Goal: Transaction & Acquisition: Purchase product/service

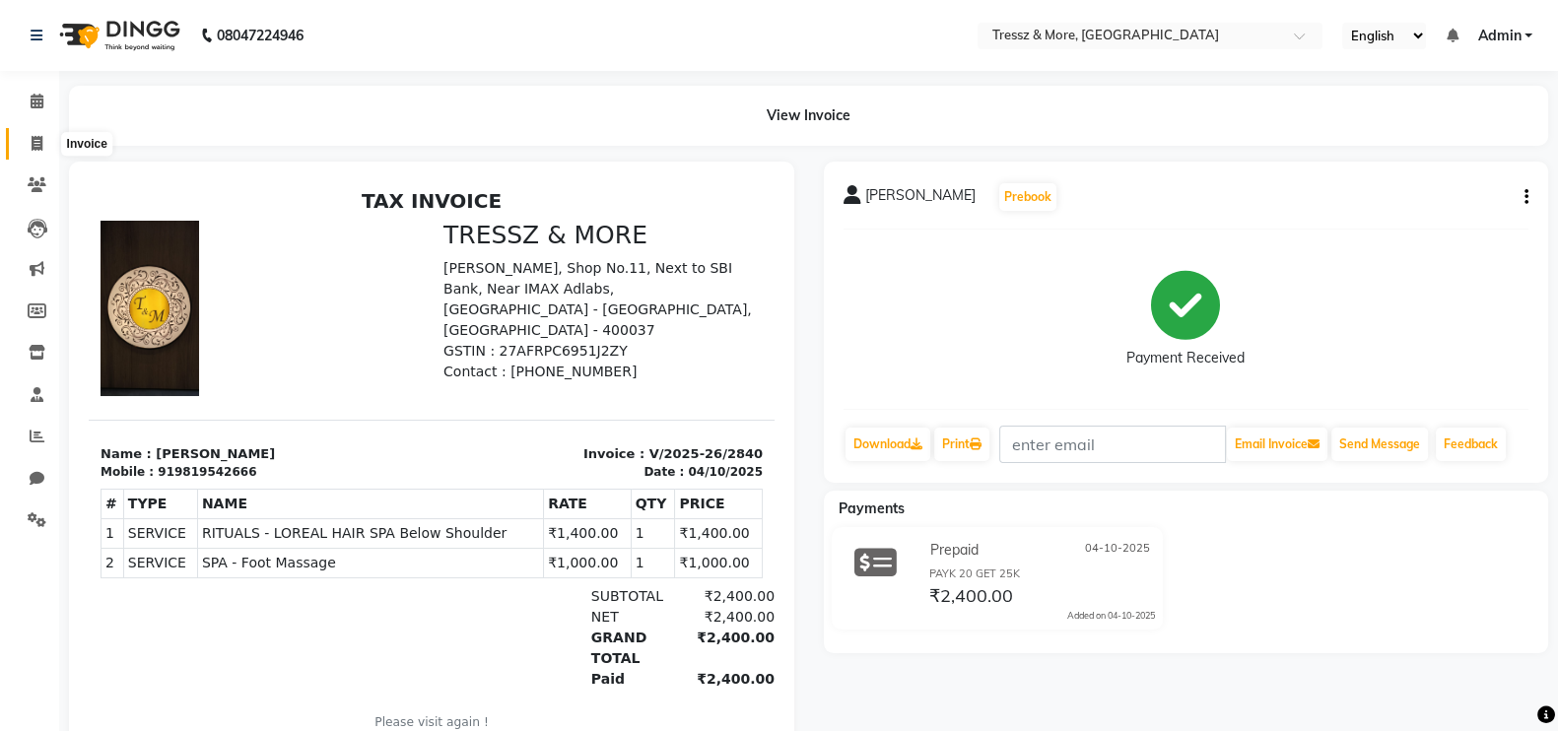
click at [24, 134] on span at bounding box center [37, 144] width 34 height 23
select select "service"
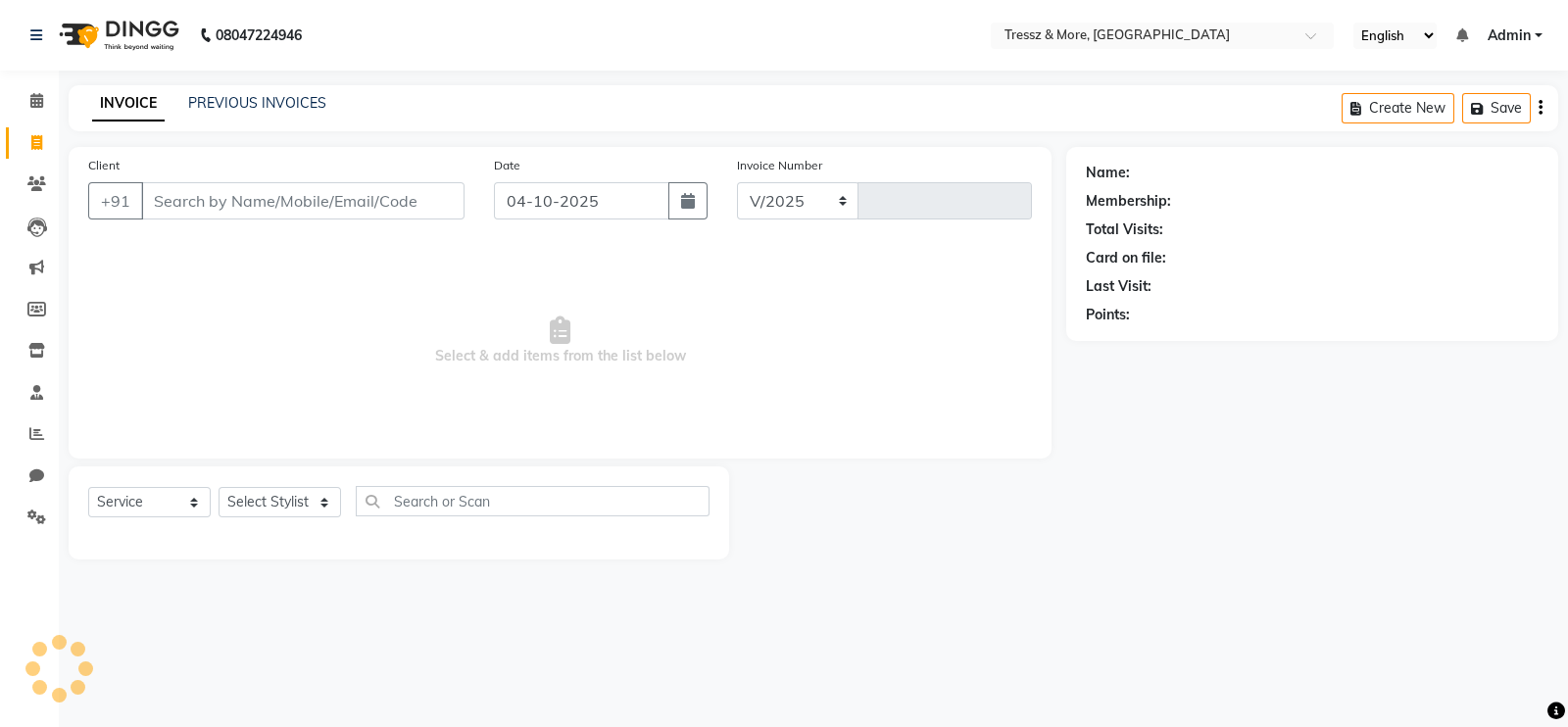
select select "3037"
type input "2841"
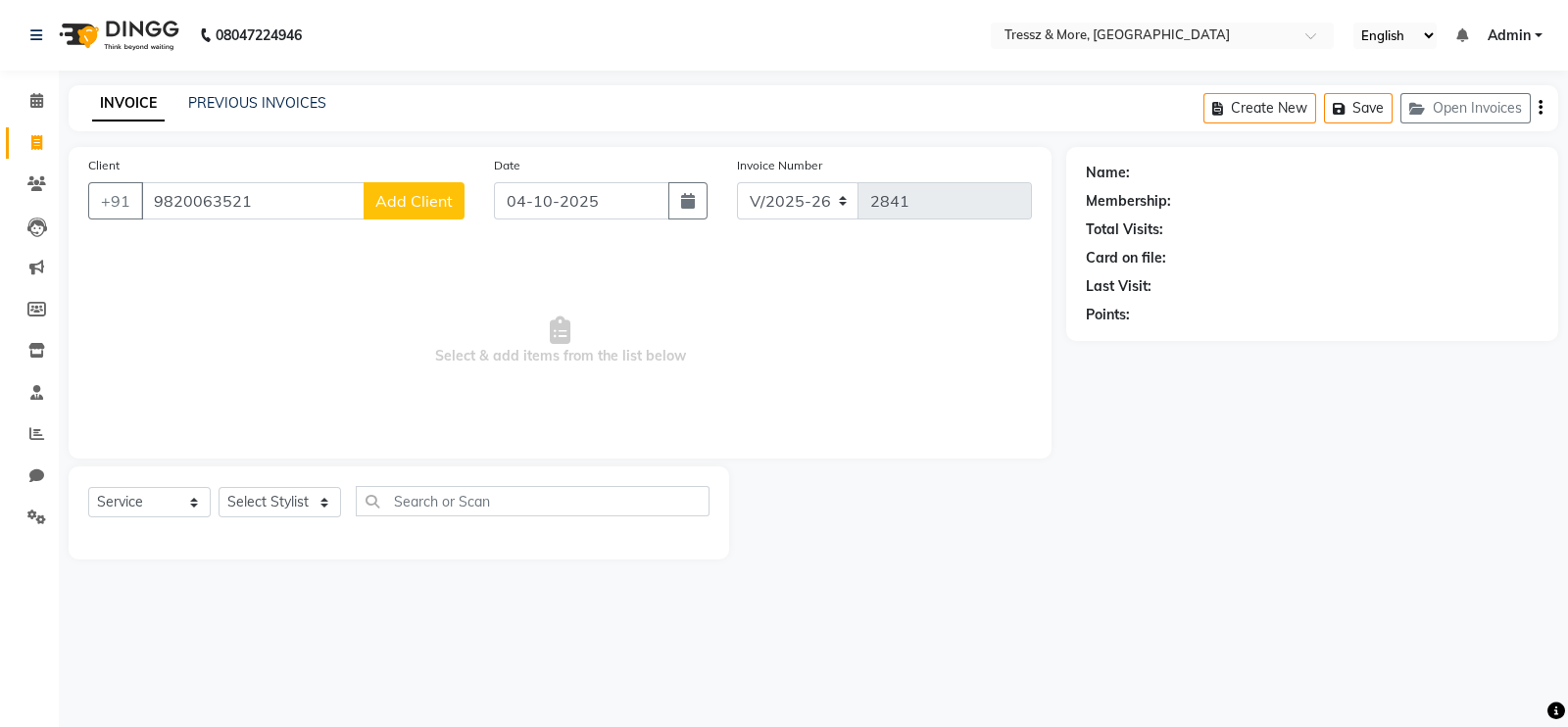
type input "9820063521"
click at [413, 195] on span "Add Client" at bounding box center [414, 201] width 78 height 20
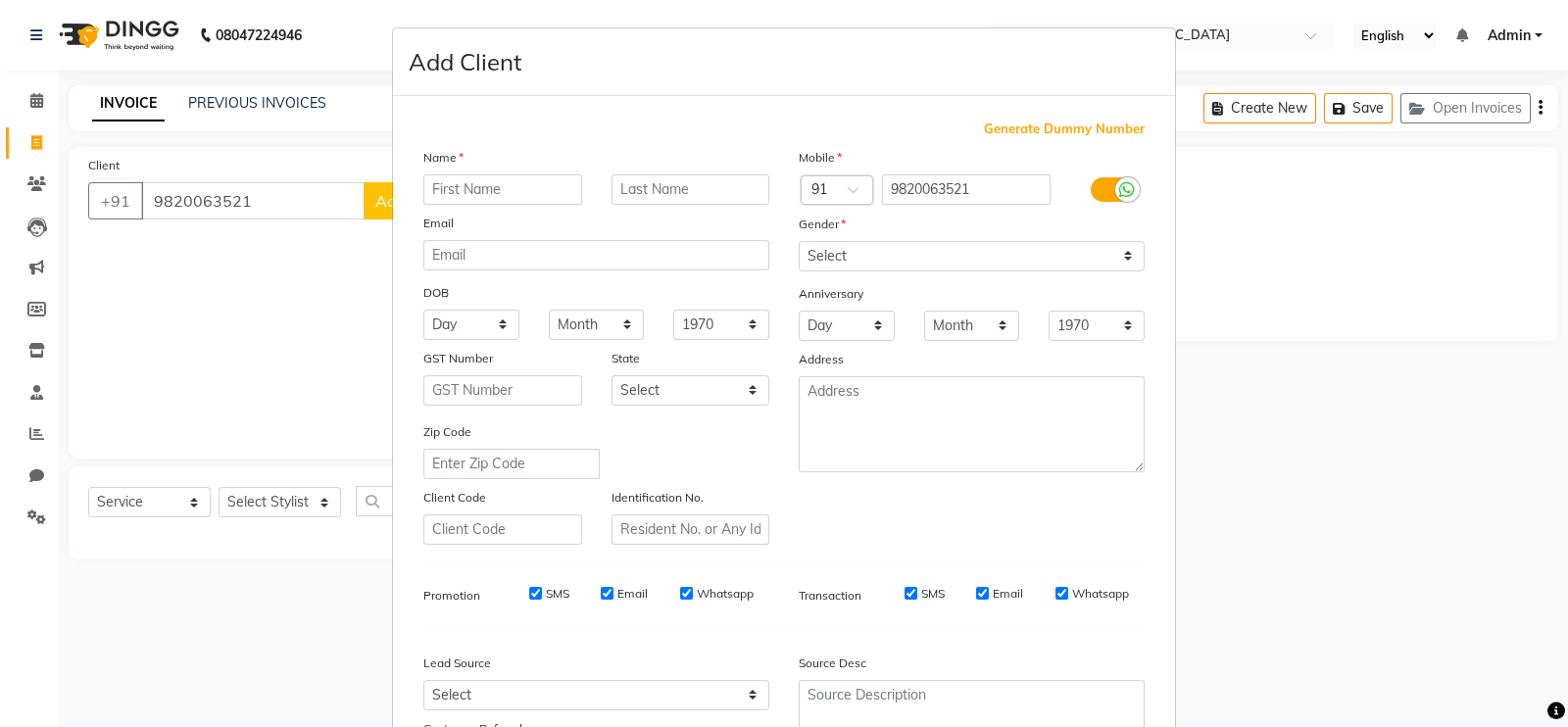
click at [466, 197] on input "text" at bounding box center [503, 189] width 159 height 31
type input "Huzefa"
click at [641, 183] on input "text" at bounding box center [691, 189] width 159 height 31
type input "Motiwala"
click at [877, 255] on select "Select Male Female Other Prefer Not To Say" at bounding box center [972, 256] width 346 height 31
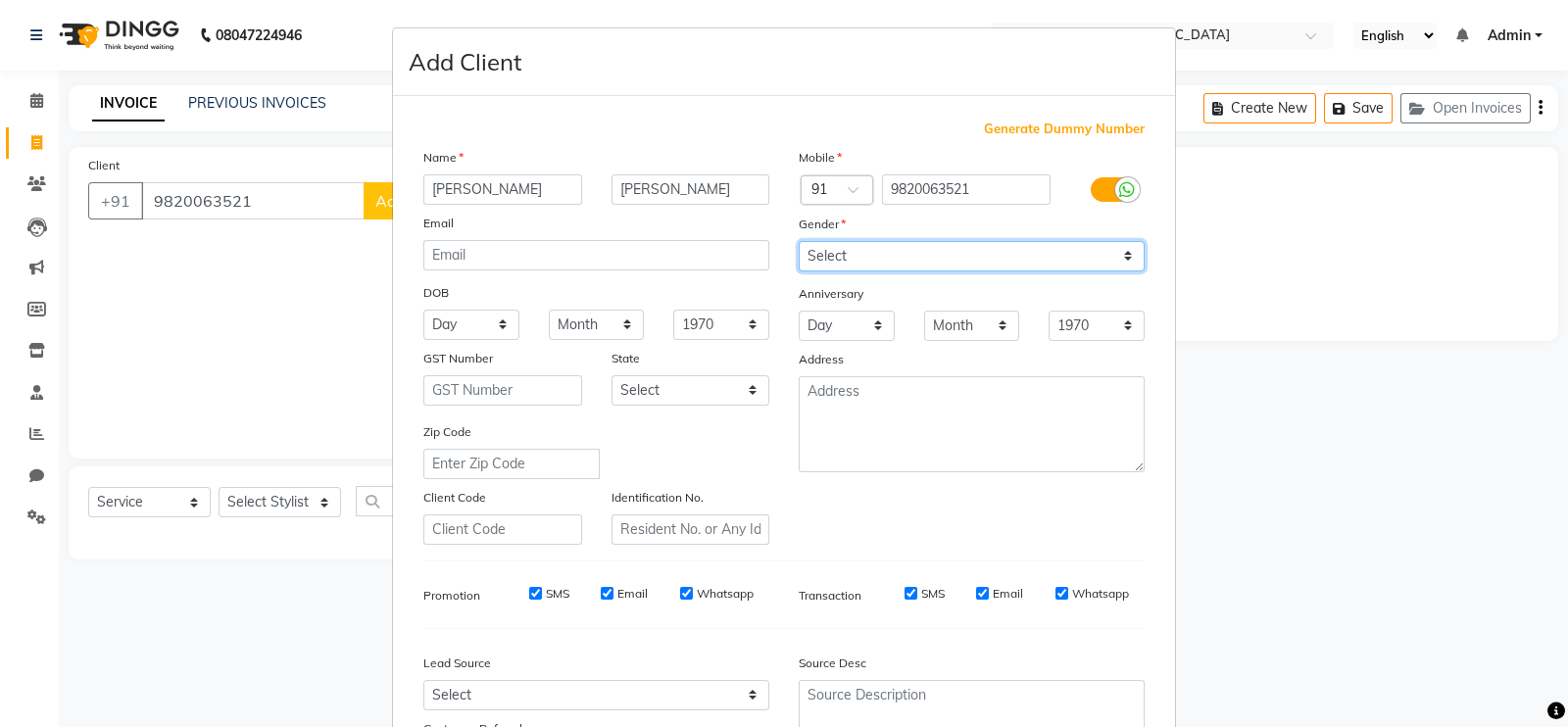
select select "male"
click at [799, 242] on select "Select Male Female Other Prefer Not To Say" at bounding box center [972, 256] width 346 height 31
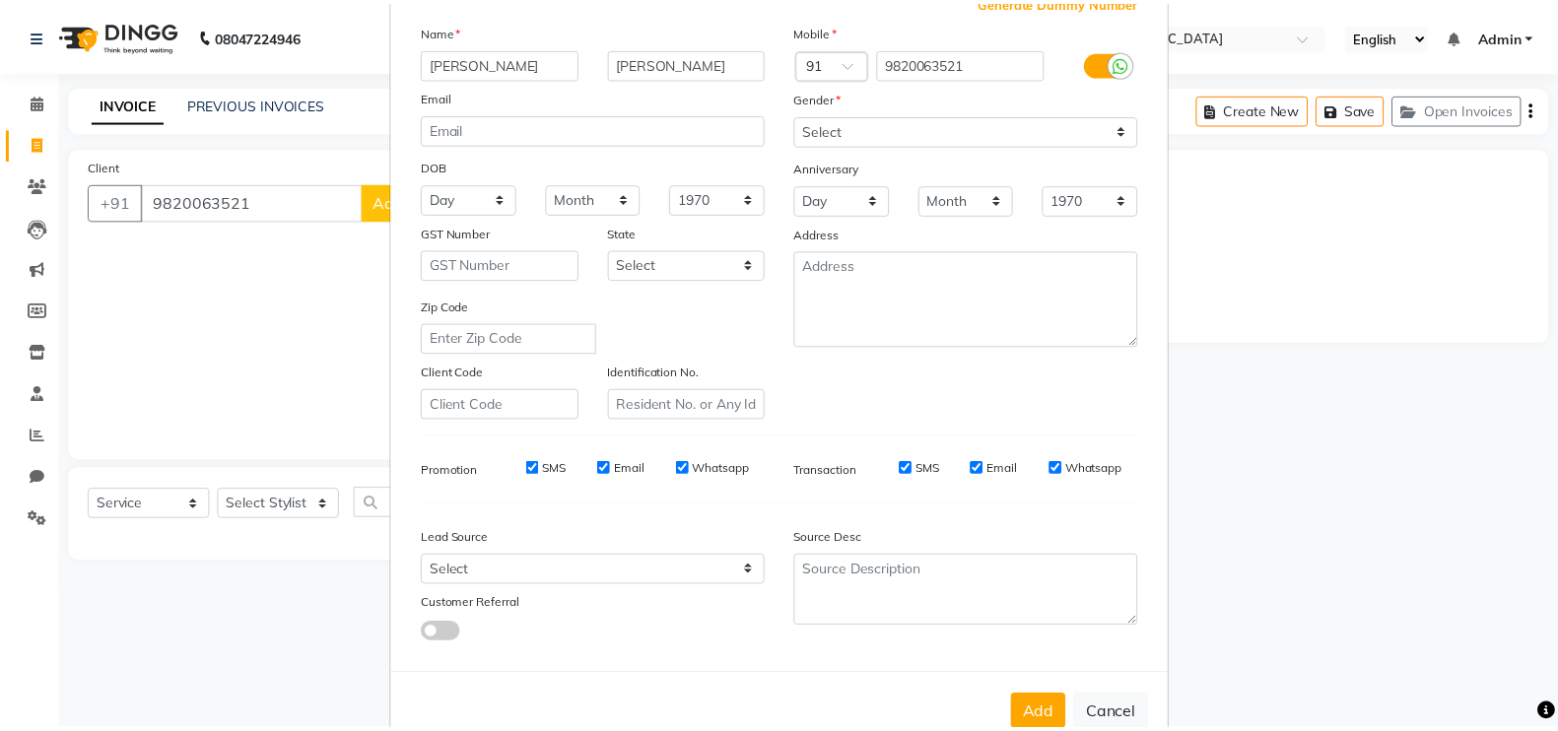
scroll to position [189, 0]
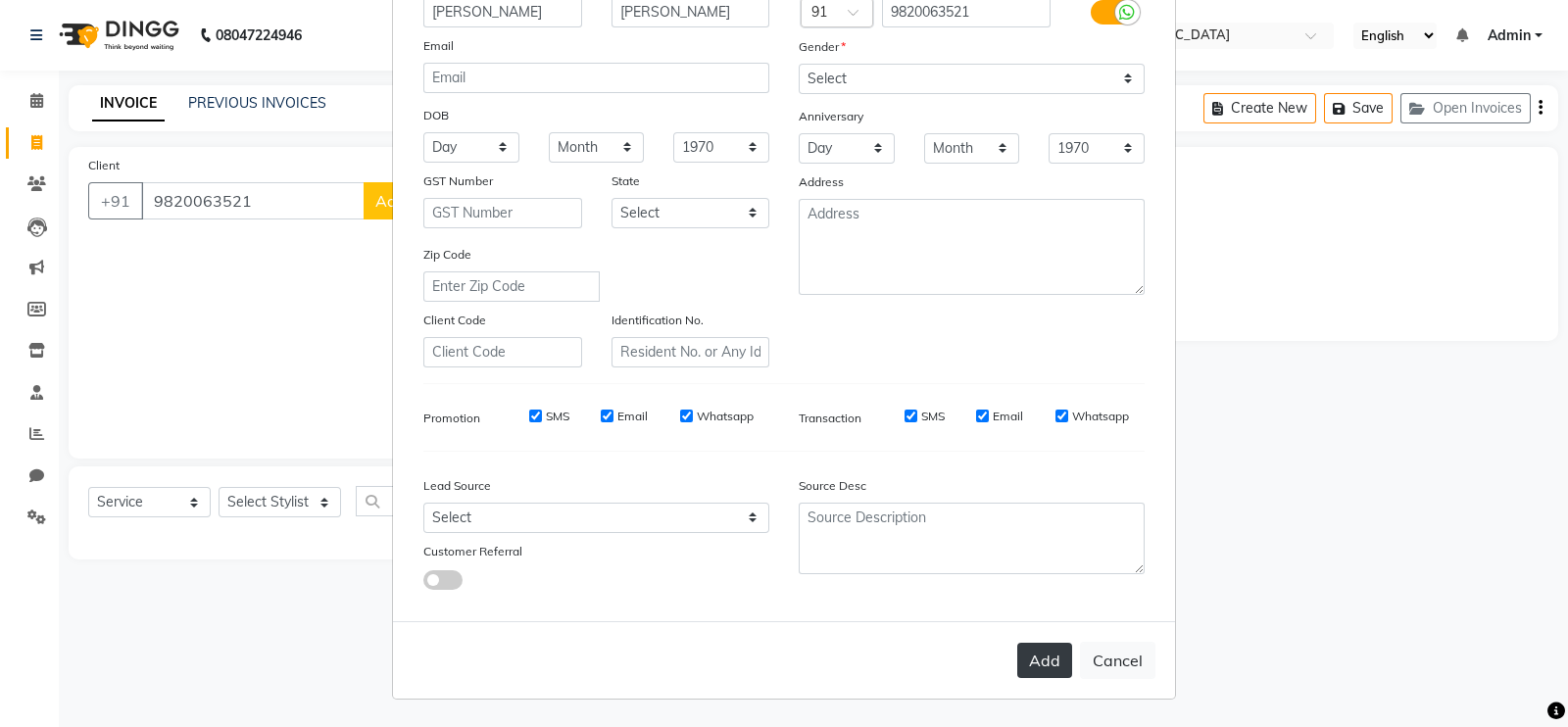
click at [1022, 653] on button "Add" at bounding box center [1045, 659] width 55 height 35
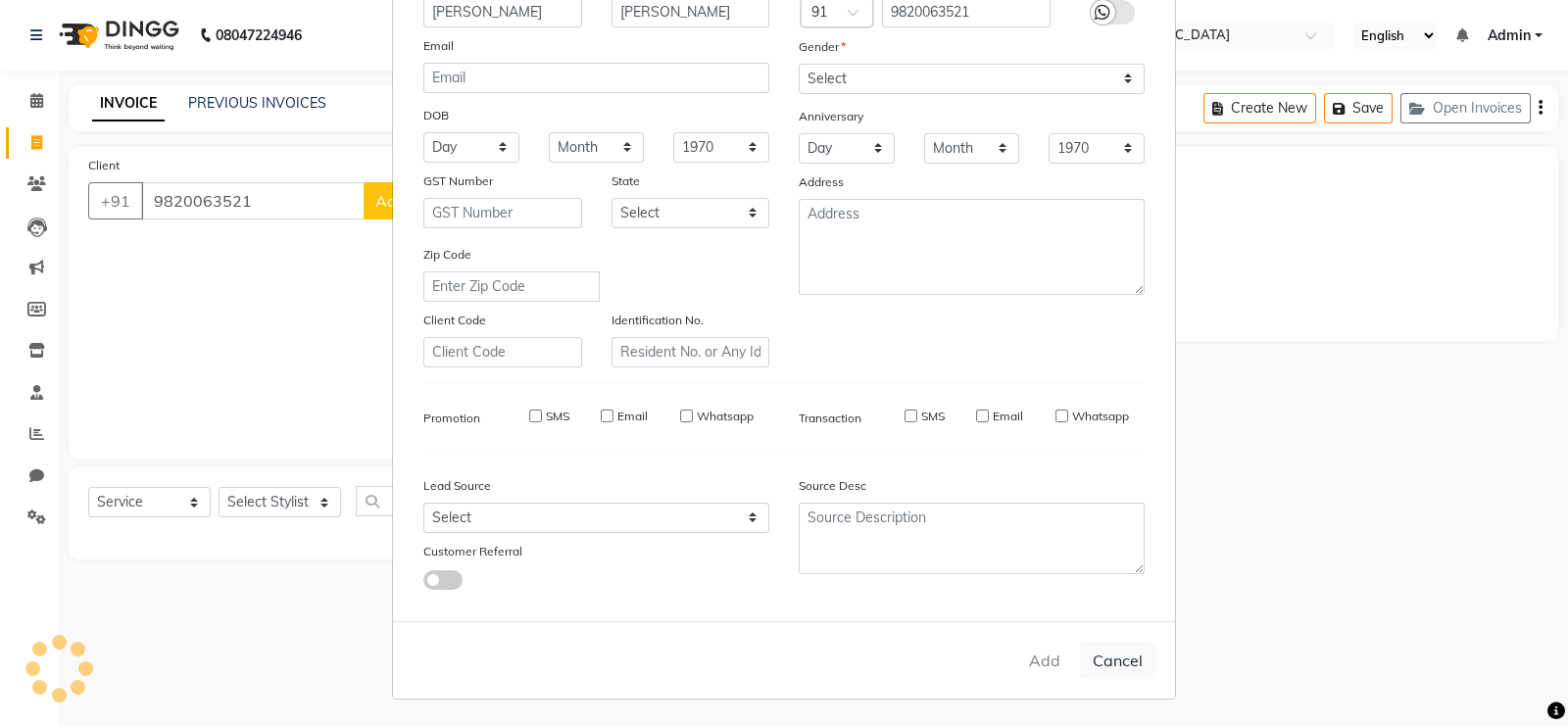
select select
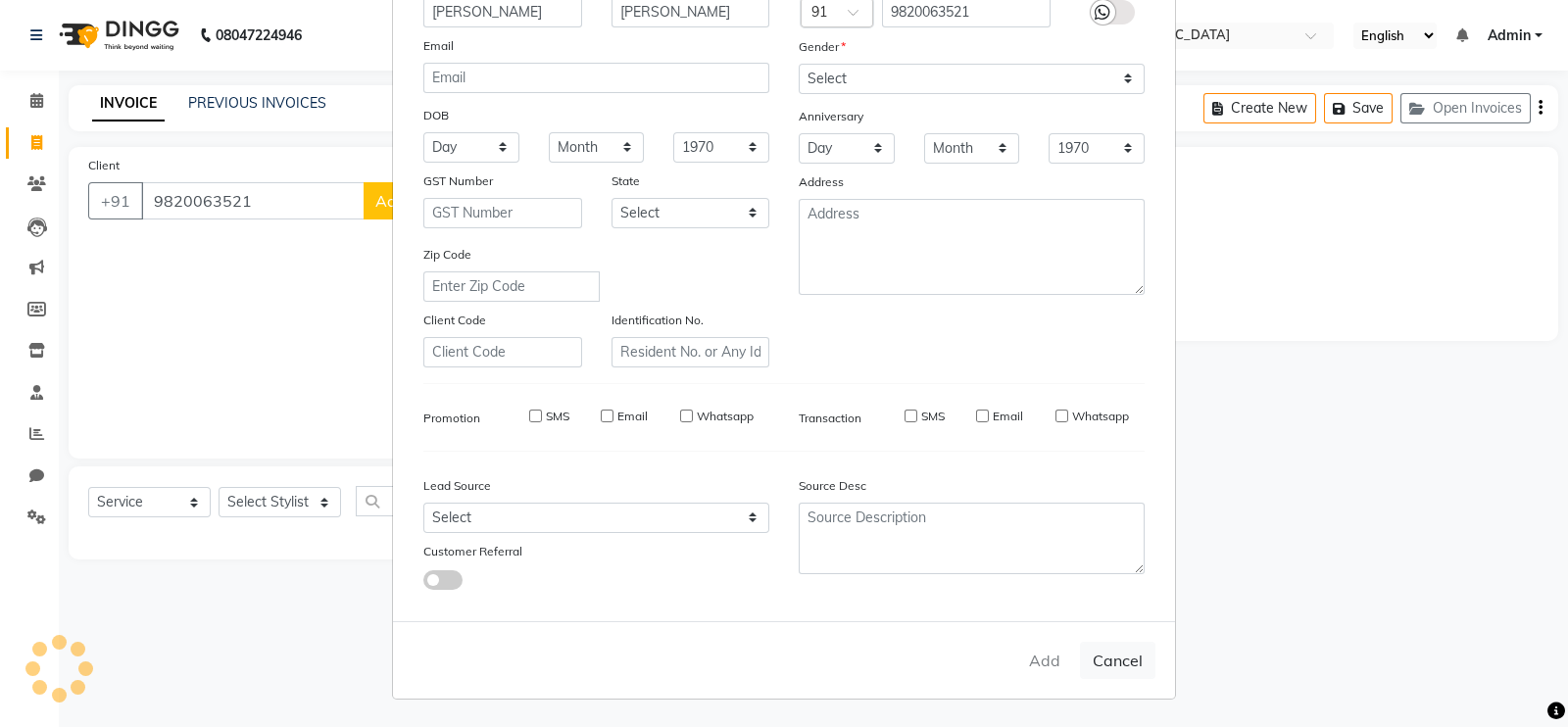
select select
checkbox input "false"
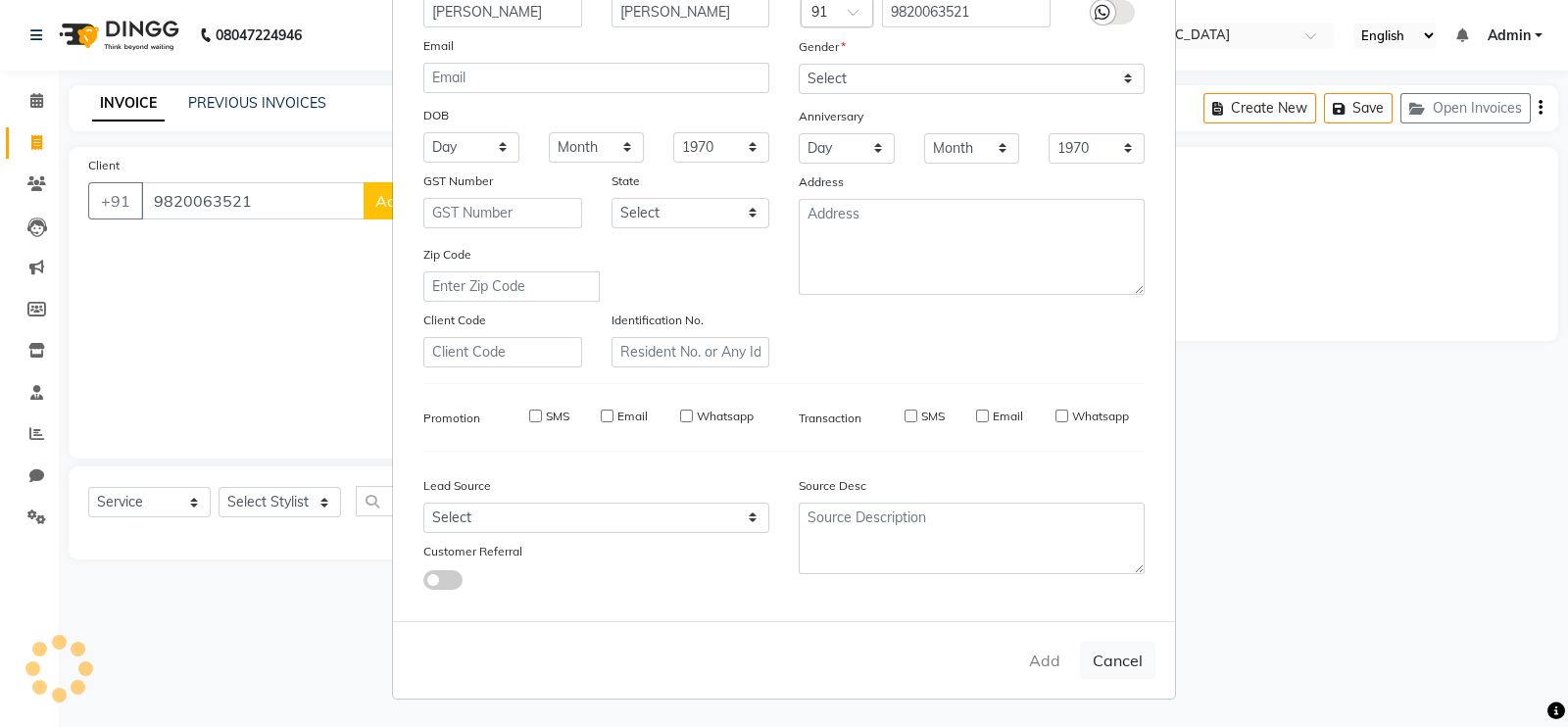
checkbox input "false"
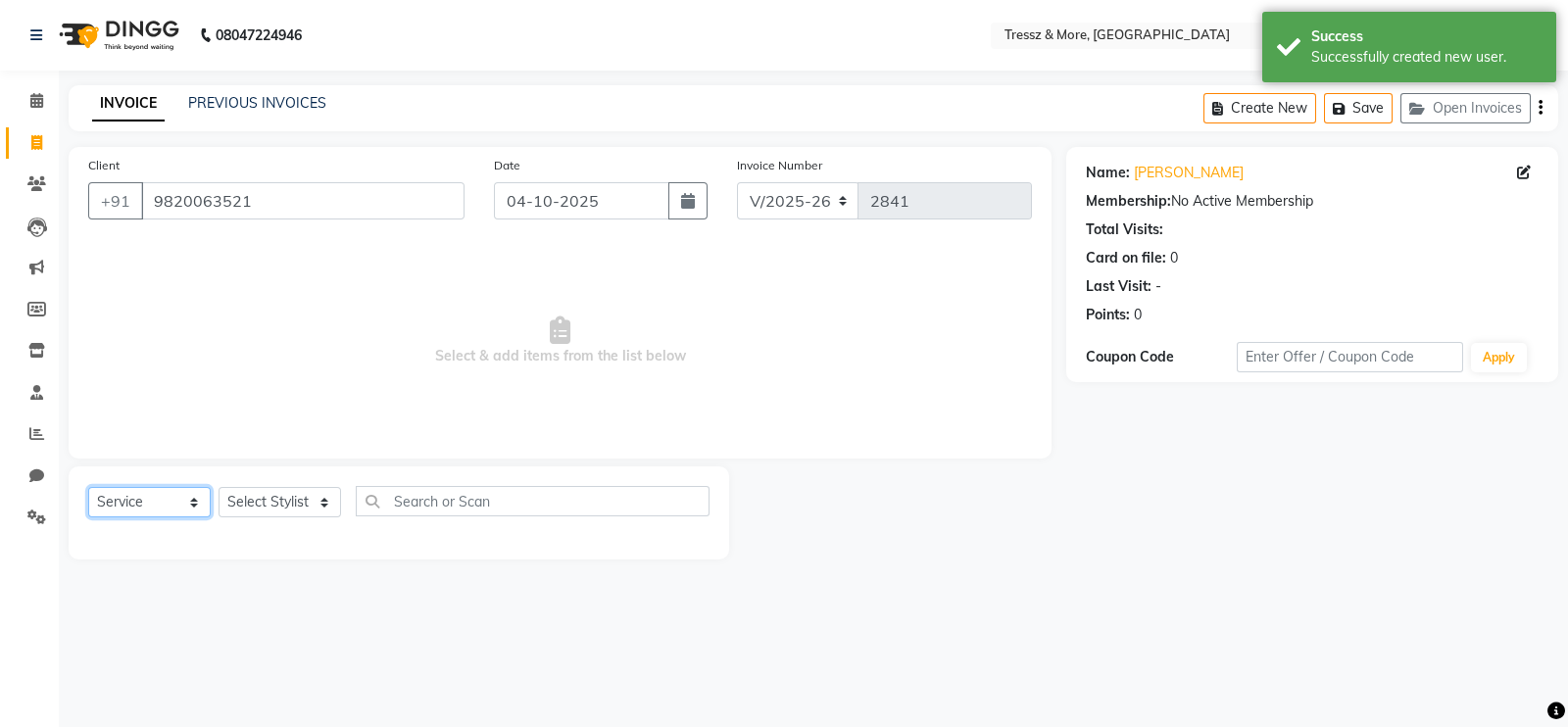
click at [184, 506] on select "Select Service Product Membership Package Voucher Prepaid Gift Card" at bounding box center [149, 502] width 122 height 31
select select "membership"
click at [89, 488] on select "Select Service Product Membership Package Voucher Prepaid Gift Card" at bounding box center [149, 502] width 122 height 31
click at [167, 364] on span "Select & add items from the list below" at bounding box center [560, 340] width 944 height 196
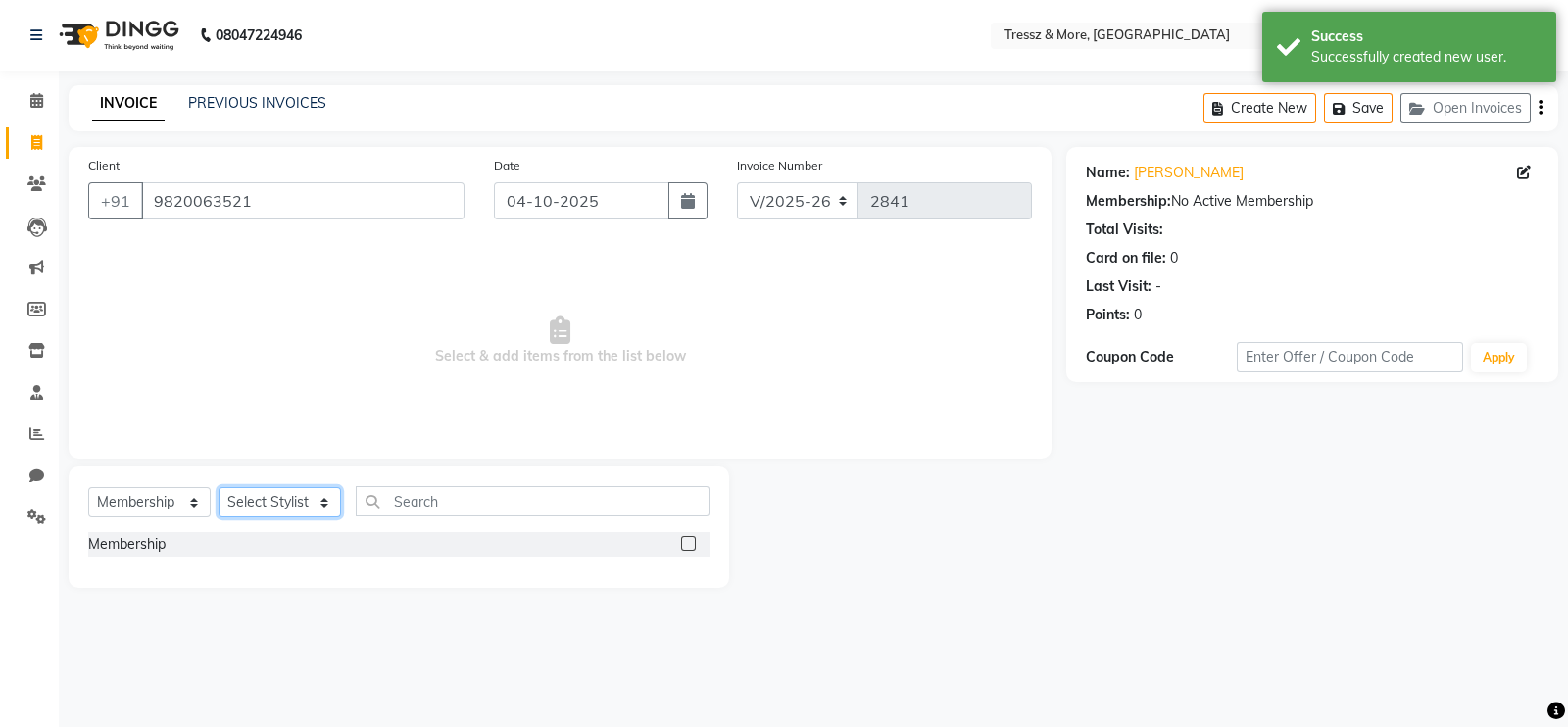
click at [265, 505] on select "Select Stylist [PERSON_NAME] Anas [PERSON_NAME] [PERSON_NAME] [PERSON_NAME] [PE…" at bounding box center [280, 502] width 122 height 31
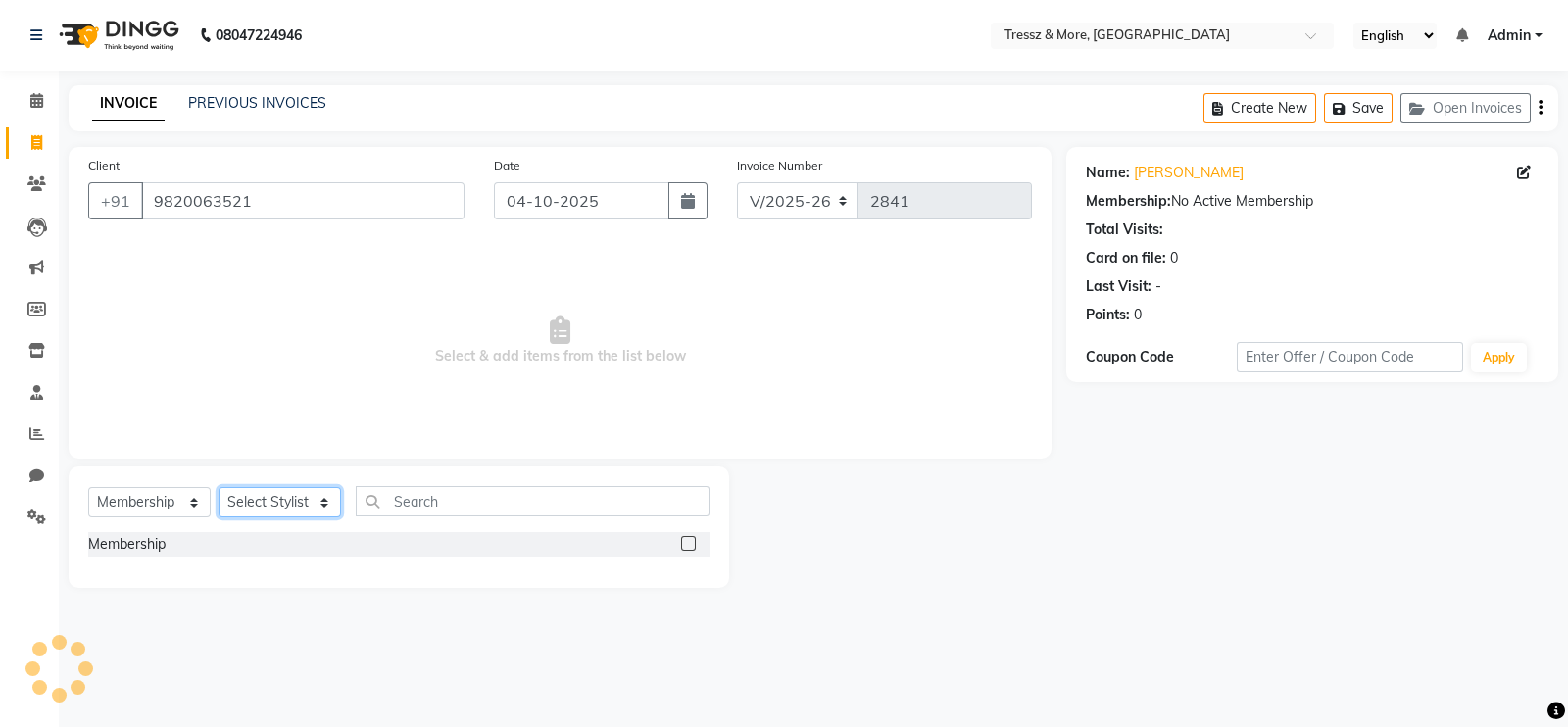
select select "72132"
click at [219, 488] on select "Select Stylist [PERSON_NAME] Anas [PERSON_NAME] [PERSON_NAME] [PERSON_NAME] [PE…" at bounding box center [280, 502] width 122 height 31
click at [693, 542] on label at bounding box center [688, 543] width 15 height 15
click at [693, 542] on input "checkbox" at bounding box center [687, 544] width 13 height 13
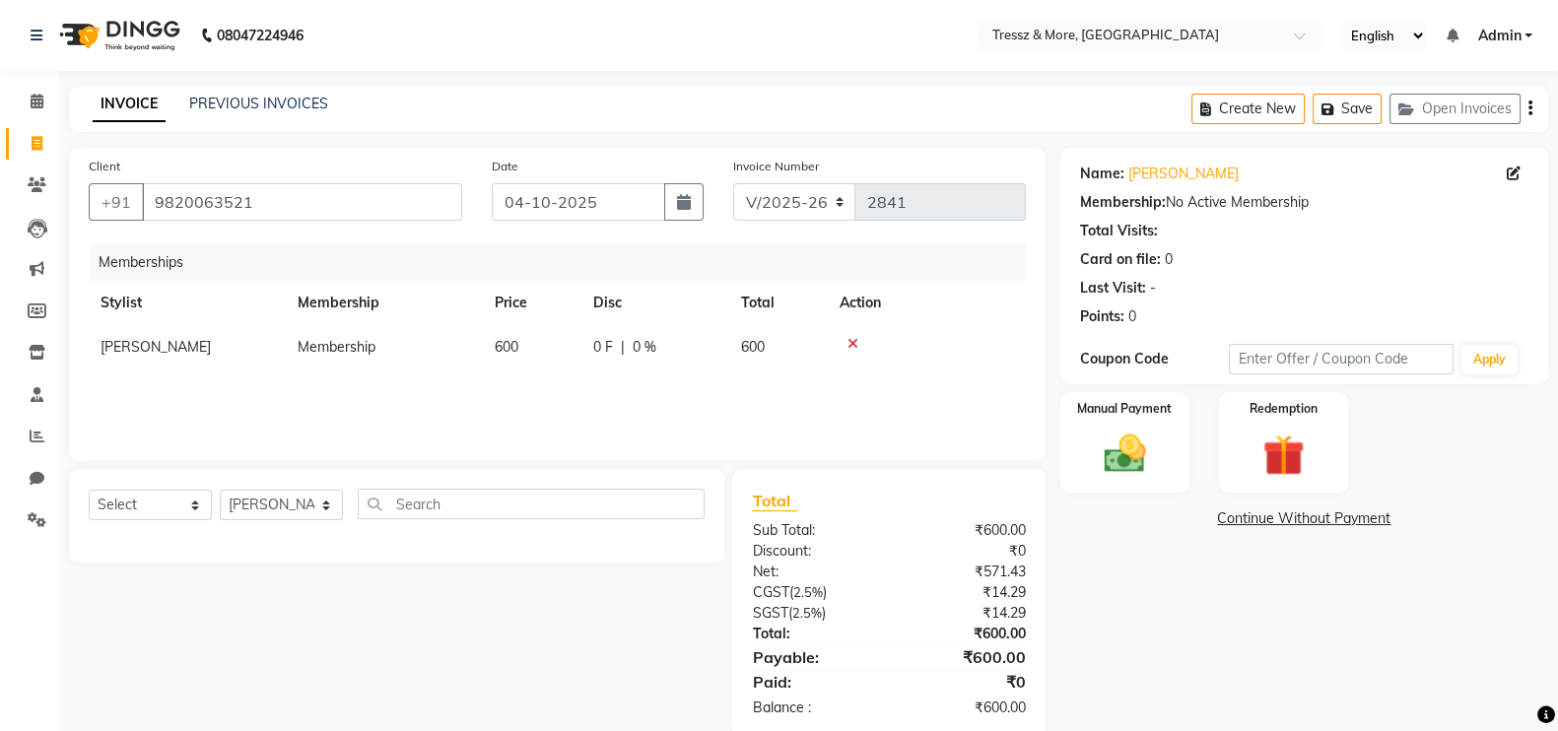
click at [700, 412] on div "Memberships Stylist Membership Price Disc Total Action Ayan Ansari Membership 6…" at bounding box center [557, 342] width 937 height 197
click at [113, 504] on select "Select Service Product Package Voucher Prepaid Gift Card" at bounding box center [150, 505] width 123 height 31
select select "service"
click at [89, 491] on select "Select Service Product Package Voucher Prepaid Gift Card" at bounding box center [150, 505] width 123 height 31
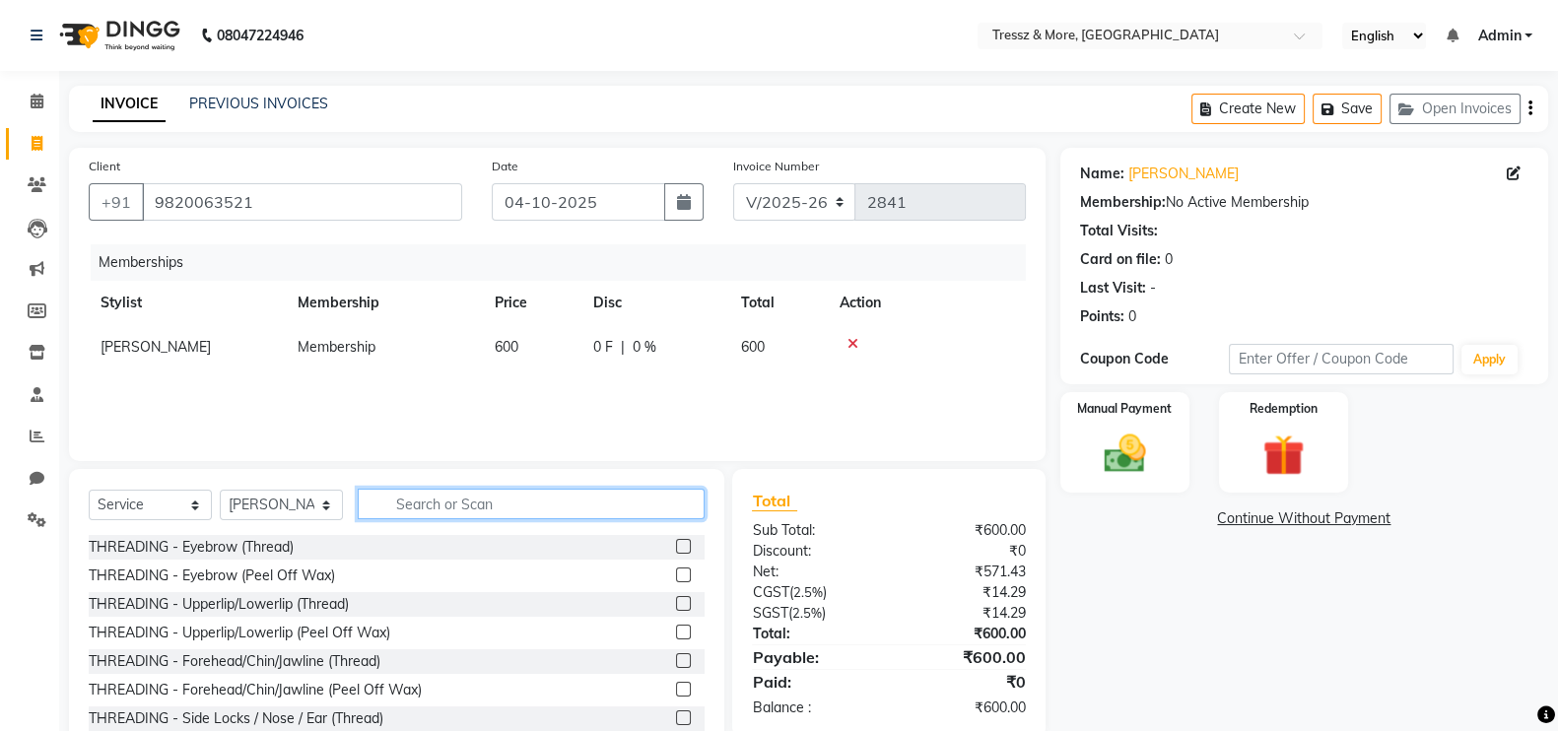
click at [517, 505] on input "text" at bounding box center [531, 504] width 347 height 31
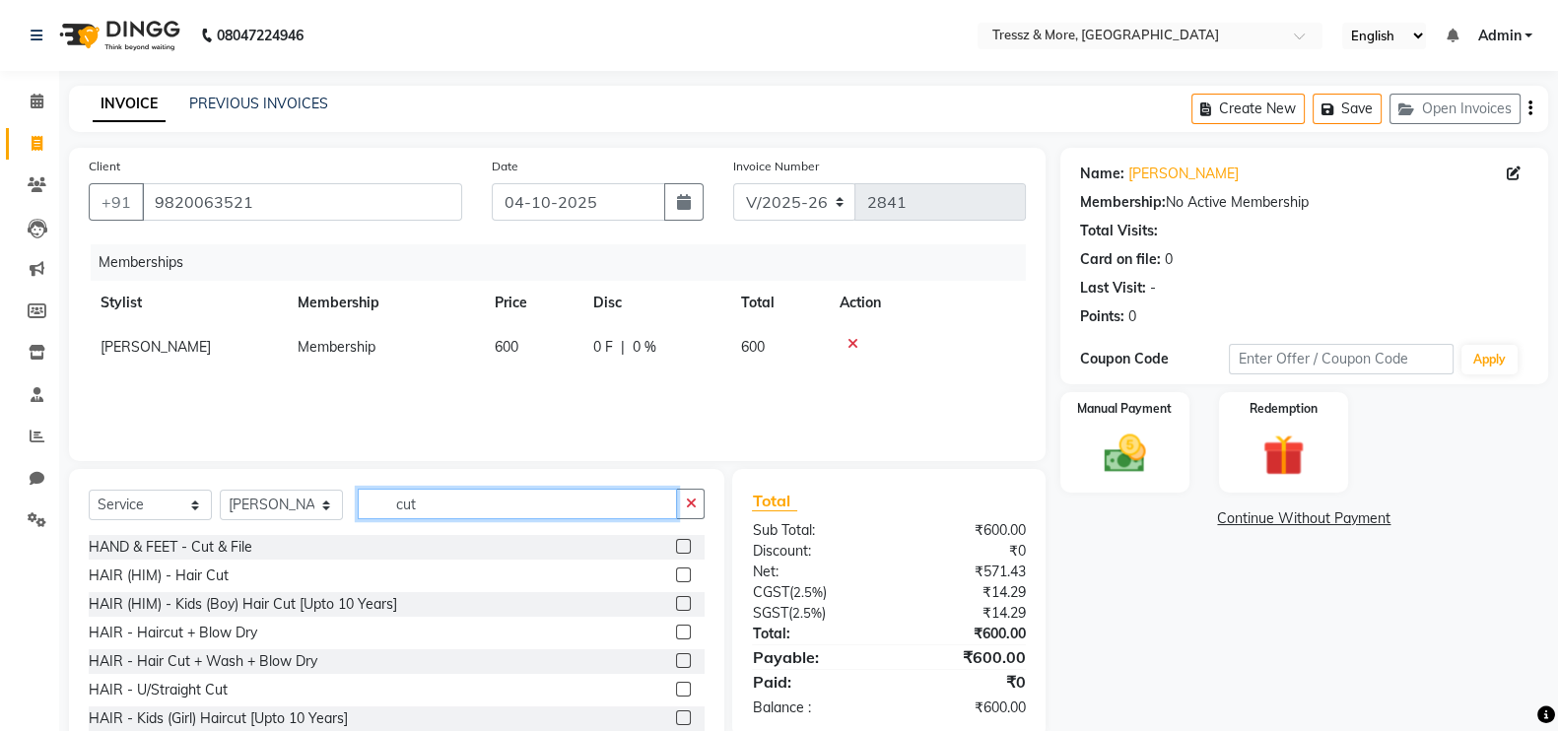
type input "cut"
click at [676, 575] on label at bounding box center [683, 575] width 15 height 15
click at [676, 575] on input "checkbox" at bounding box center [682, 576] width 13 height 13
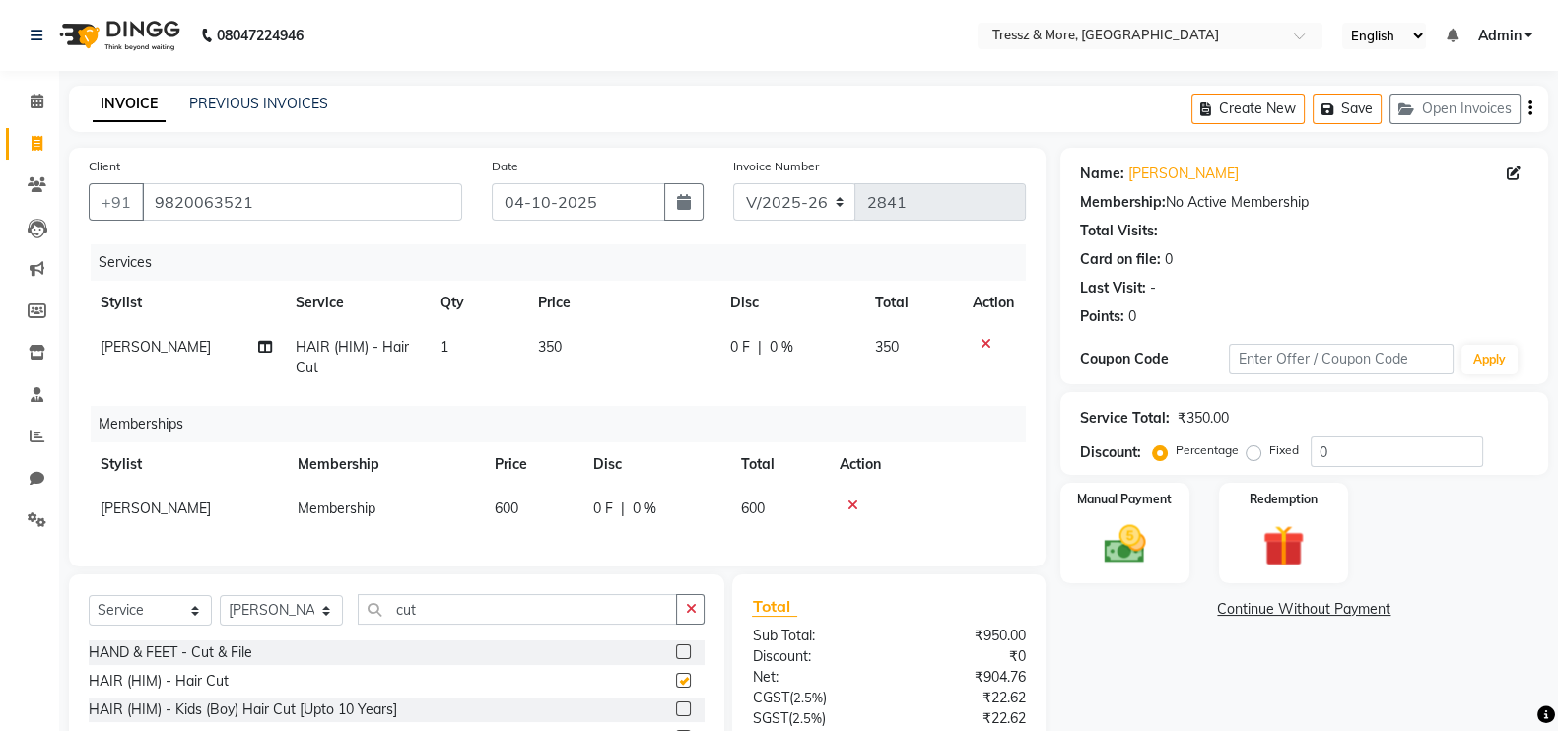
checkbox input "false"
click at [469, 623] on input "cut" at bounding box center [517, 609] width 319 height 31
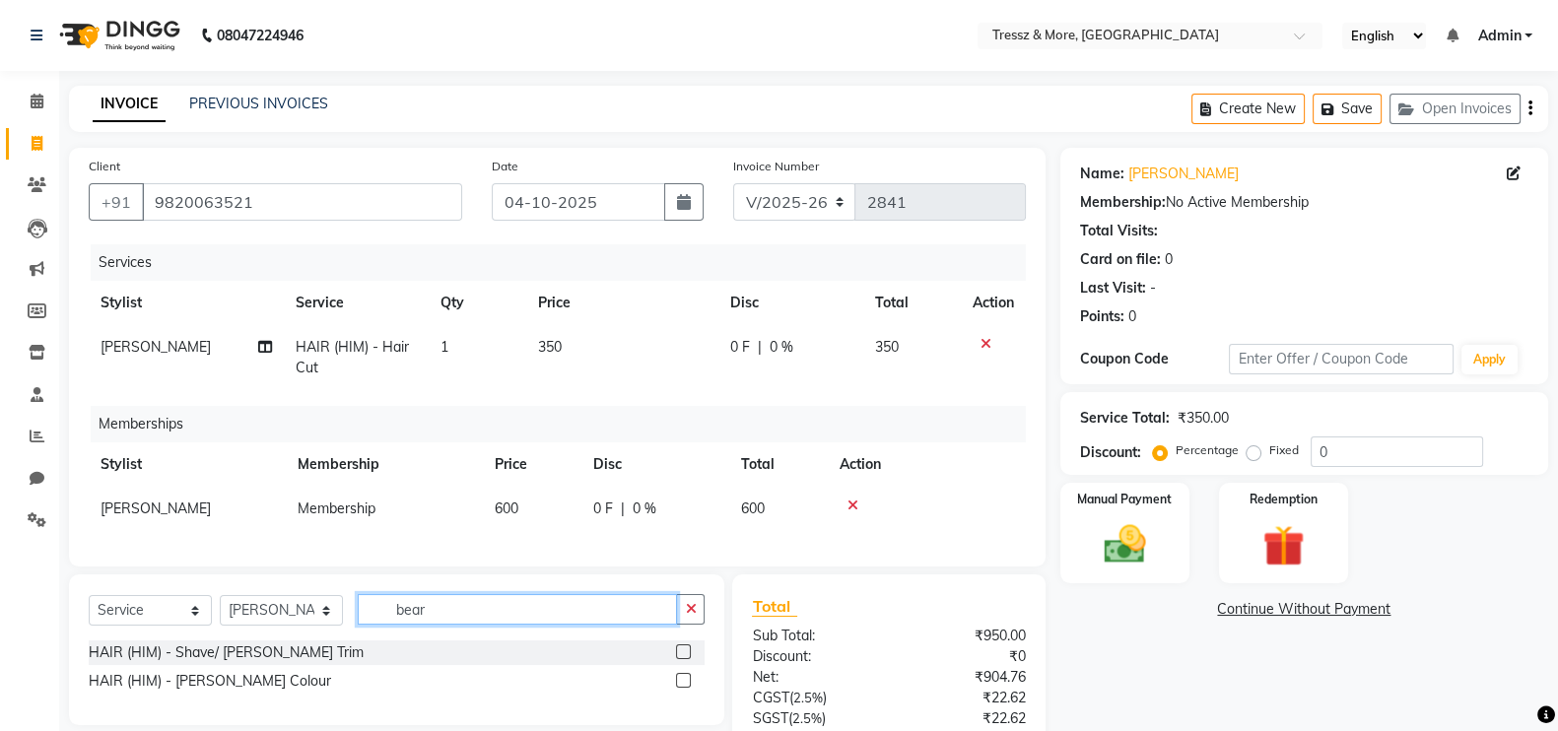
scroll to position [182, 0]
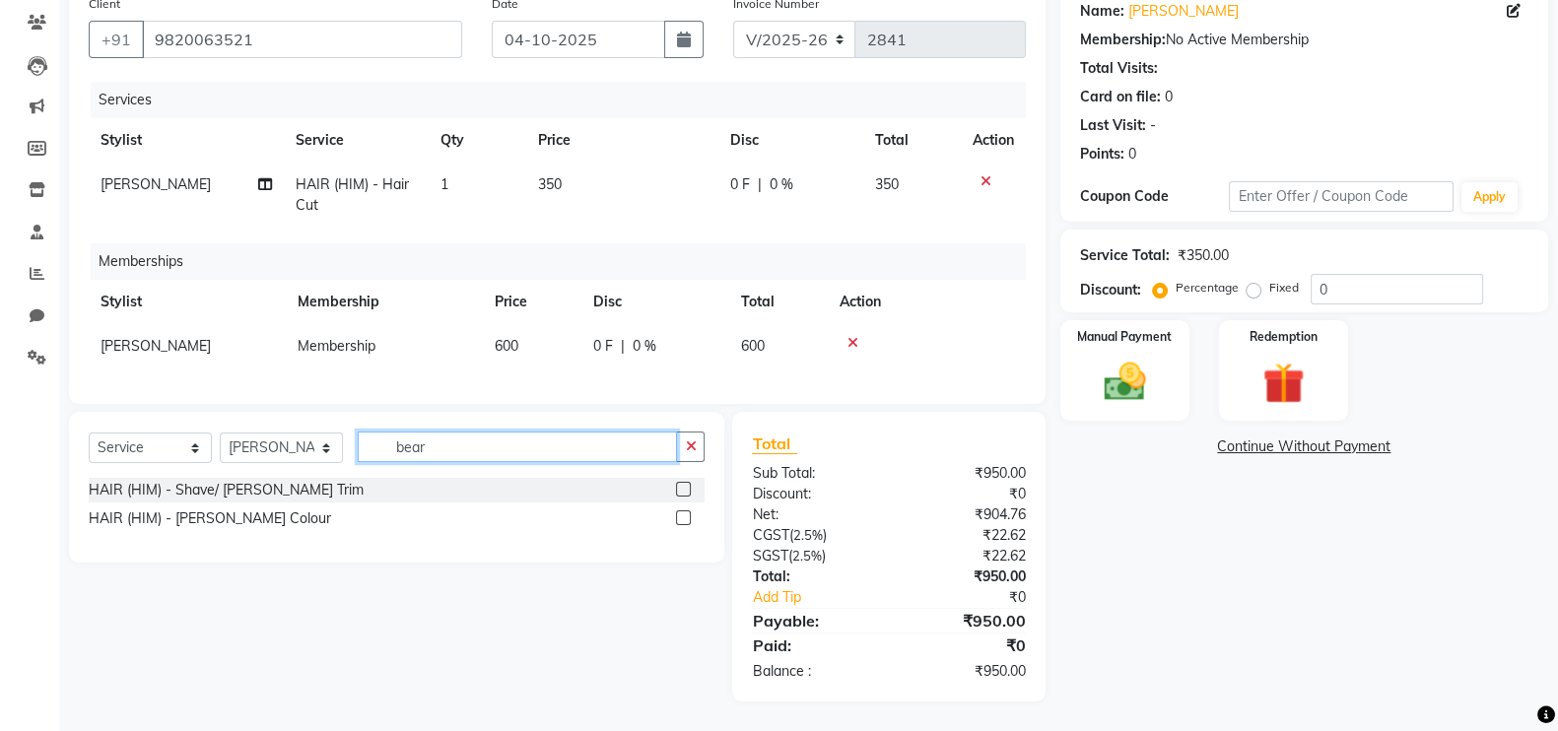
type input "bear"
click at [687, 490] on label at bounding box center [683, 489] width 15 height 15
click at [687, 490] on input "checkbox" at bounding box center [682, 490] width 13 height 13
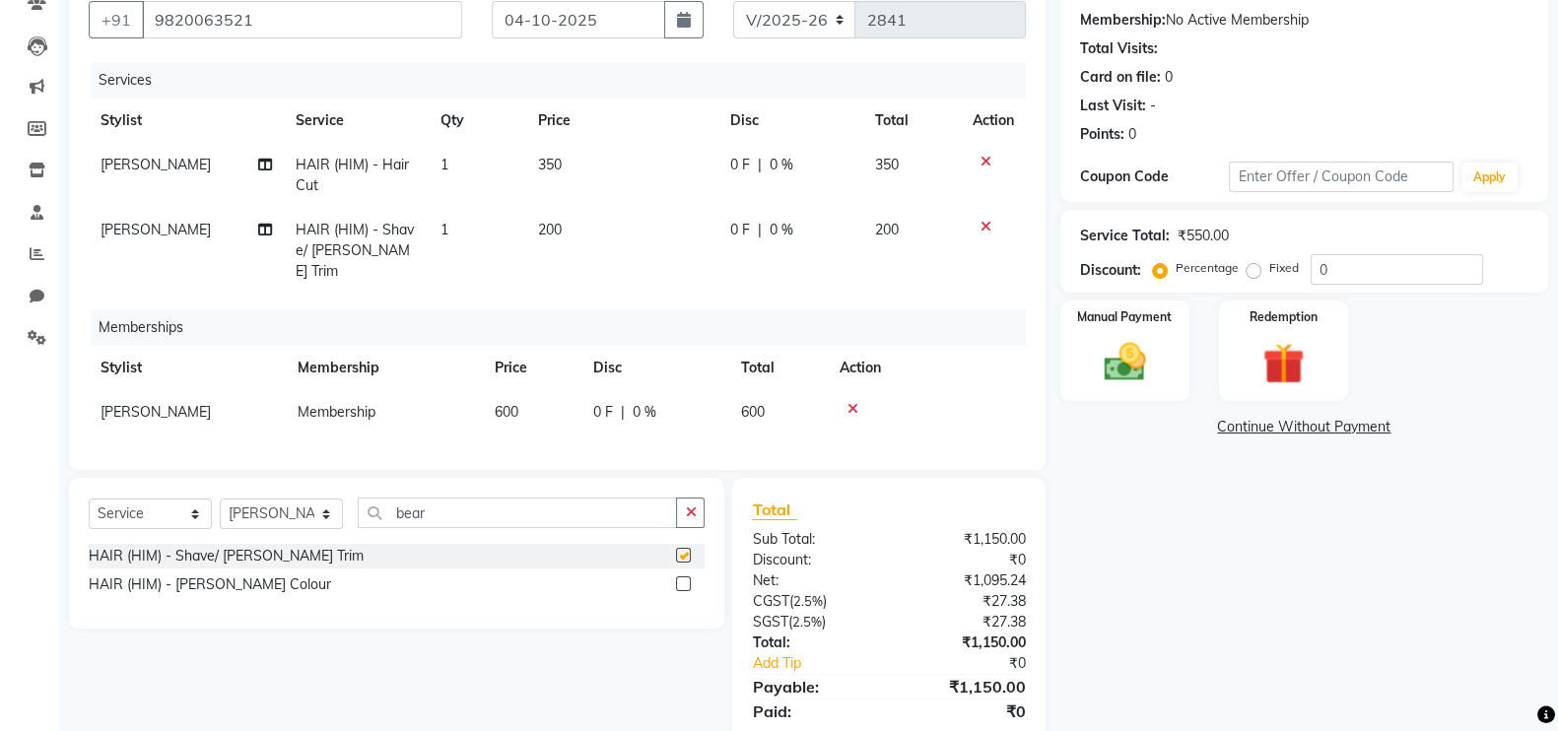
checkbox input "false"
click at [473, 519] on input "bear" at bounding box center [517, 513] width 319 height 31
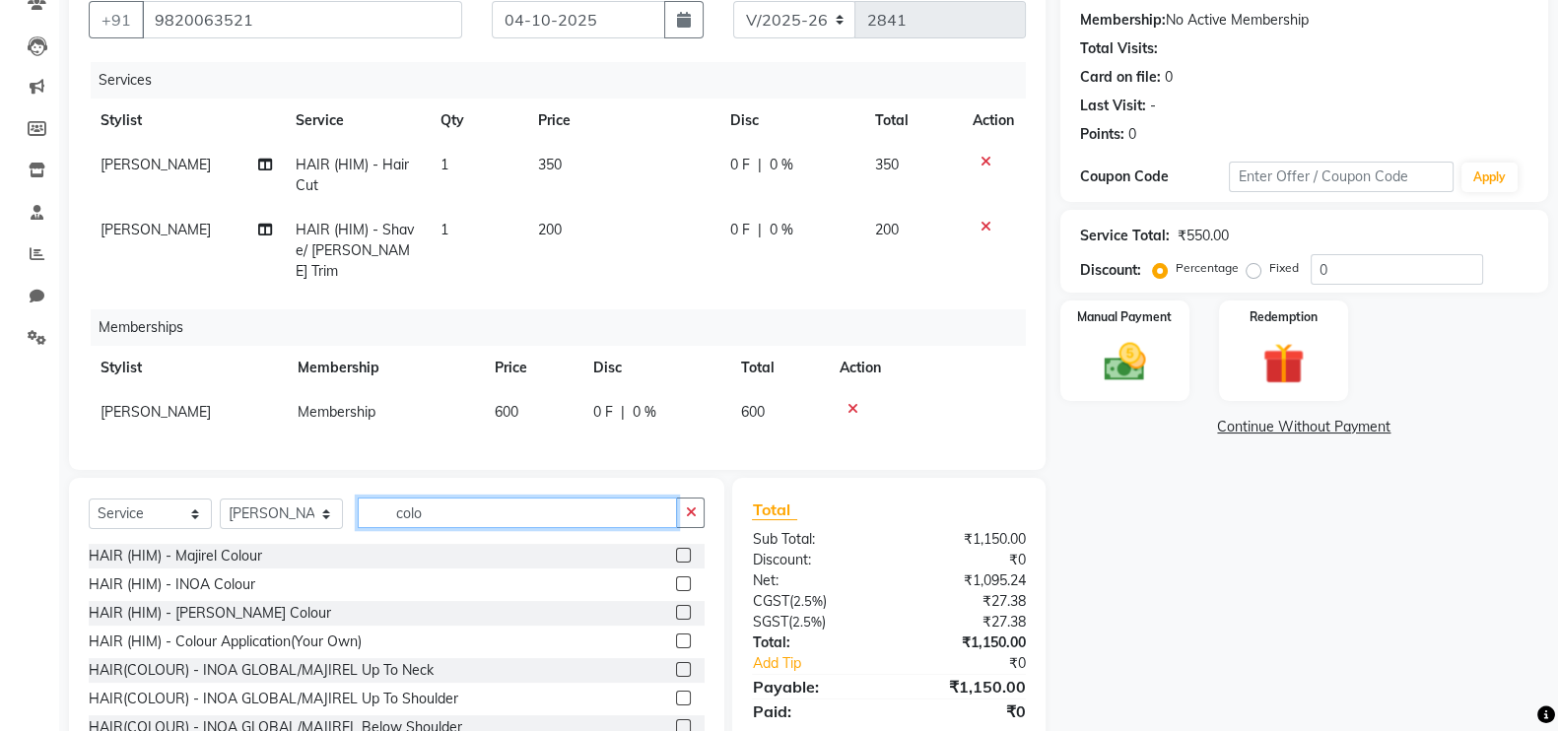
type input "colo"
click at [676, 584] on label at bounding box center [683, 583] width 15 height 15
click at [676, 584] on input "checkbox" at bounding box center [682, 584] width 13 height 13
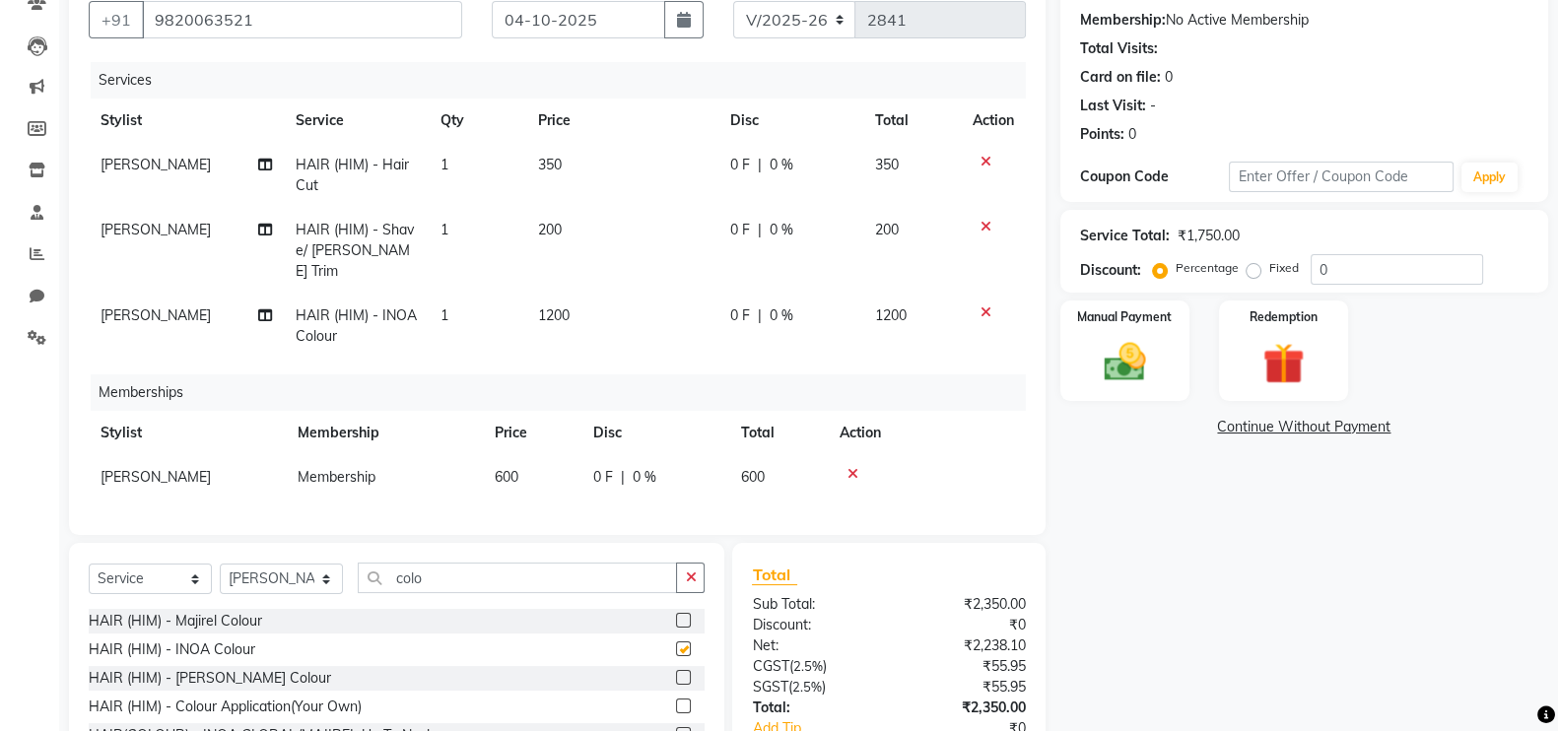
checkbox input "false"
click at [724, 197] on td "0 F | 0 %" at bounding box center [790, 175] width 145 height 65
select select "72132"
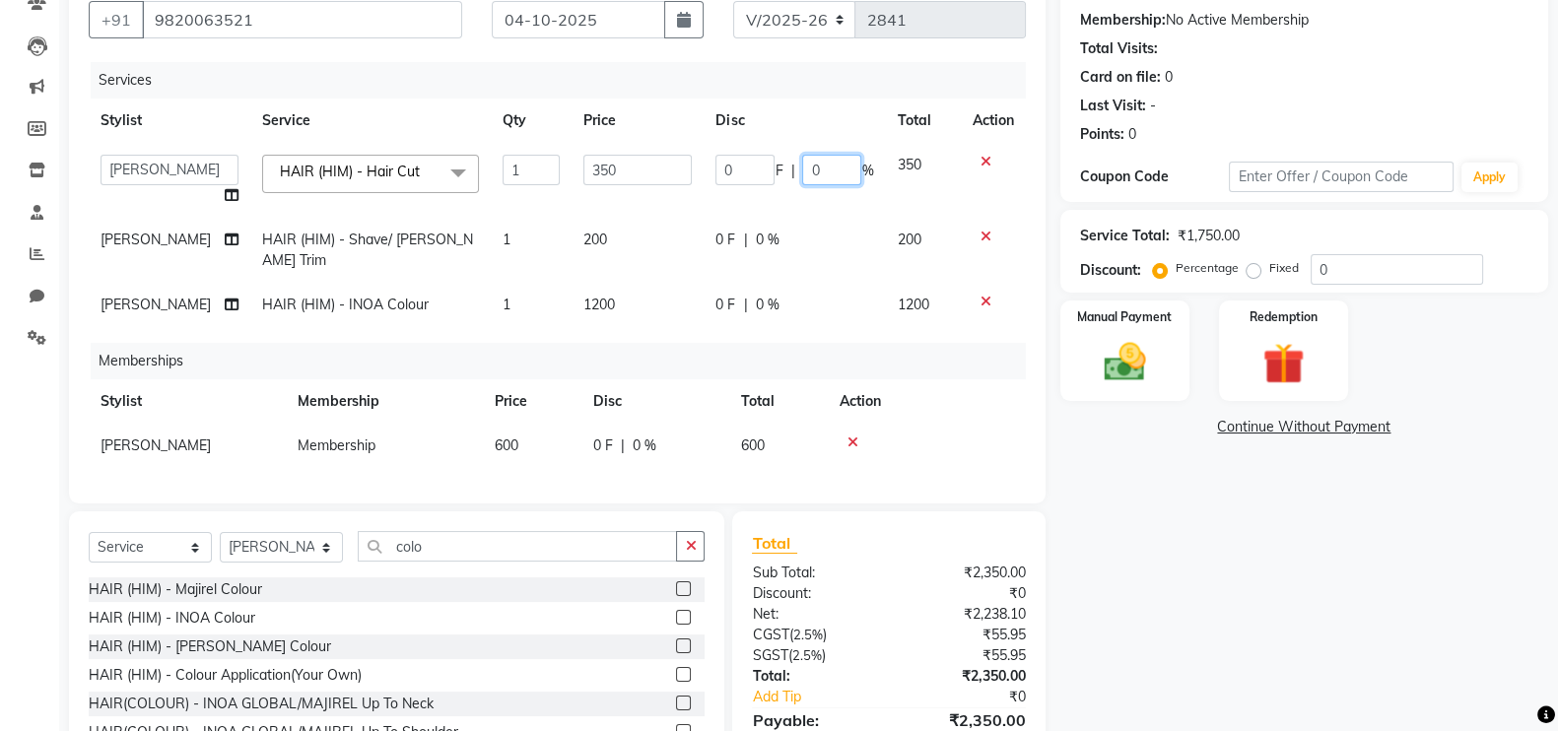
click at [802, 175] on input "0" at bounding box center [831, 170] width 59 height 31
type input "10"
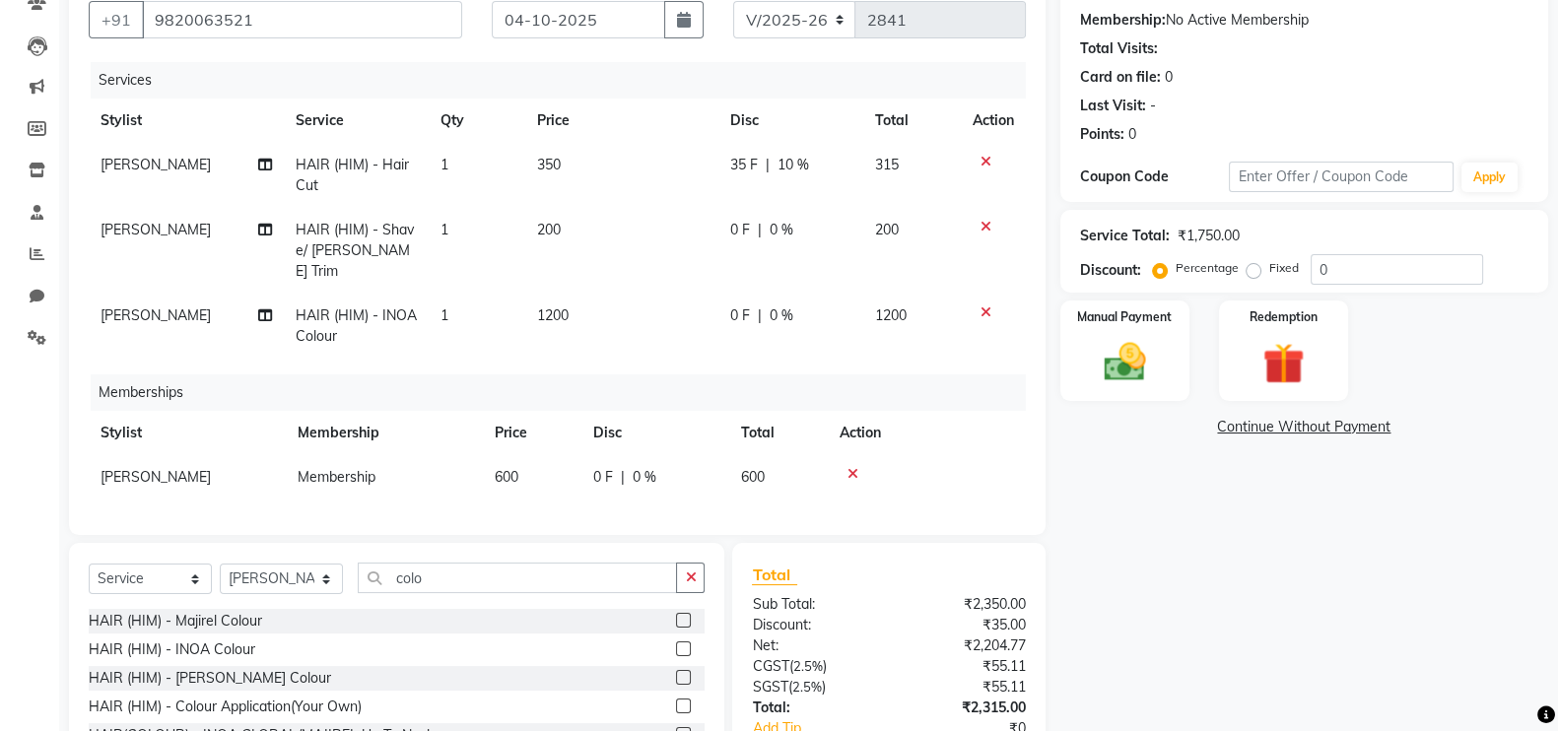
click at [807, 235] on div "0 F | 0 %" at bounding box center [790, 230] width 121 height 21
select select "72132"
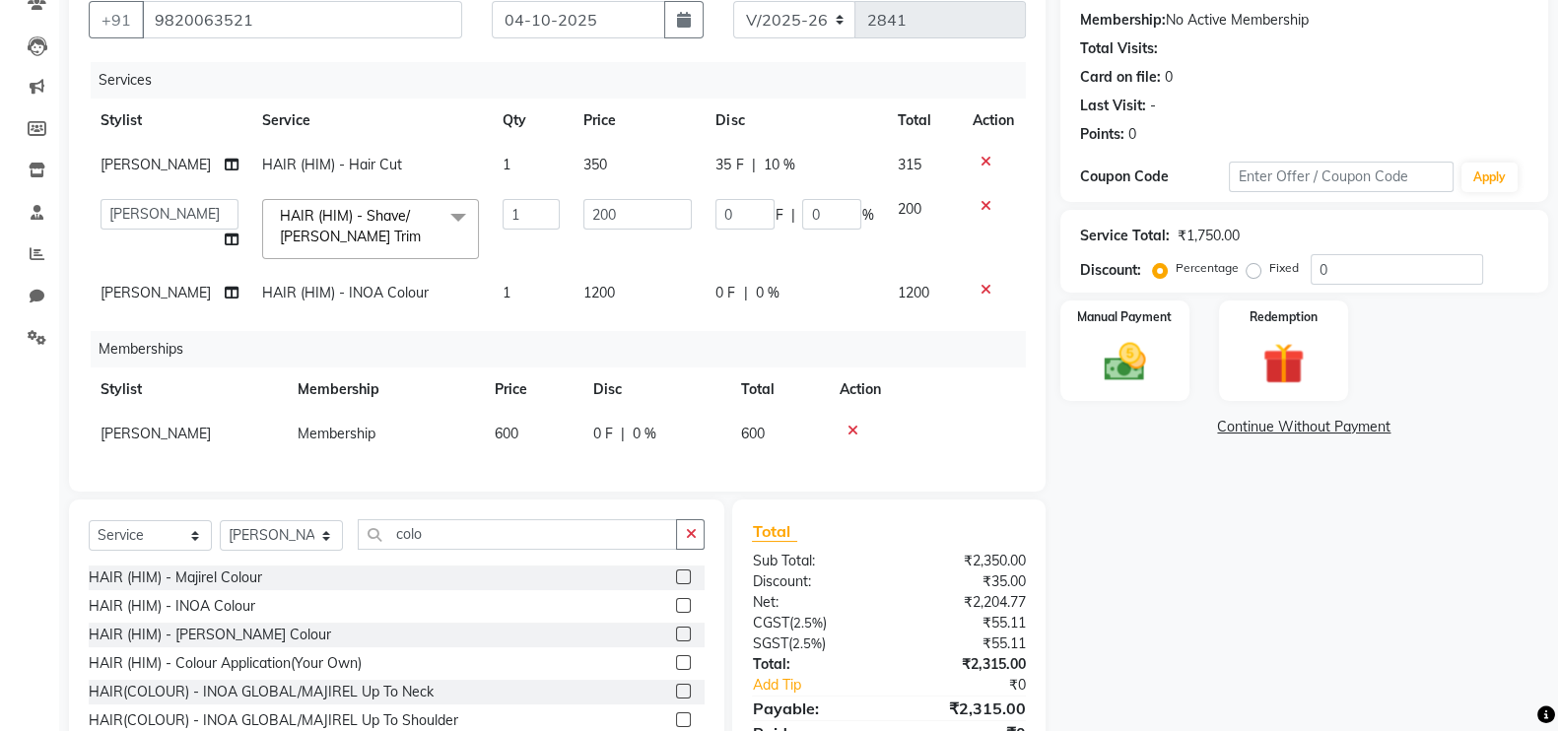
click at [807, 235] on td "0 F | 0 %" at bounding box center [794, 229] width 181 height 84
click at [804, 213] on input "0" at bounding box center [831, 214] width 59 height 31
type input "10"
click at [811, 249] on td "0 F | 10 %" at bounding box center [794, 229] width 181 height 84
select select "72132"
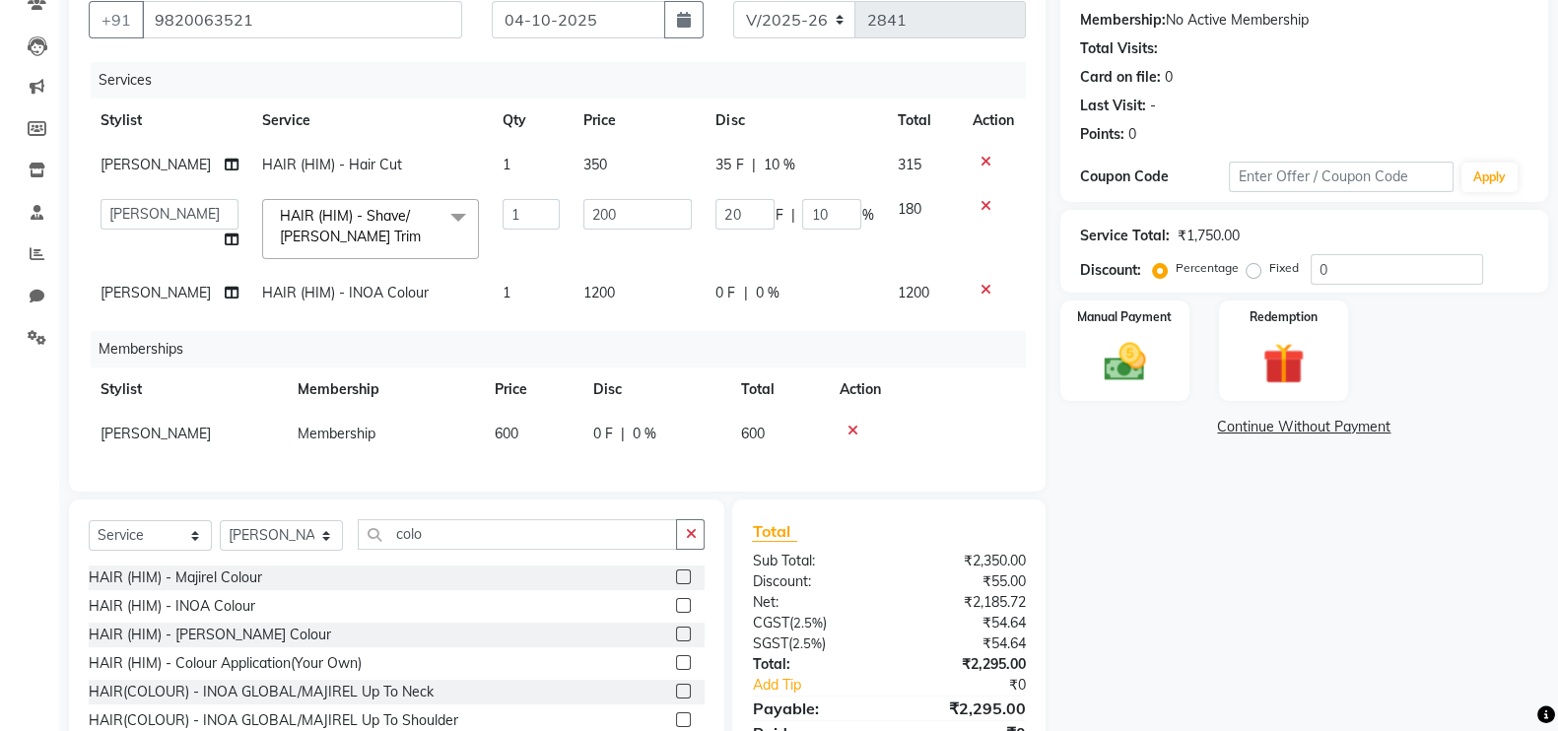
click at [755, 292] on span "0 %" at bounding box center [767, 293] width 24 height 21
select select "72132"
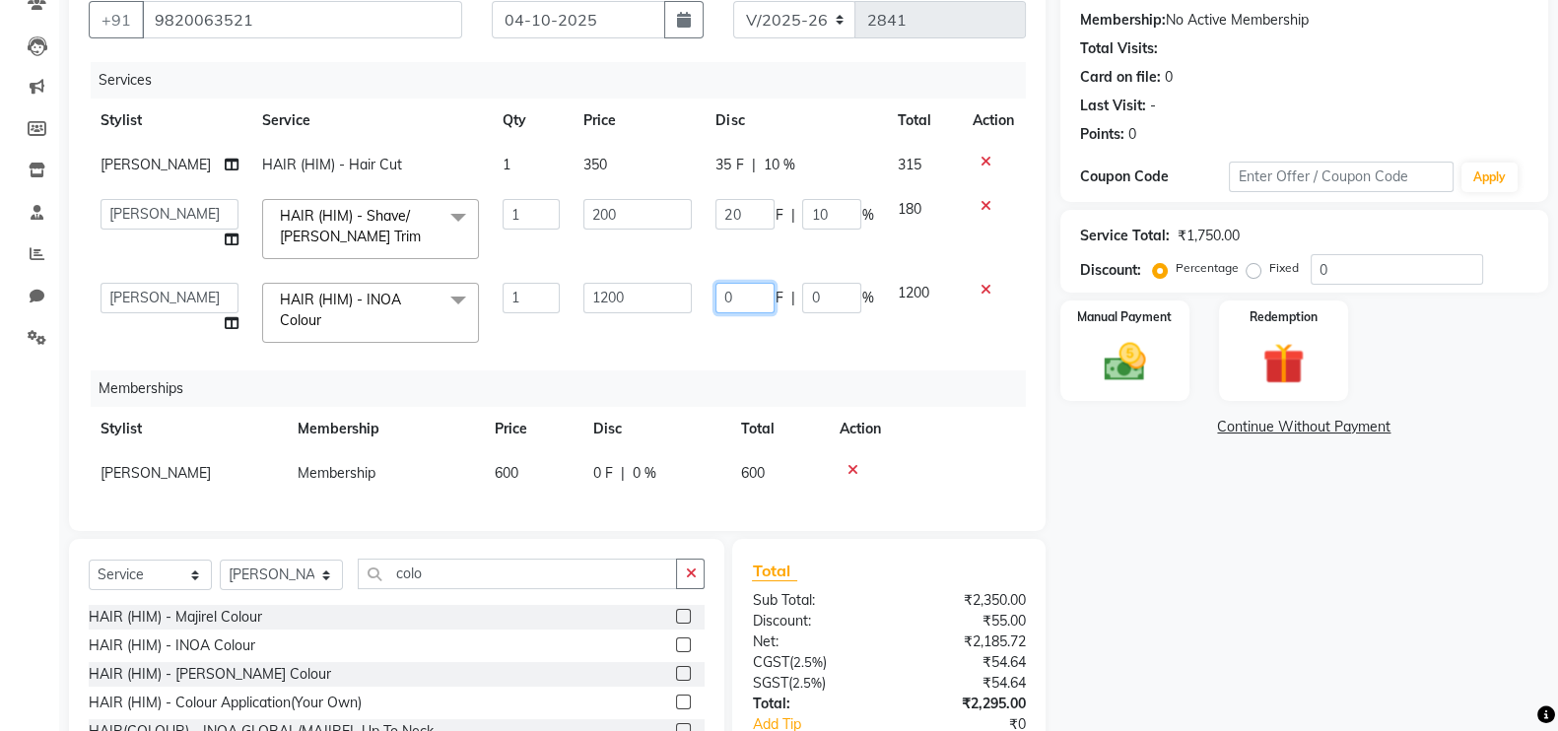
click at [749, 292] on input "0" at bounding box center [744, 298] width 59 height 31
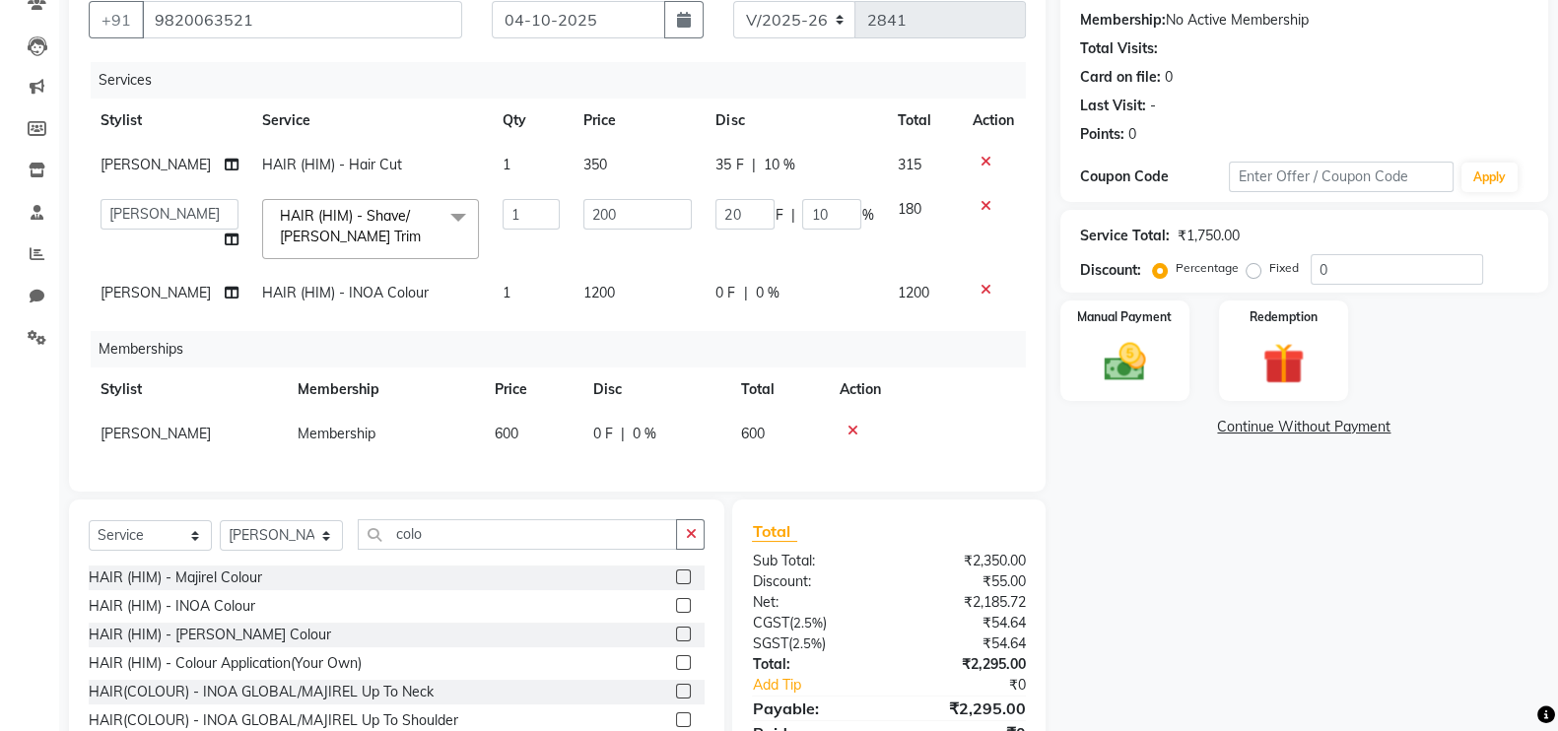
click at [759, 289] on span "0 %" at bounding box center [767, 293] width 24 height 21
select select "72132"
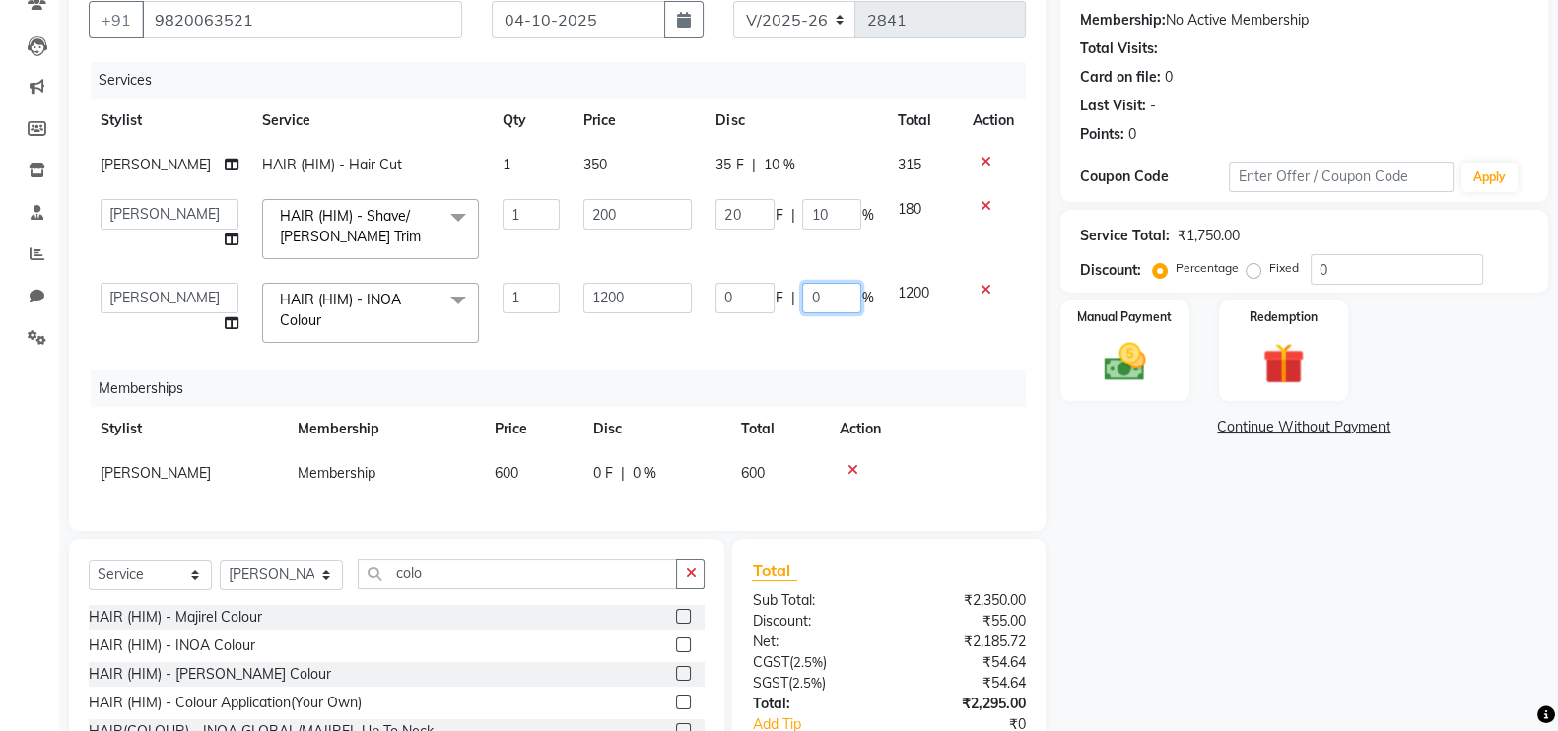
click at [802, 302] on input "0" at bounding box center [831, 298] width 59 height 31
type input "10"
click at [712, 272] on td "0 F | 10 %" at bounding box center [794, 313] width 181 height 84
select select "72132"
click at [597, 225] on input "200" at bounding box center [637, 214] width 108 height 31
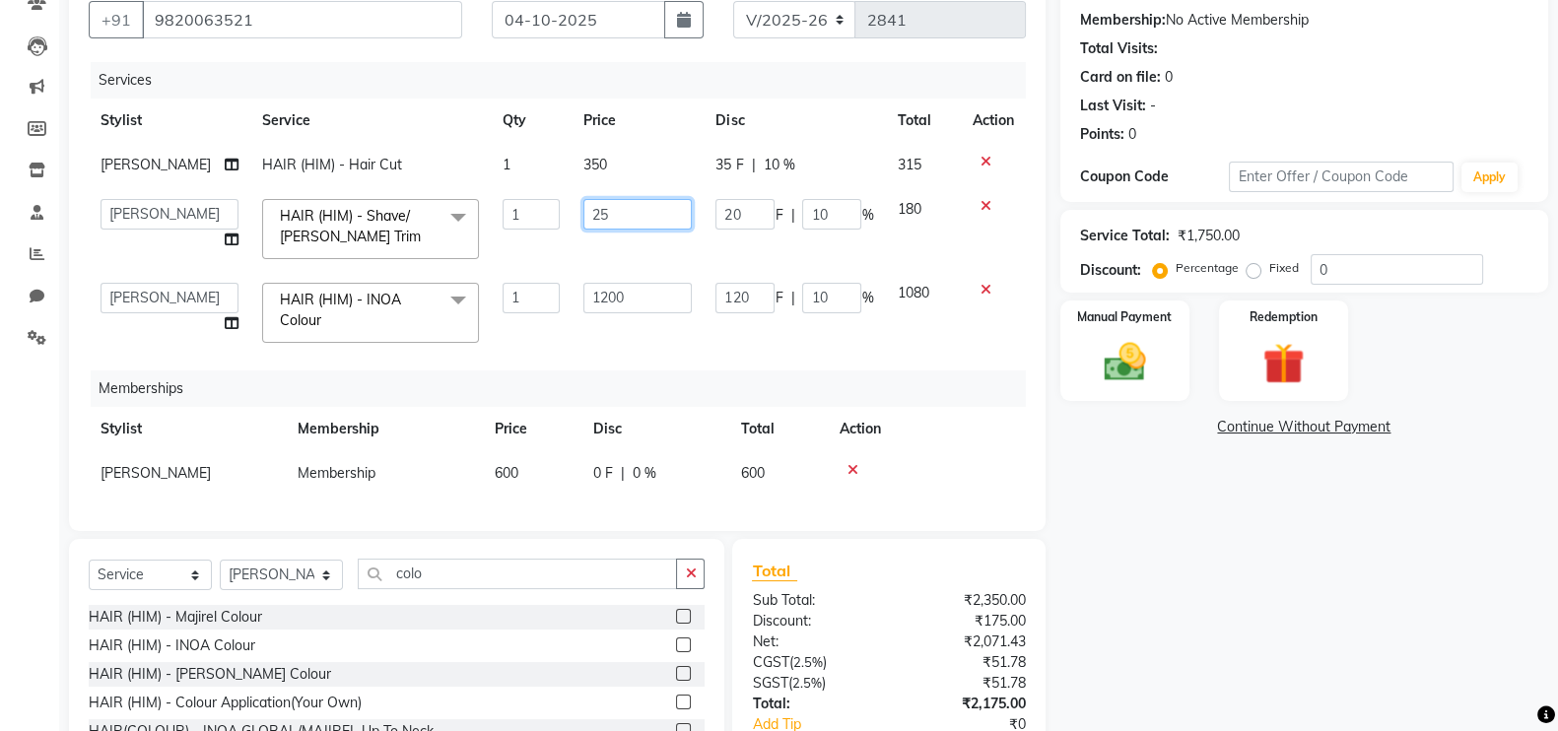
type input "250"
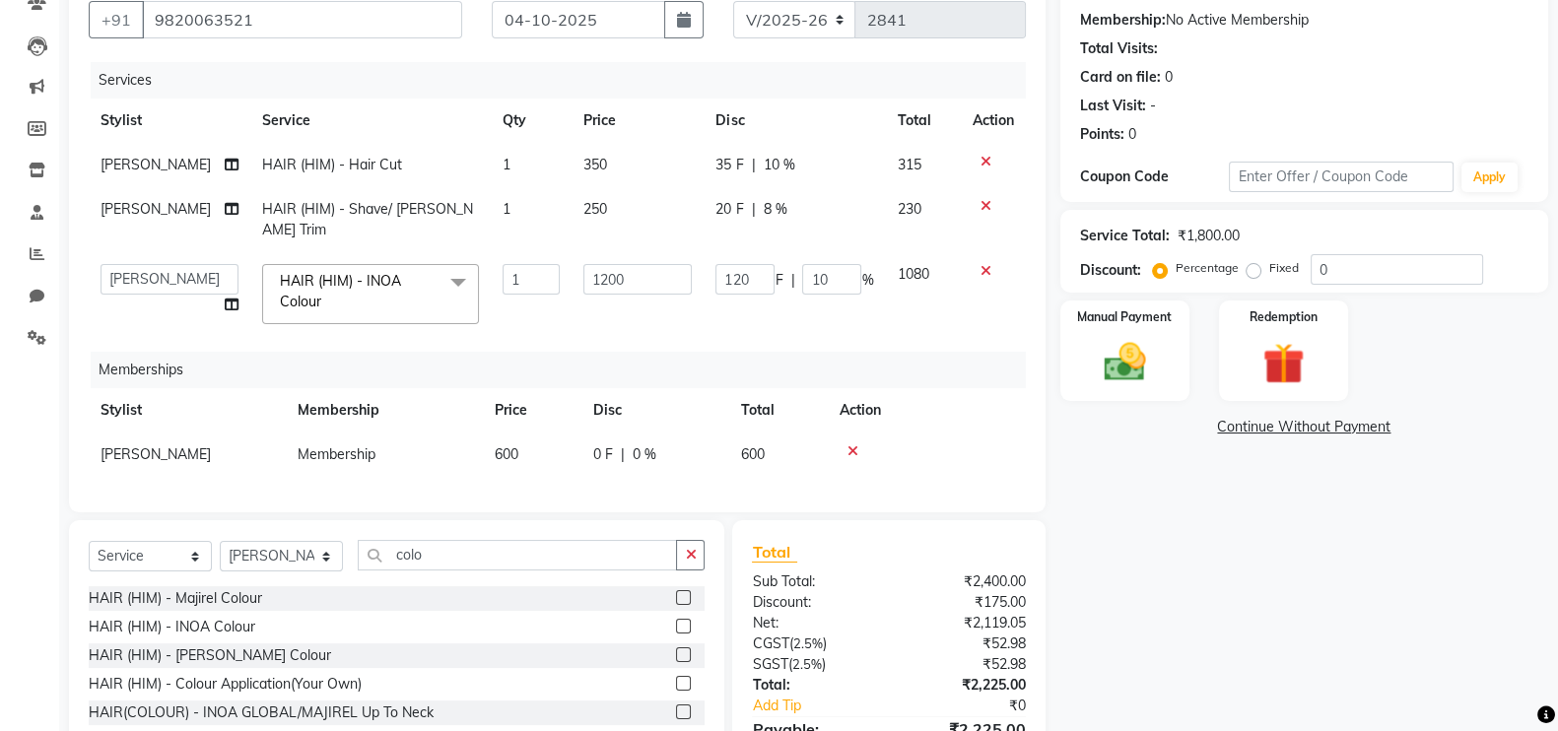
click at [615, 245] on tbody "Ayan Ansari HAIR (HIM) - Hair Cut 1 350 35 F | 10 % 315 Ayan Ansari HAIR (HIM) …" at bounding box center [557, 239] width 937 height 193
click at [1139, 479] on div "Name: Huzefa Motiwala Membership: No Active Membership Total Visits: Card on fi…" at bounding box center [1311, 388] width 503 height 845
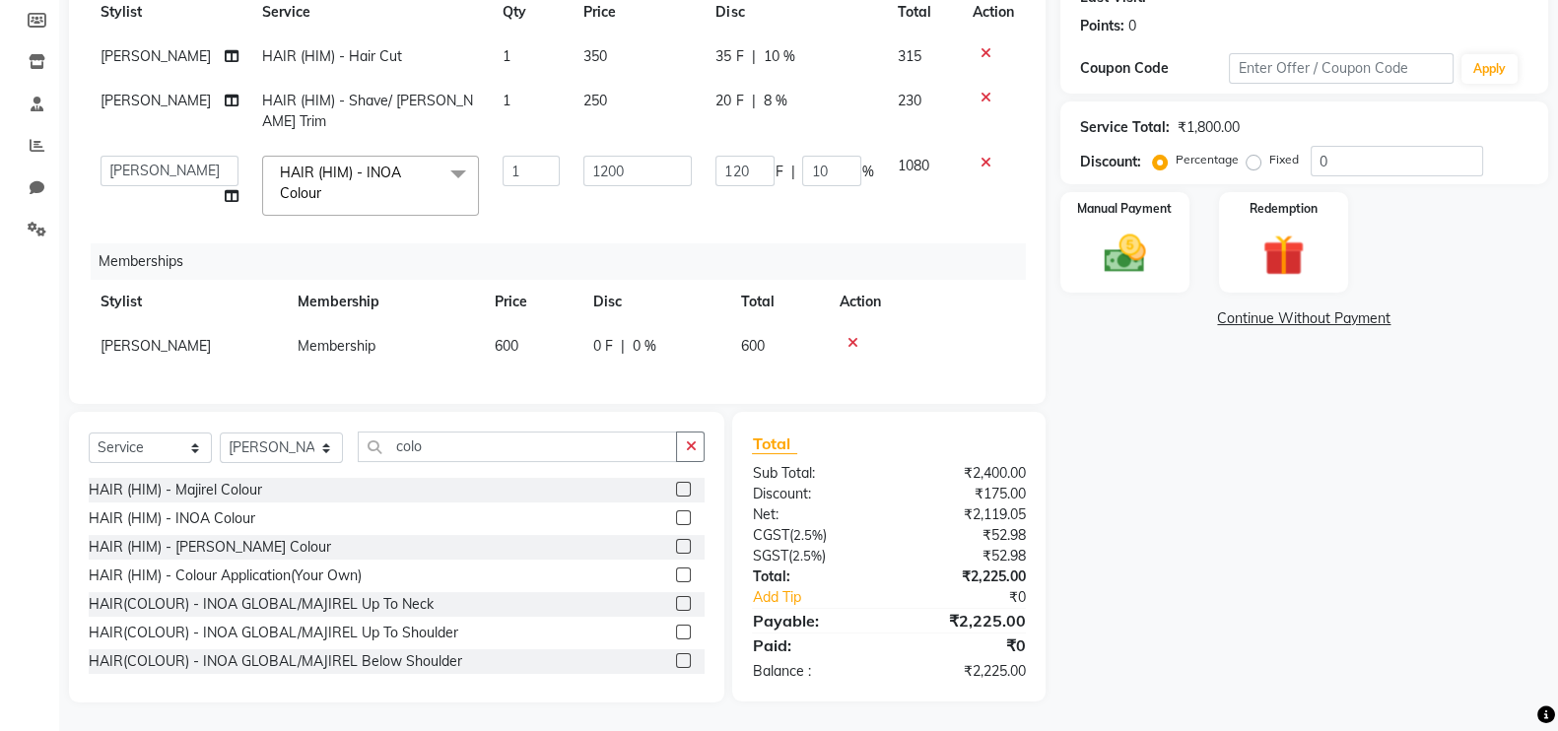
click at [639, 116] on td "250" at bounding box center [637, 111] width 132 height 65
select select "72132"
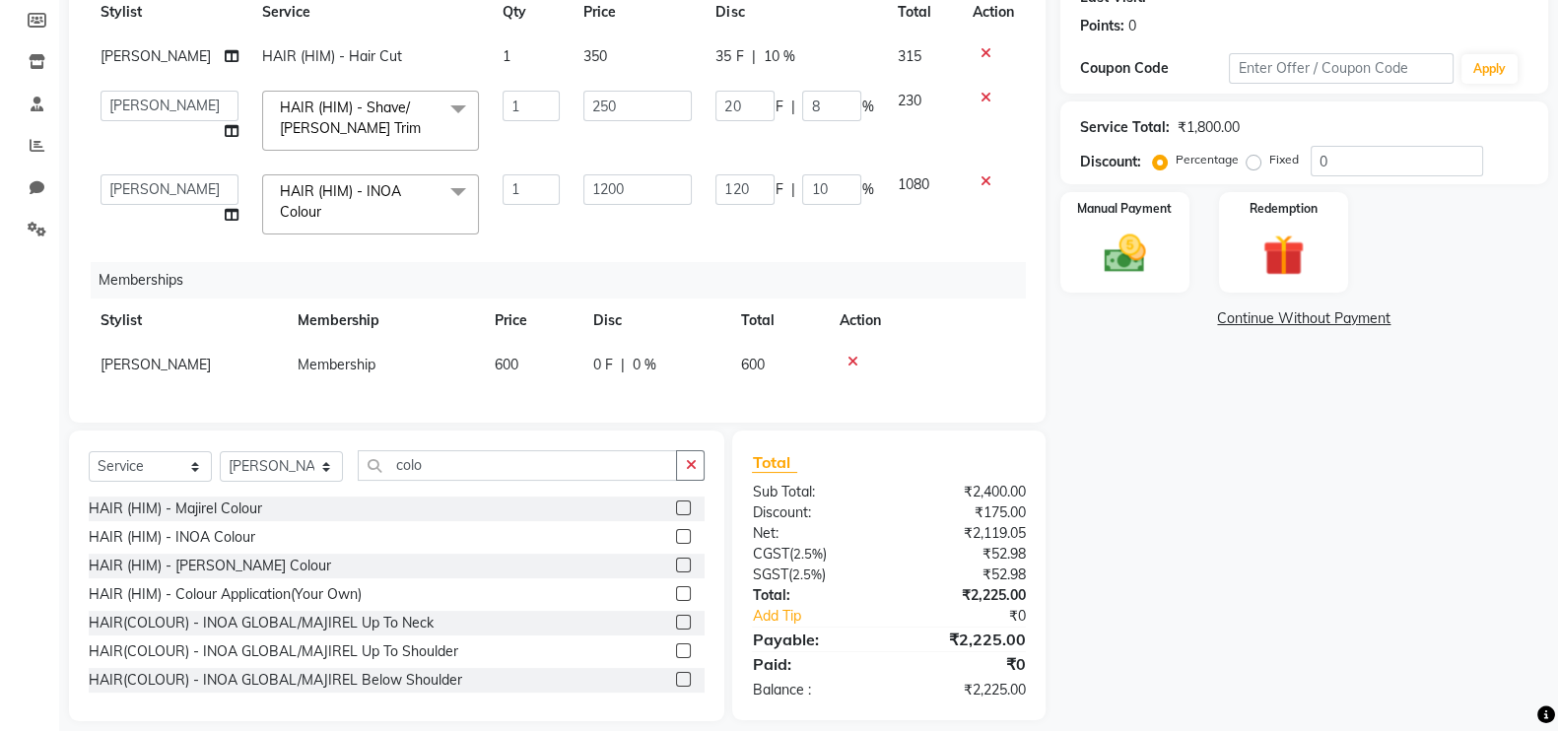
scroll to position [329, 0]
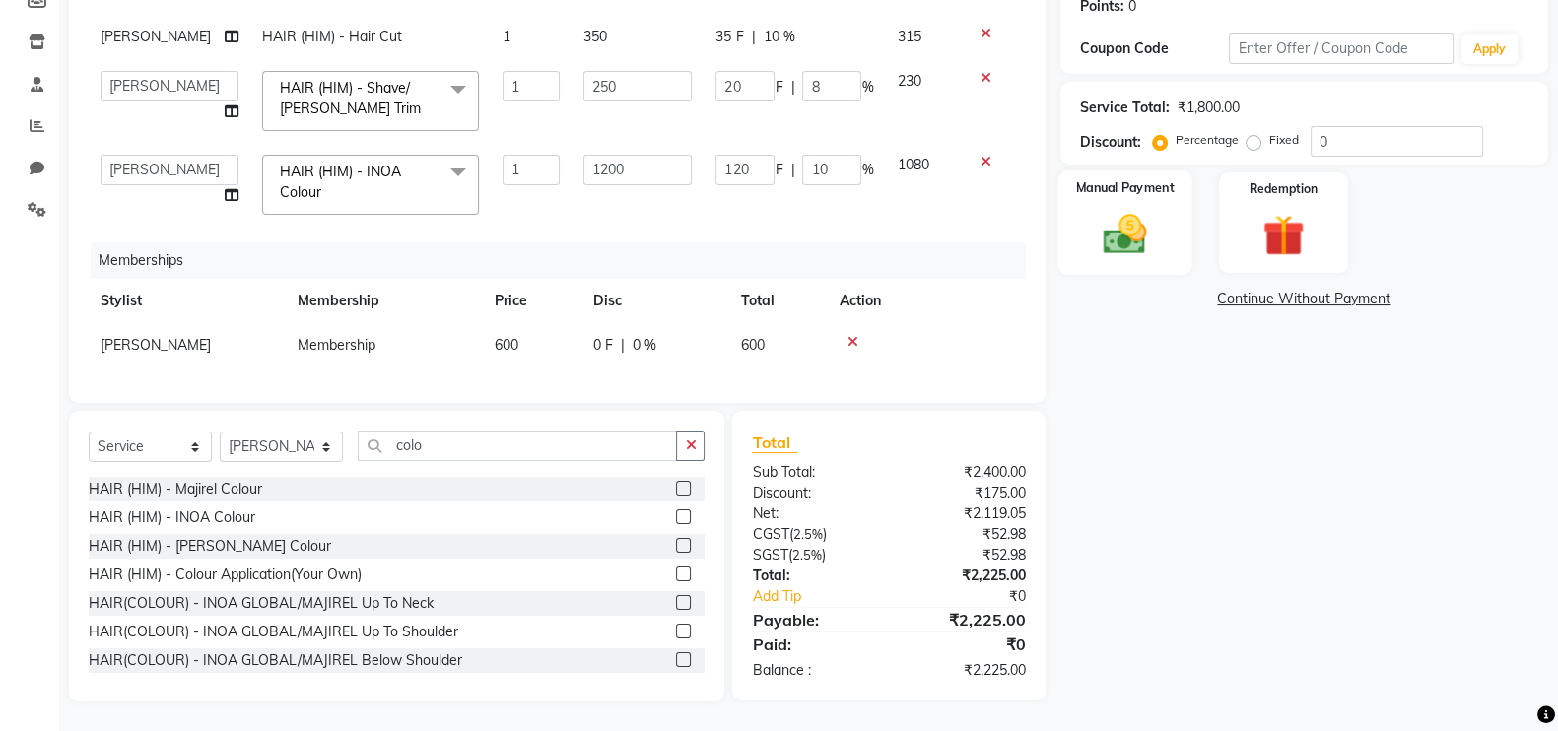
click at [1115, 209] on img at bounding box center [1125, 233] width 70 height 49
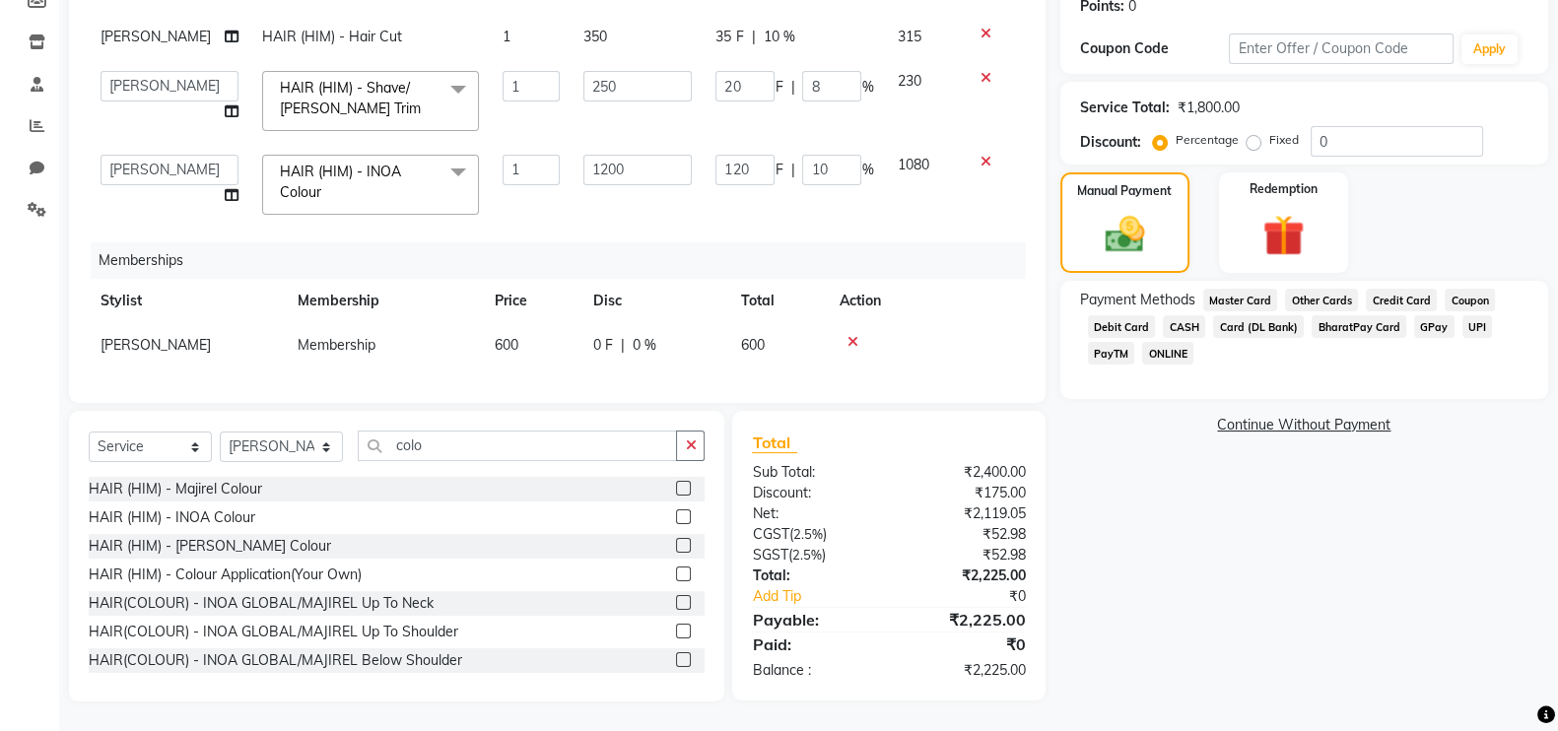
click at [1386, 289] on span "Credit Card" at bounding box center [1401, 300] width 71 height 23
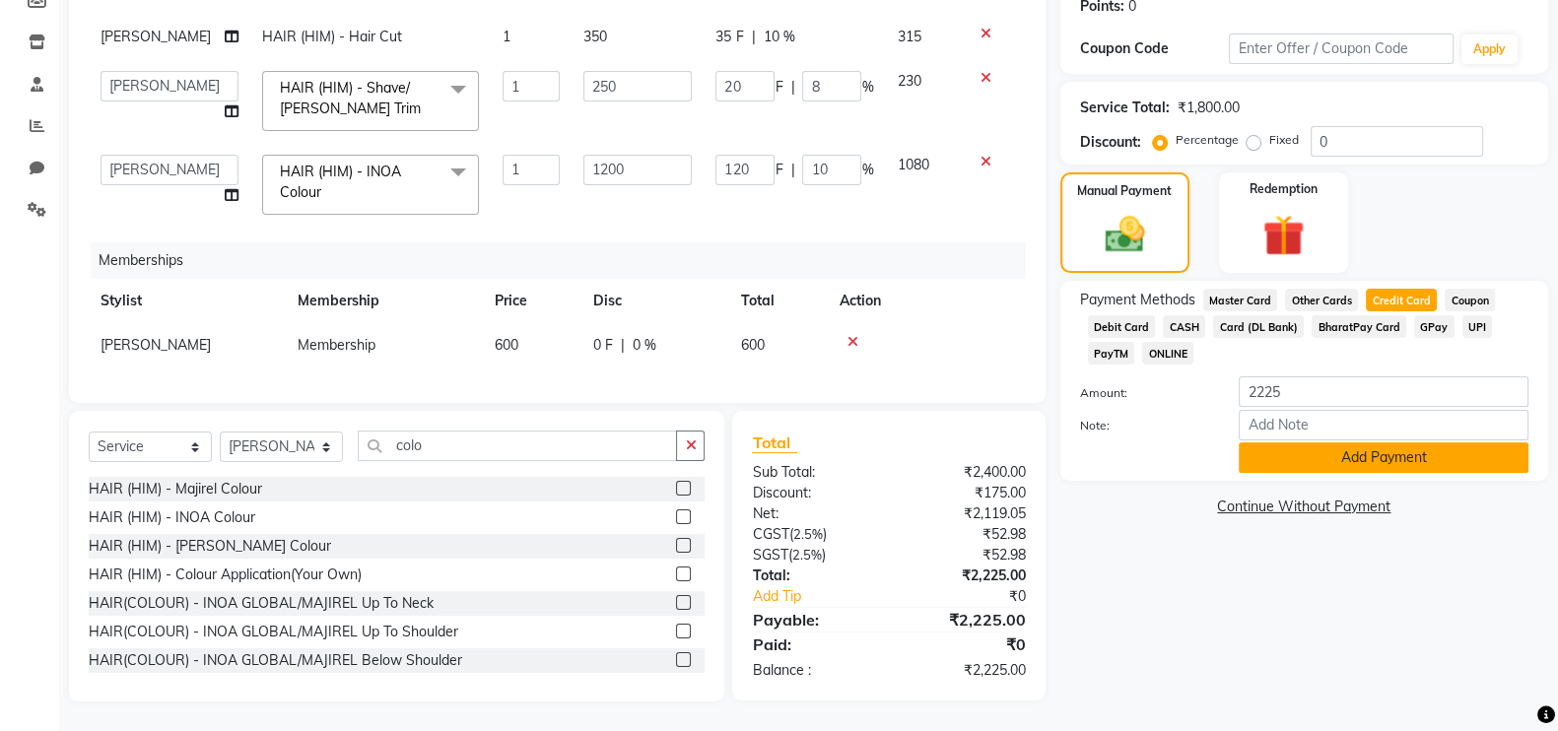
click at [1345, 446] on button "Add Payment" at bounding box center [1384, 457] width 290 height 31
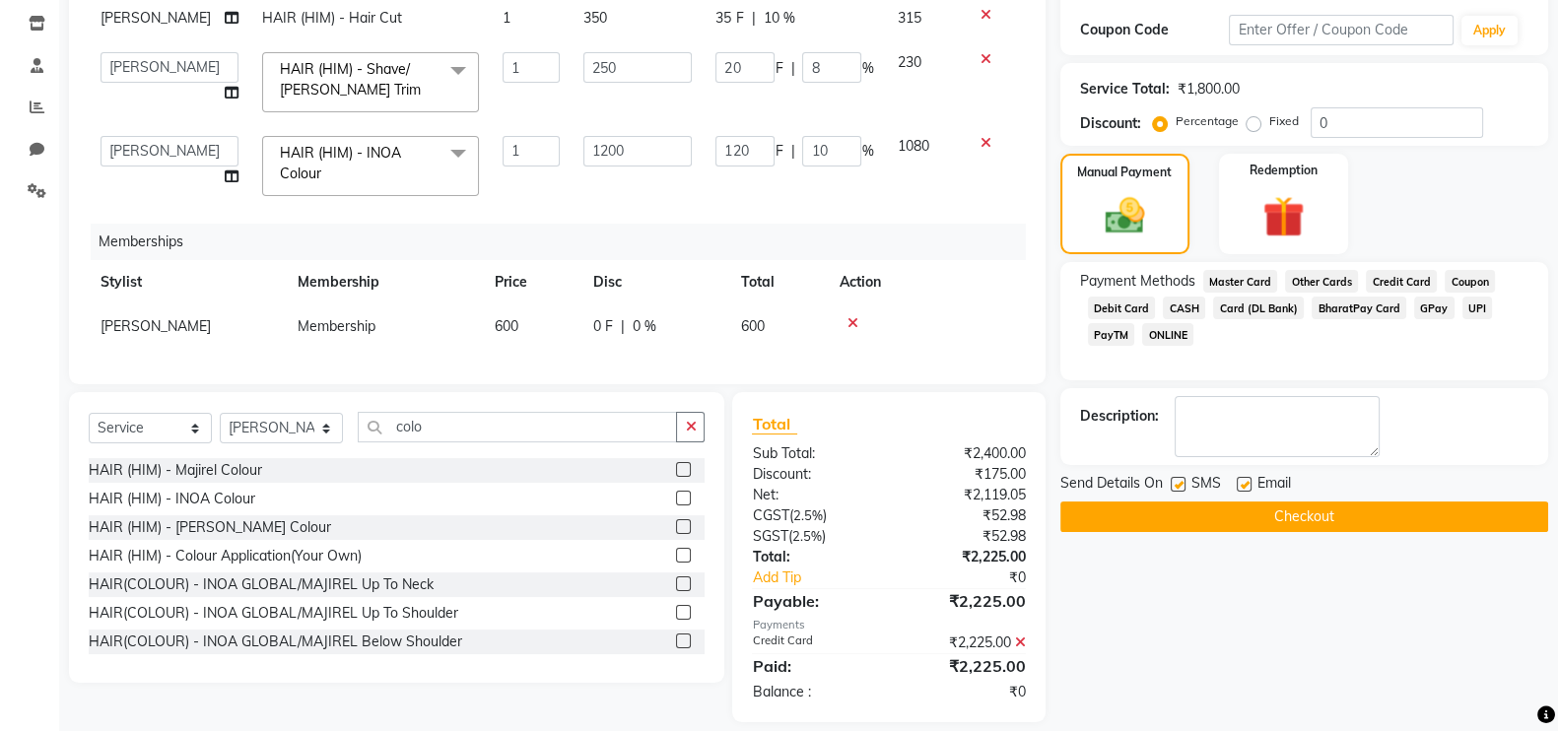
click at [1270, 515] on button "Checkout" at bounding box center [1304, 517] width 488 height 31
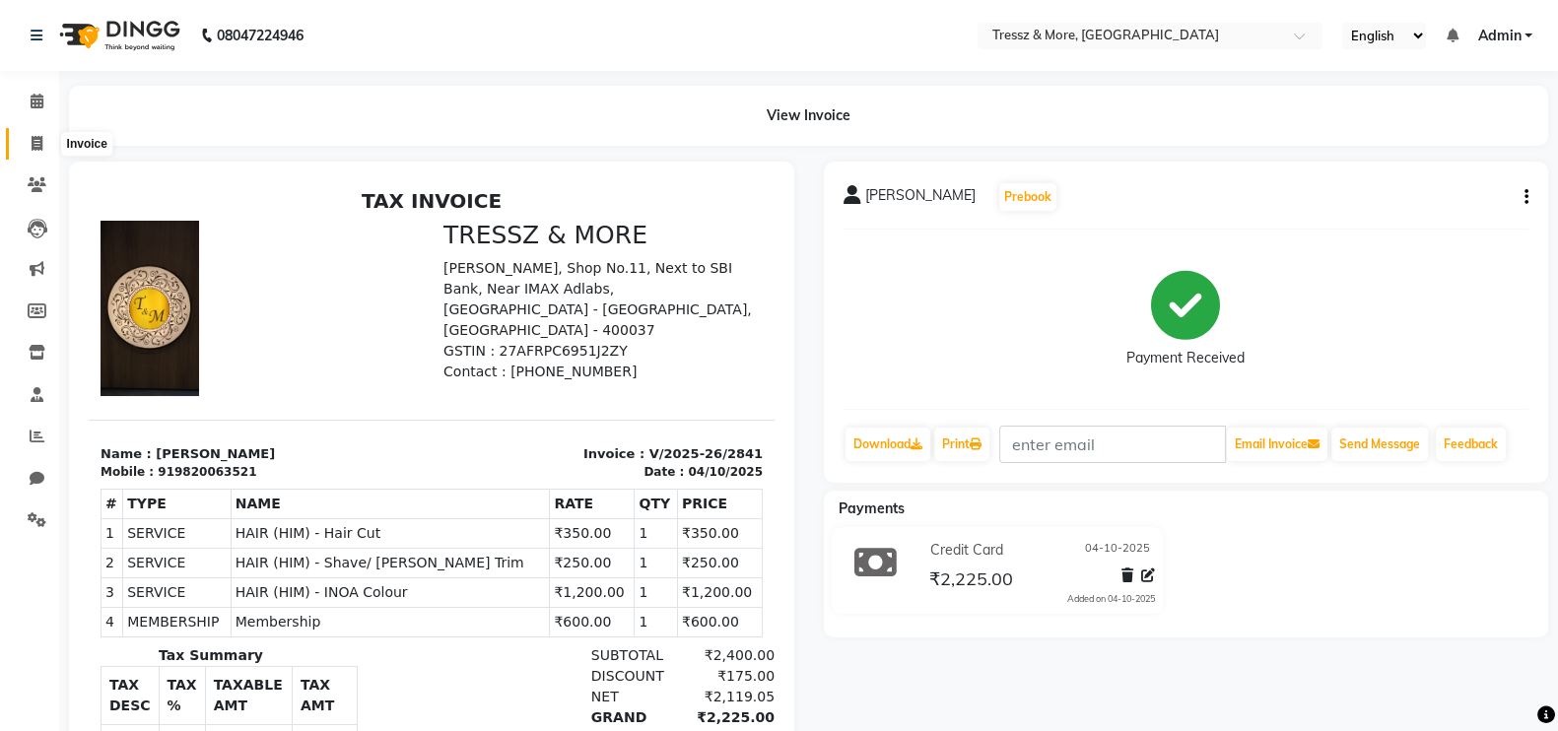
click at [28, 141] on span at bounding box center [37, 144] width 34 height 23
select select "3037"
select select "service"
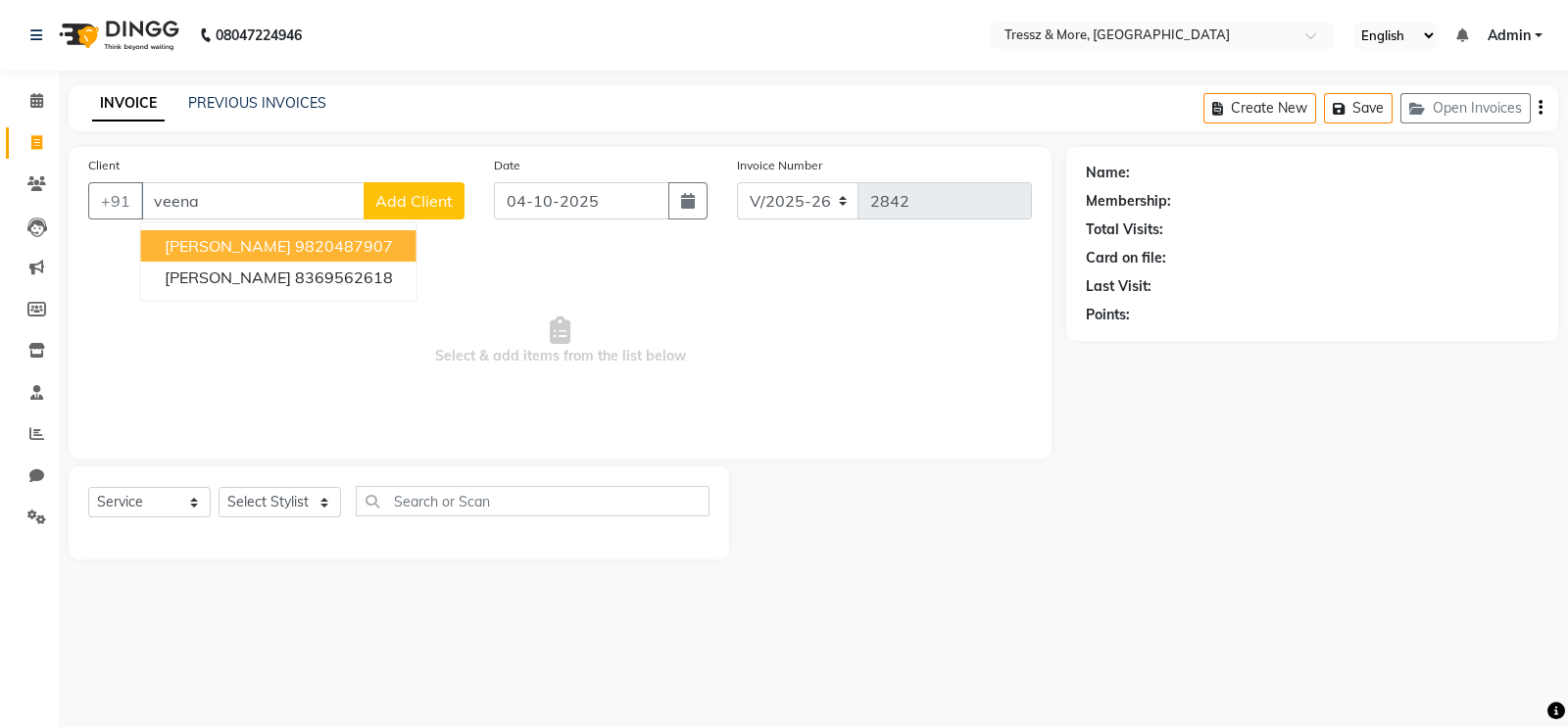
click at [221, 247] on span "Veena Manasi Treon" at bounding box center [228, 246] width 126 height 20
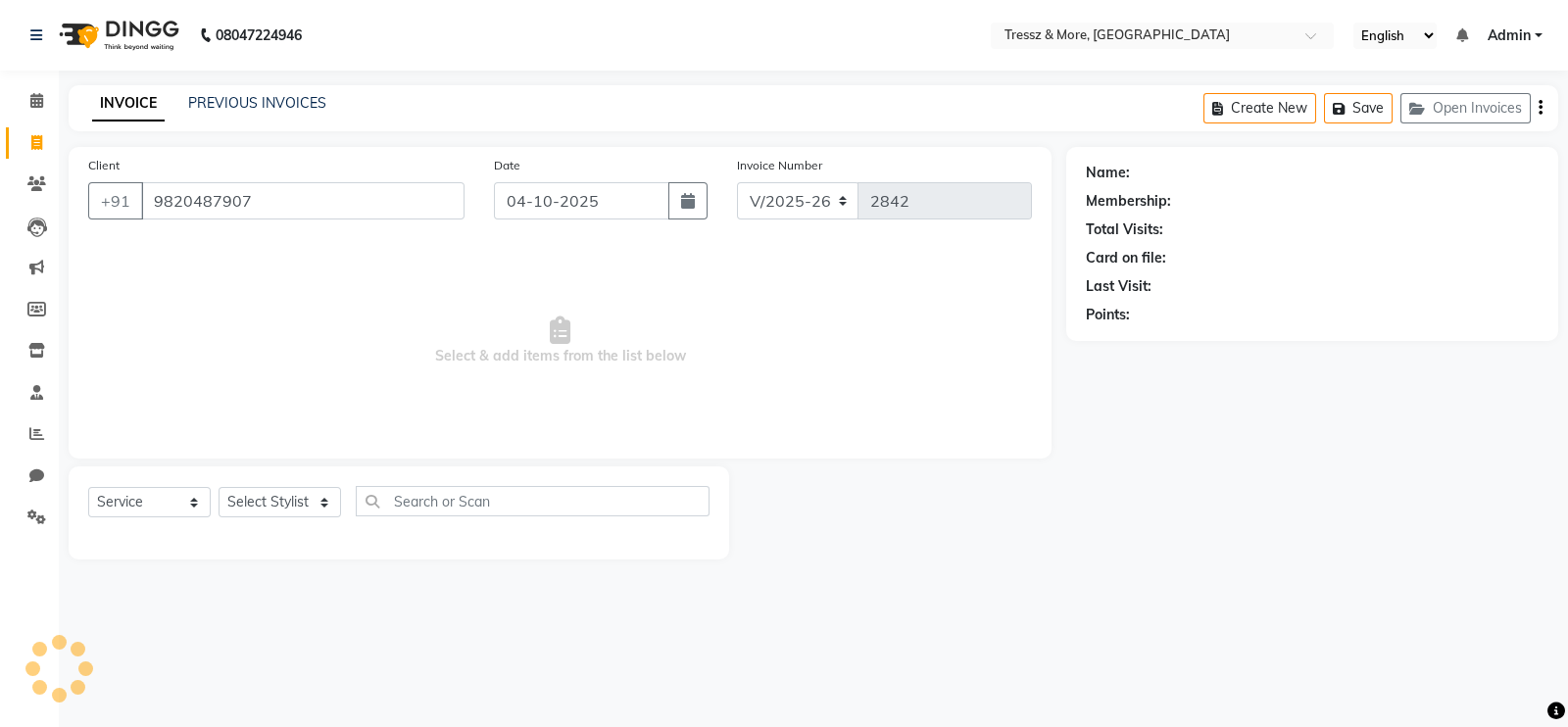
type input "9820487907"
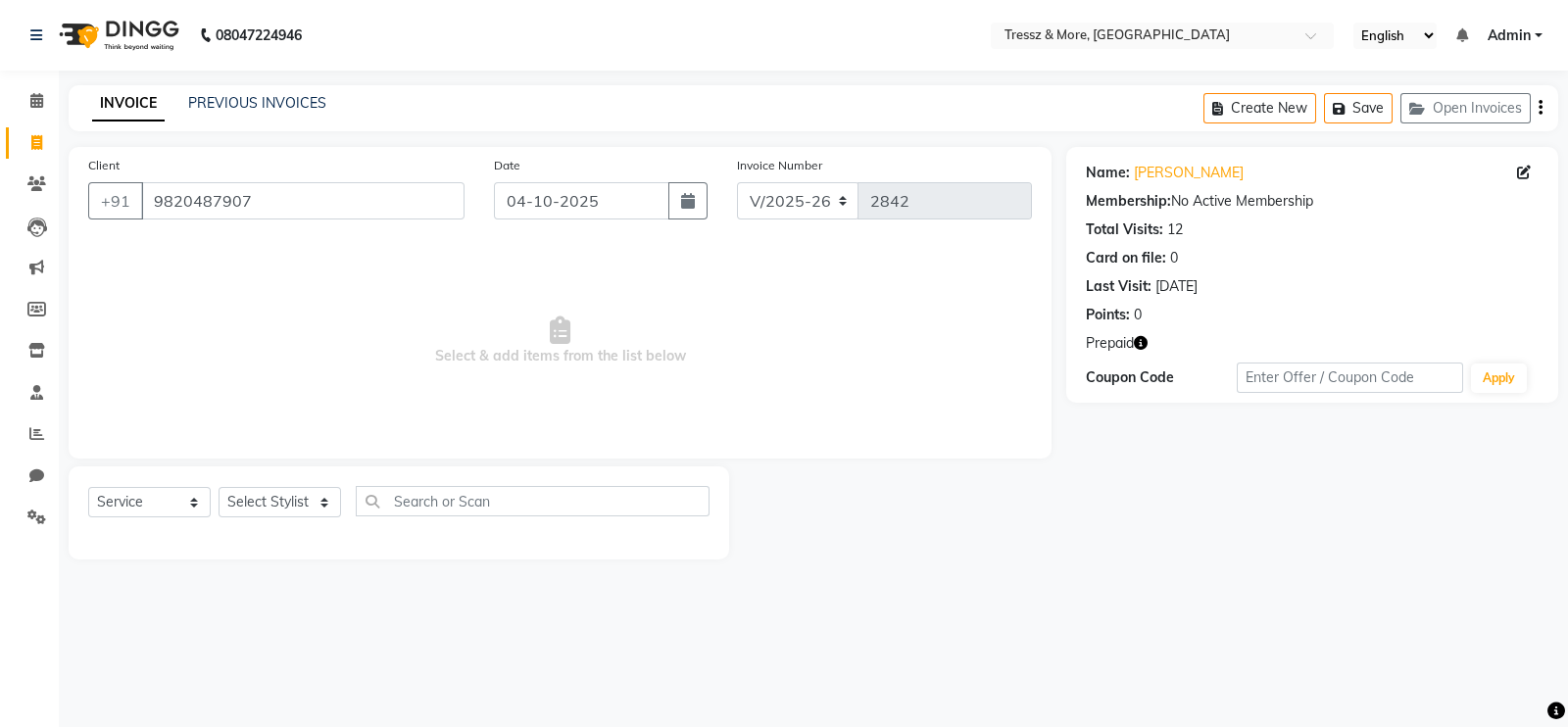
click at [1147, 341] on icon "button" at bounding box center [1141, 343] width 14 height 14
click at [248, 492] on select "Select Stylist [PERSON_NAME] Anas [PERSON_NAME] [PERSON_NAME] [PERSON_NAME] [PE…" at bounding box center [280, 502] width 122 height 31
select select "88779"
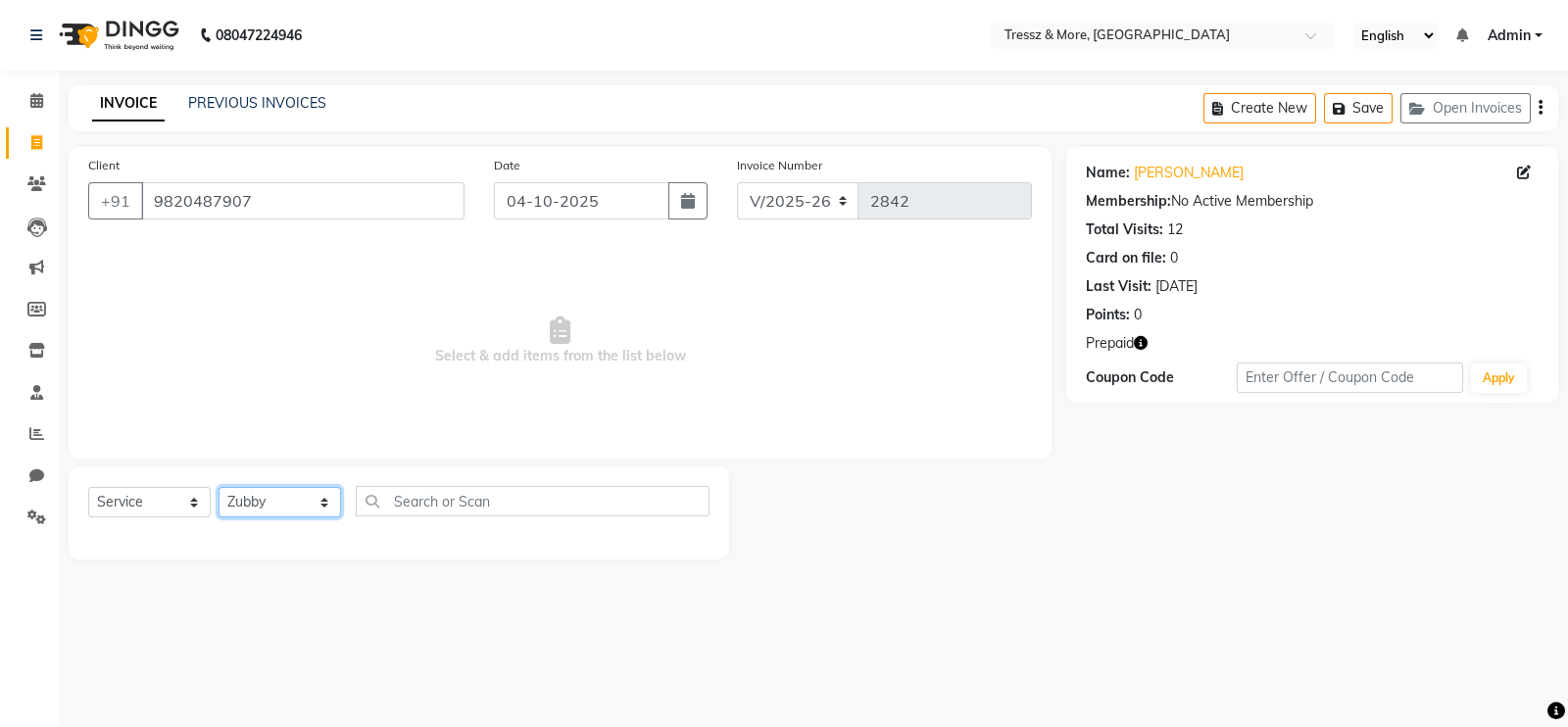
click at [219, 488] on select "Select Stylist [PERSON_NAME] Anas [PERSON_NAME] [PERSON_NAME] [PERSON_NAME] [PE…" at bounding box center [280, 502] width 122 height 31
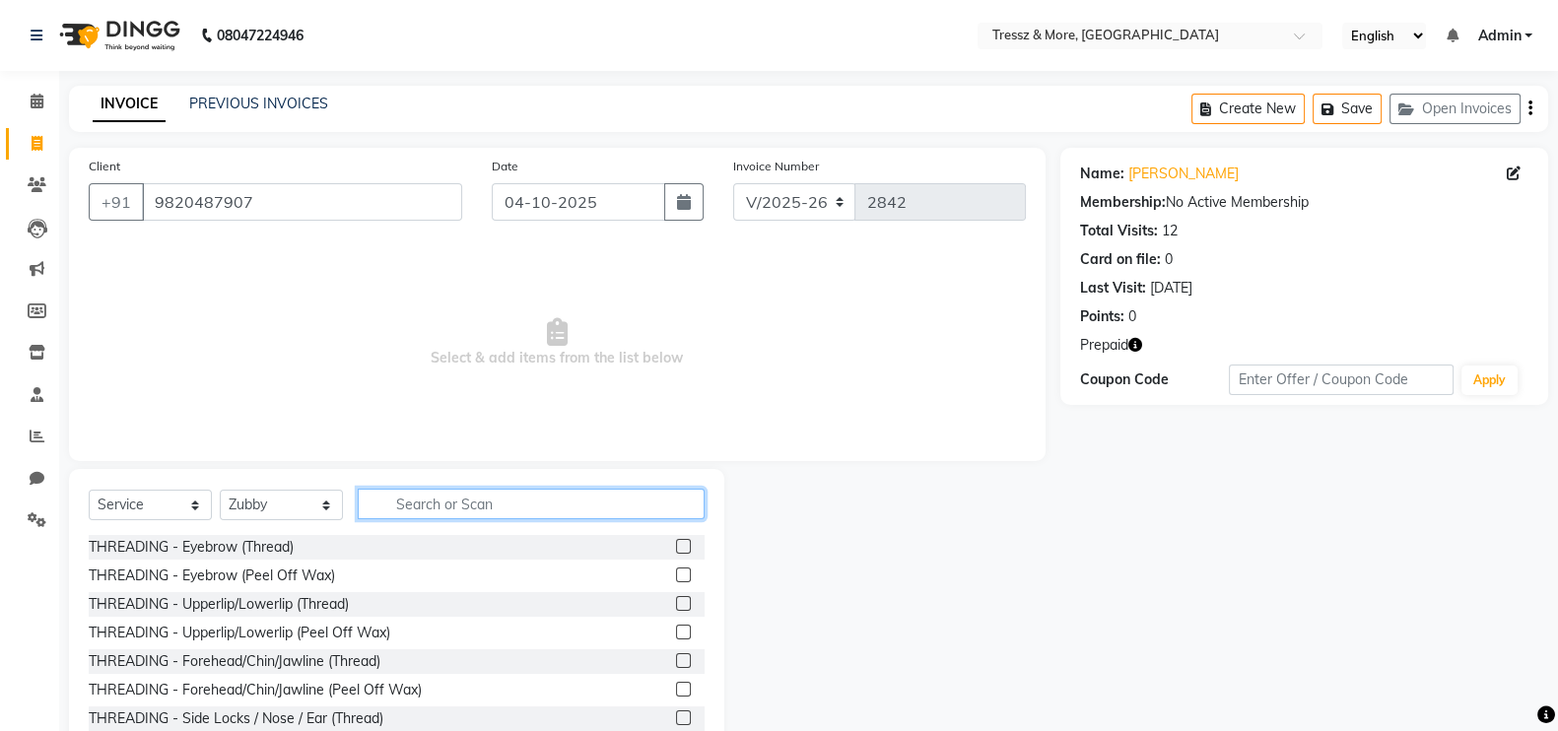
click at [416, 503] on input "text" at bounding box center [531, 504] width 347 height 31
type input "ped"
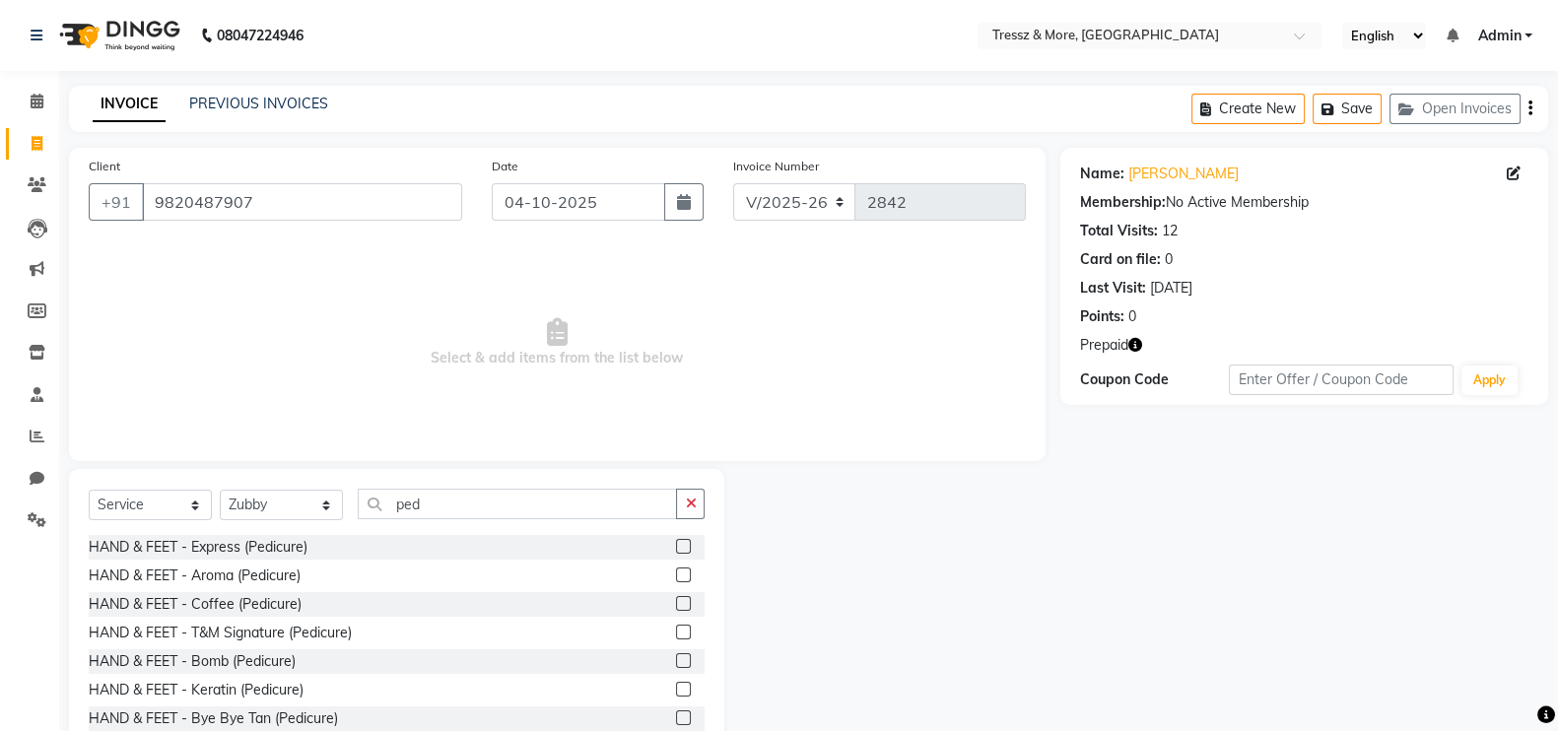
click at [676, 547] on label at bounding box center [683, 546] width 15 height 15
click at [676, 547] on input "checkbox" at bounding box center [682, 547] width 13 height 13
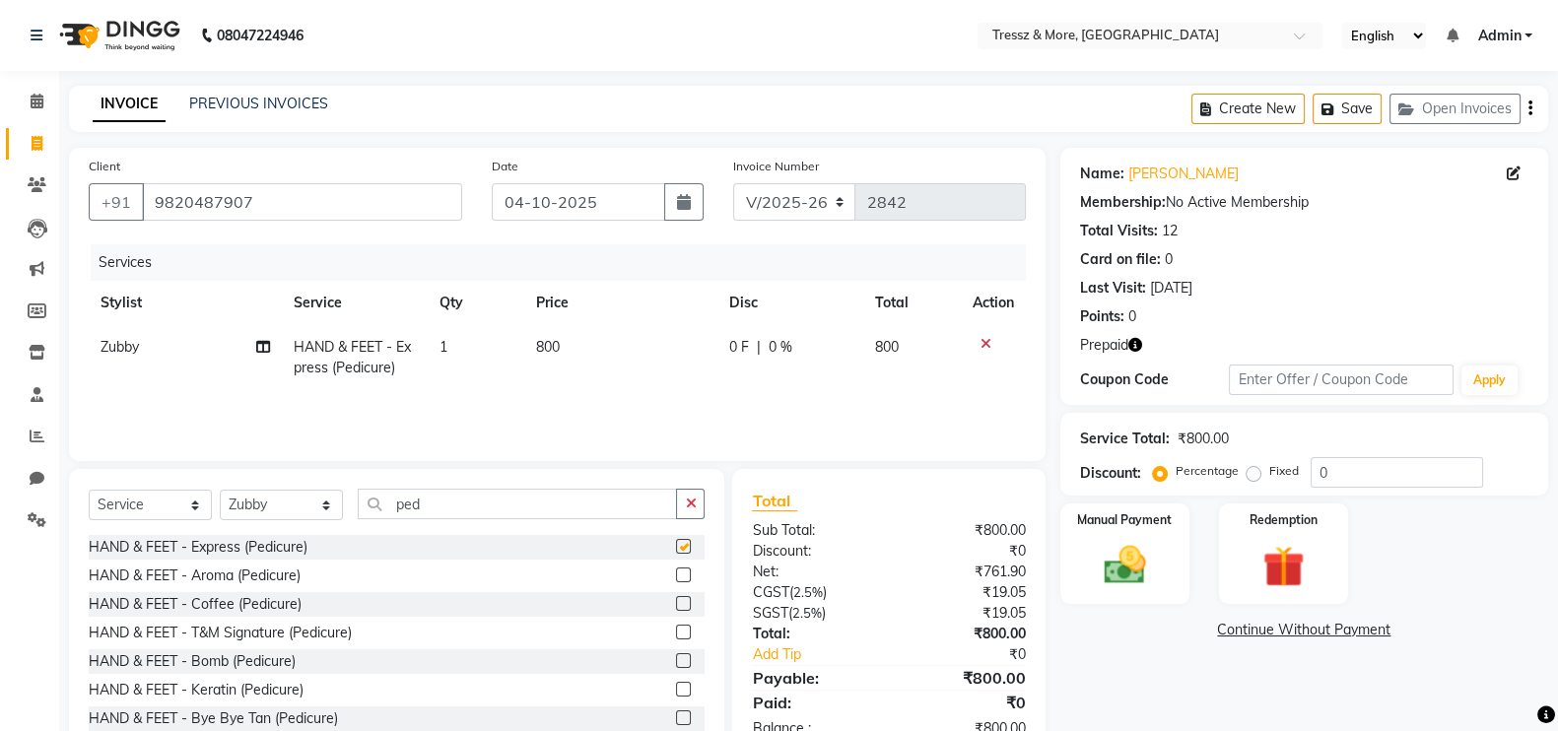
checkbox input "false"
click at [579, 377] on td "800" at bounding box center [620, 357] width 193 height 65
select select "88779"
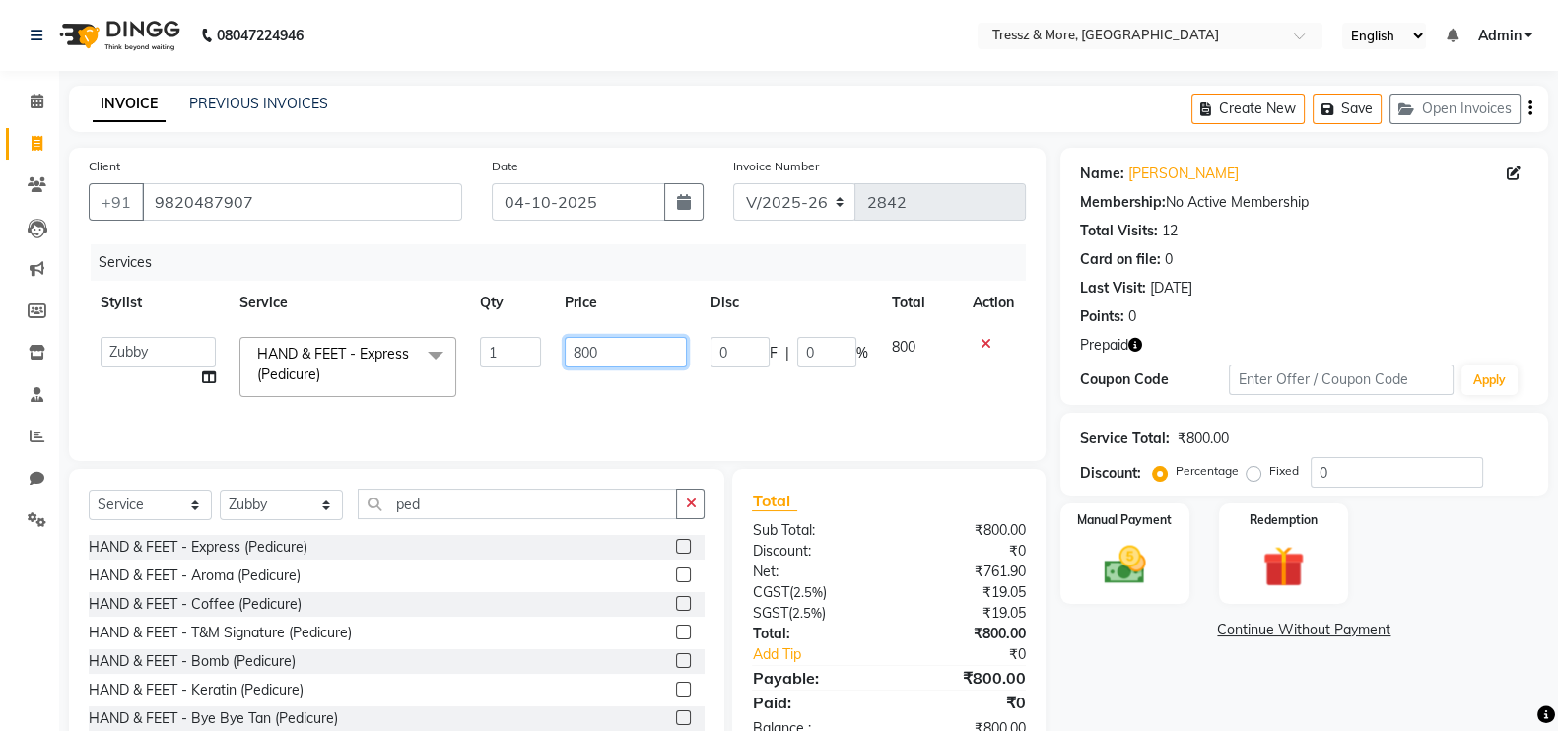
click at [585, 352] on input "800" at bounding box center [626, 352] width 123 height 31
type input "850"
click at [598, 391] on div "Services Stylist Service Qty Price Disc Total Action Abid Shaikh Anas Ansari An…" at bounding box center [557, 342] width 937 height 197
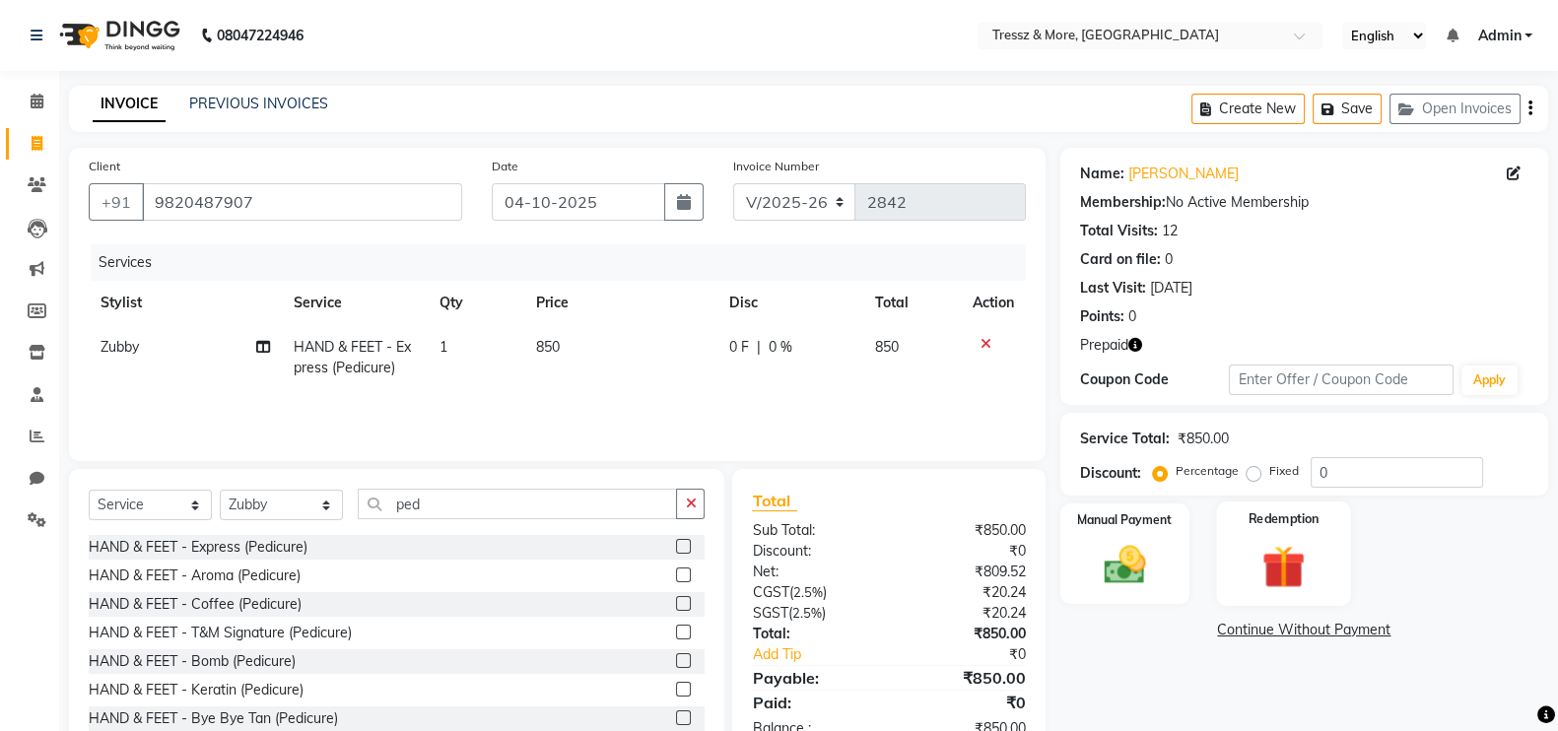
click at [1251, 561] on img at bounding box center [1283, 566] width 70 height 53
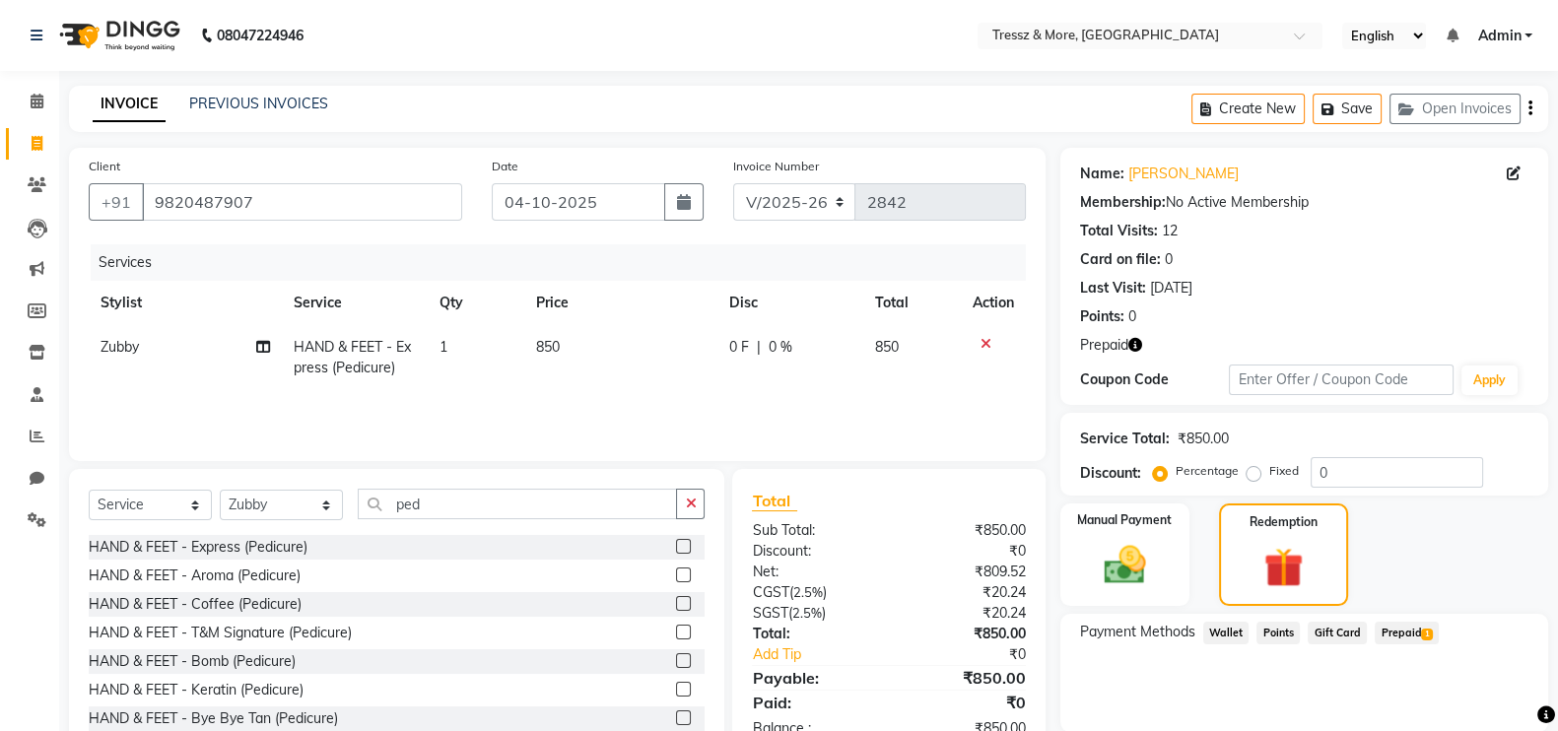
click at [1389, 634] on span "Prepaid 1" at bounding box center [1406, 633] width 64 height 23
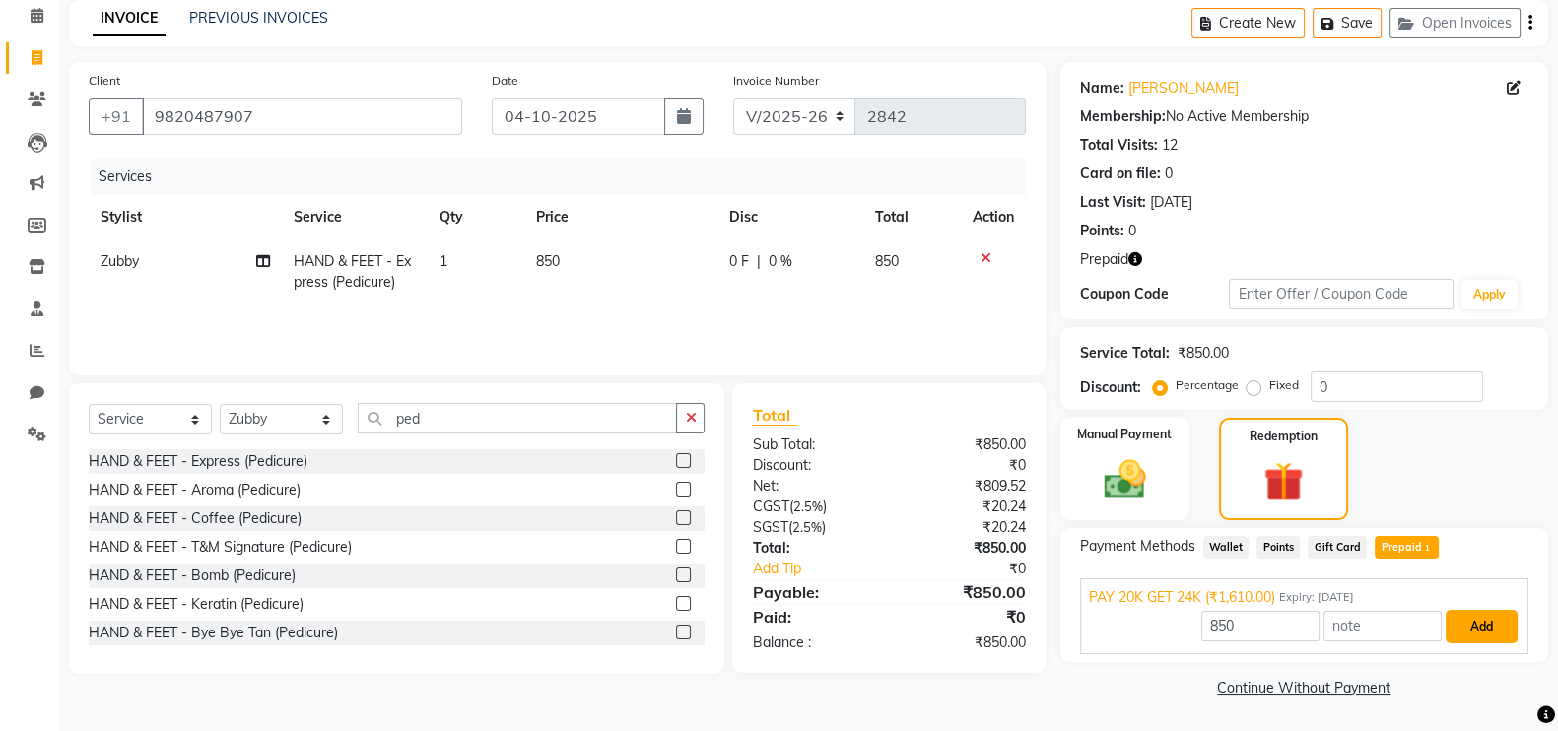
click at [1477, 617] on button "Add" at bounding box center [1481, 627] width 72 height 34
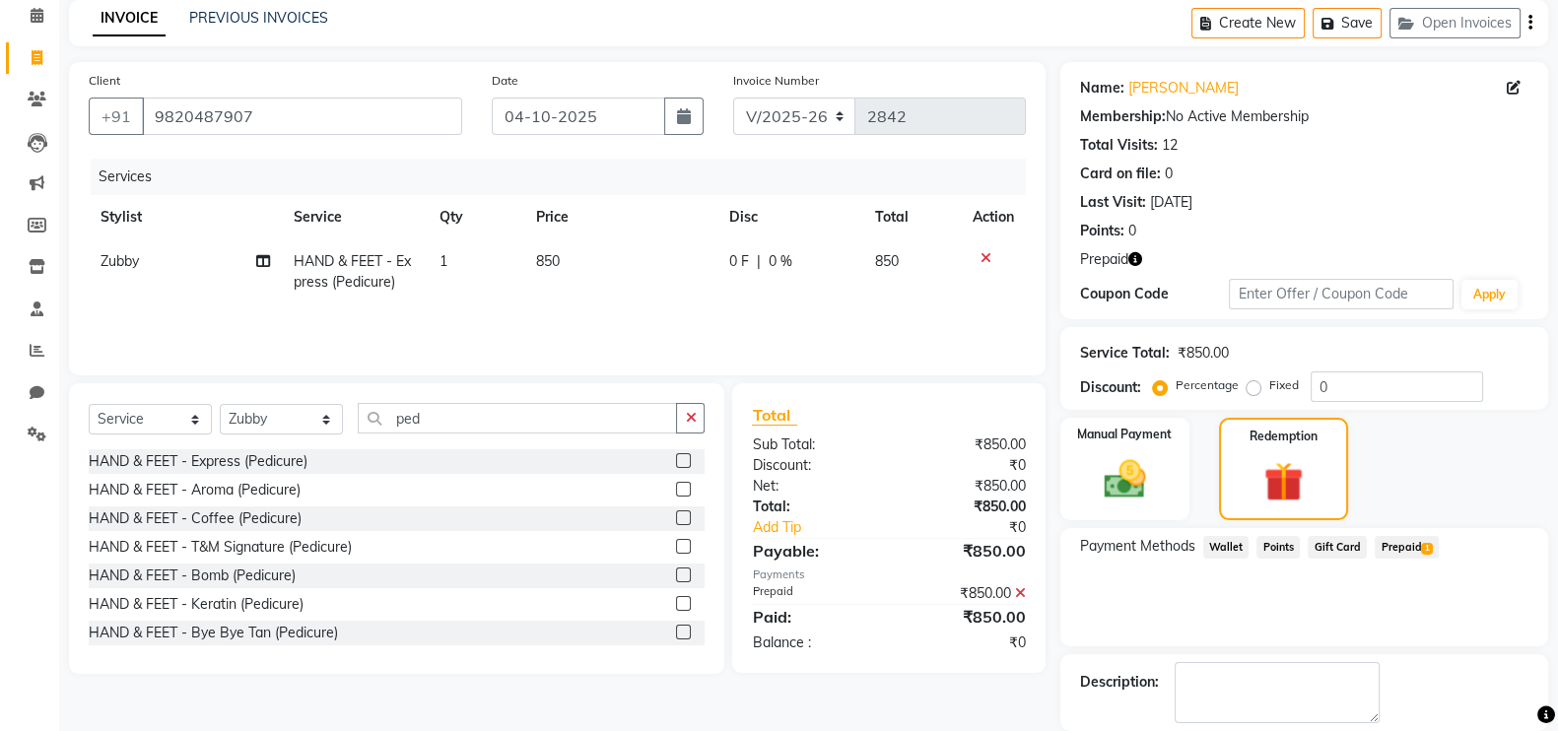
scroll to position [181, 0]
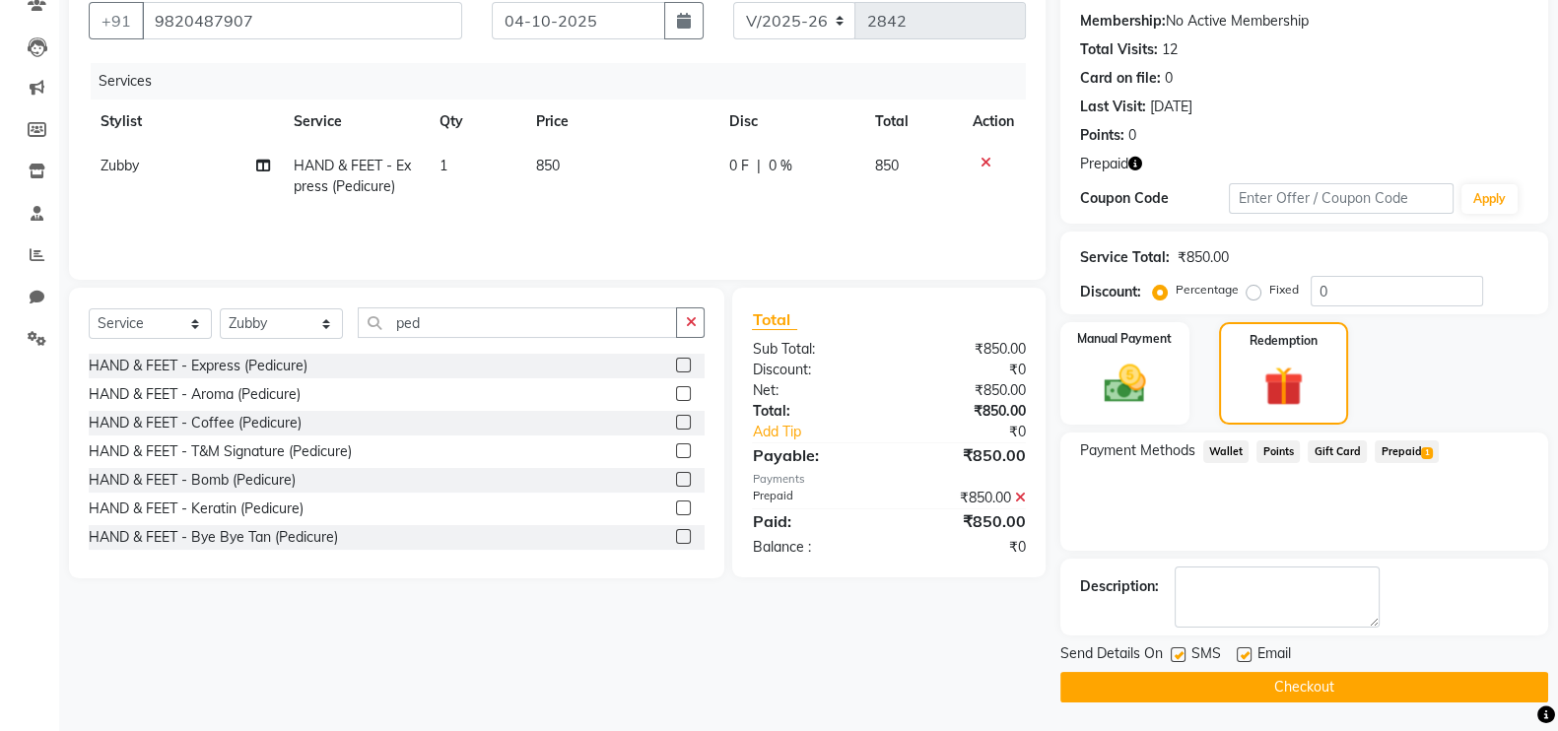
click at [1243, 651] on label at bounding box center [1244, 654] width 15 height 15
click at [1243, 651] on input "checkbox" at bounding box center [1243, 655] width 13 height 13
checkbox input "false"
click at [1173, 652] on label at bounding box center [1178, 654] width 15 height 15
click at [1173, 652] on input "checkbox" at bounding box center [1177, 655] width 13 height 13
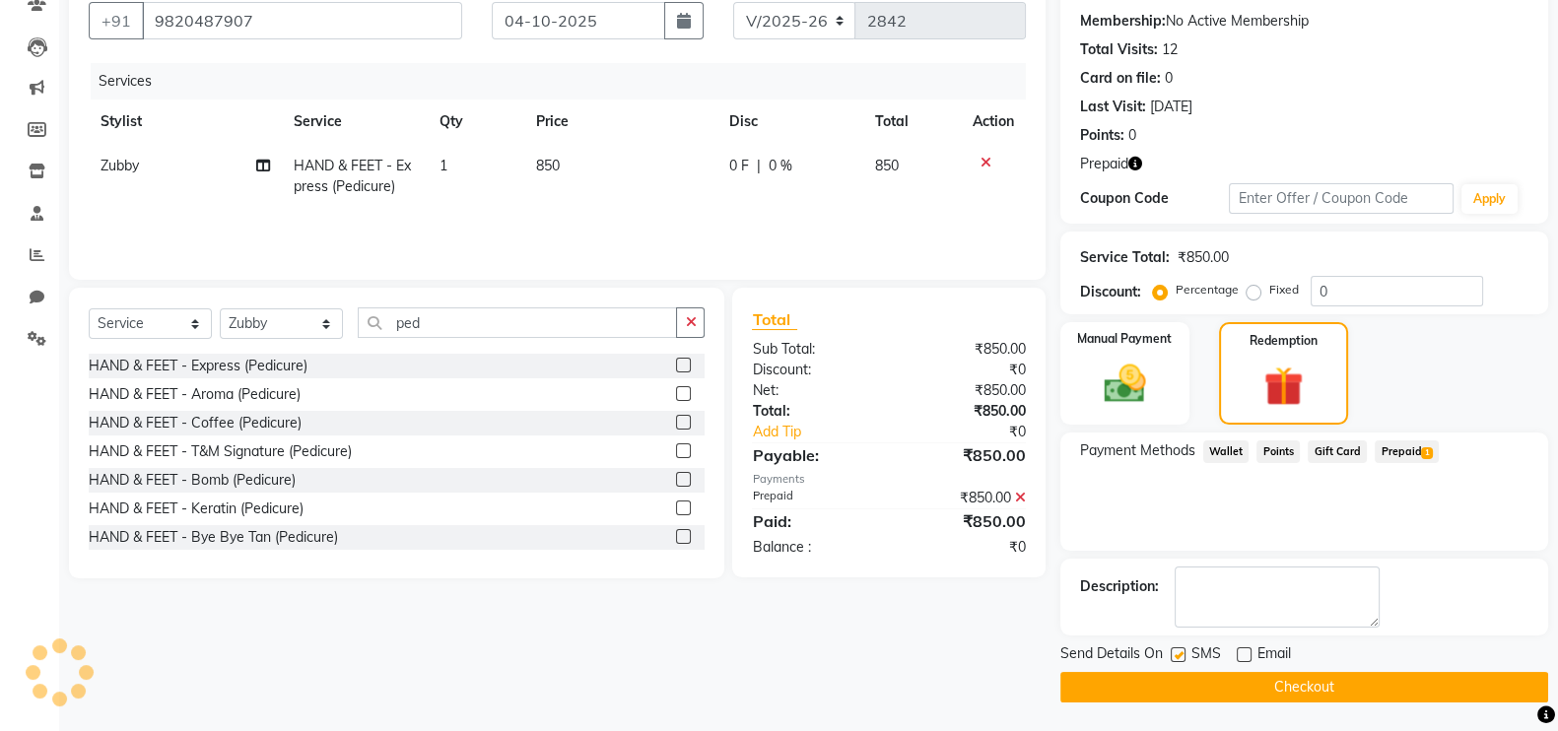
checkbox input "false"
click at [1177, 677] on button "Checkout" at bounding box center [1304, 687] width 488 height 31
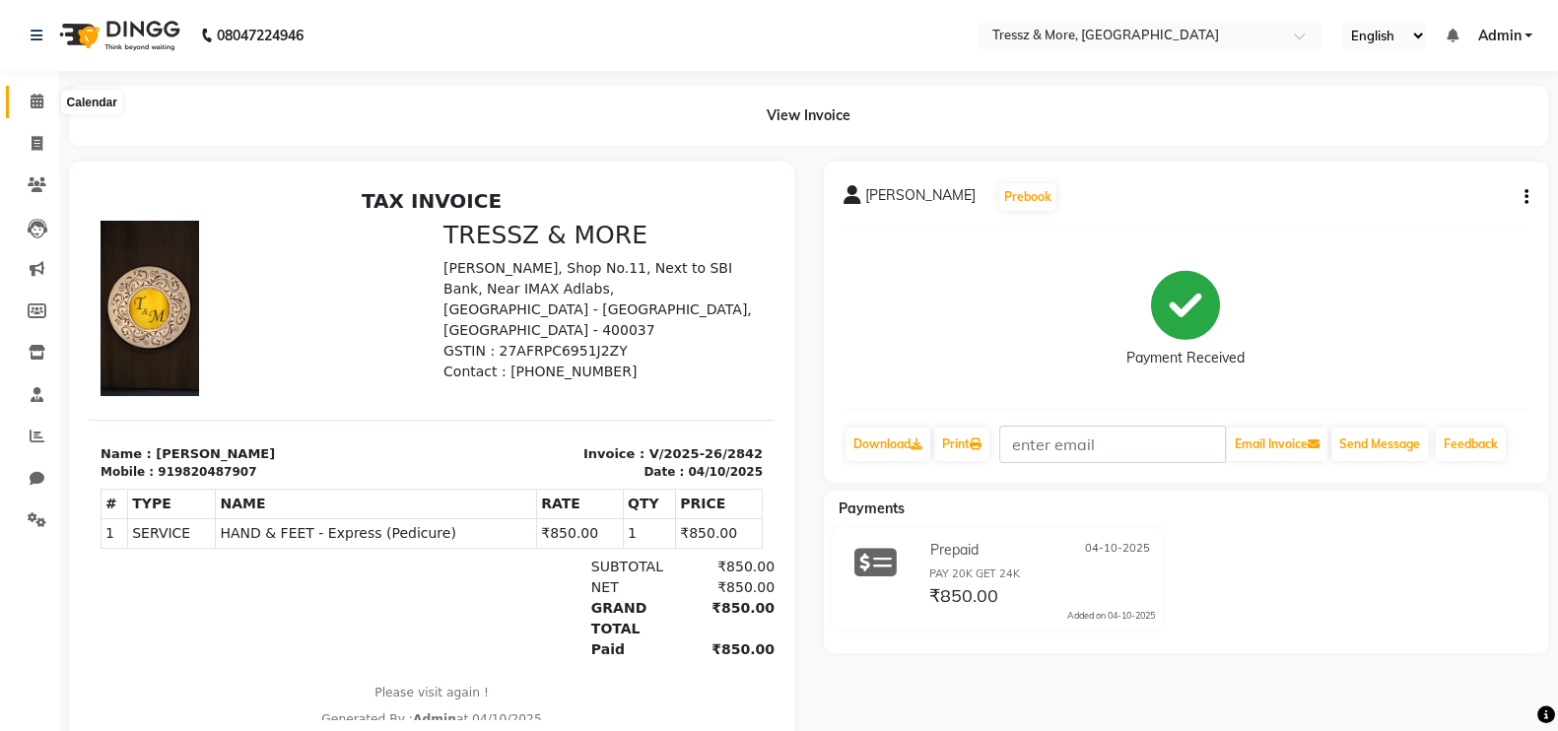
click at [41, 96] on icon at bounding box center [37, 101] width 13 height 15
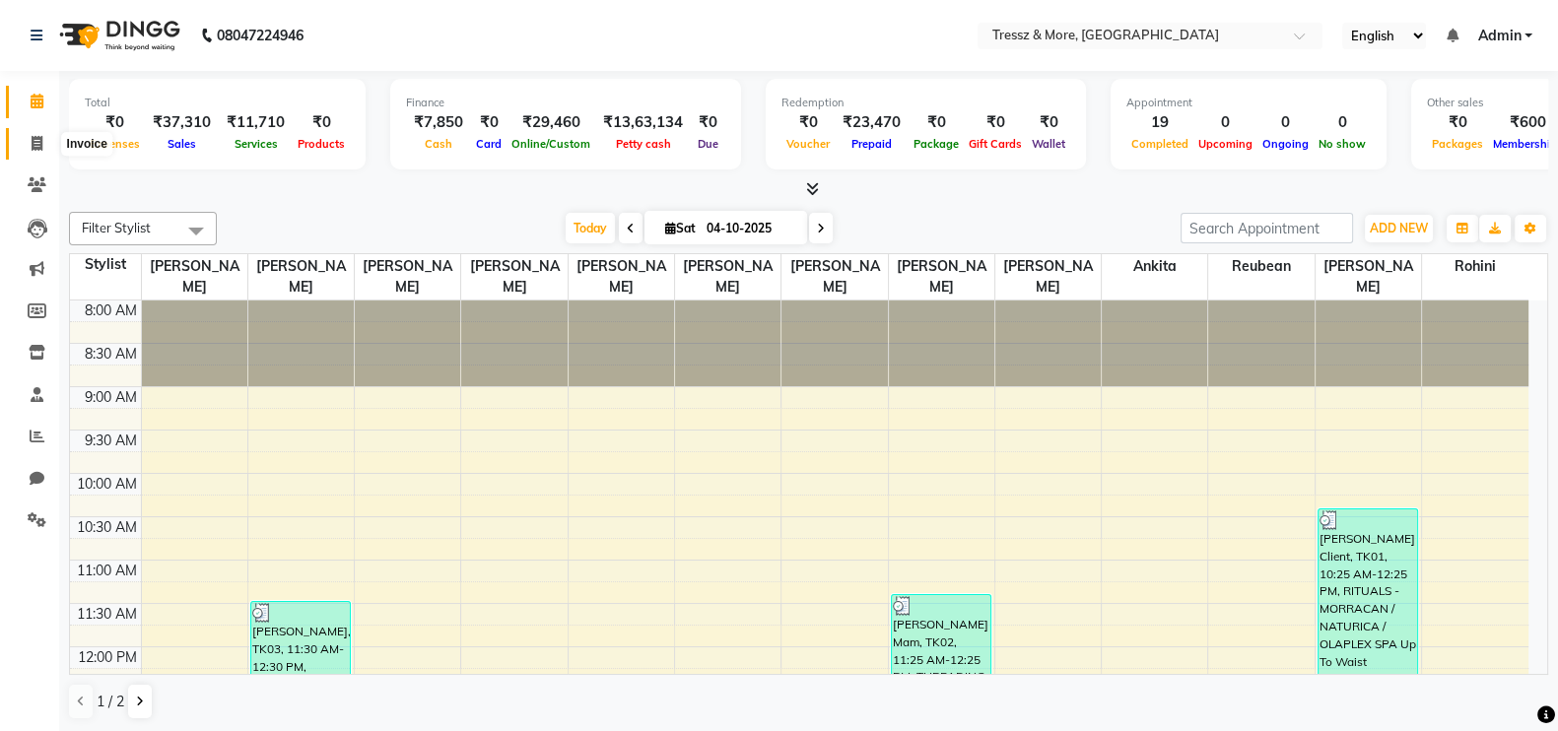
click at [35, 140] on icon at bounding box center [37, 143] width 11 height 15
select select "service"
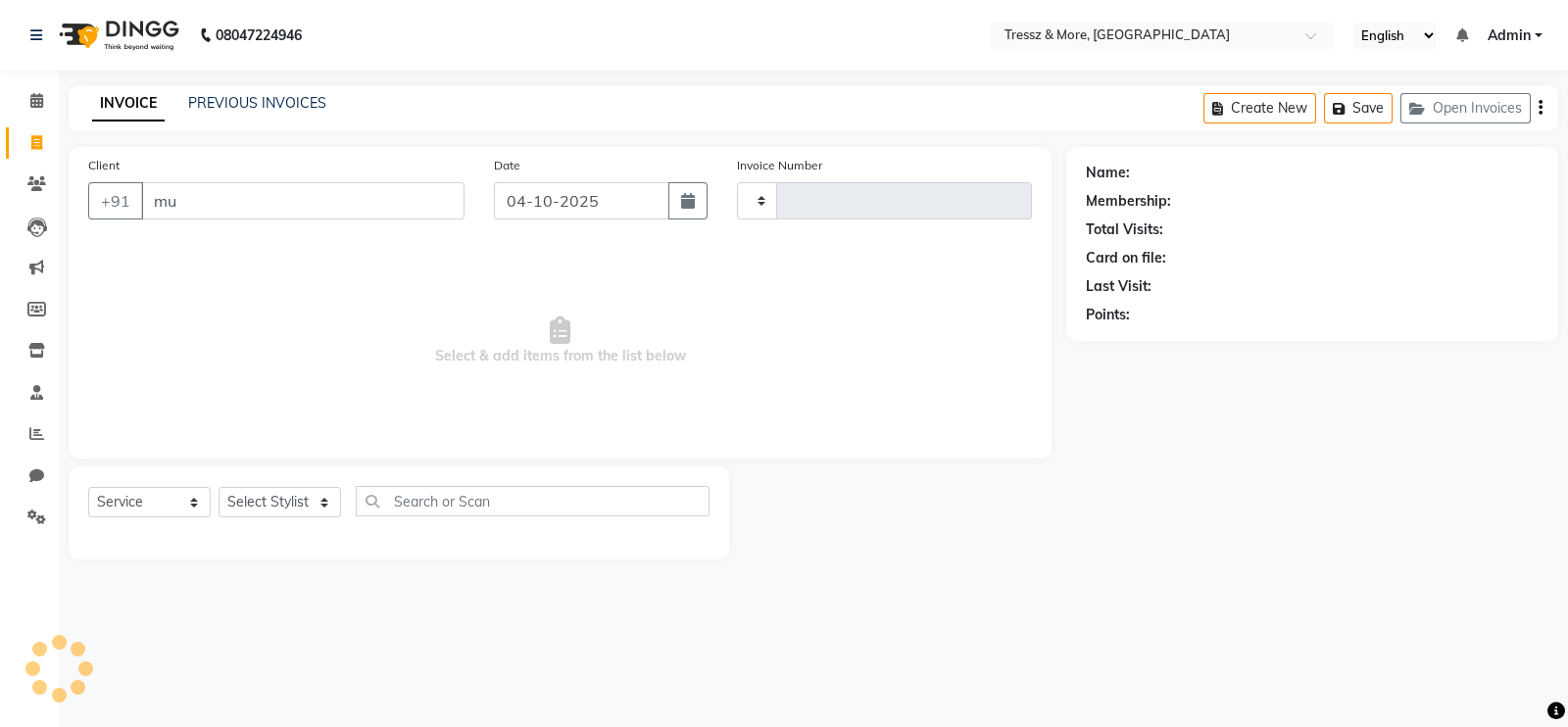
type input "muk"
type input "2843"
select select "3037"
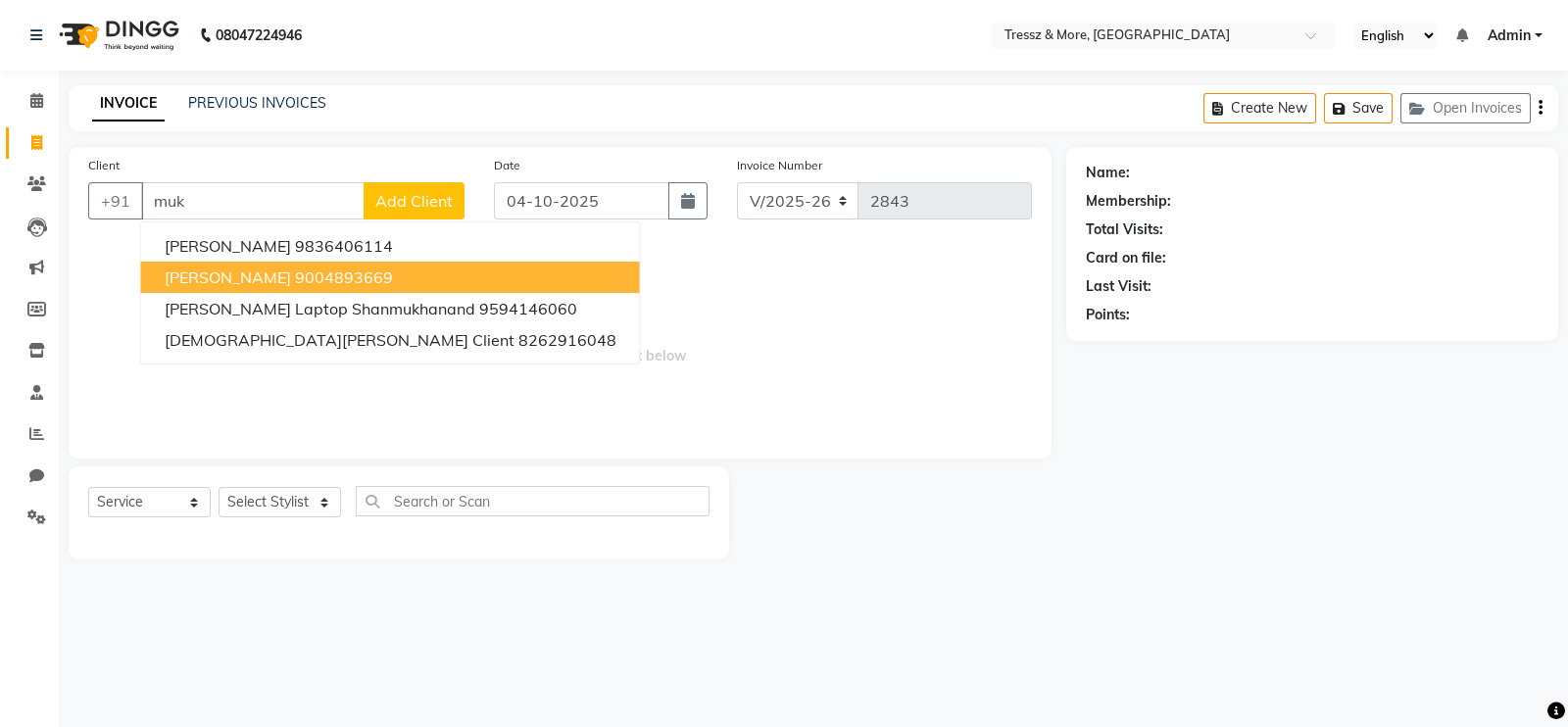
click at [300, 273] on ngb-highlight "9004893669" at bounding box center [344, 277] width 98 height 20
type input "9004893669"
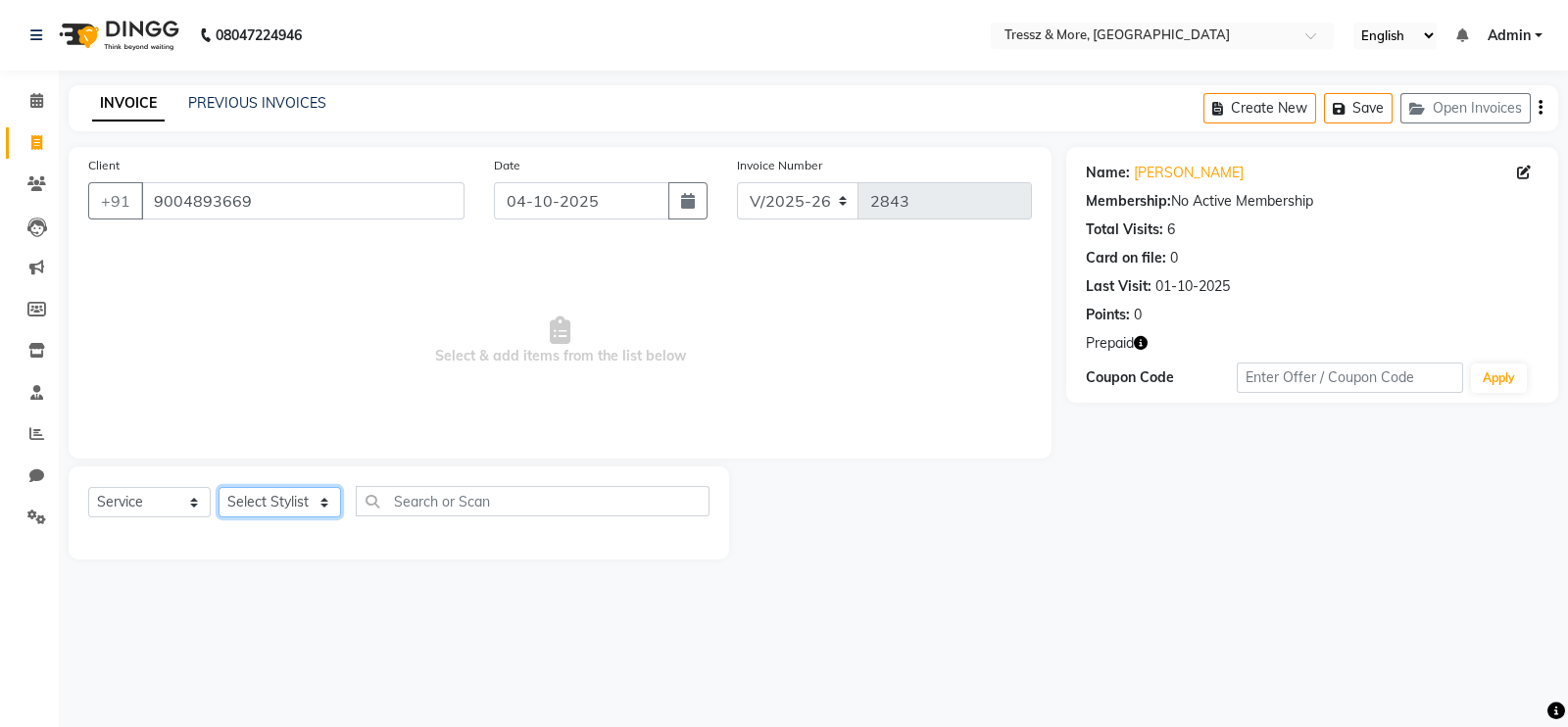
click at [275, 501] on select "Select Stylist [PERSON_NAME] Anas [PERSON_NAME] [PERSON_NAME] [PERSON_NAME] [PE…" at bounding box center [280, 502] width 122 height 31
select select "92418"
click at [219, 488] on select "Select Stylist [PERSON_NAME] Anas [PERSON_NAME] [PERSON_NAME] [PERSON_NAME] [PE…" at bounding box center [280, 502] width 122 height 31
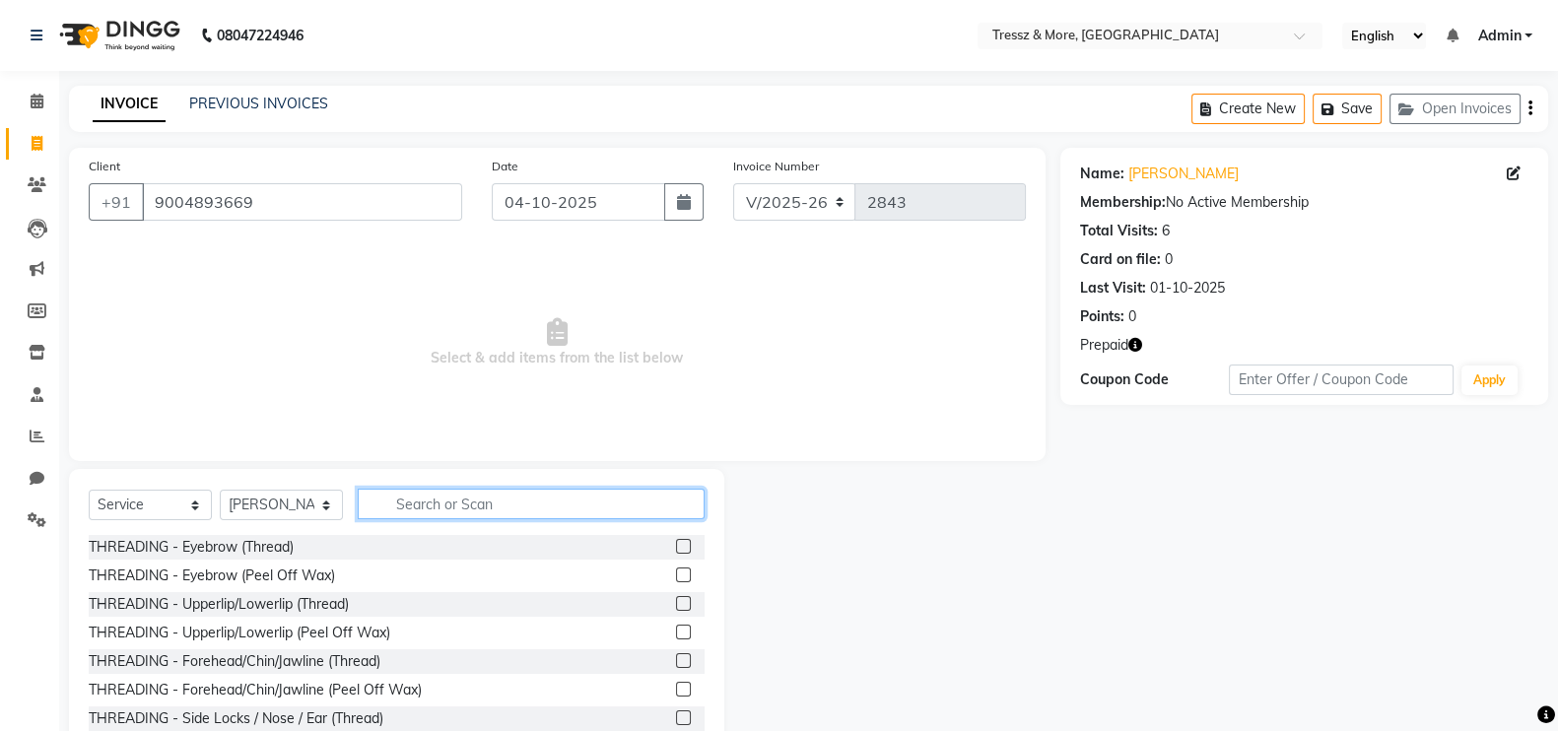
click at [484, 508] on input "text" at bounding box center [531, 504] width 347 height 31
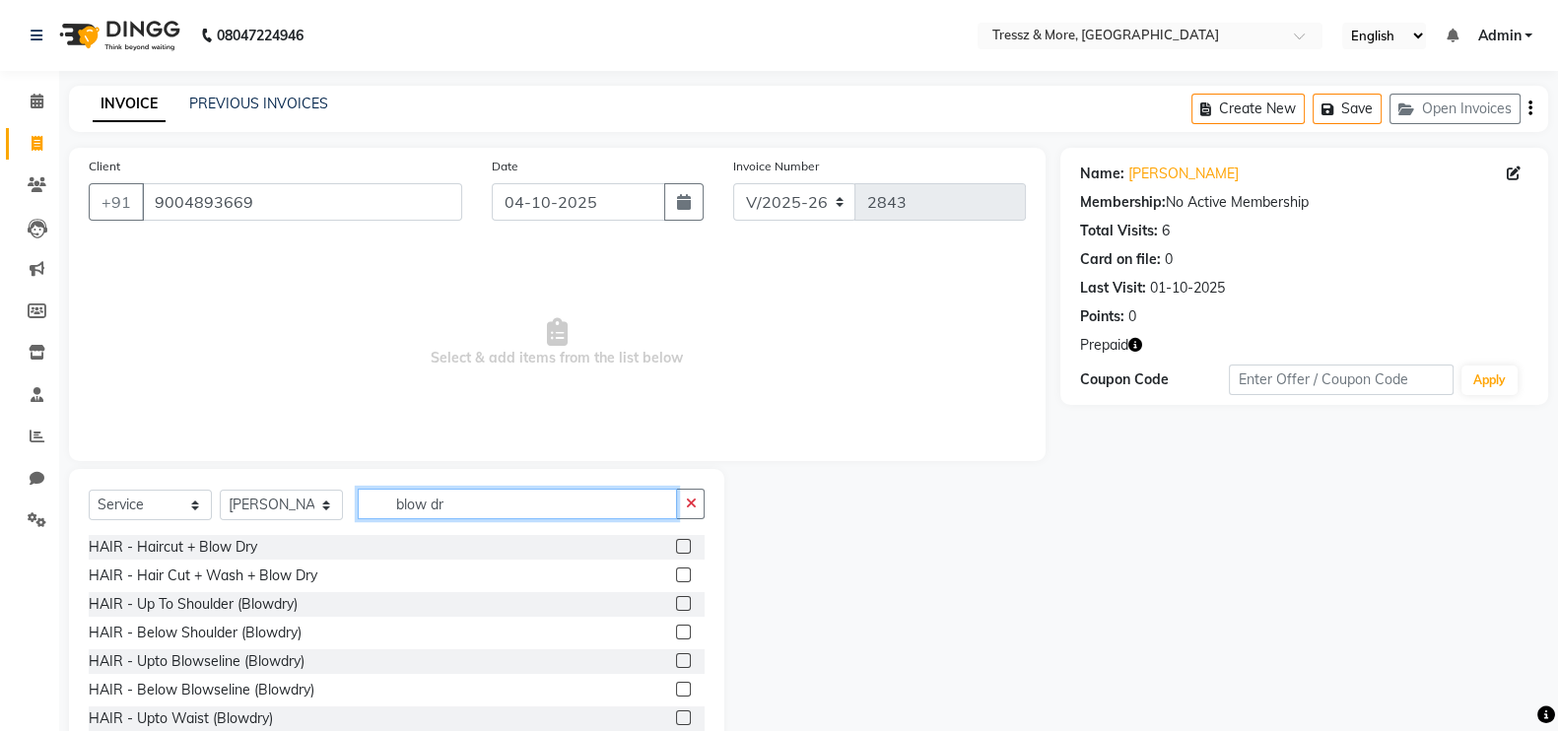
type input "blow dr"
click at [676, 663] on label at bounding box center [683, 660] width 15 height 15
click at [676, 663] on input "checkbox" at bounding box center [682, 661] width 13 height 13
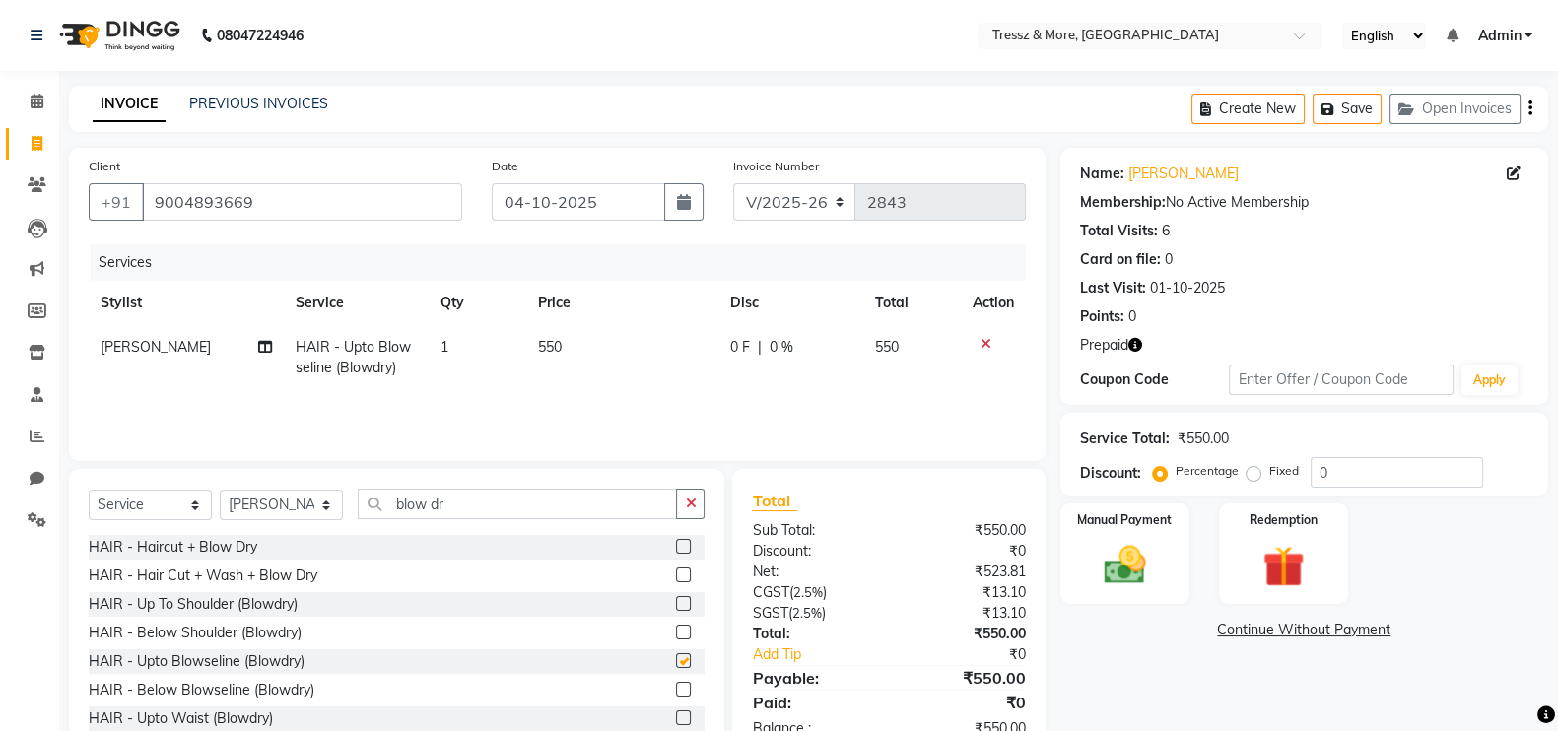
checkbox input "false"
click at [549, 373] on td "550" at bounding box center [622, 357] width 192 height 65
select select "92418"
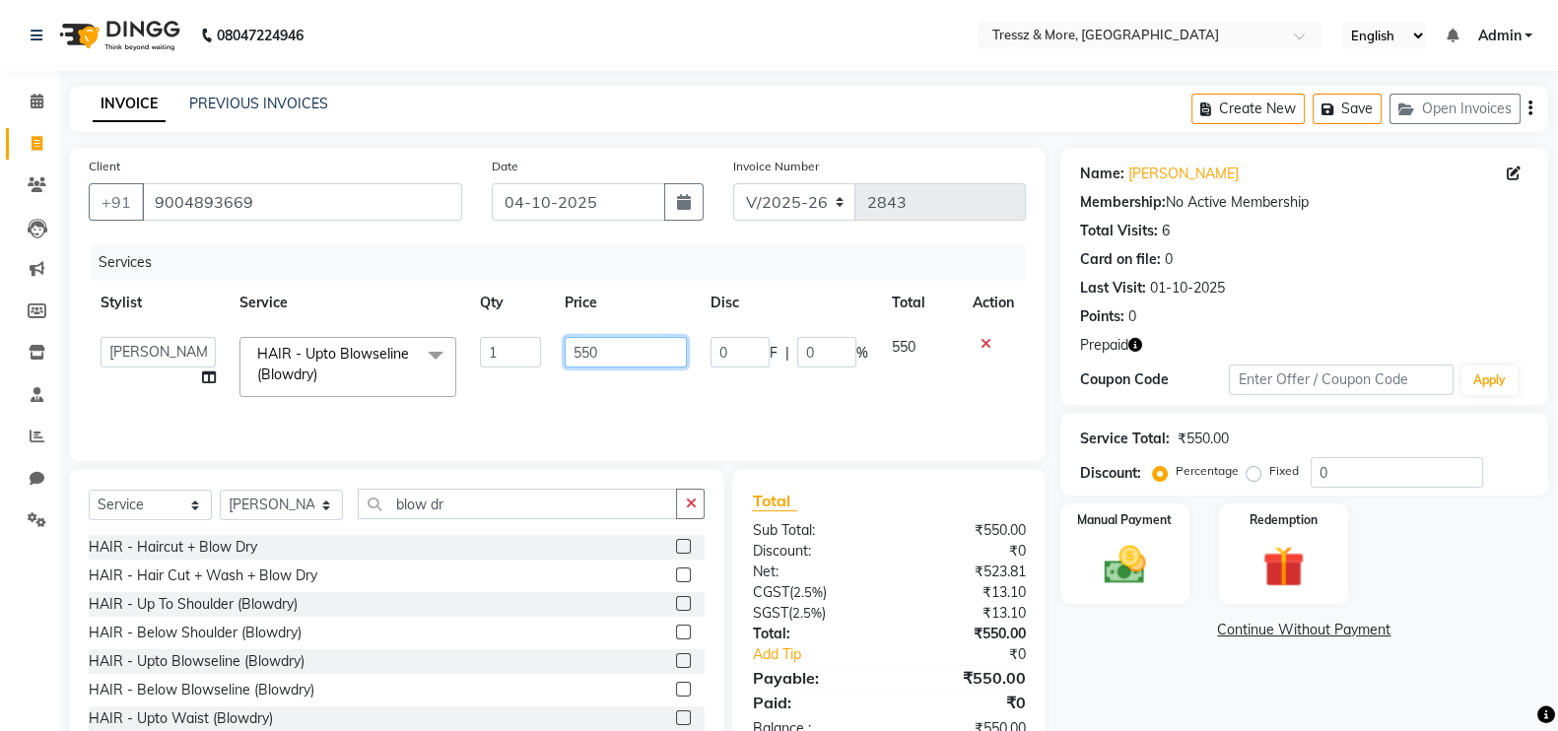
click at [576, 352] on input "550" at bounding box center [626, 352] width 123 height 31
type input "4000"
click at [598, 381] on td "4000" at bounding box center [626, 367] width 147 height 84
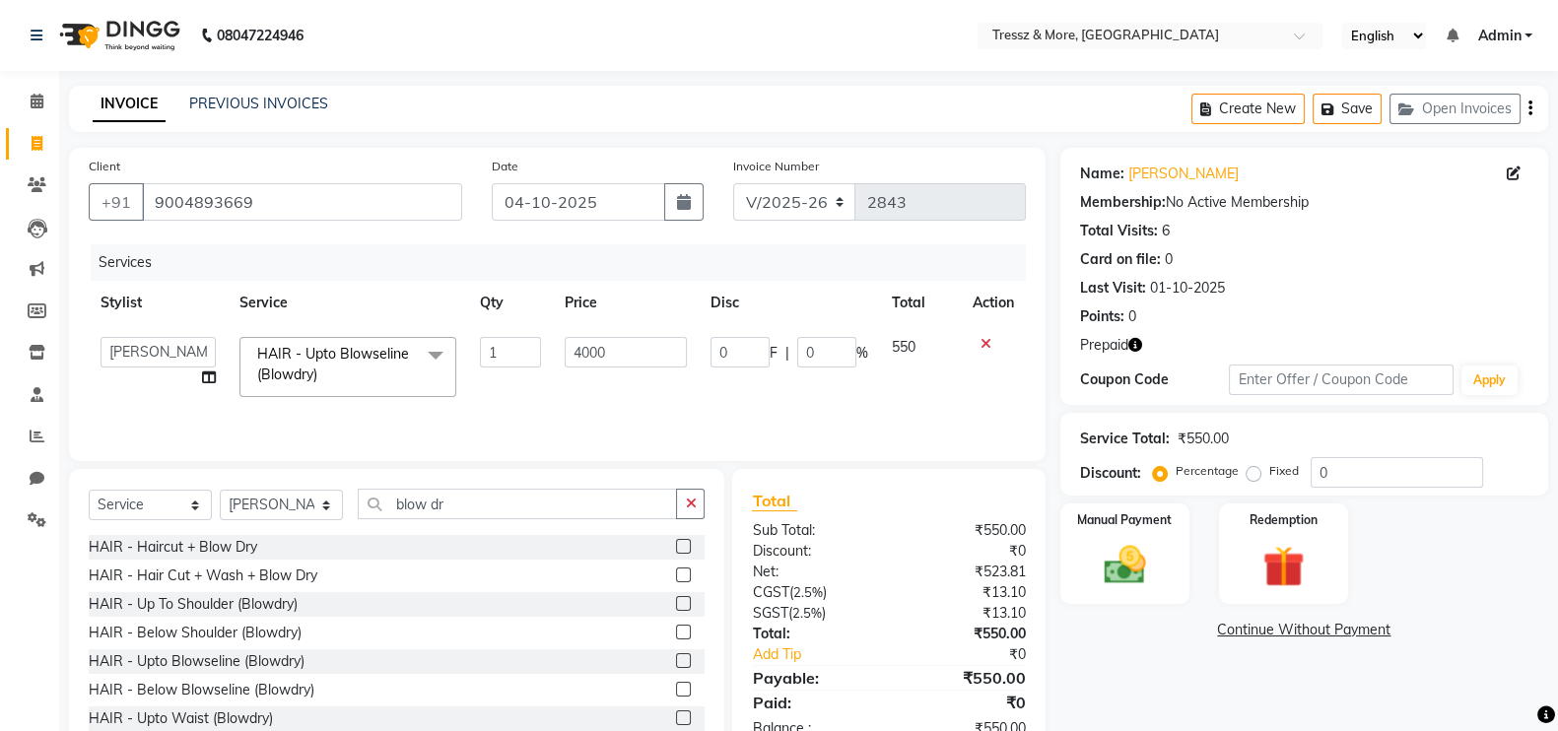
select select "92418"
click at [1139, 340] on icon "button" at bounding box center [1135, 345] width 14 height 14
click at [1264, 542] on img at bounding box center [1283, 566] width 70 height 53
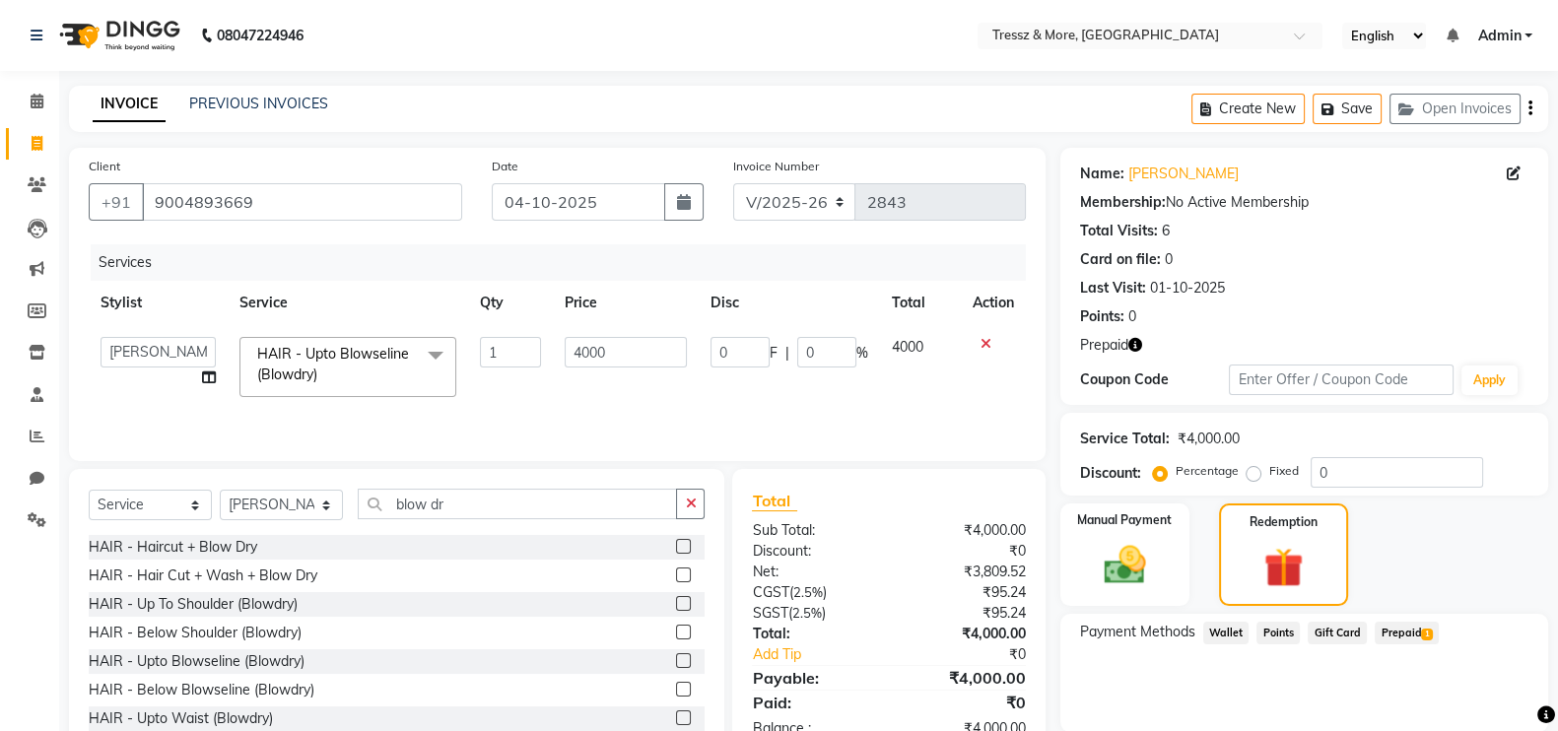
click at [1398, 634] on span "Prepaid 1" at bounding box center [1406, 633] width 64 height 23
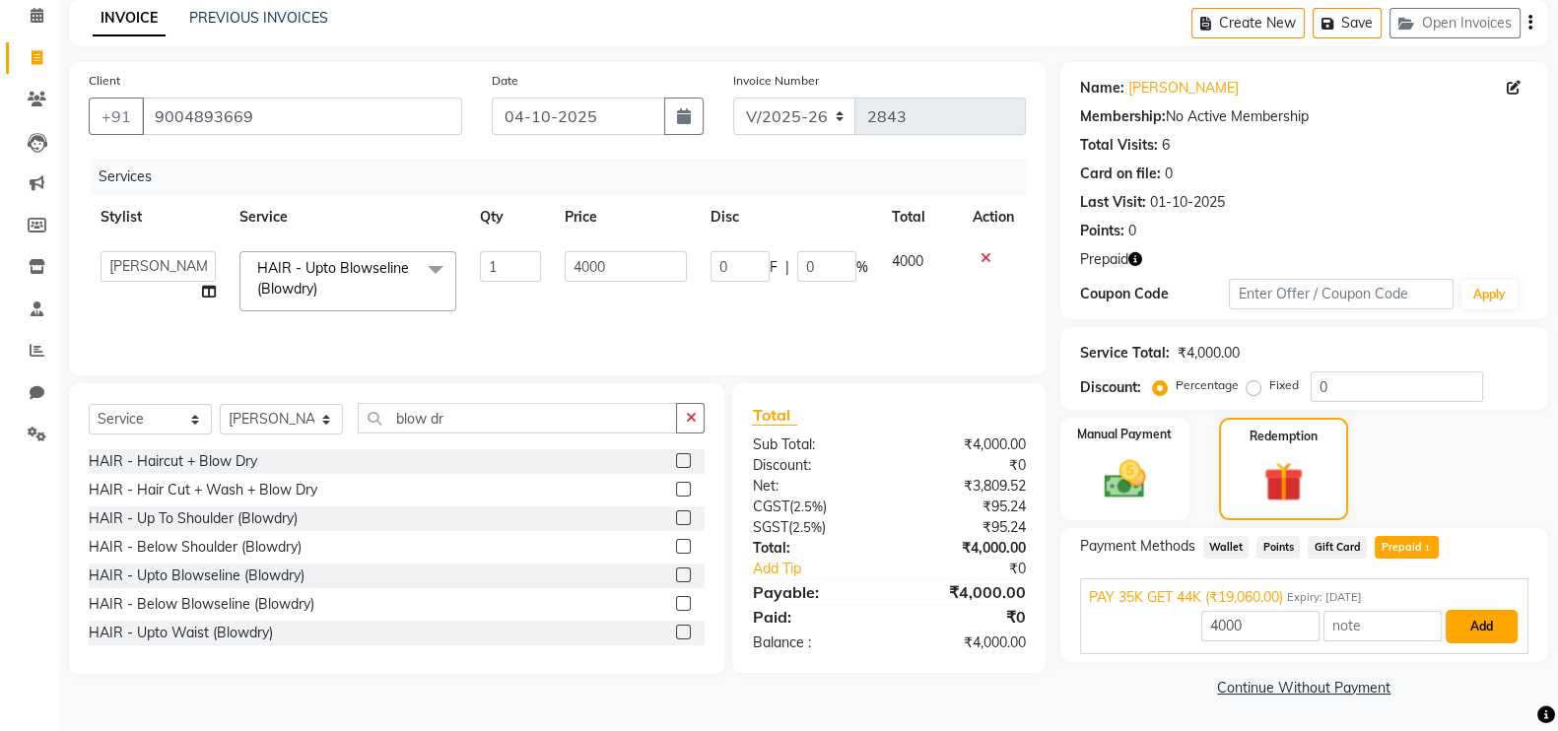
click at [1492, 631] on button "Add" at bounding box center [1481, 627] width 72 height 34
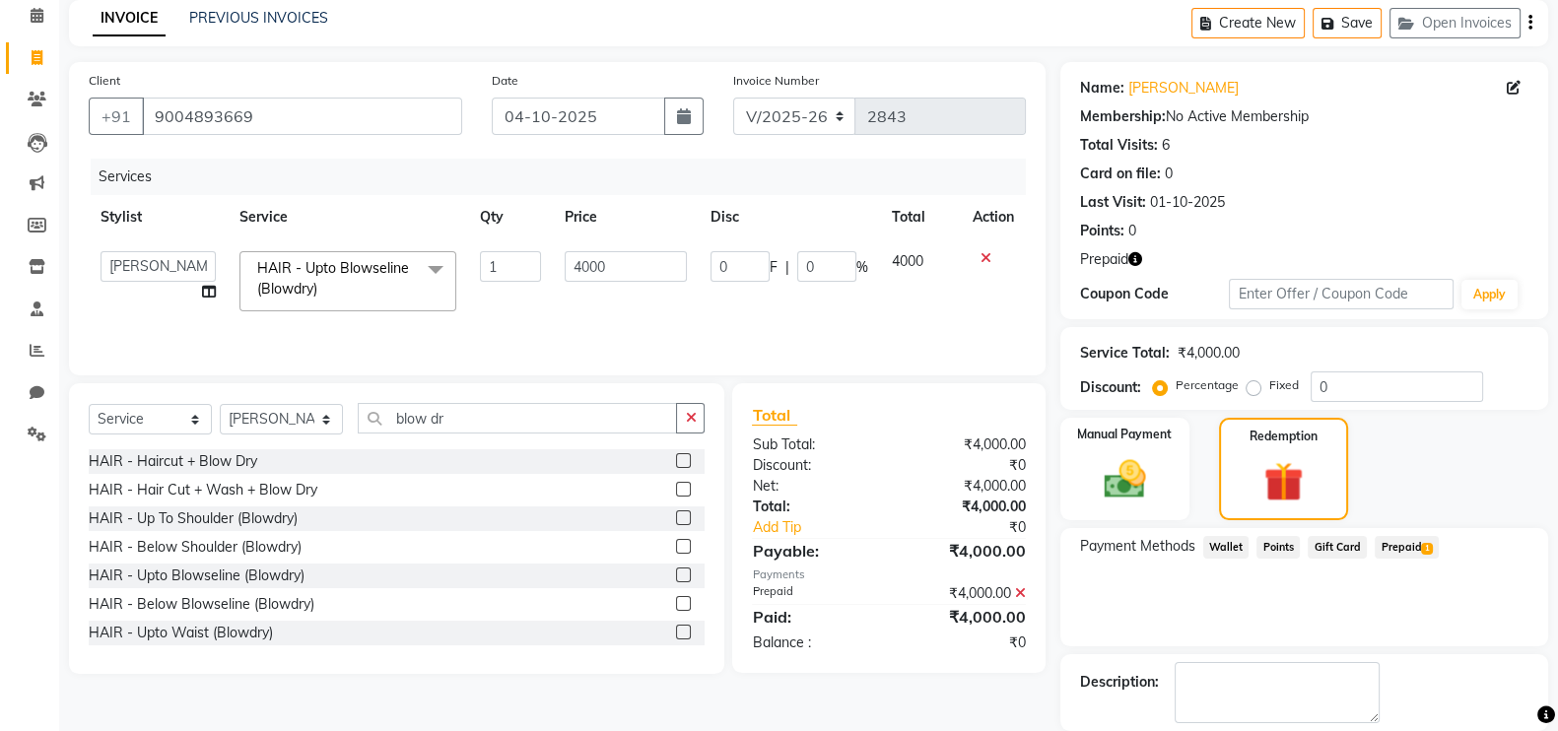
scroll to position [181, 0]
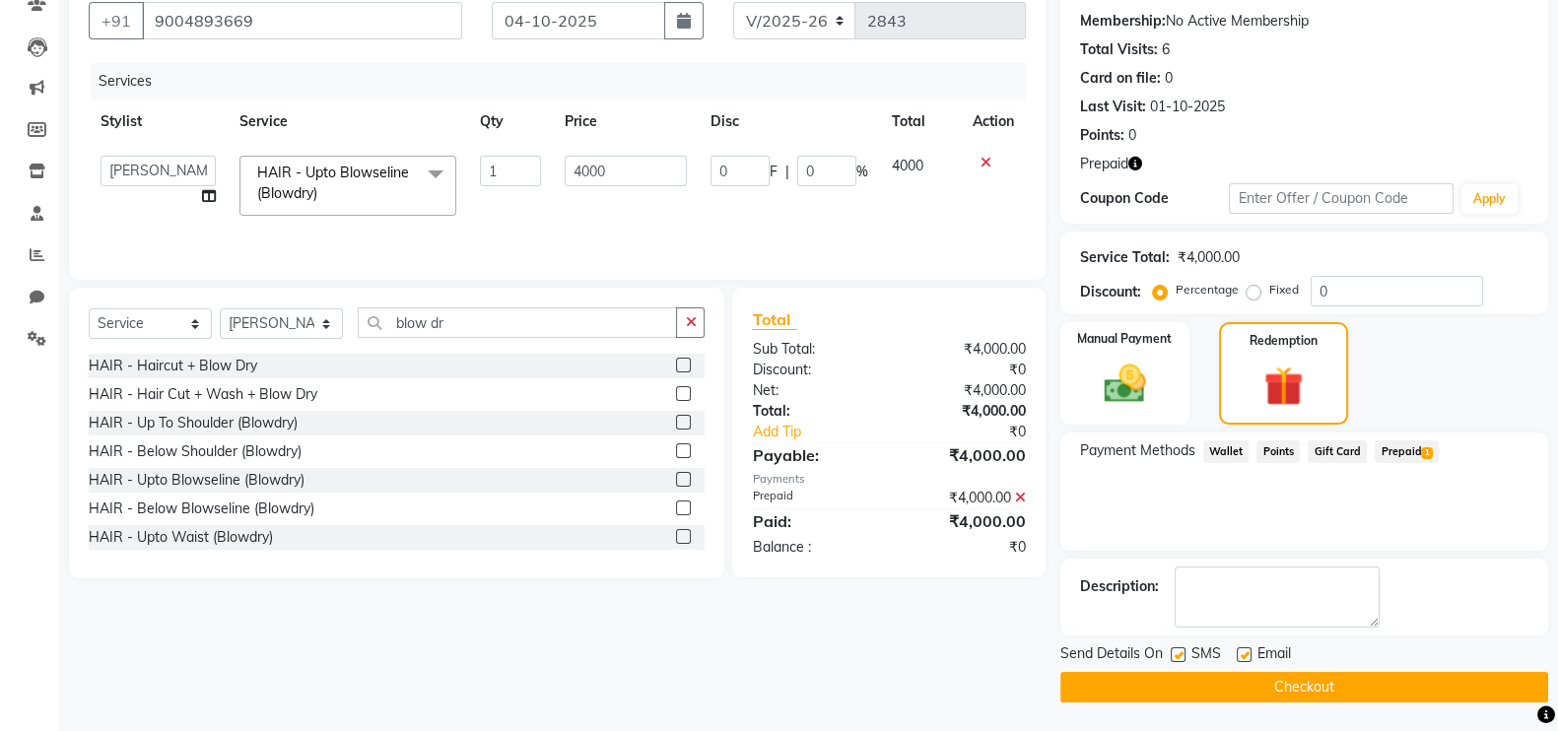
click at [1239, 649] on label at bounding box center [1244, 654] width 15 height 15
click at [1239, 649] on input "checkbox" at bounding box center [1243, 655] width 13 height 13
checkbox input "false"
click at [1178, 655] on label at bounding box center [1178, 654] width 15 height 15
click at [1178, 655] on input "checkbox" at bounding box center [1177, 655] width 13 height 13
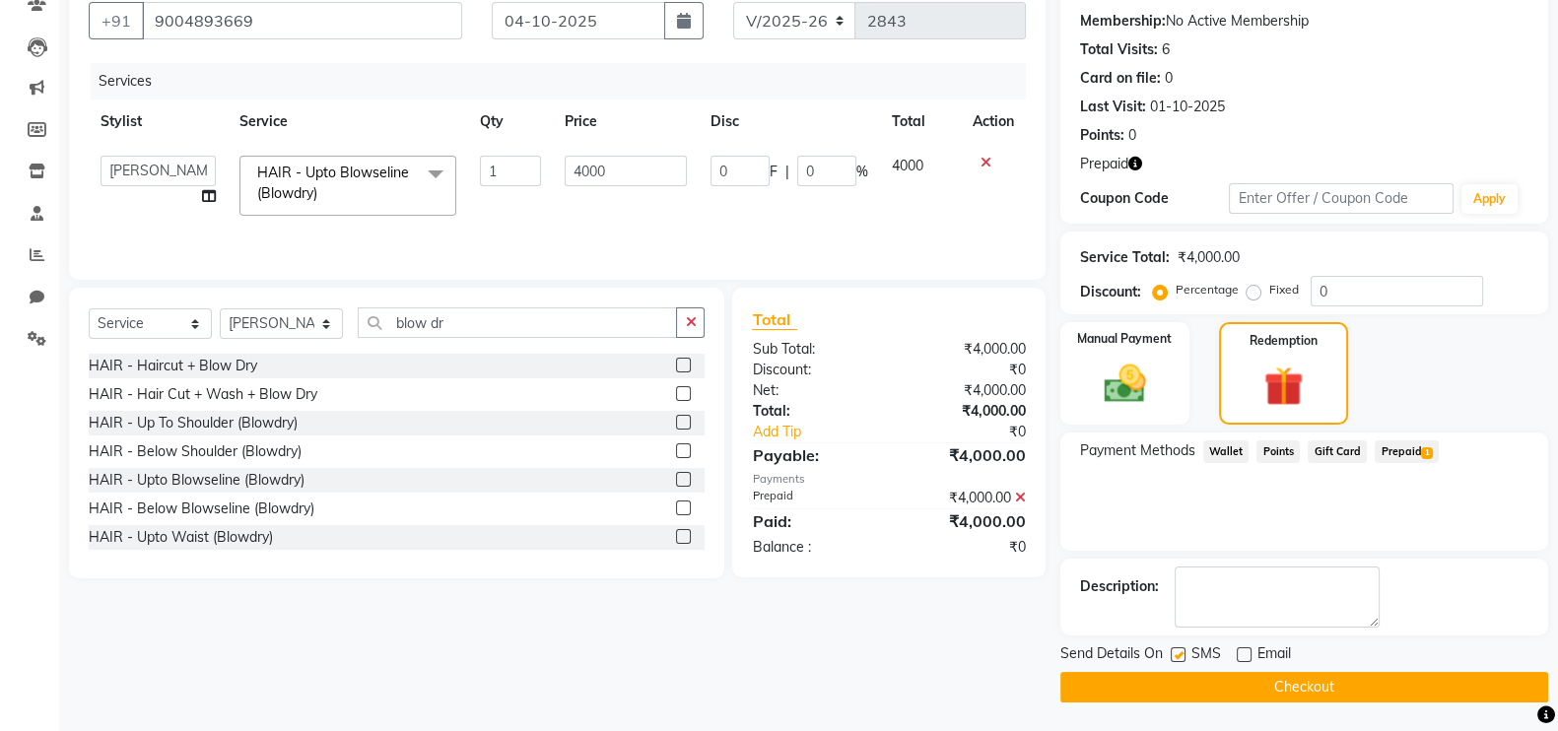
checkbox input "false"
click at [1183, 672] on button "Checkout" at bounding box center [1304, 687] width 488 height 31
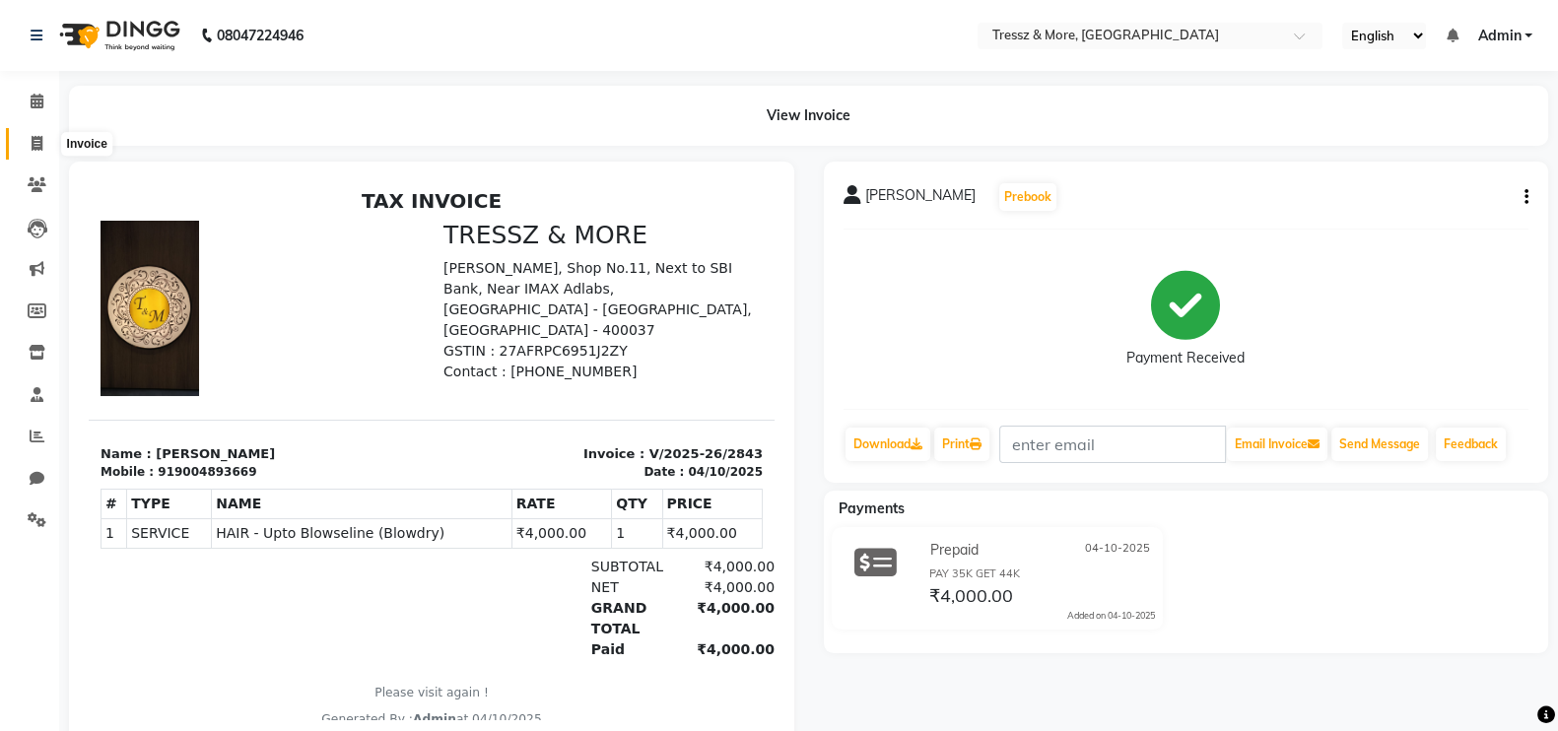
click at [33, 149] on icon at bounding box center [37, 143] width 11 height 15
select select "3037"
select select "service"
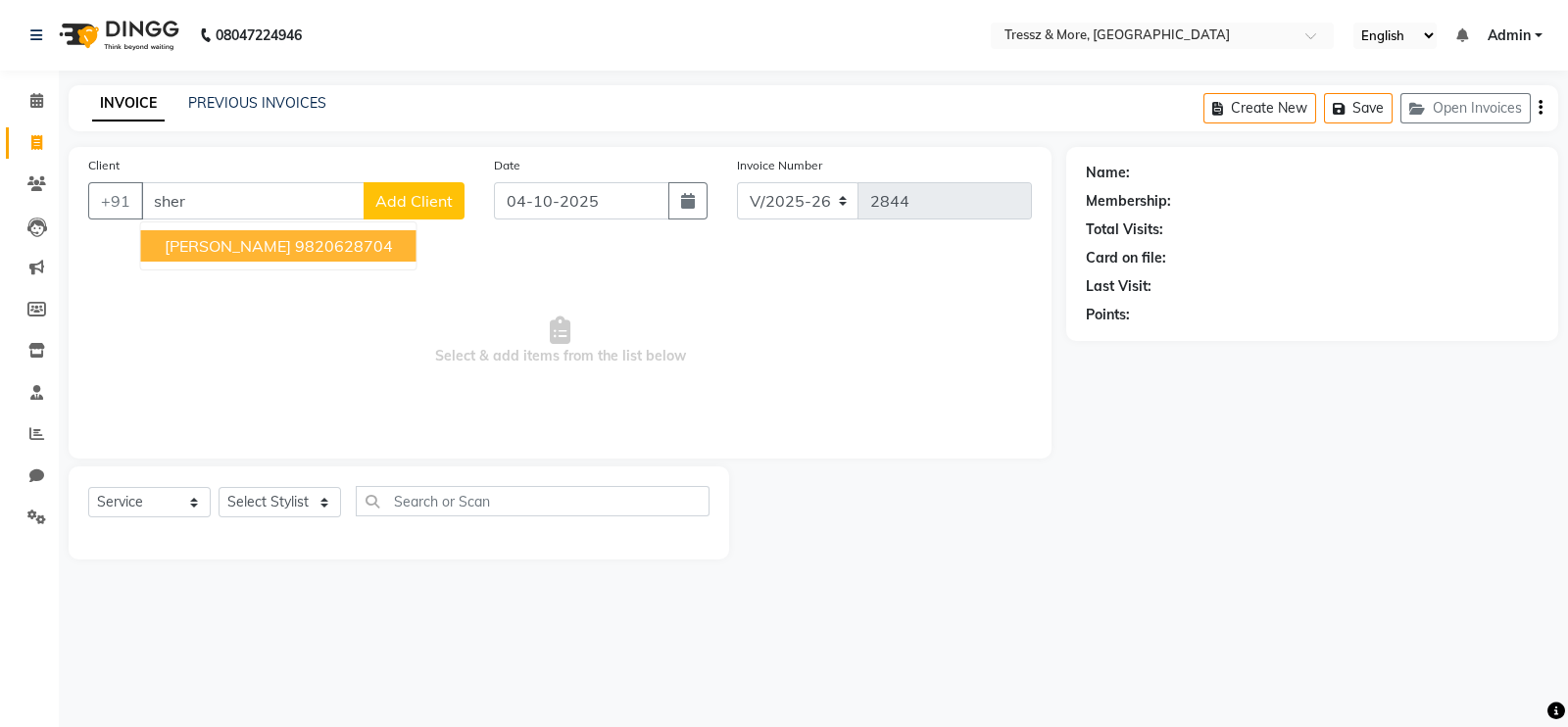
click at [393, 243] on ngb-highlight "9820628704" at bounding box center [344, 246] width 98 height 20
type input "9820628704"
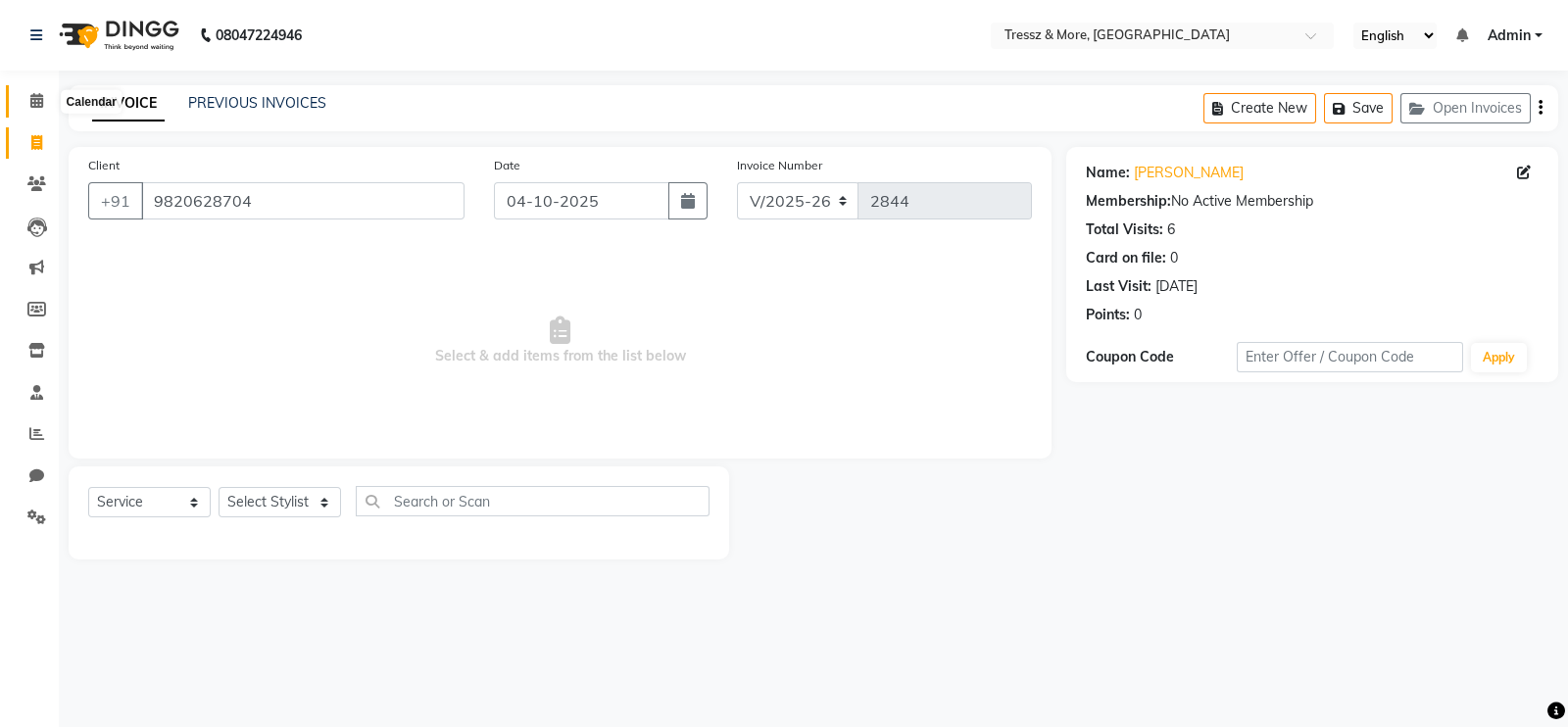
click at [32, 91] on span at bounding box center [37, 101] width 34 height 23
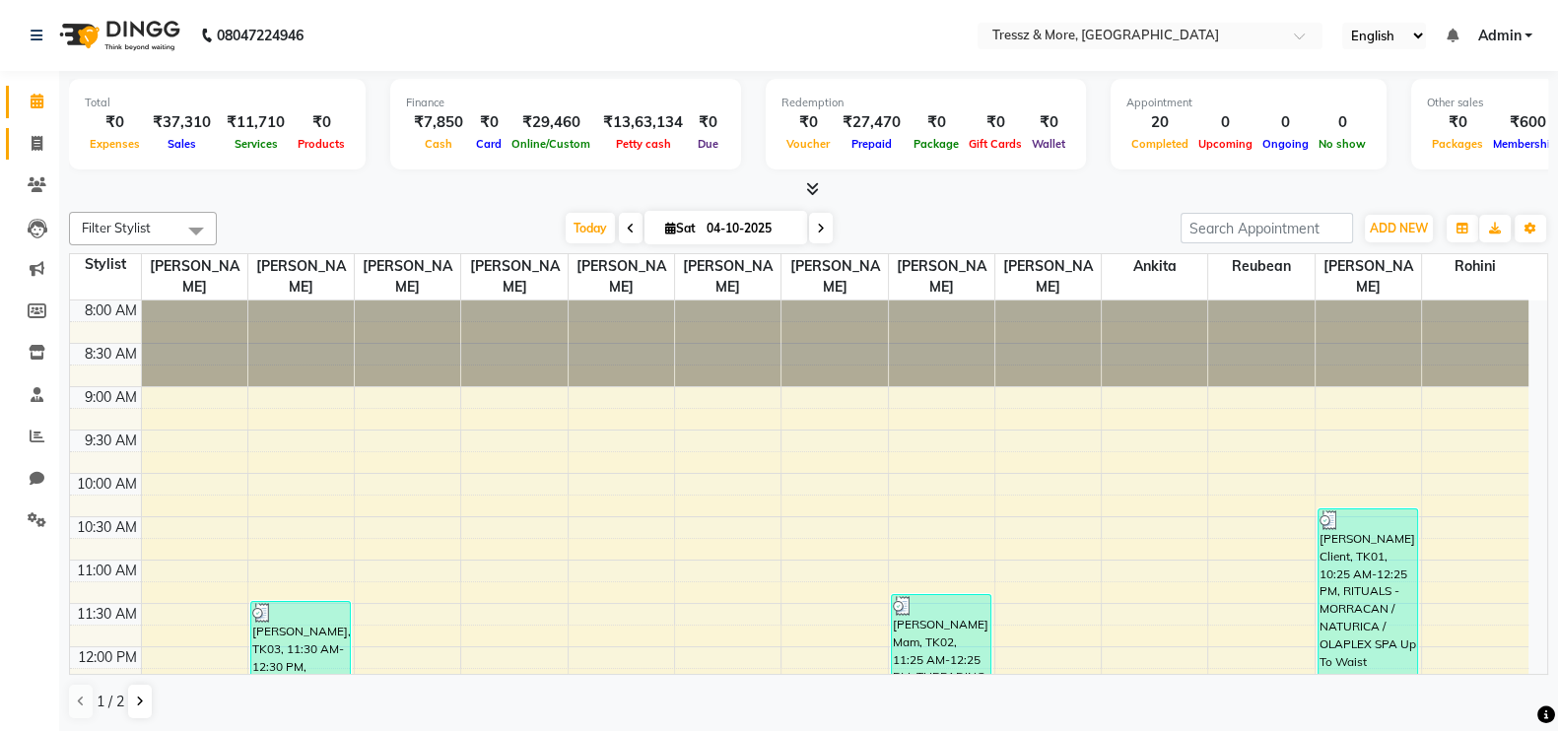
click at [32, 146] on icon at bounding box center [37, 143] width 11 height 15
select select "service"
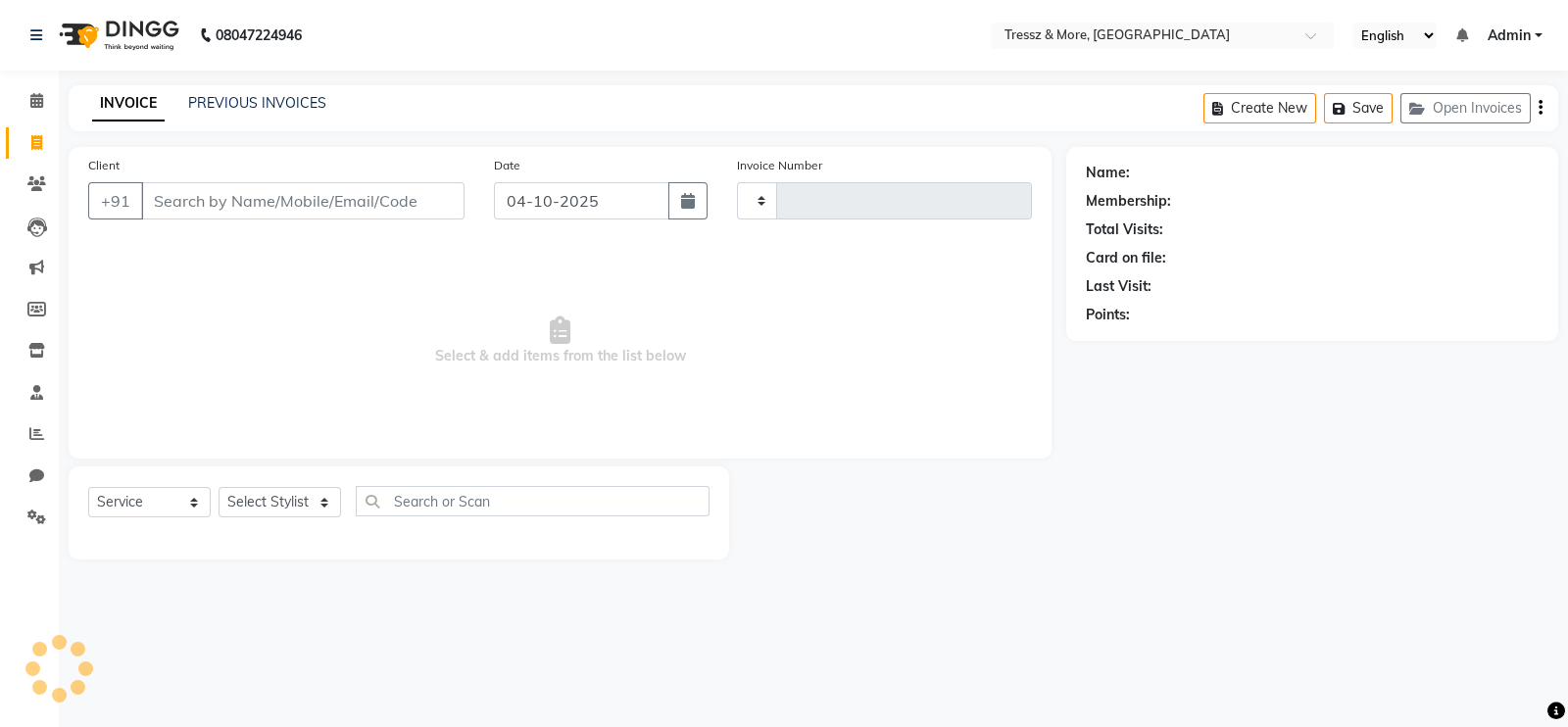
type input "2844"
select select "3037"
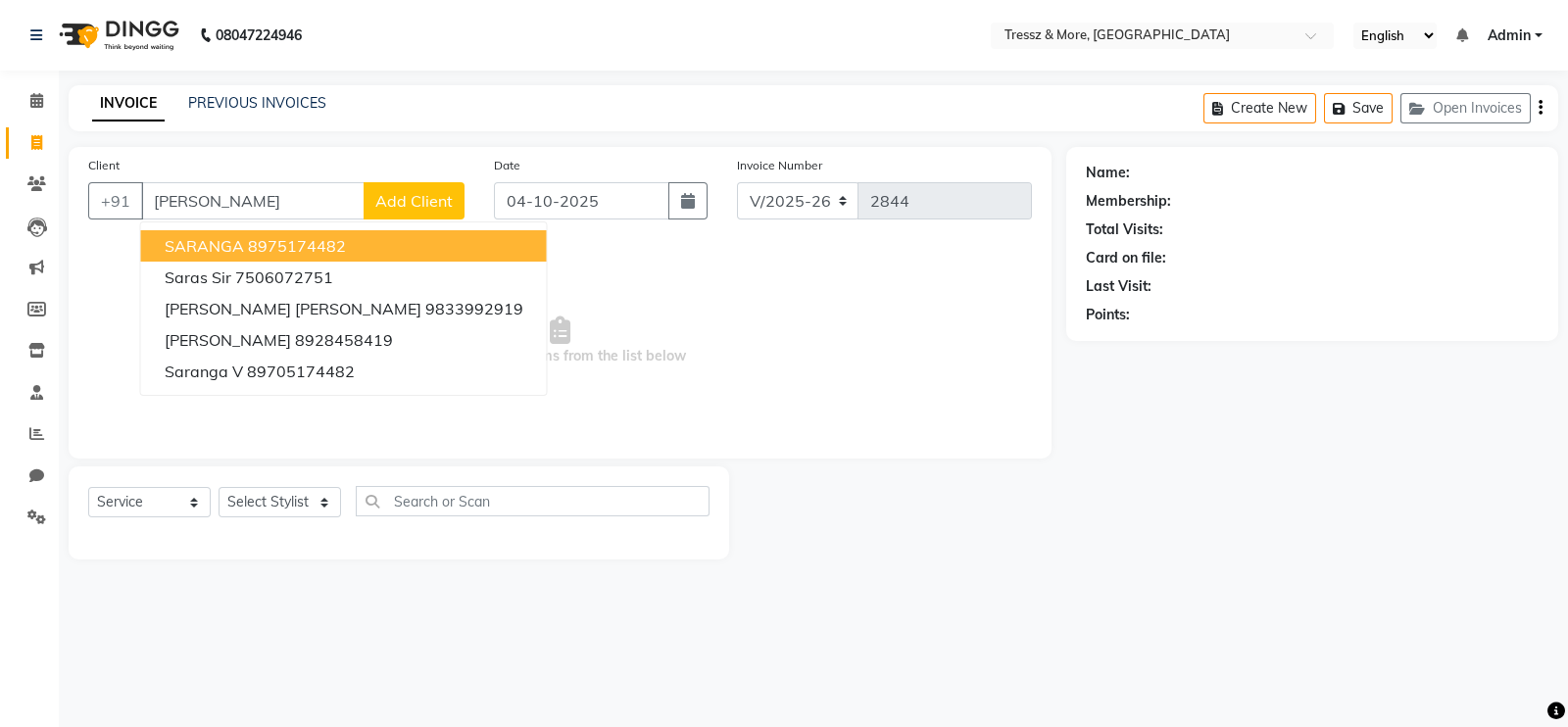
click at [245, 247] on button "SARANGA 8975174482" at bounding box center [344, 247] width 406 height 32
type input "8975174482"
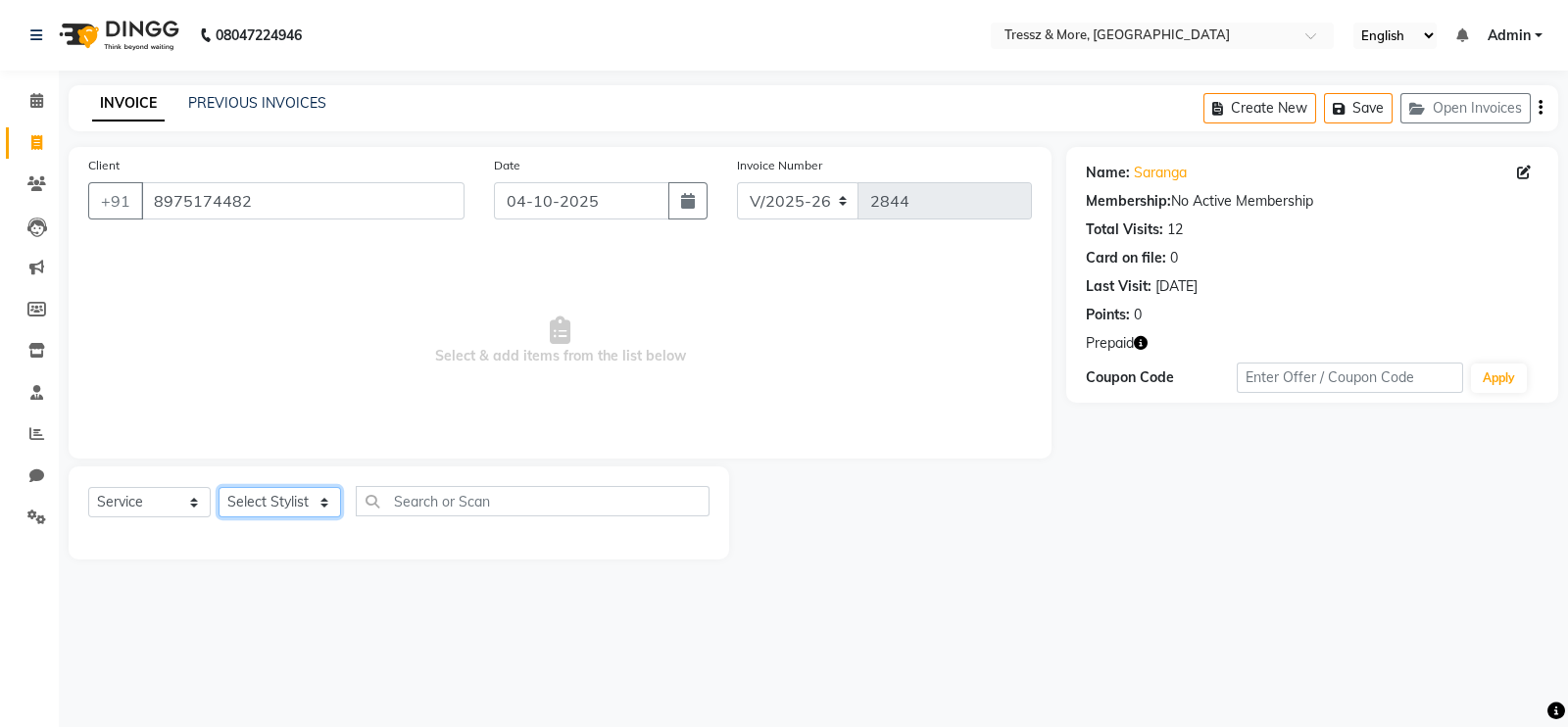
click at [319, 512] on select "Select Stylist [PERSON_NAME] Anas [PERSON_NAME] [PERSON_NAME] [PERSON_NAME] [PE…" at bounding box center [280, 502] width 122 height 31
select select "83989"
click at [219, 488] on select "Select Stylist [PERSON_NAME] Anas [PERSON_NAME] [PERSON_NAME] [PERSON_NAME] [PE…" at bounding box center [280, 502] width 122 height 31
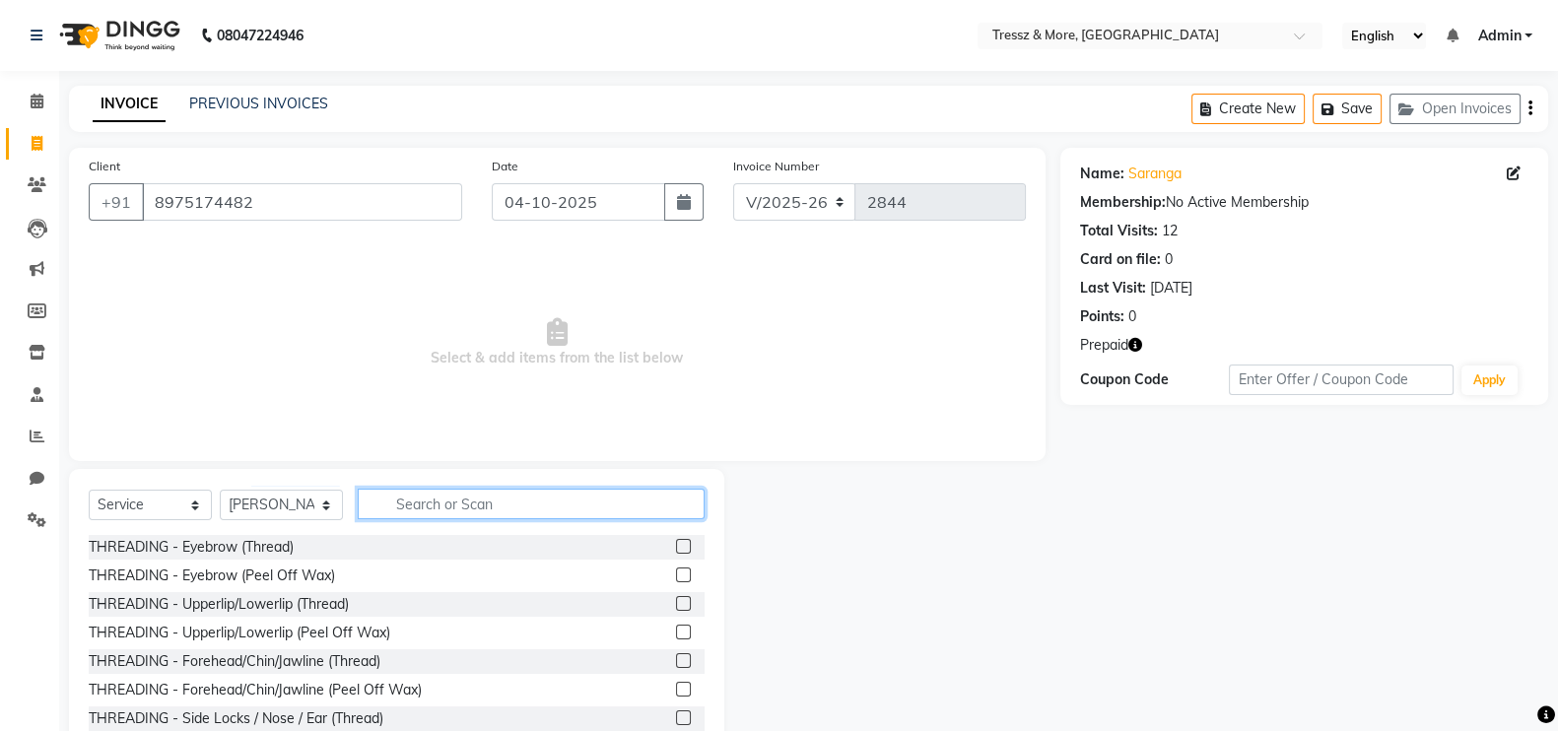
click at [429, 507] on input "text" at bounding box center [531, 504] width 347 height 31
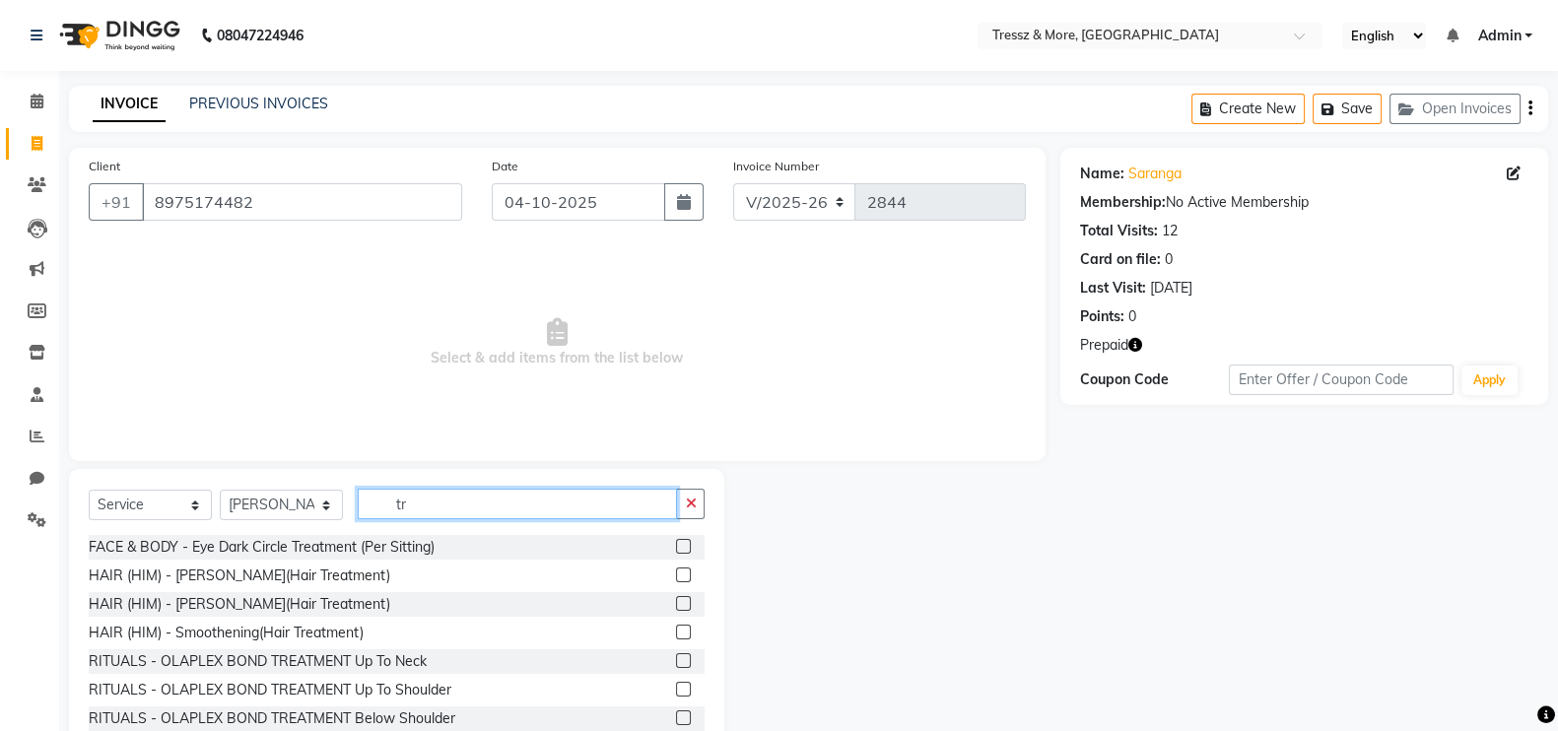
type input "t"
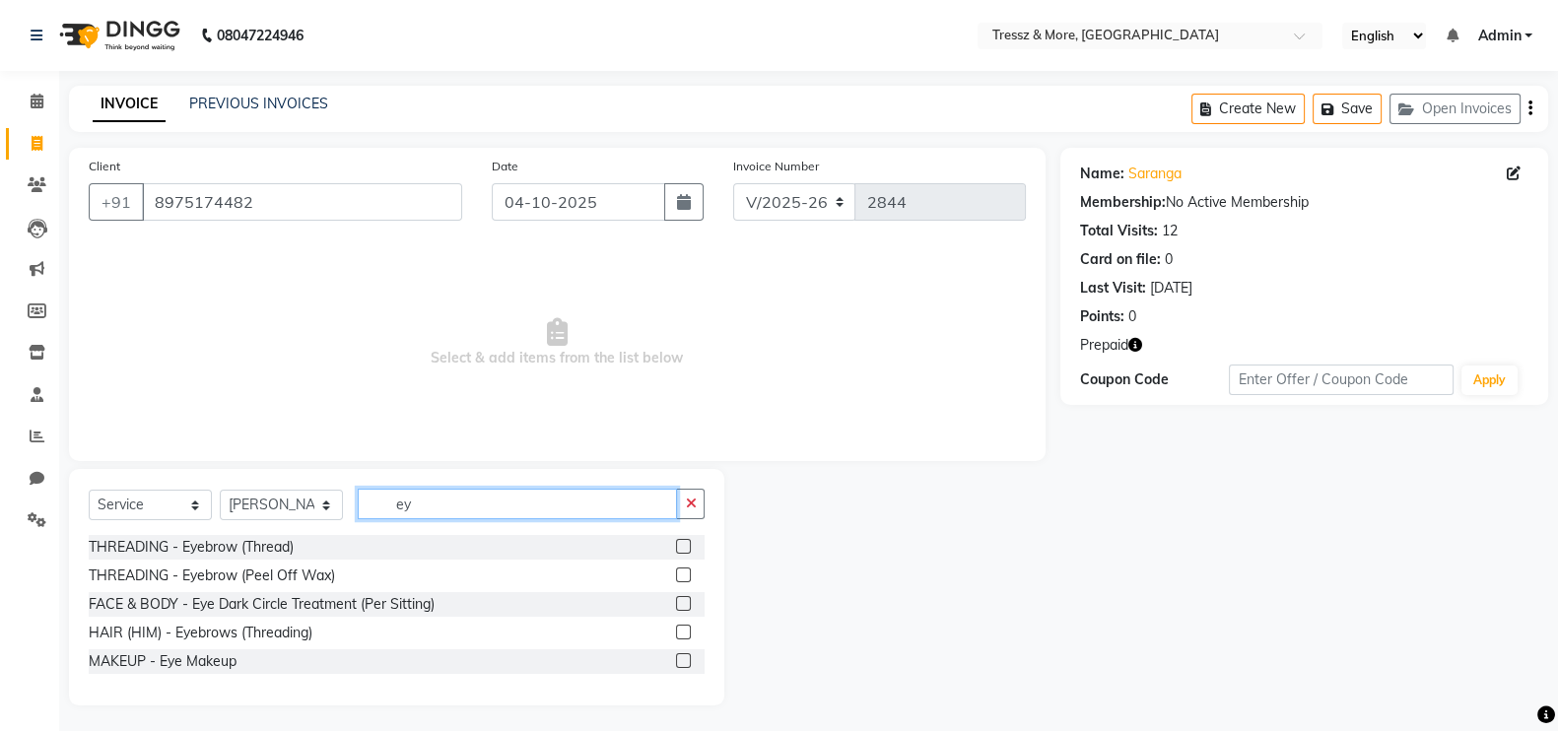
type input "ey"
click at [686, 549] on label at bounding box center [683, 546] width 15 height 15
click at [686, 549] on input "checkbox" at bounding box center [682, 547] width 13 height 13
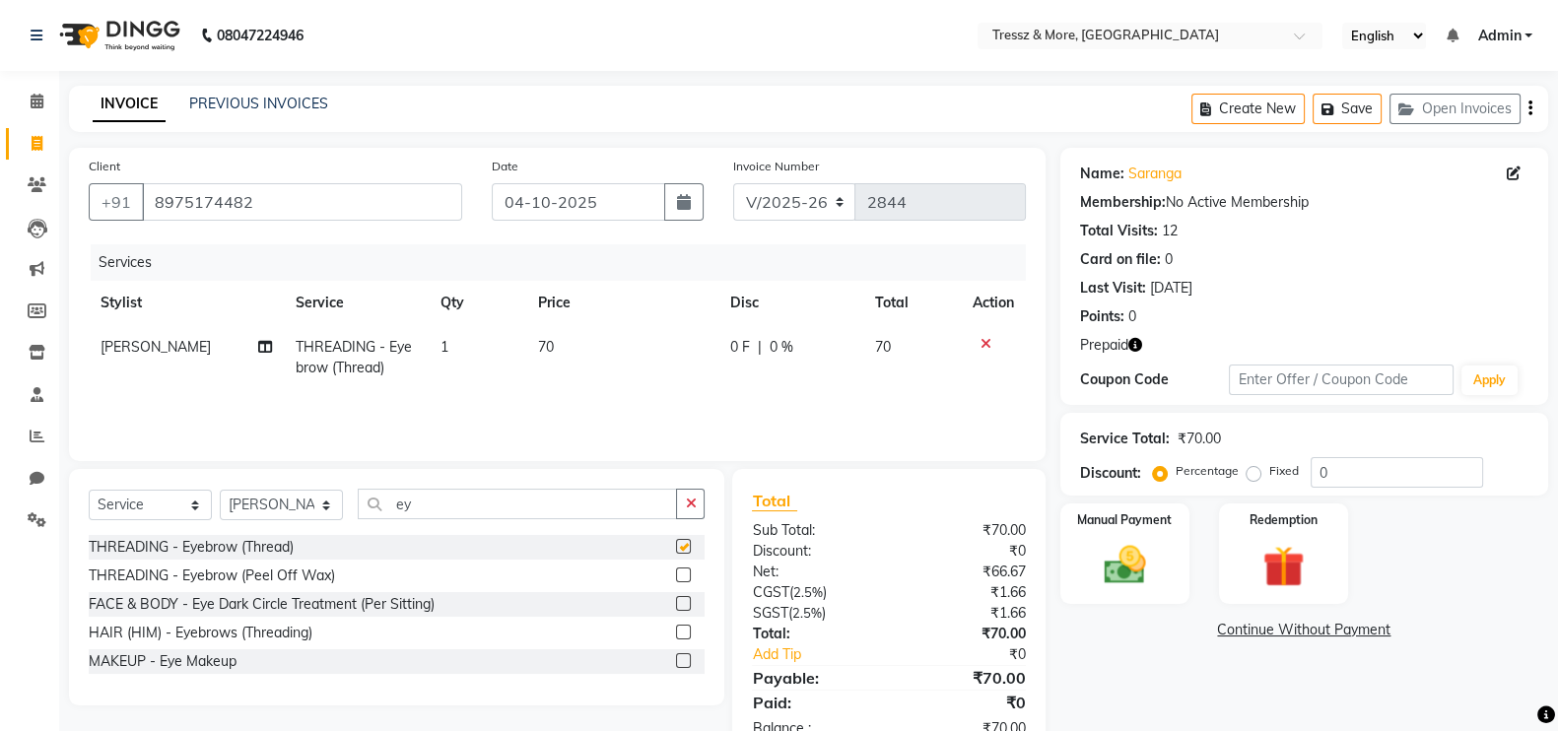
checkbox input "false"
click at [550, 345] on span "70" at bounding box center [546, 347] width 16 height 18
select select "83989"
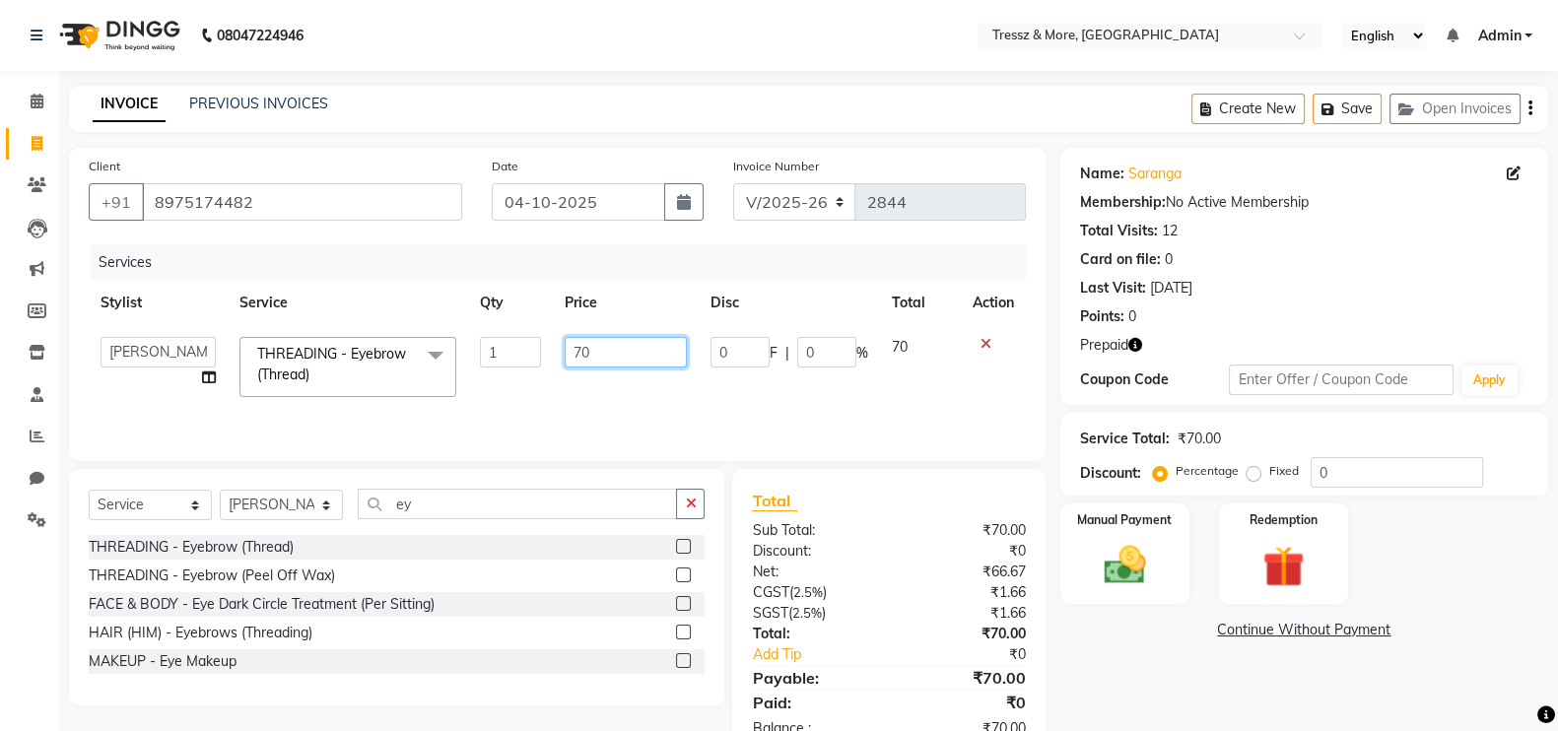
click at [630, 358] on input "70" at bounding box center [626, 352] width 123 height 31
type input "7"
type input "120"
click at [1300, 565] on img at bounding box center [1283, 566] width 70 height 53
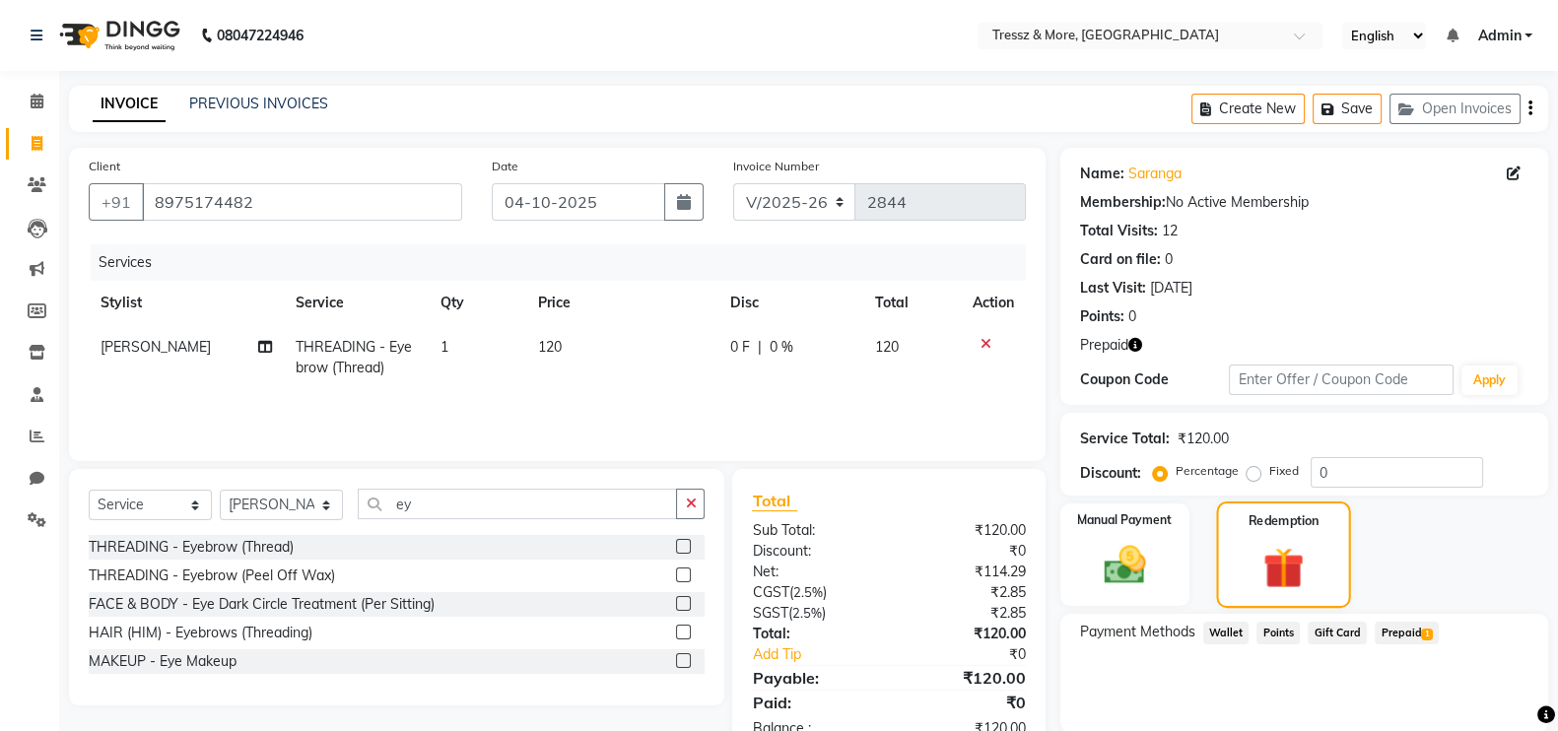
scroll to position [70, 0]
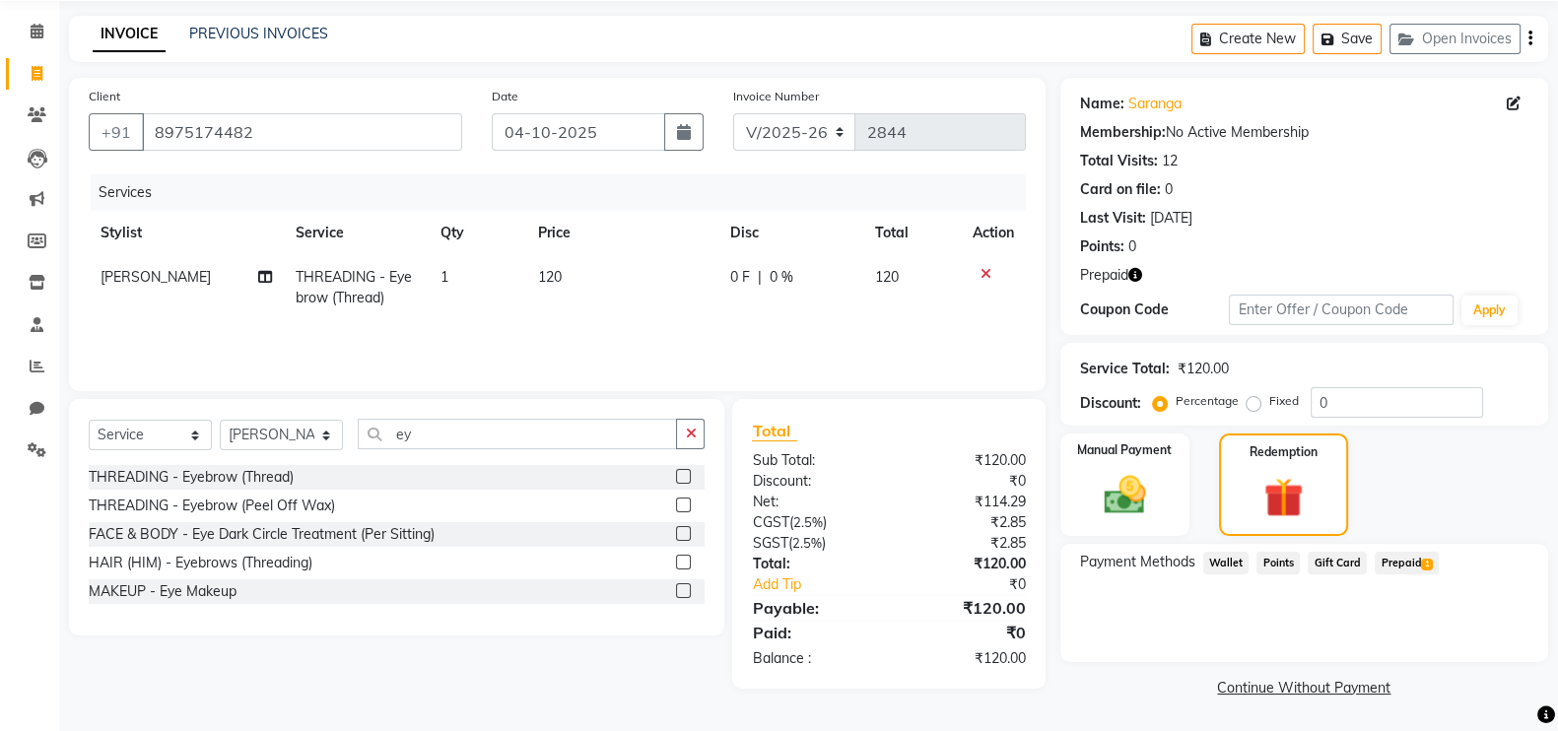
click at [1422, 564] on span "1" at bounding box center [1426, 565] width 11 height 12
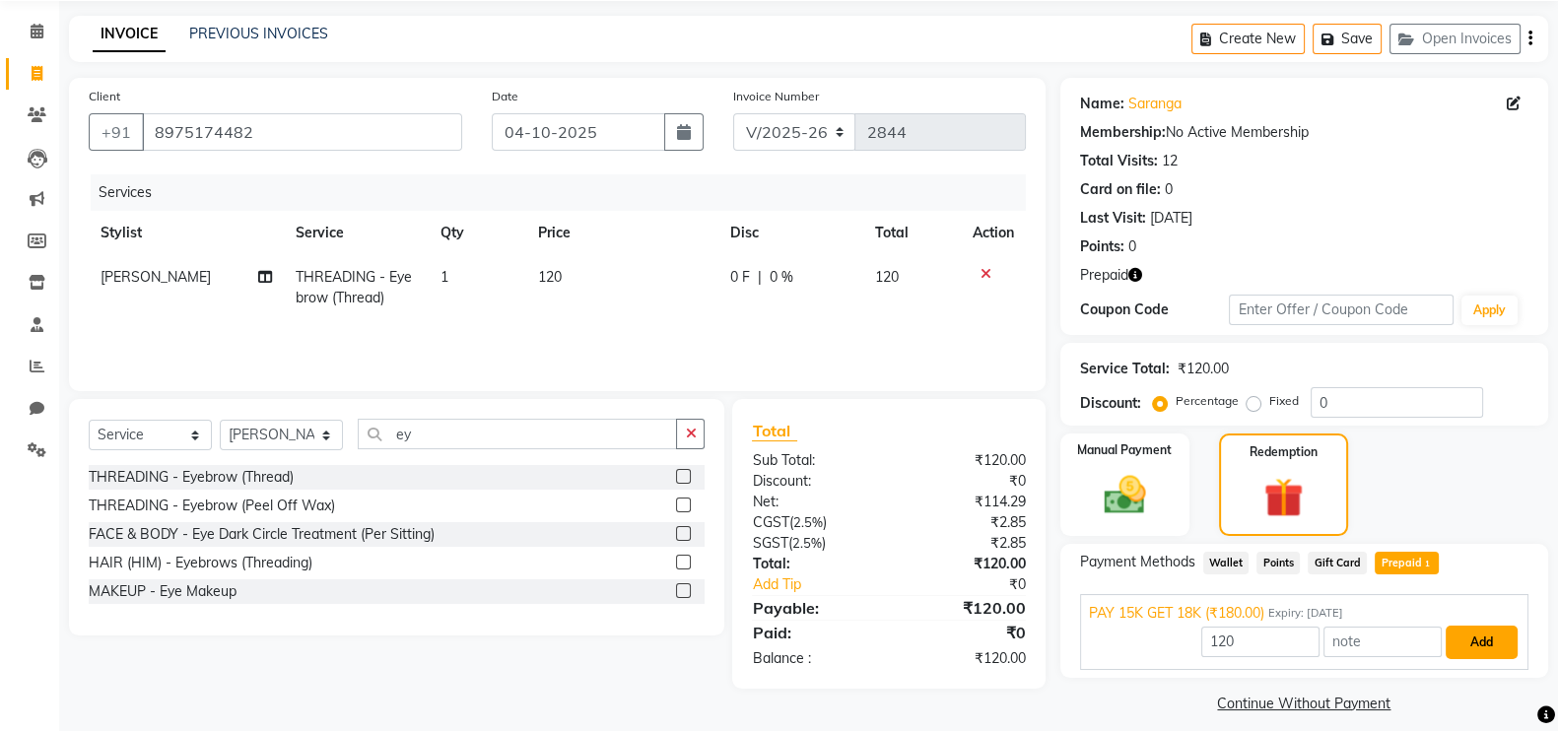
click at [1488, 640] on button "Add" at bounding box center [1481, 643] width 72 height 34
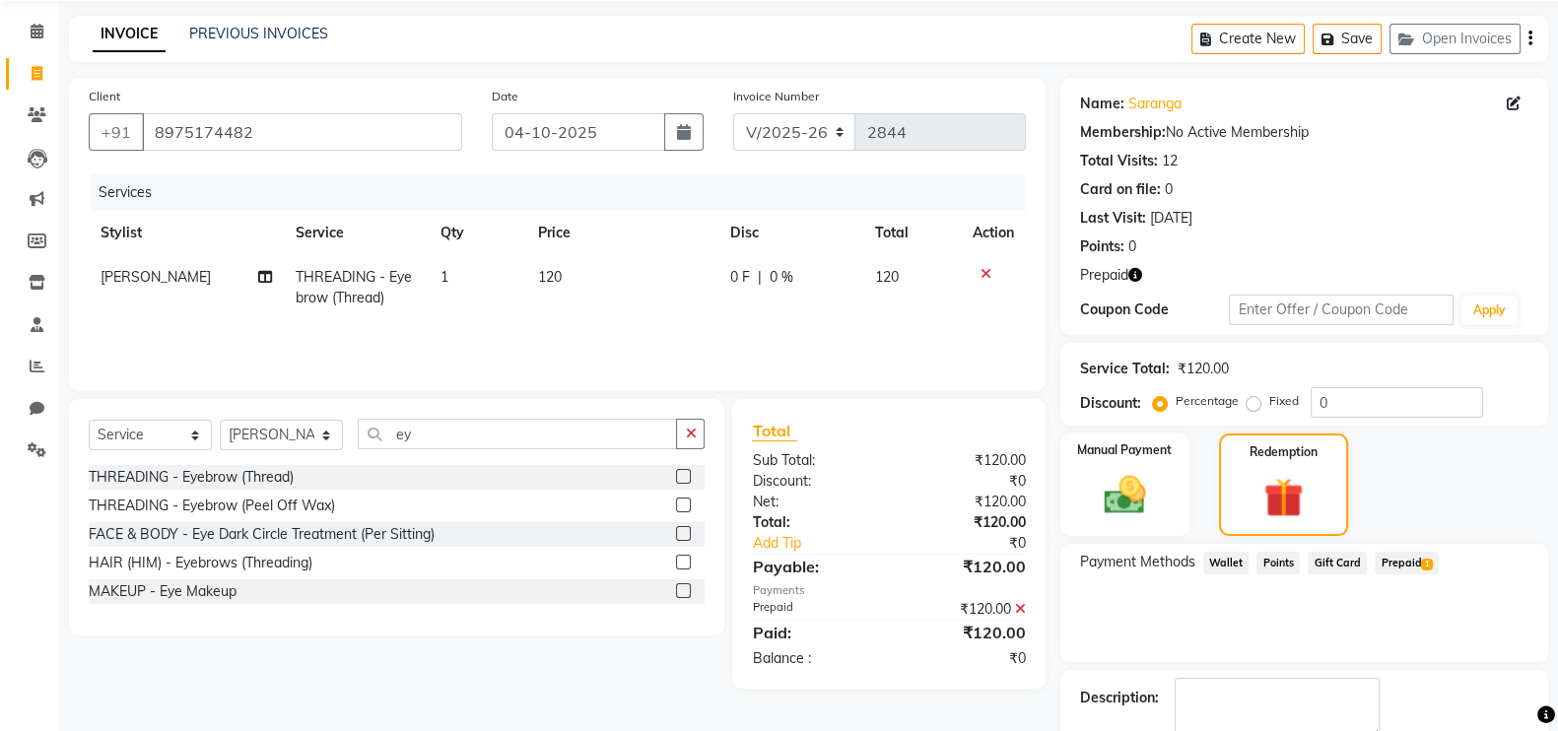
scroll to position [181, 0]
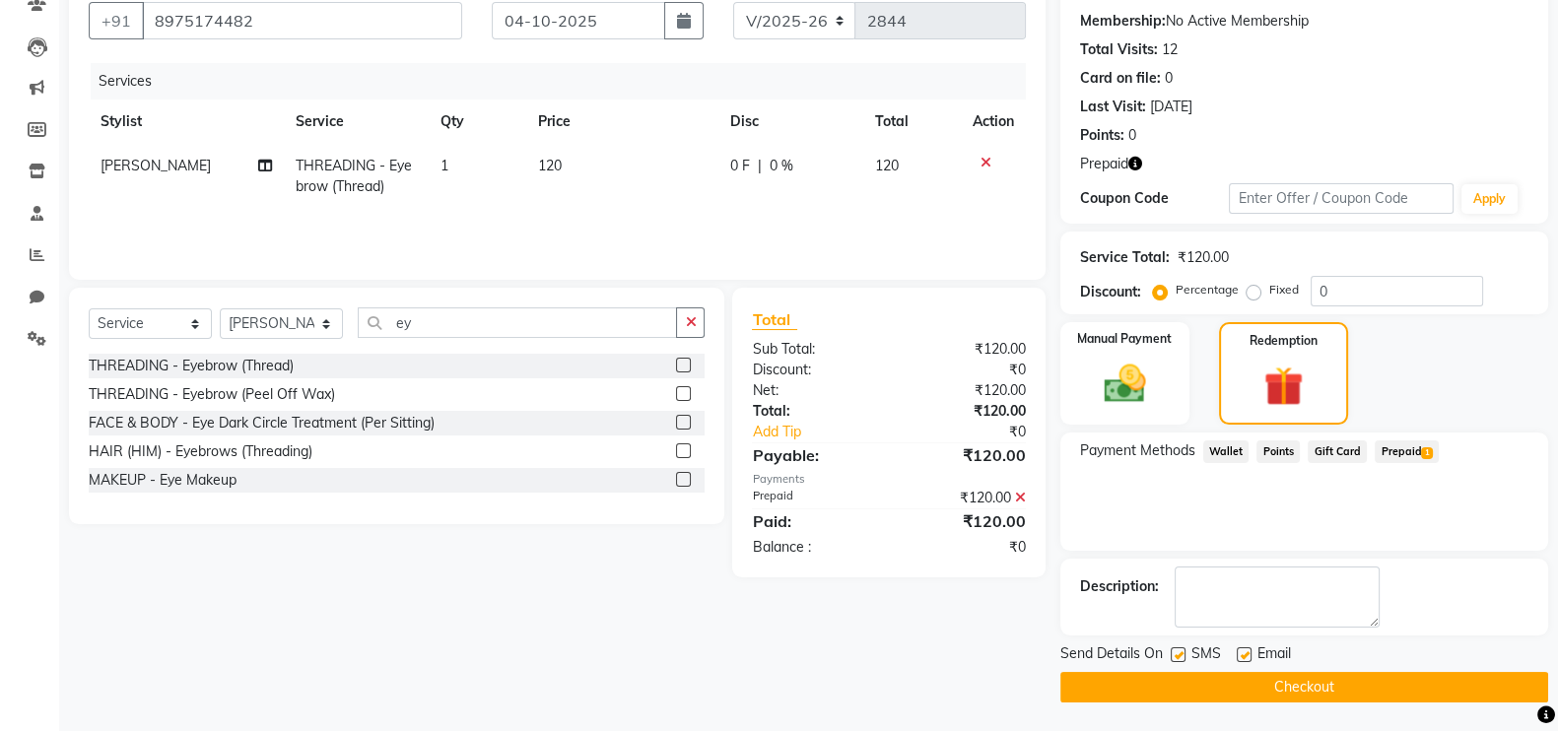
click at [1301, 686] on button "Checkout" at bounding box center [1304, 687] width 488 height 31
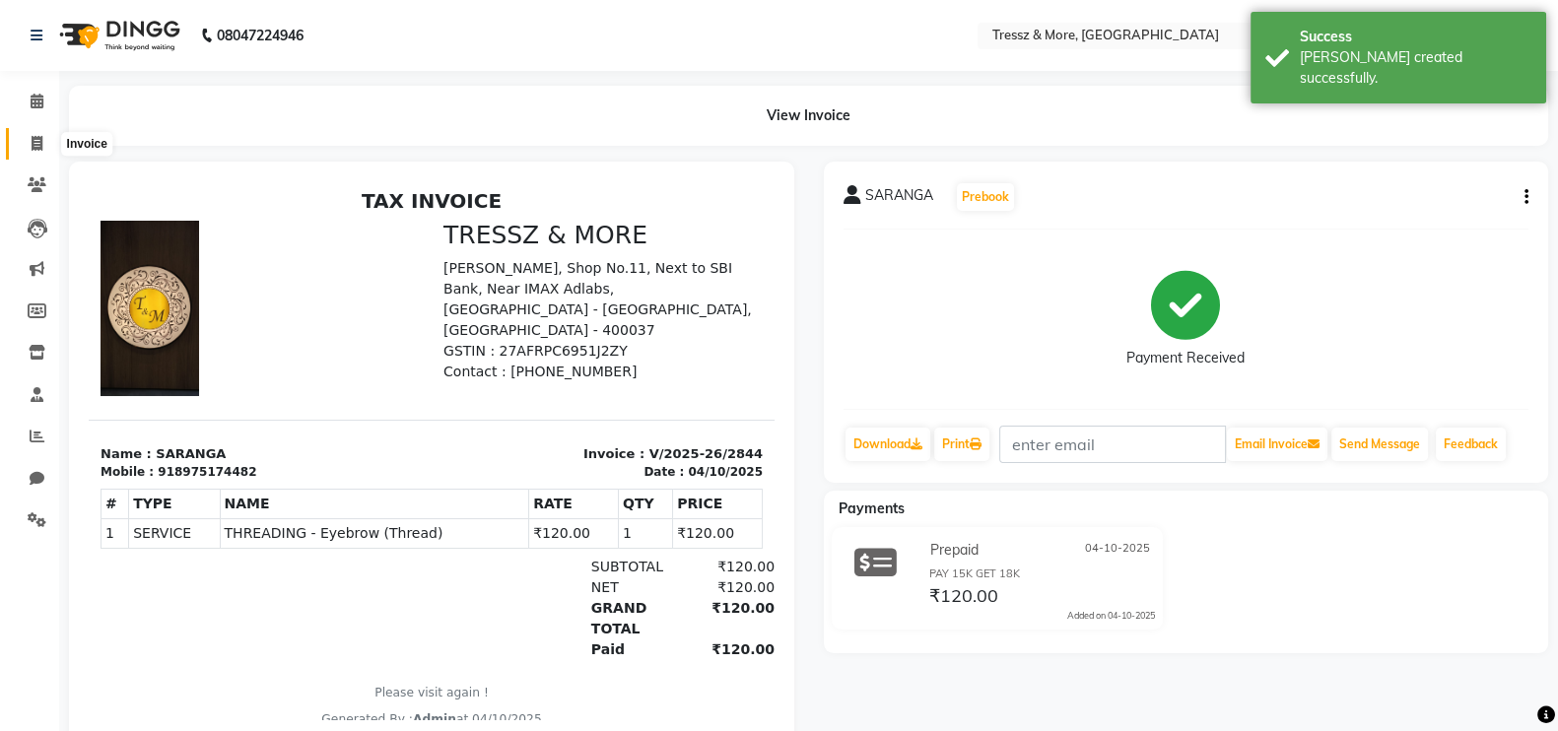
click at [40, 145] on icon at bounding box center [37, 143] width 11 height 15
select select "service"
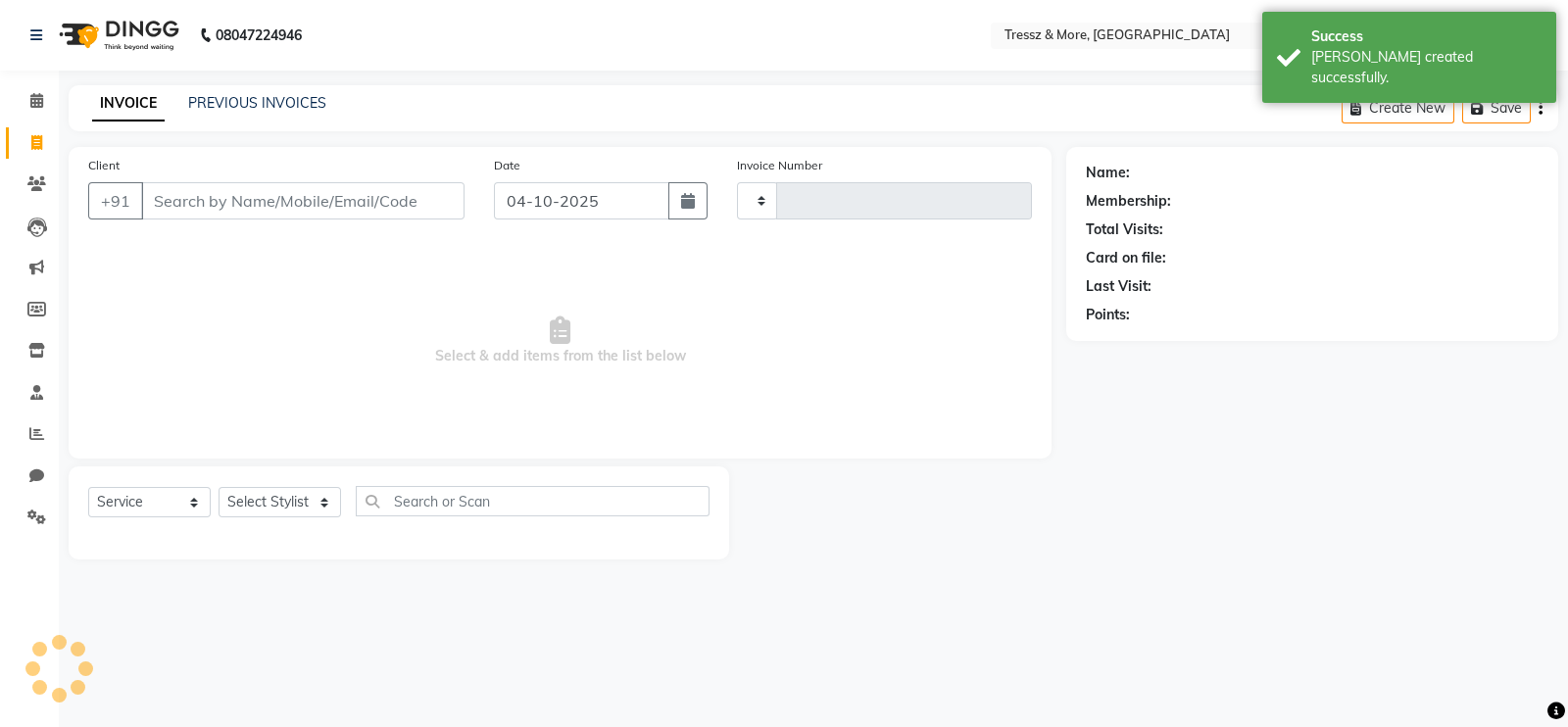
type input "2845"
select select "3037"
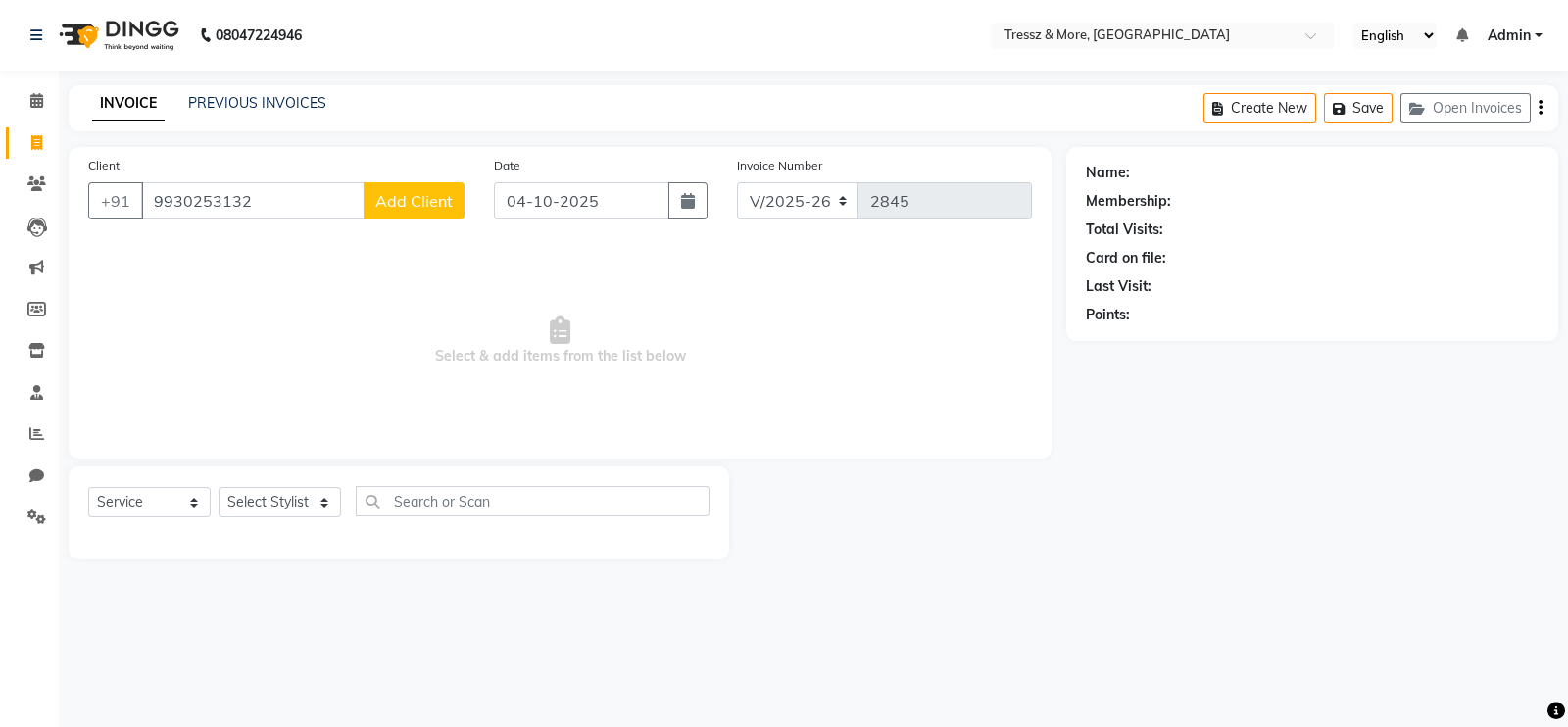
type input "9930253132"
click at [406, 210] on span "Add Client" at bounding box center [414, 201] width 78 height 20
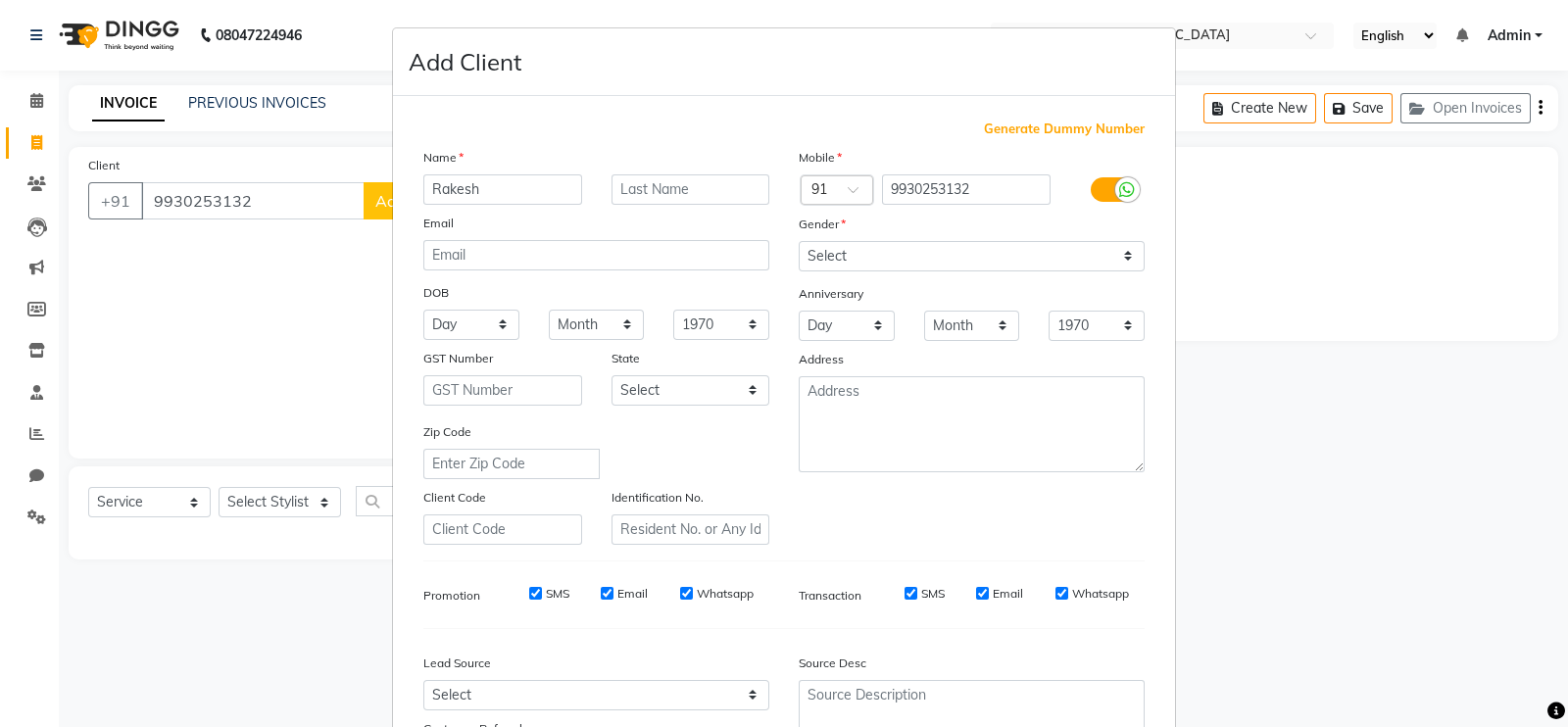
type input "Rakesh"
click at [653, 184] on input "text" at bounding box center [691, 189] width 159 height 31
type input "Mehta"
click at [914, 268] on select "Select Male Female Other Prefer Not To Say" at bounding box center [972, 256] width 346 height 31
select select "female"
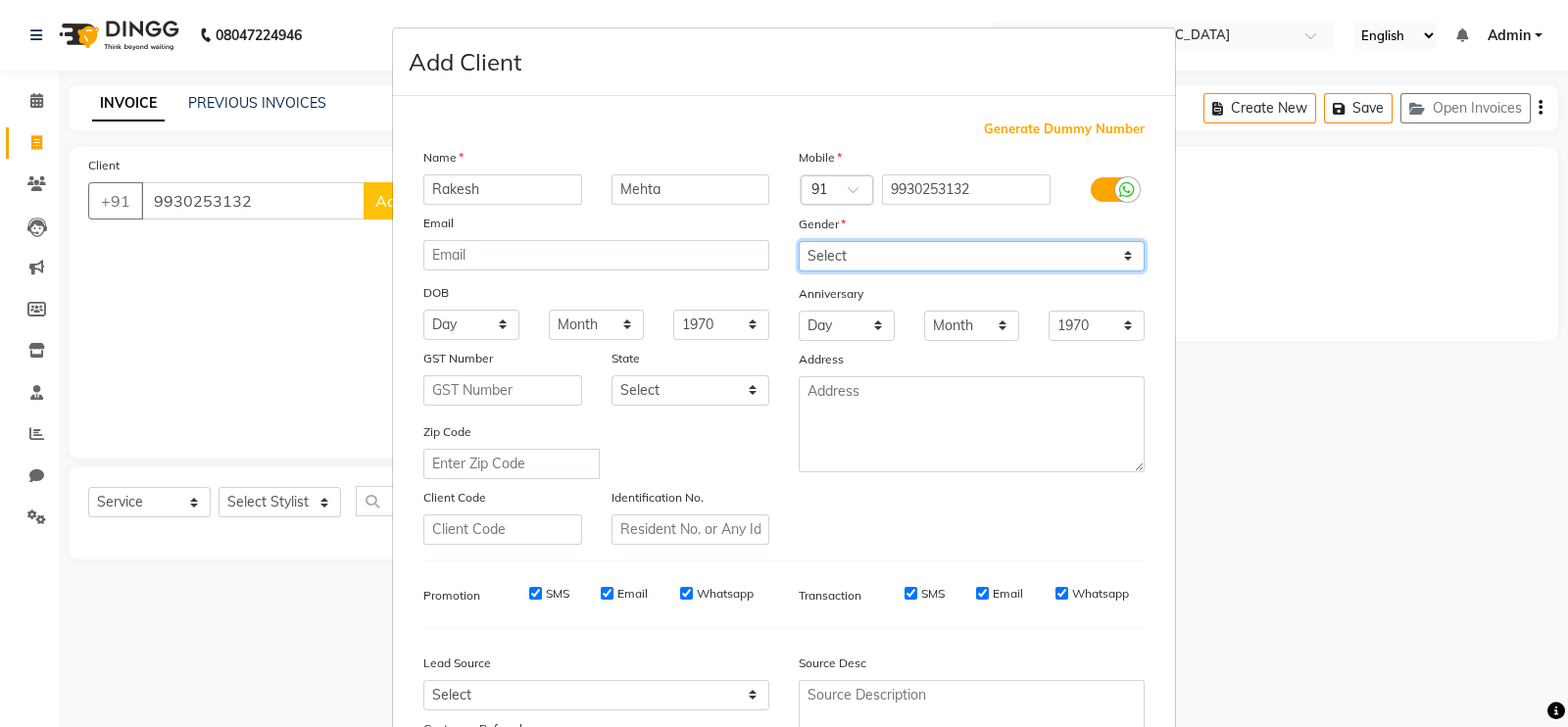
click at [799, 242] on select "Select Male Female Other Prefer Not To Say" at bounding box center [972, 256] width 346 height 31
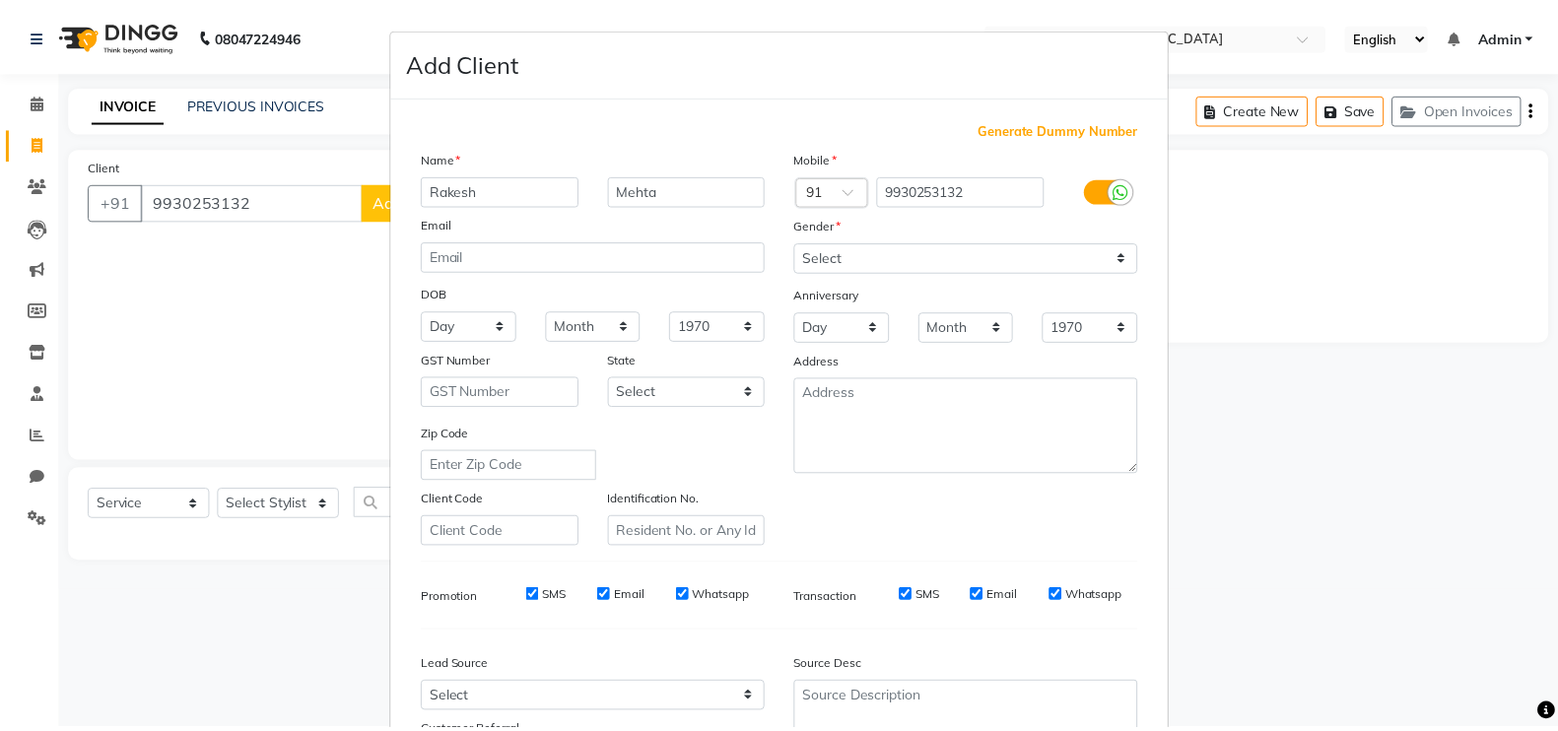
scroll to position [189, 0]
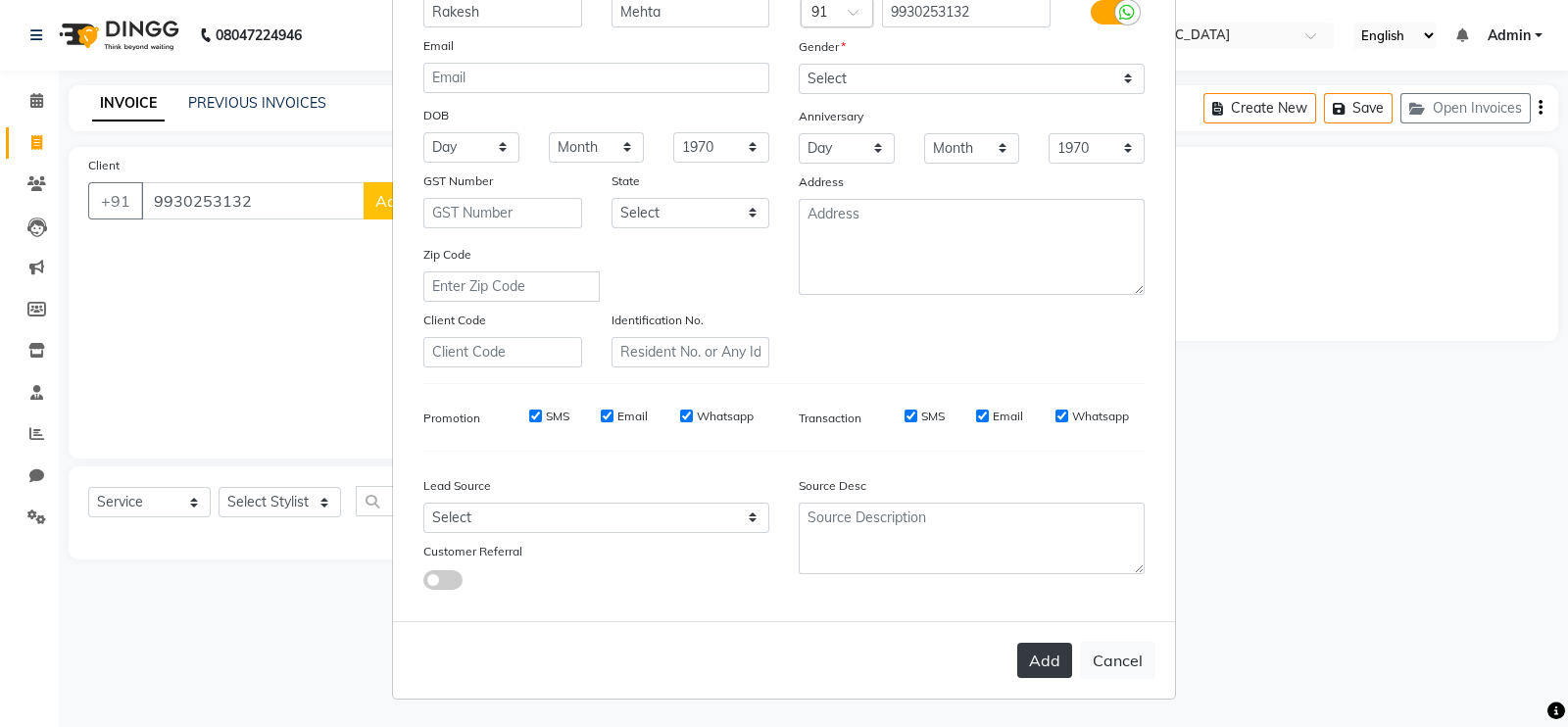
click at [1025, 663] on button "Add" at bounding box center [1045, 659] width 55 height 35
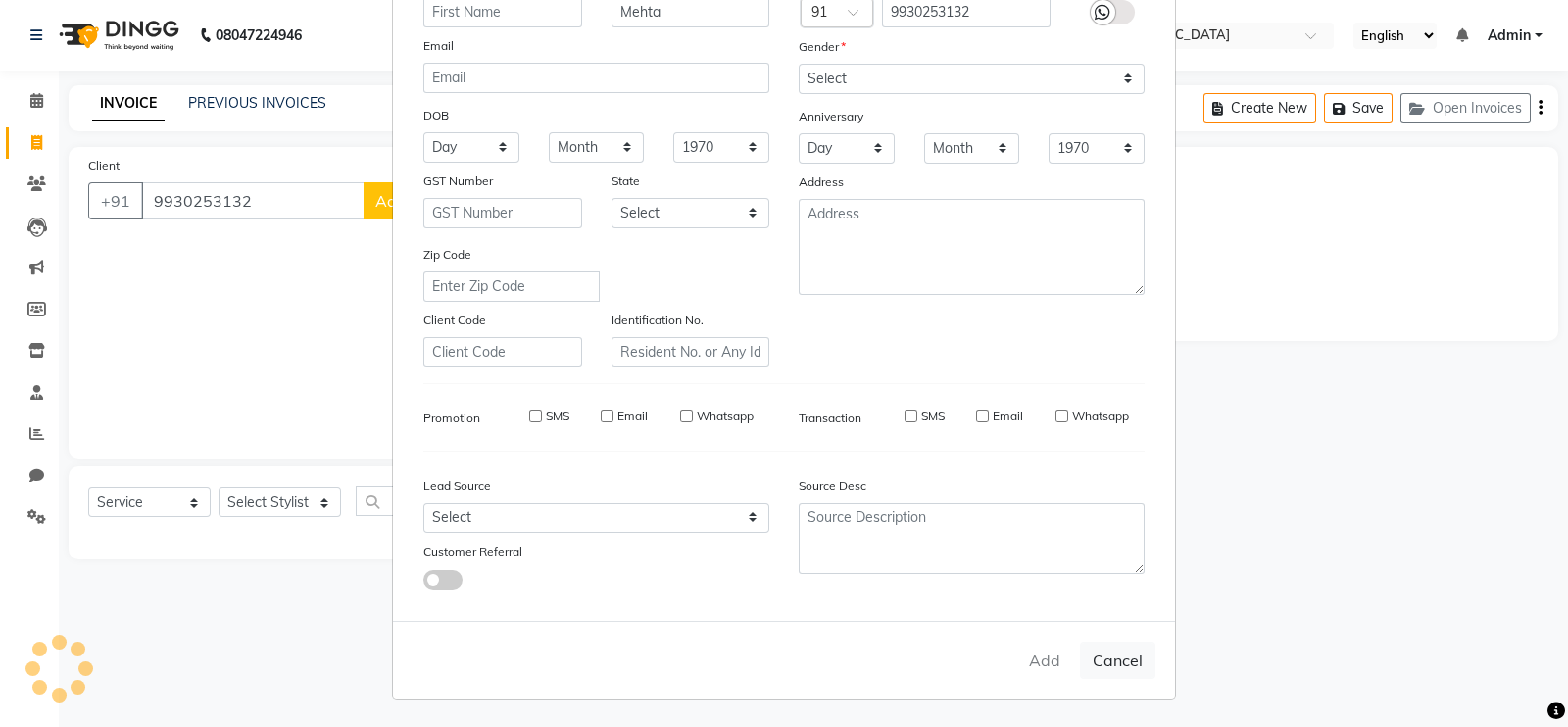
select select
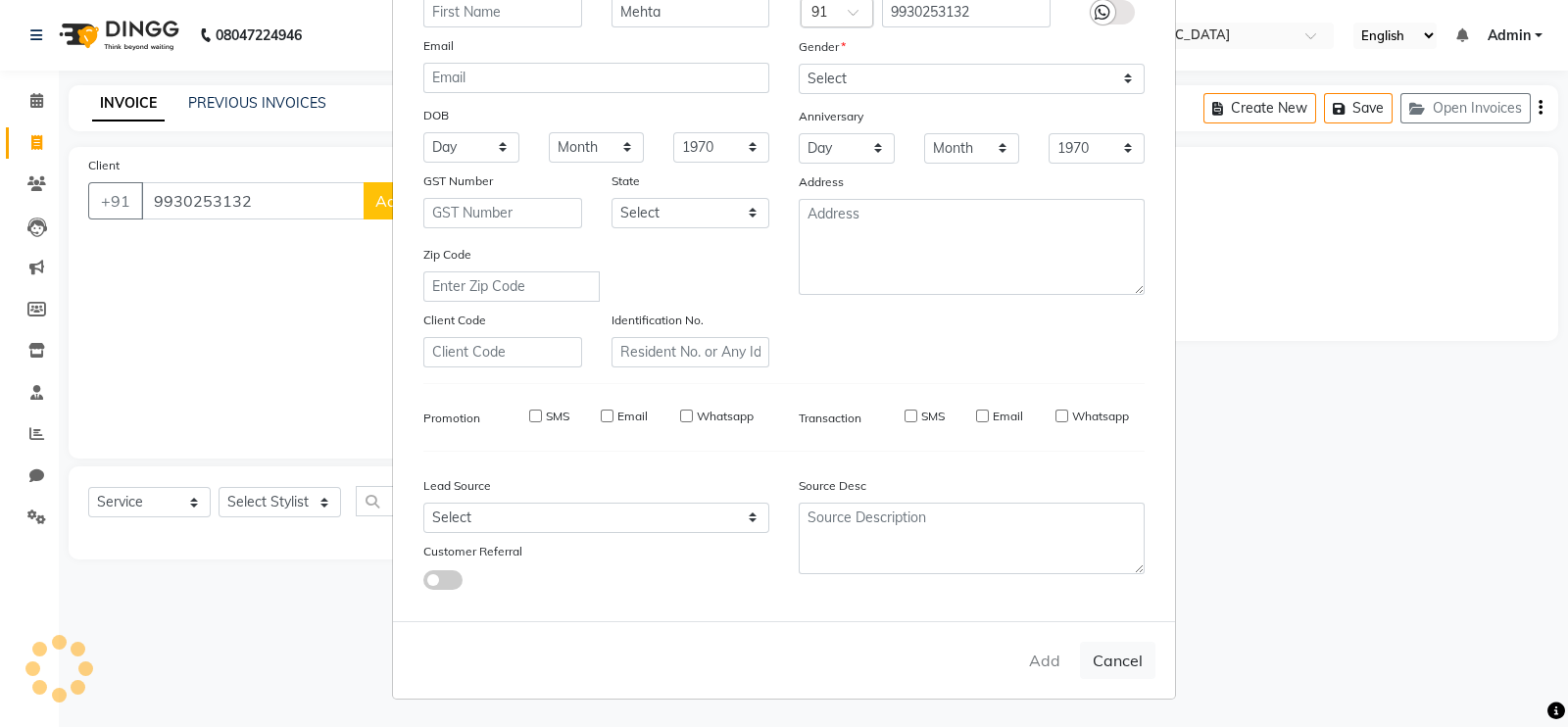
select select
checkbox input "false"
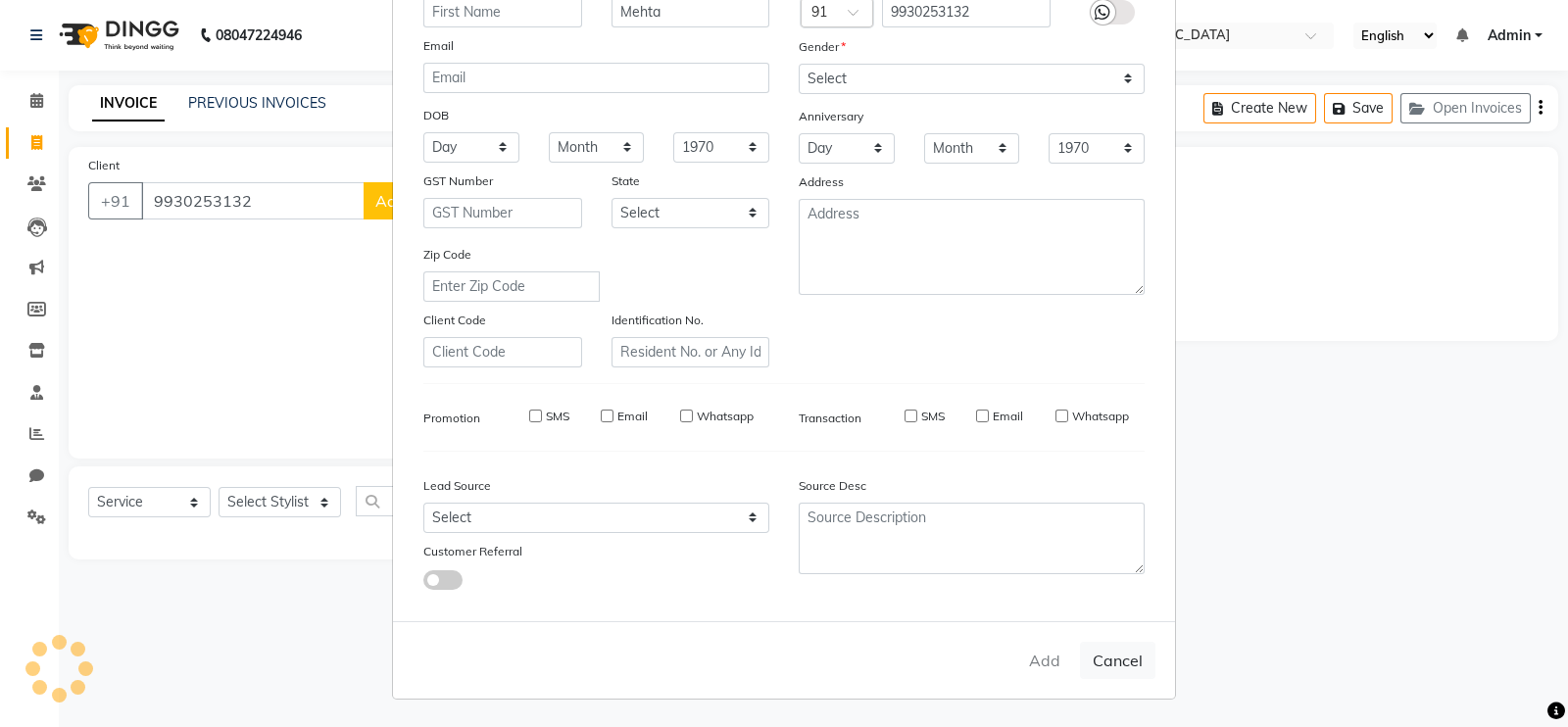
checkbox input "false"
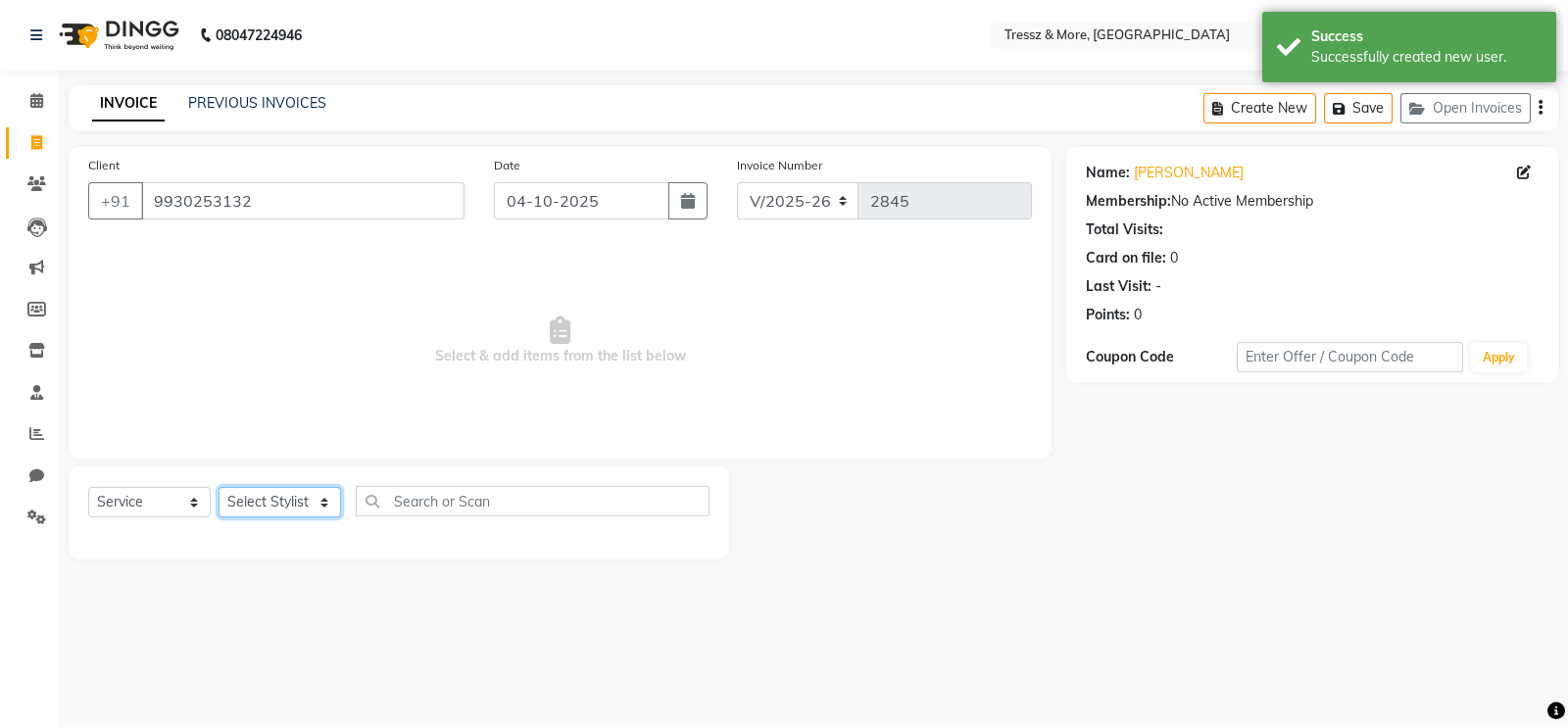
click at [284, 498] on select "Select Stylist [PERSON_NAME] Anas [PERSON_NAME] [PERSON_NAME] [PERSON_NAME] [PE…" at bounding box center [280, 502] width 122 height 31
select select "72131"
click at [219, 488] on select "Select Stylist [PERSON_NAME] Anas [PERSON_NAME] [PERSON_NAME] [PERSON_NAME] [PE…" at bounding box center [280, 502] width 122 height 31
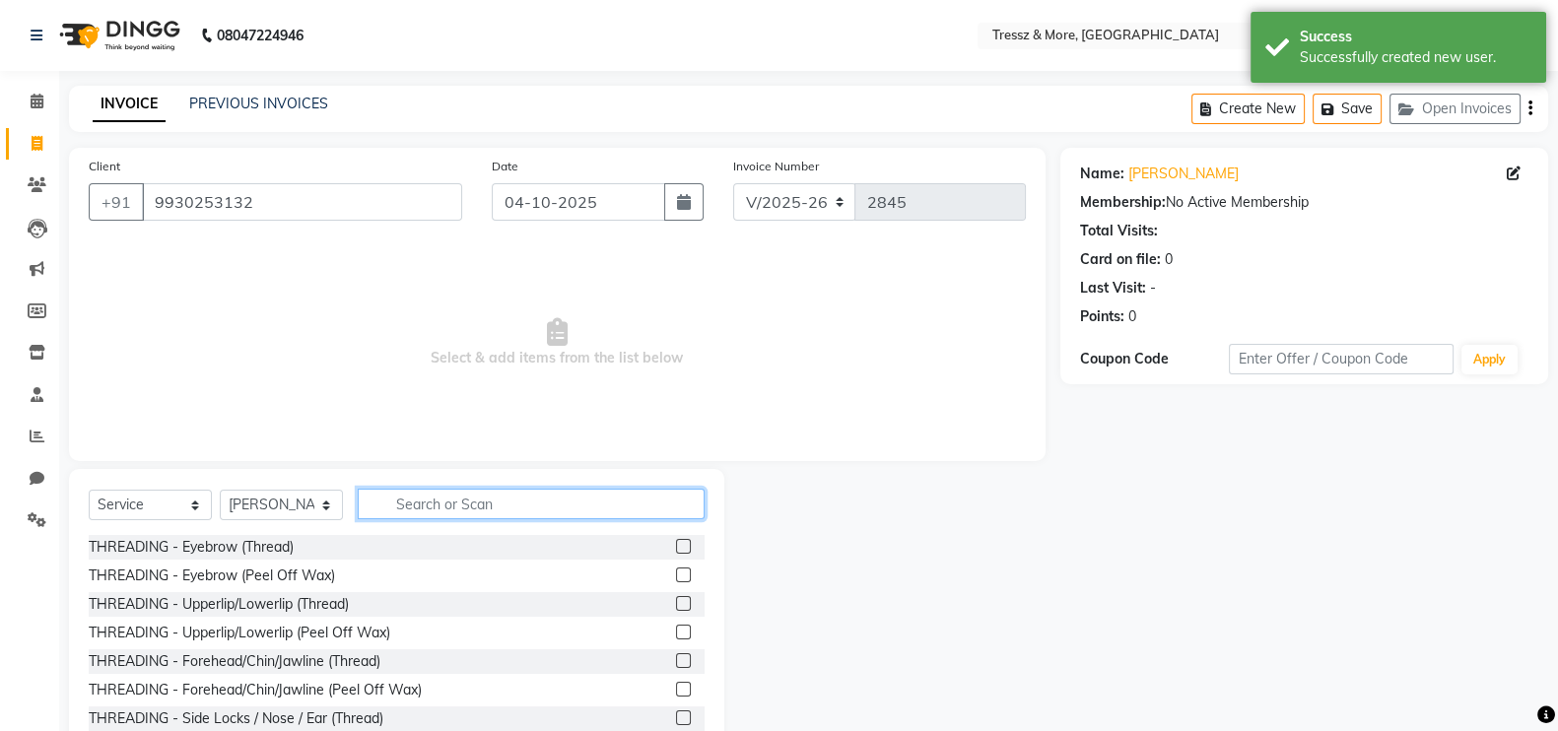
click at [547, 509] on input "text" at bounding box center [531, 504] width 347 height 31
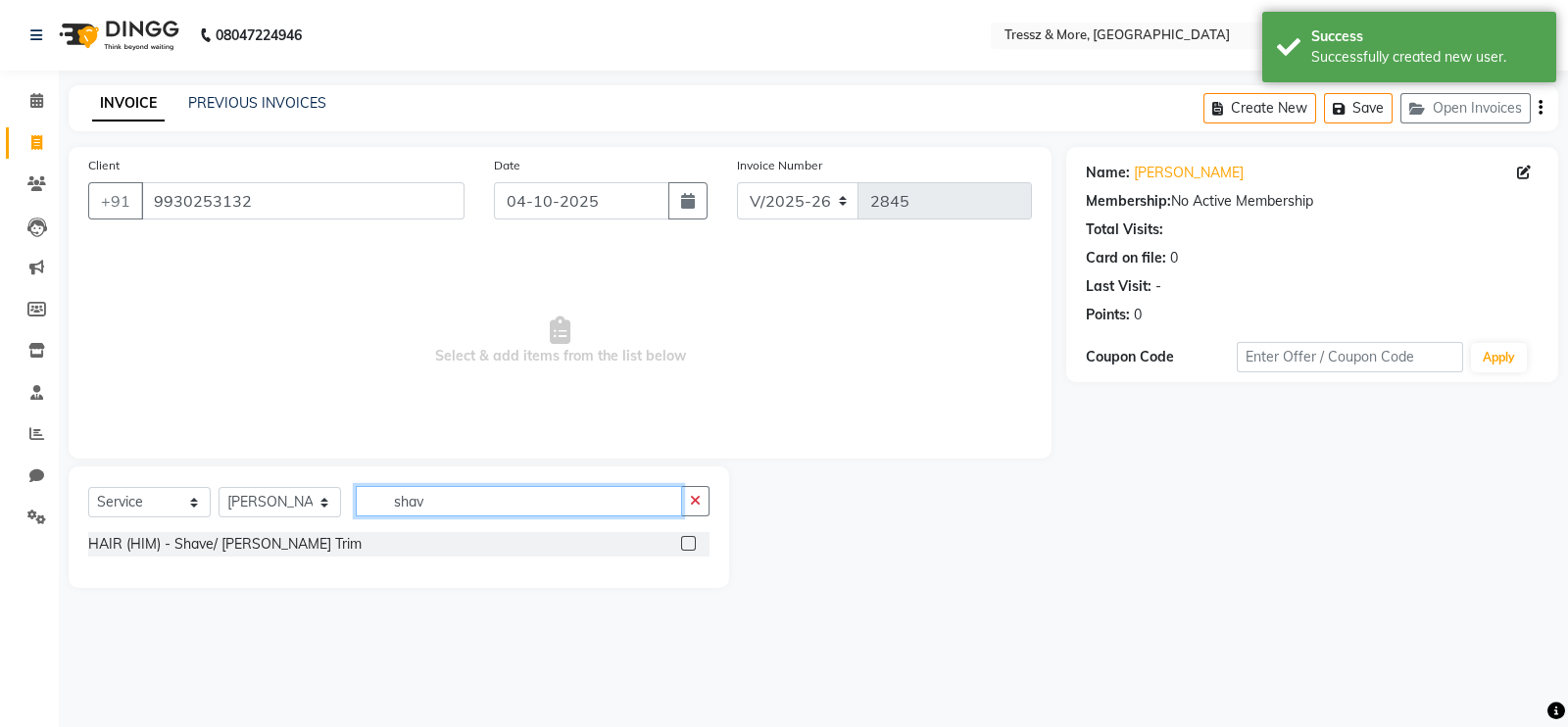
type input "shav"
click at [686, 546] on label at bounding box center [688, 543] width 15 height 15
click at [686, 546] on input "checkbox" at bounding box center [687, 544] width 13 height 13
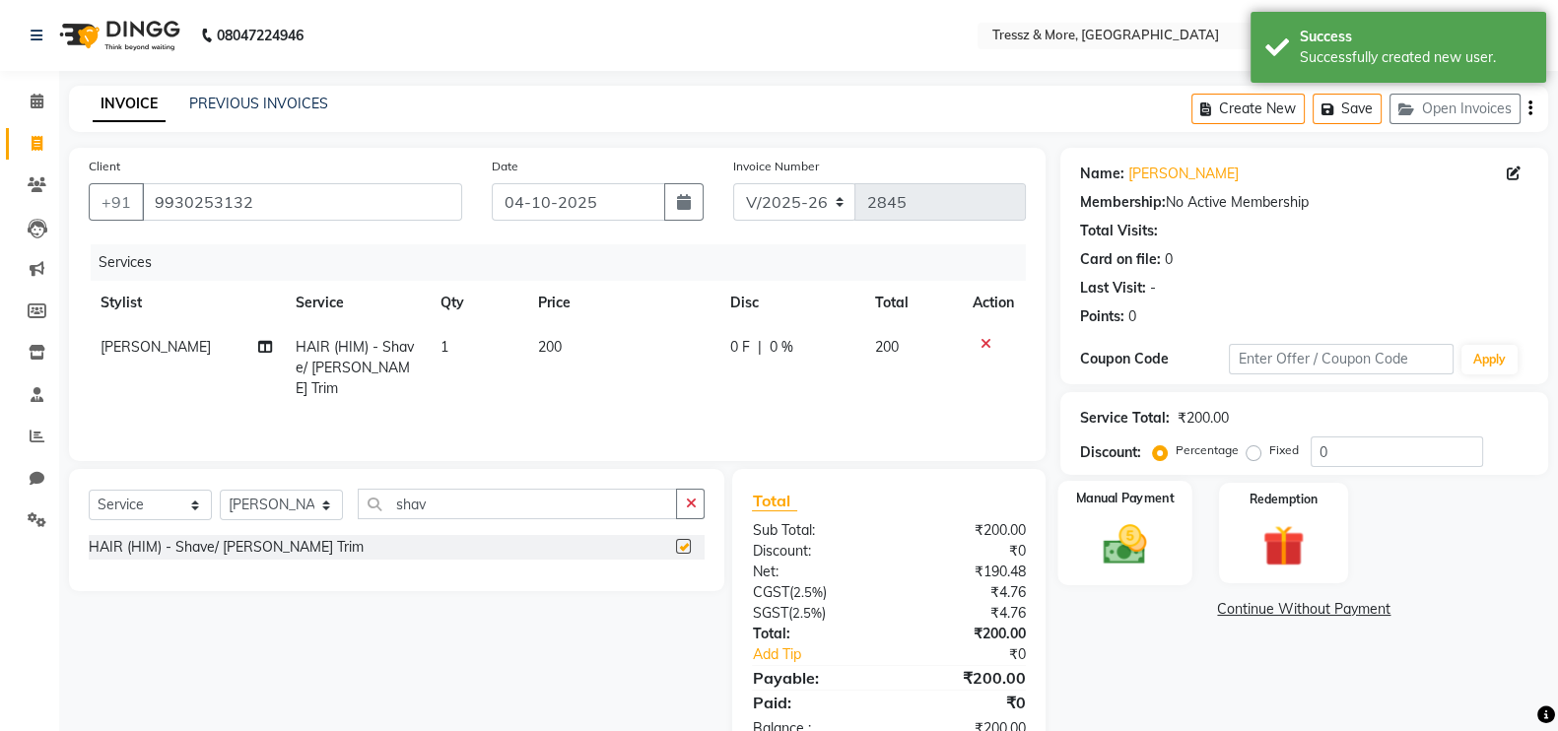
checkbox input "false"
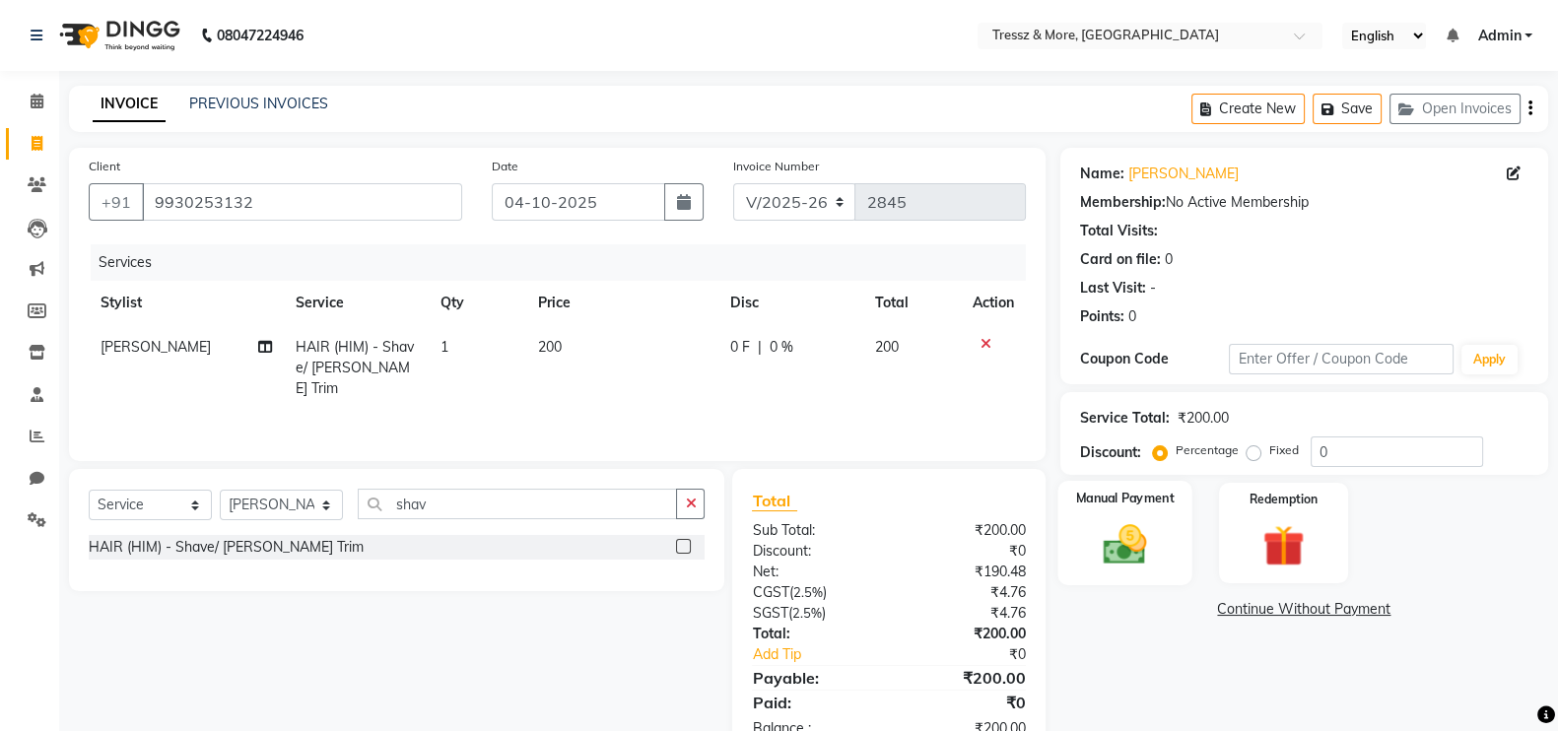
click at [1113, 515] on div "Manual Payment" at bounding box center [1124, 533] width 135 height 104
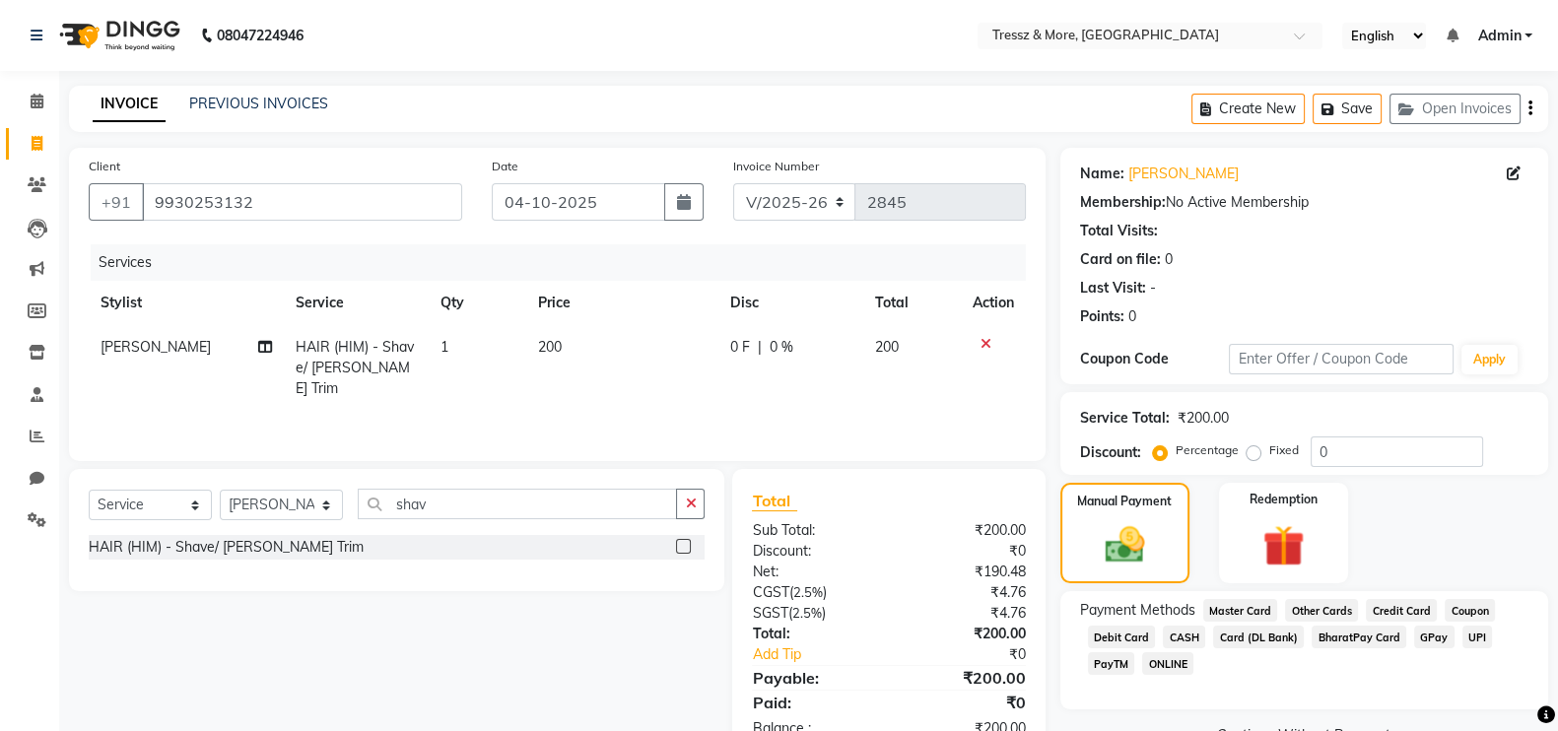
click at [1189, 634] on span "CASH" at bounding box center [1184, 637] width 42 height 23
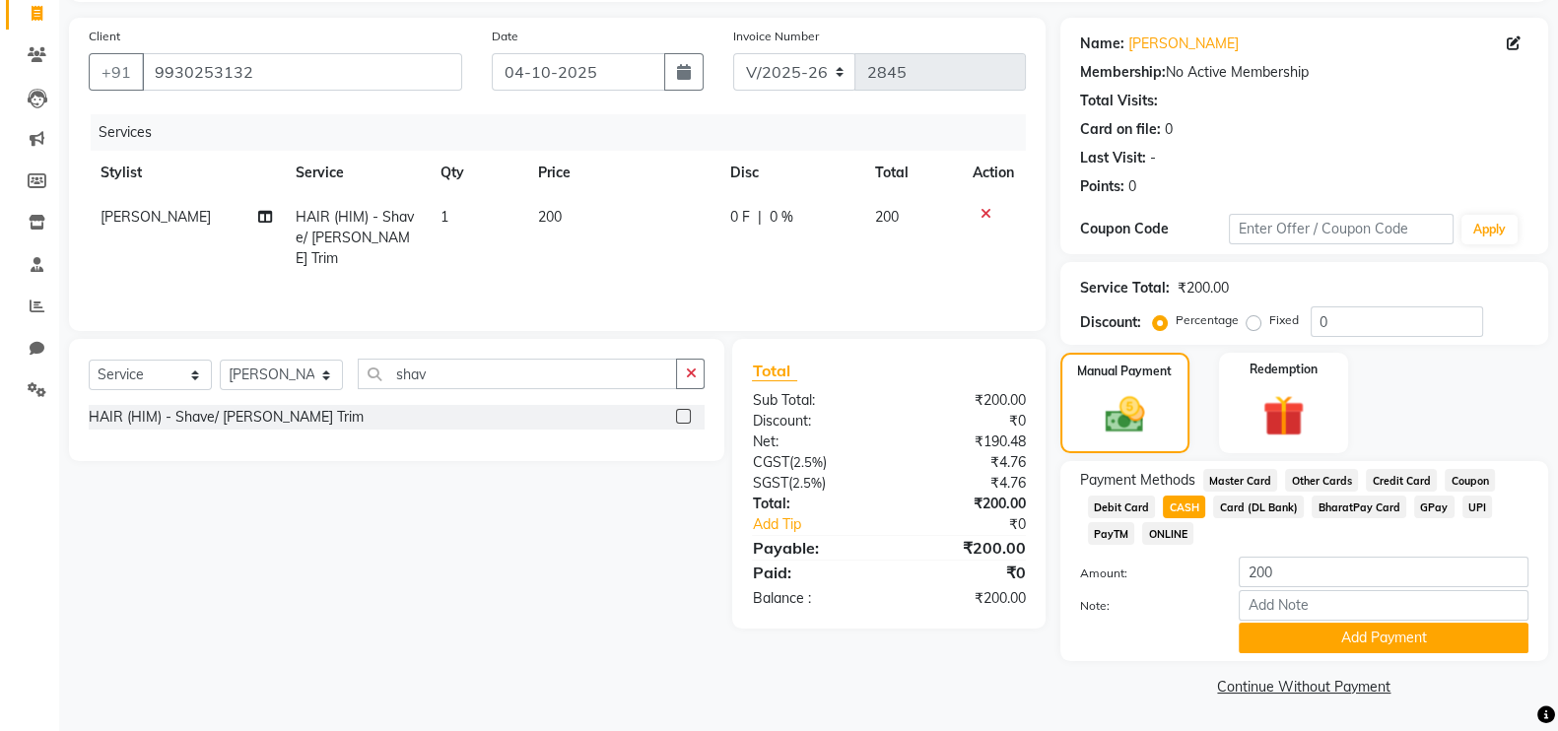
click at [1480, 620] on div "Note:" at bounding box center [1304, 607] width 478 height 34
click at [1480, 633] on button "Add Payment" at bounding box center [1384, 638] width 290 height 31
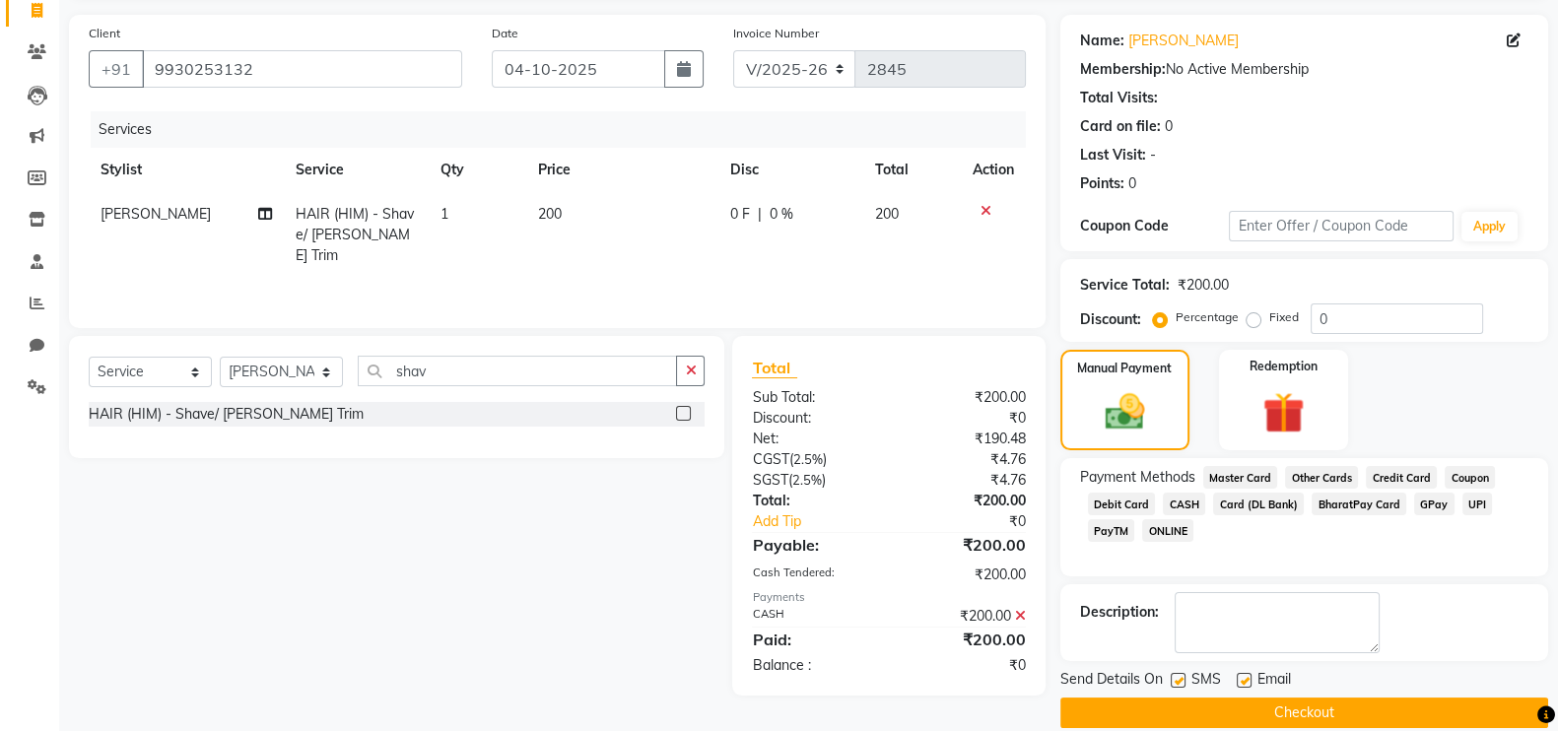
click at [1453, 720] on button "Checkout" at bounding box center [1304, 713] width 488 height 31
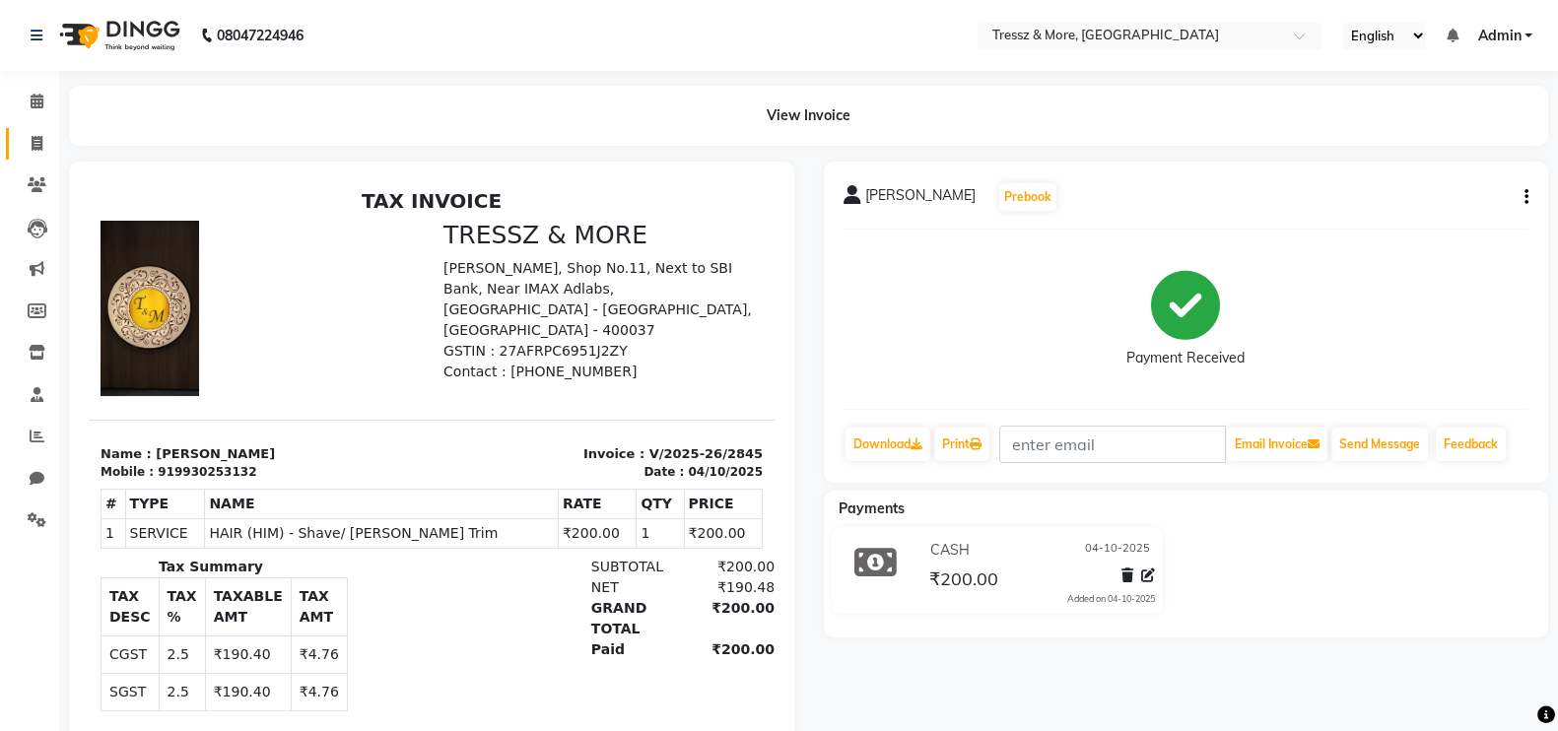
click at [17, 140] on link "Invoice" at bounding box center [29, 144] width 47 height 33
select select "service"
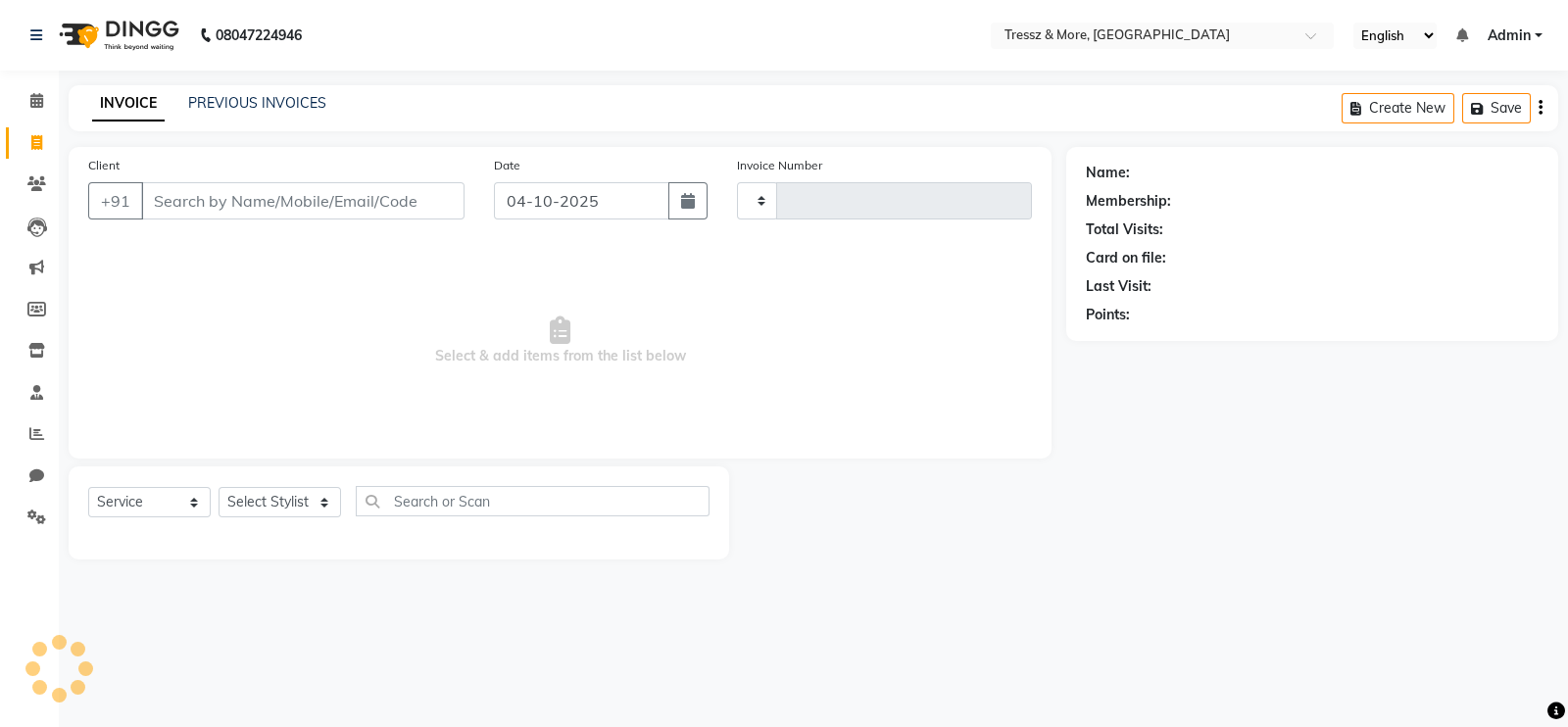
type input "2846"
select select "3037"
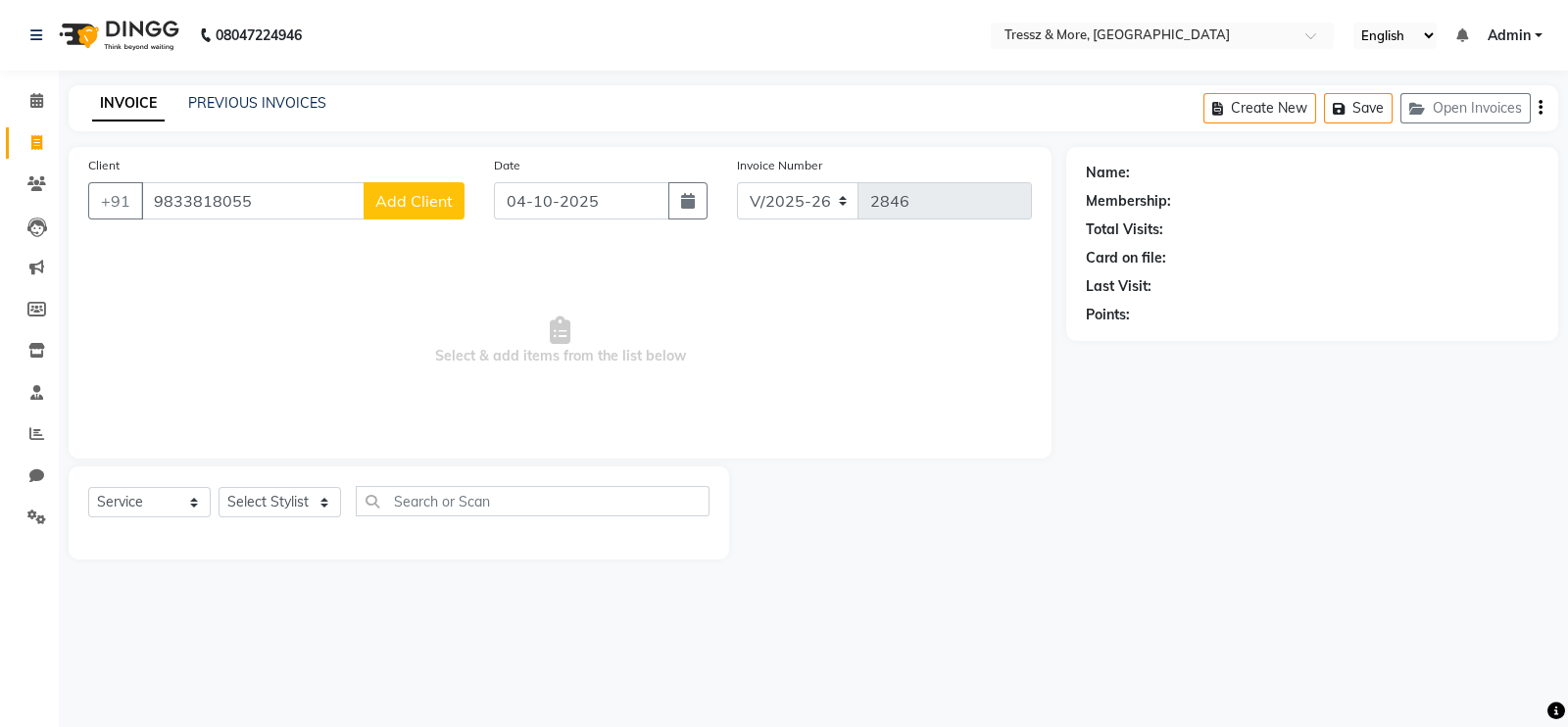
type input "9833818055"
click at [426, 197] on span "Add Client" at bounding box center [414, 201] width 78 height 20
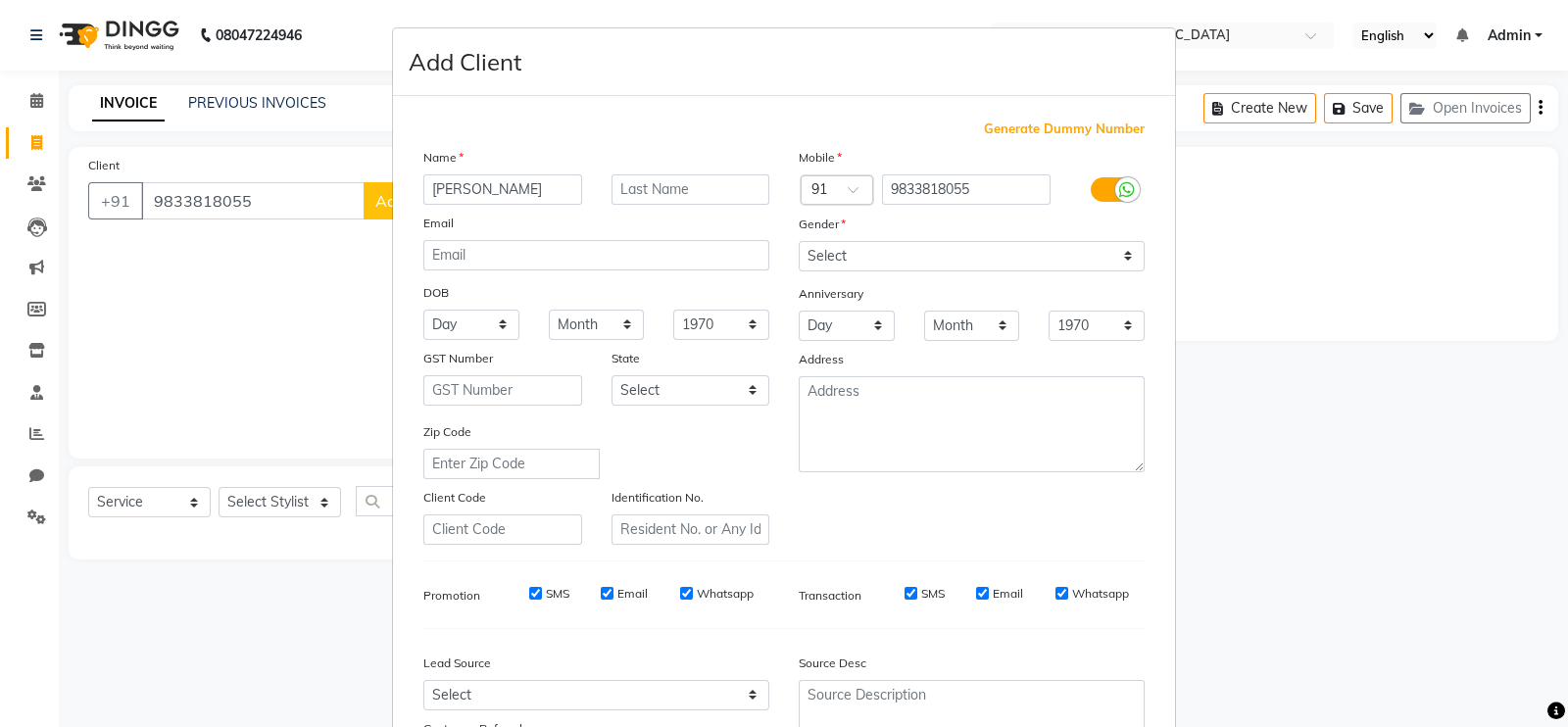
type input "Jay"
click at [868, 266] on select "Select Male Female Other Prefer Not To Say" at bounding box center [972, 256] width 346 height 31
select select "male"
click at [799, 242] on select "Select Male Female Other Prefer Not To Say" at bounding box center [972, 256] width 346 height 31
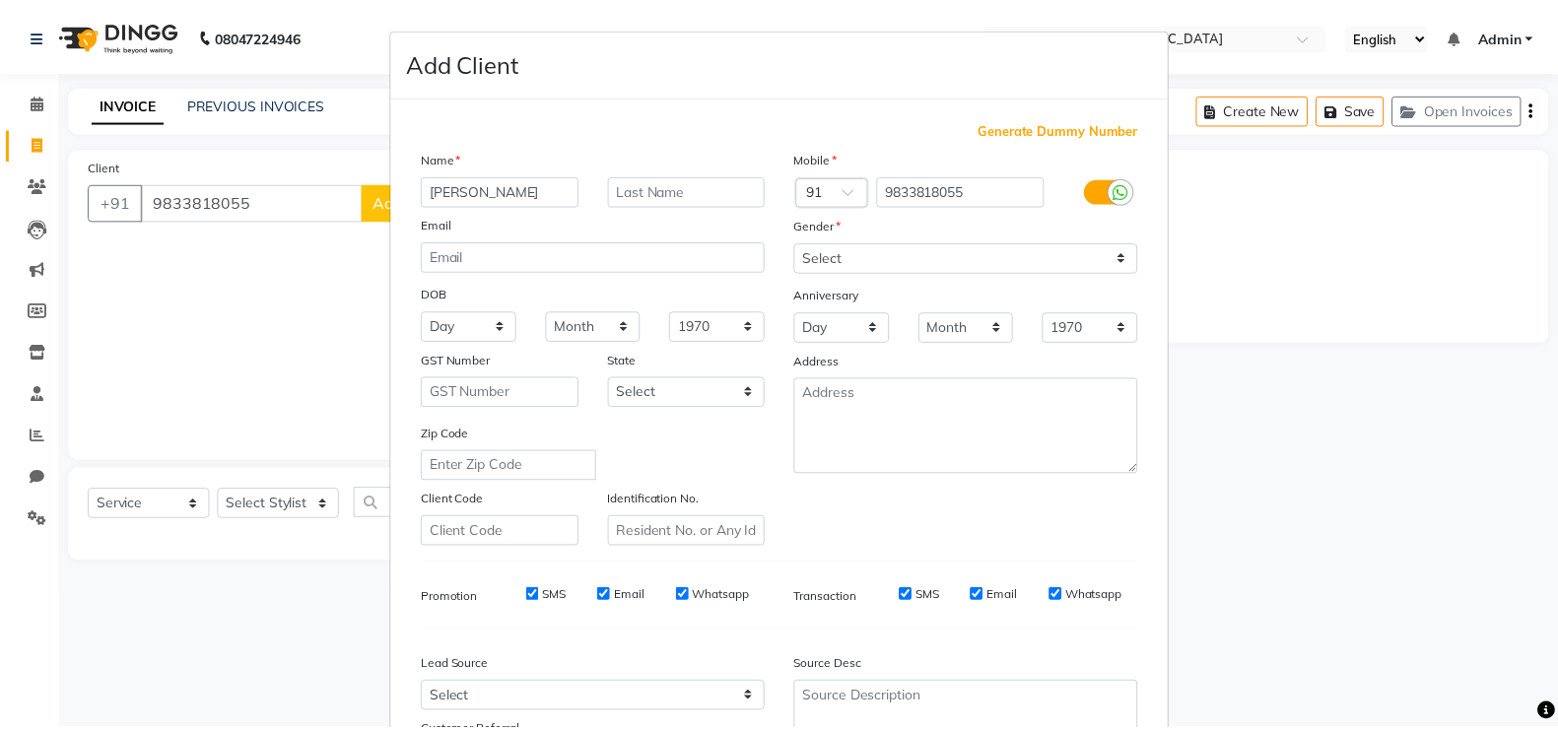
scroll to position [189, 0]
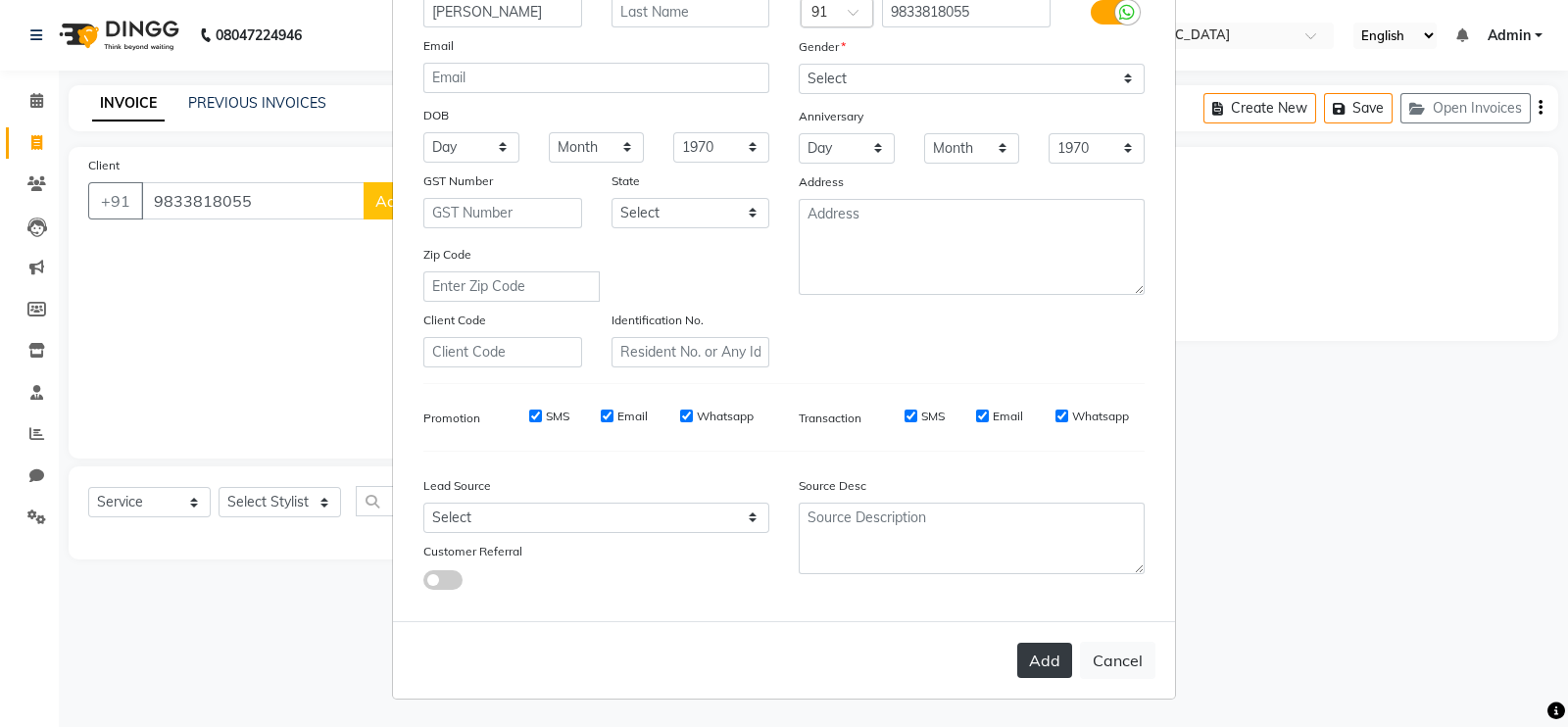
click at [1028, 655] on button "Add" at bounding box center [1045, 659] width 55 height 35
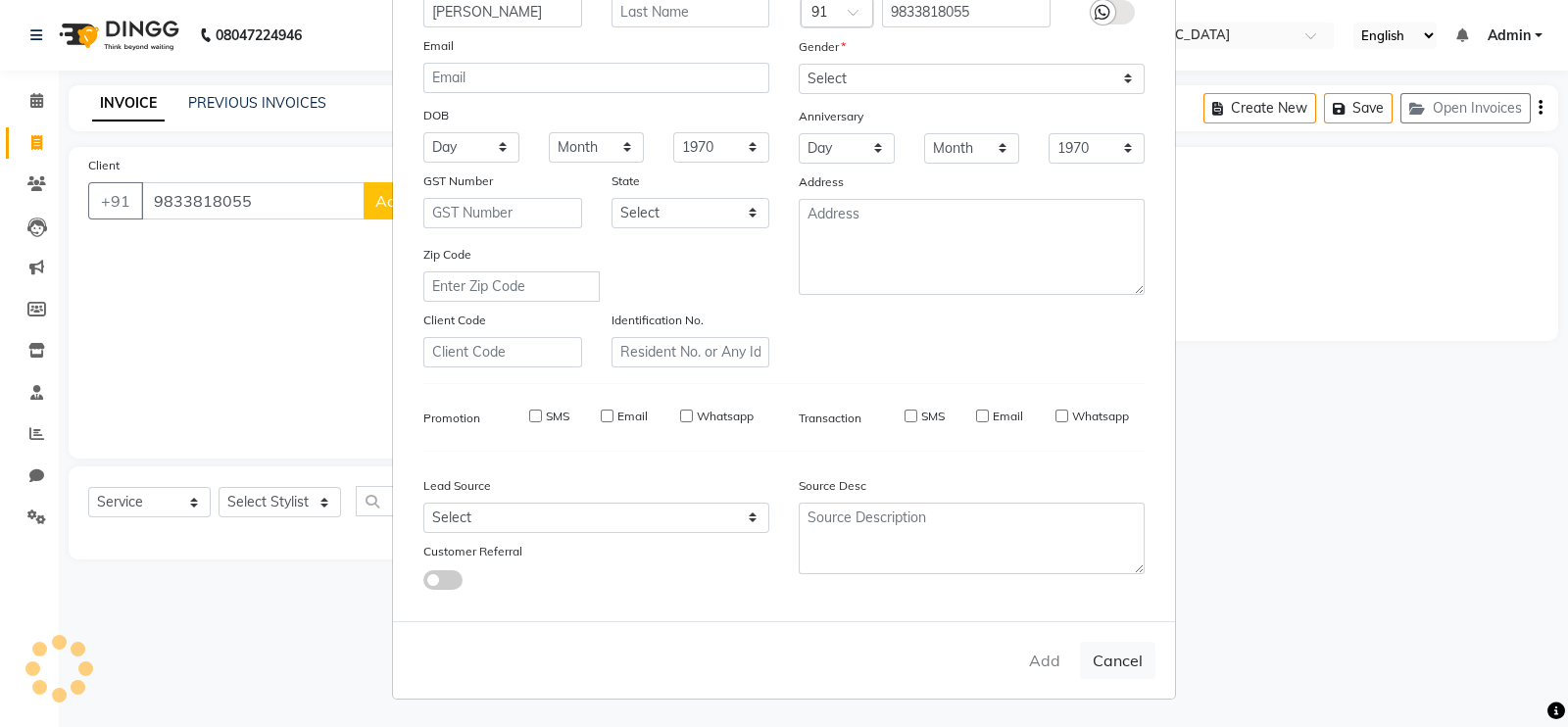
select select
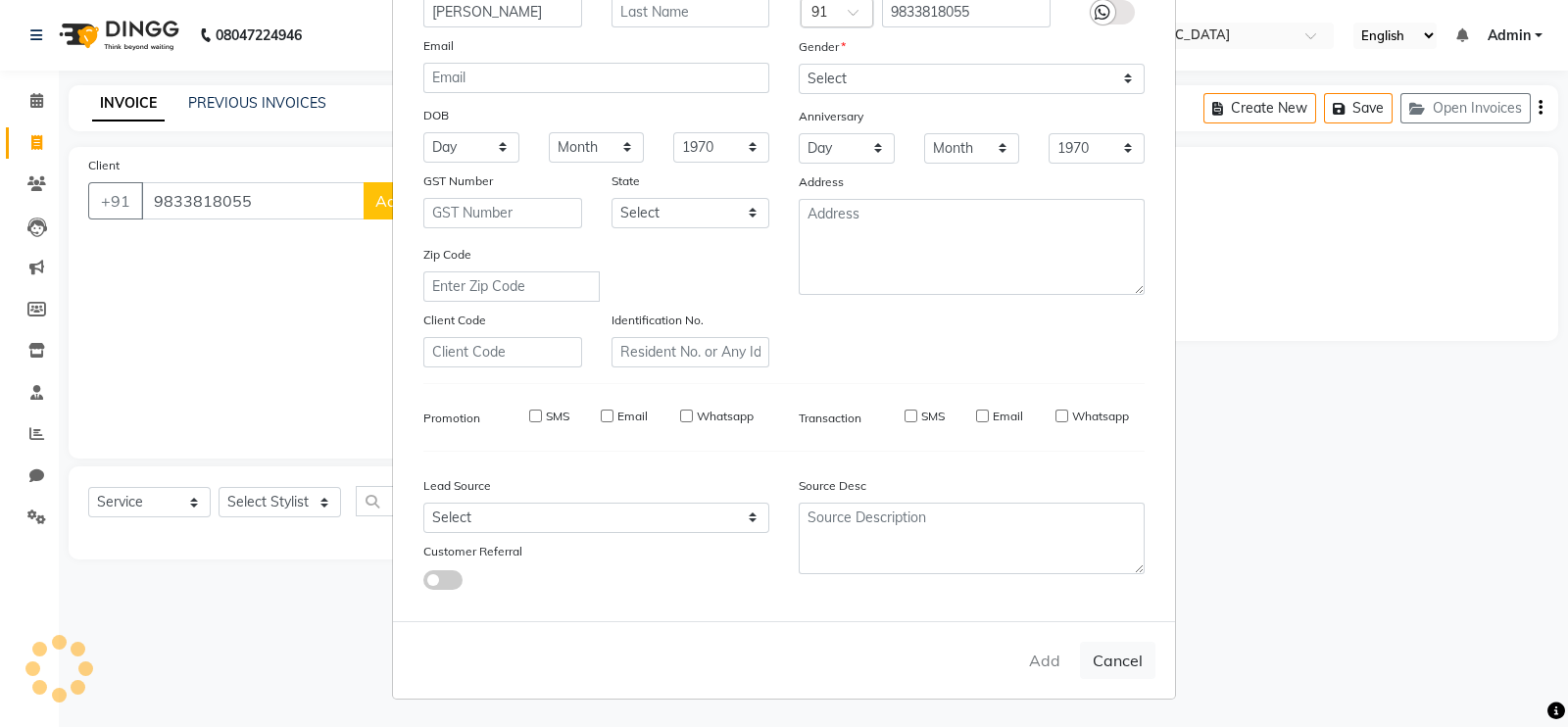
select select
checkbox input "false"
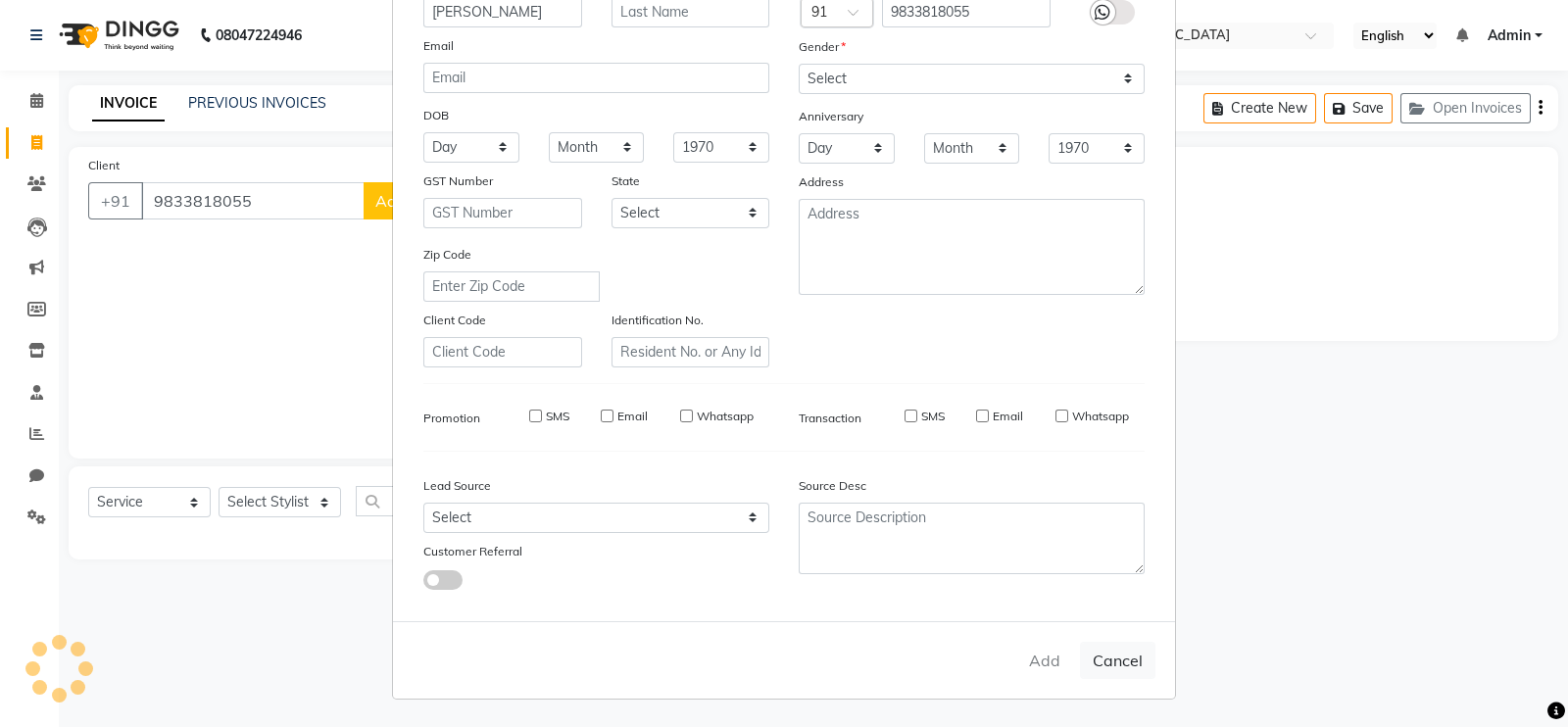
checkbox input "false"
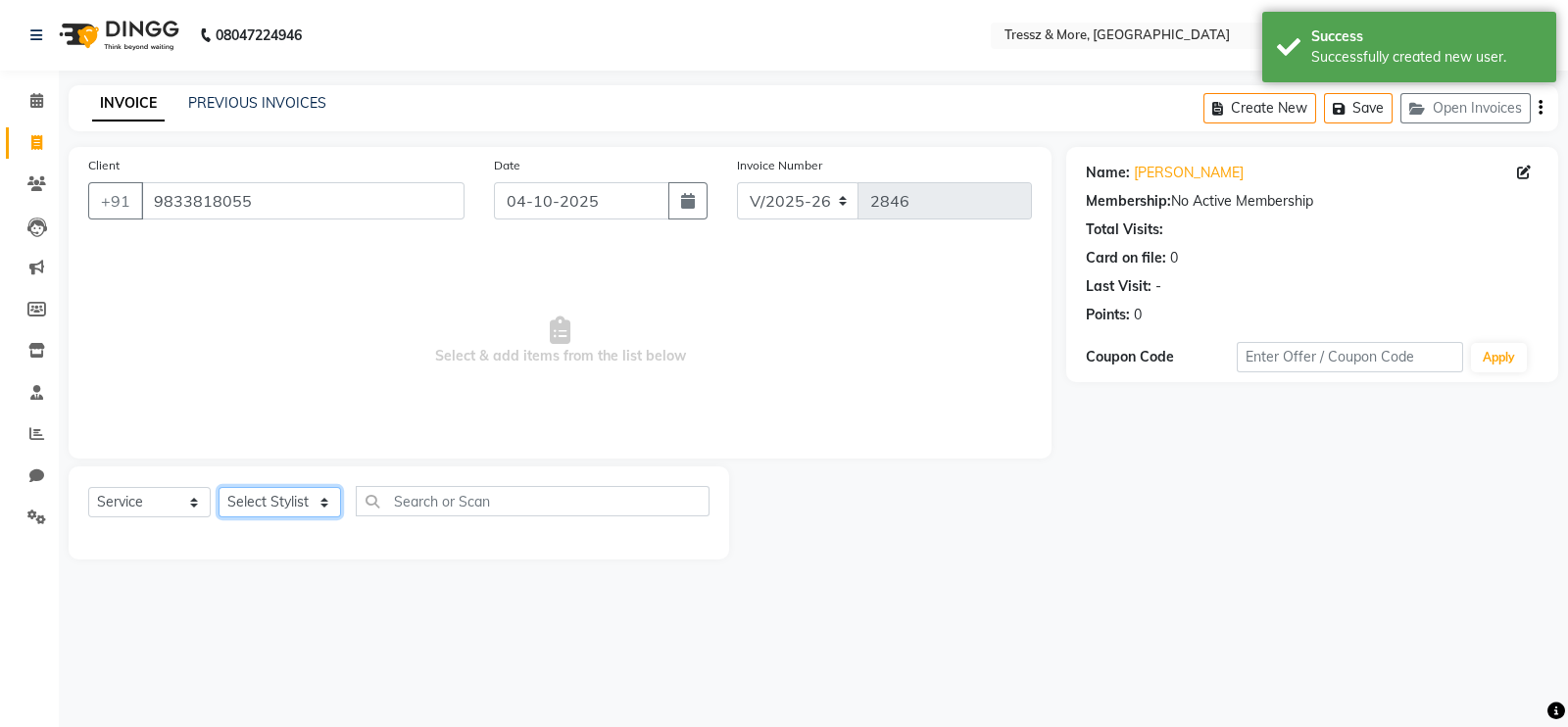
click at [294, 501] on select "Select Stylist [PERSON_NAME] Anas [PERSON_NAME] [PERSON_NAME] [PERSON_NAME] [PE…" at bounding box center [280, 502] width 122 height 31
select select "92418"
click at [219, 488] on select "Select Stylist [PERSON_NAME] Anas [PERSON_NAME] [PERSON_NAME] [PERSON_NAME] [PE…" at bounding box center [280, 502] width 122 height 31
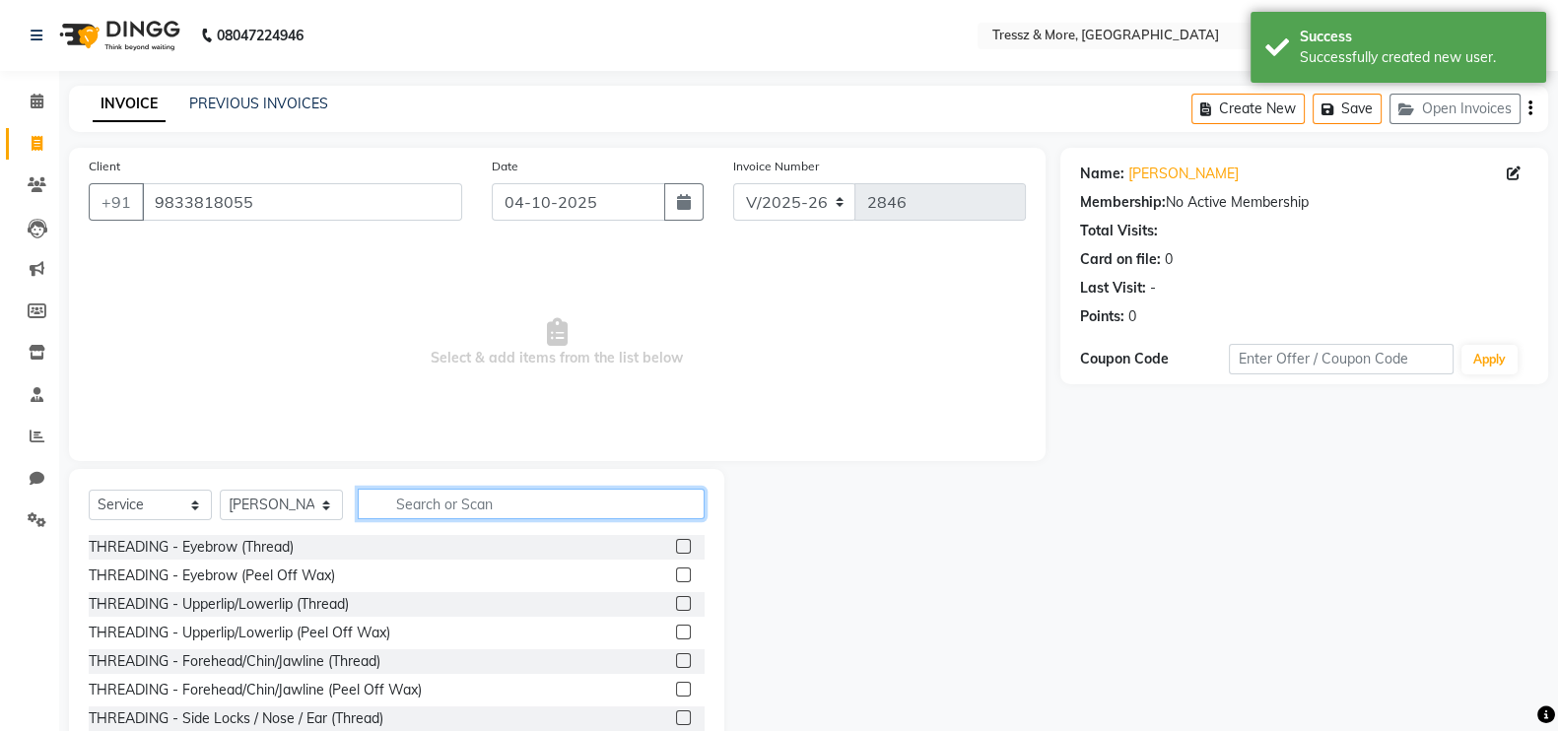
click at [461, 490] on input "text" at bounding box center [531, 504] width 347 height 31
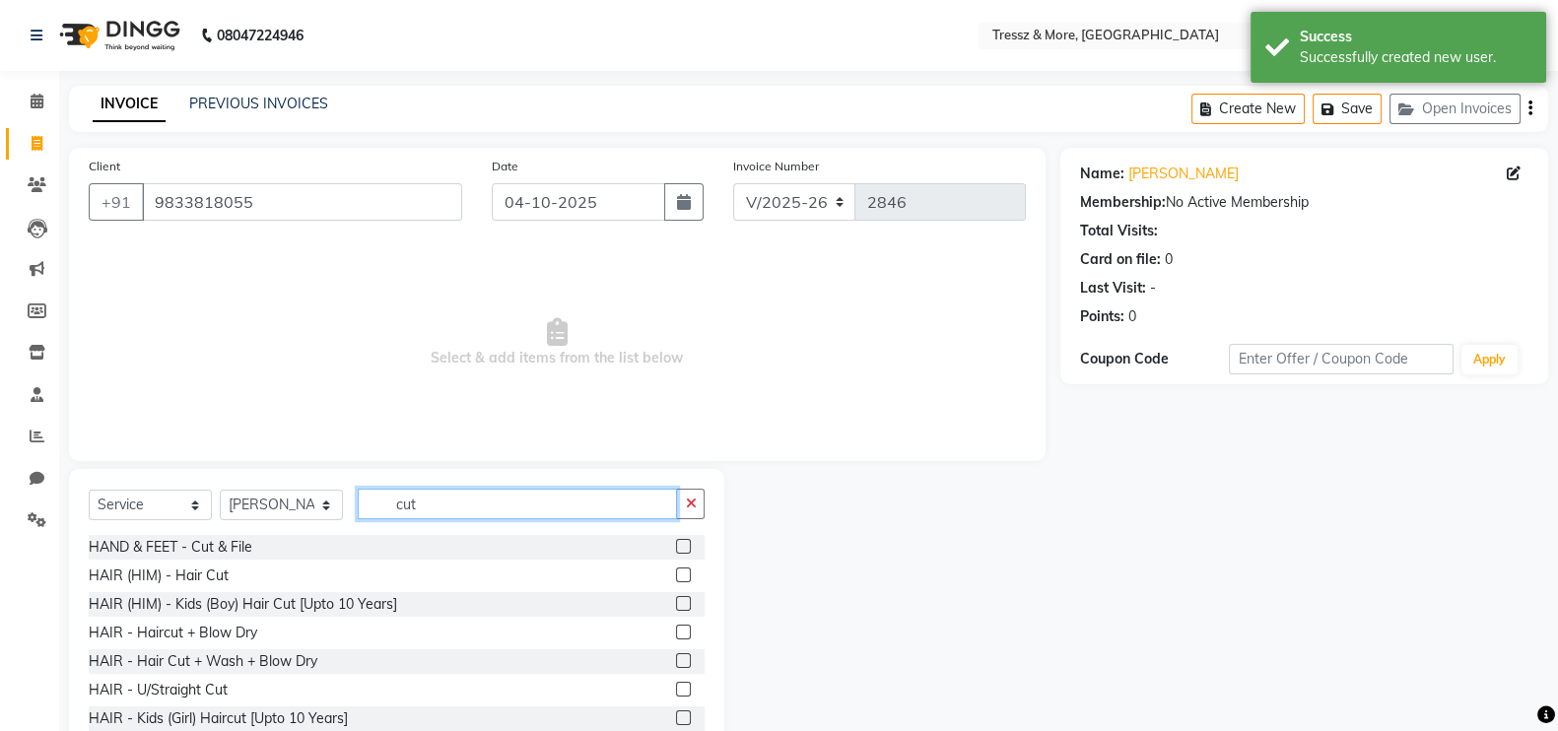
type input "cut"
click at [676, 576] on label at bounding box center [683, 575] width 15 height 15
click at [676, 576] on input "checkbox" at bounding box center [682, 576] width 13 height 13
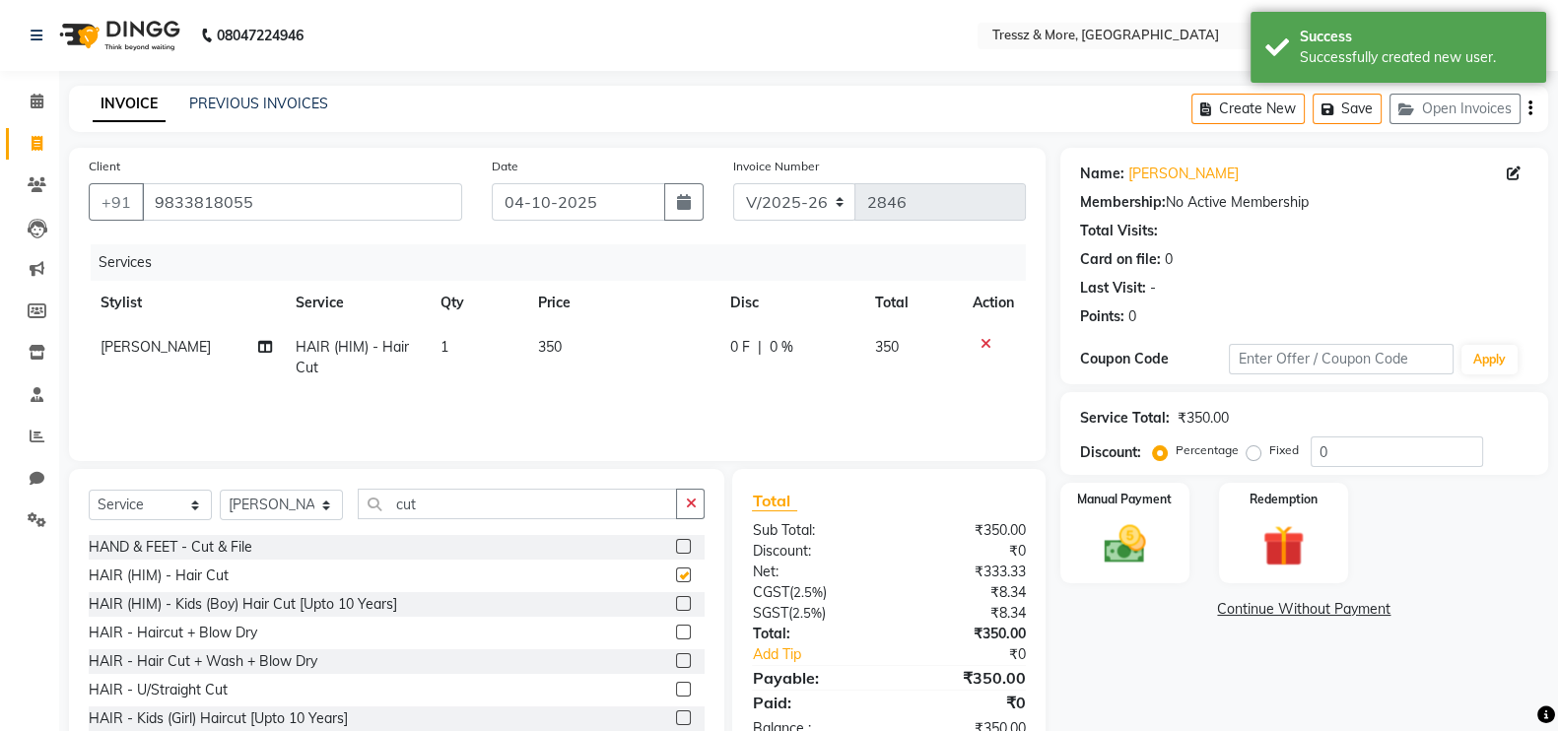
checkbox input "false"
click at [532, 519] on input "cut" at bounding box center [517, 504] width 319 height 31
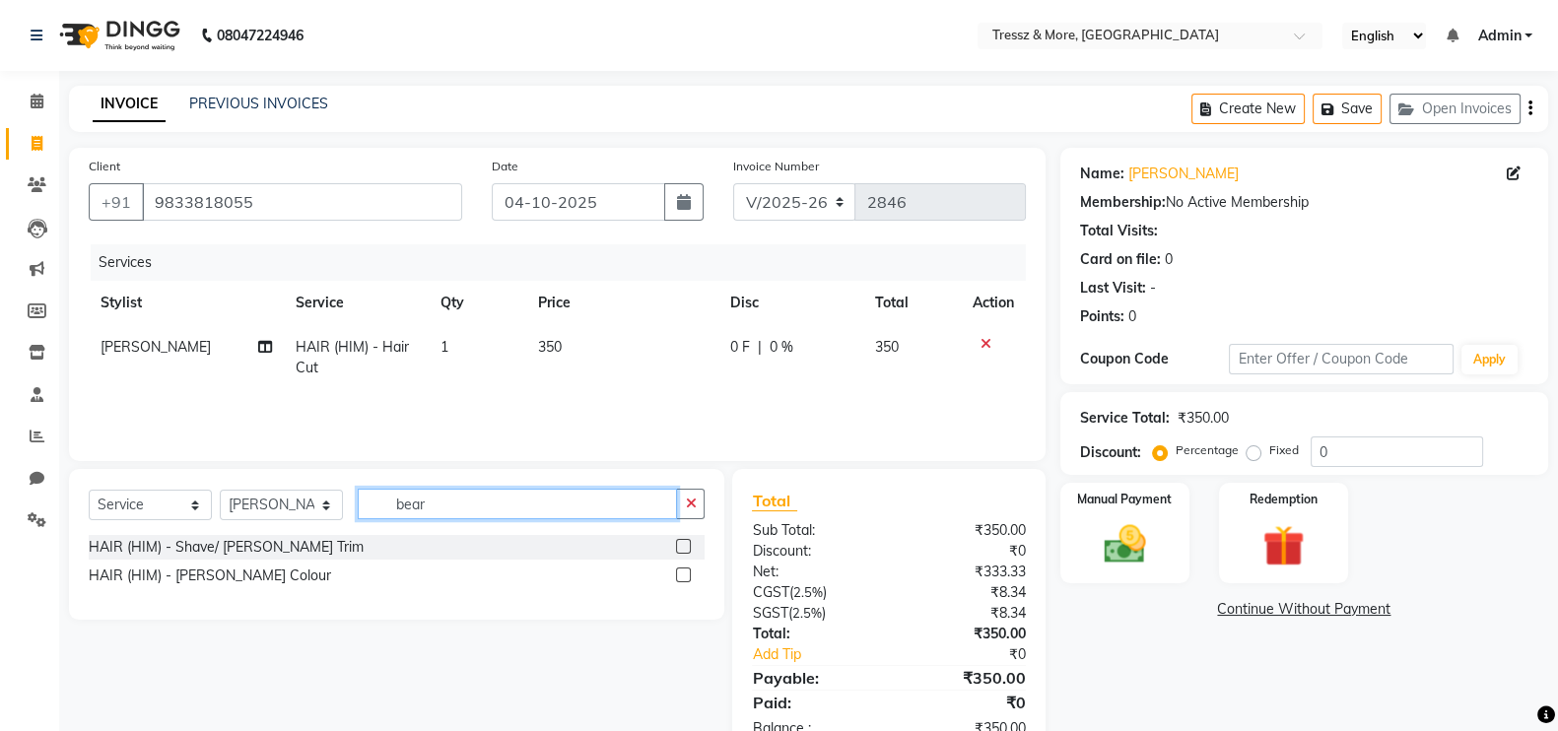
type input "bear"
click at [681, 544] on label at bounding box center [683, 546] width 15 height 15
click at [681, 544] on input "checkbox" at bounding box center [682, 547] width 13 height 13
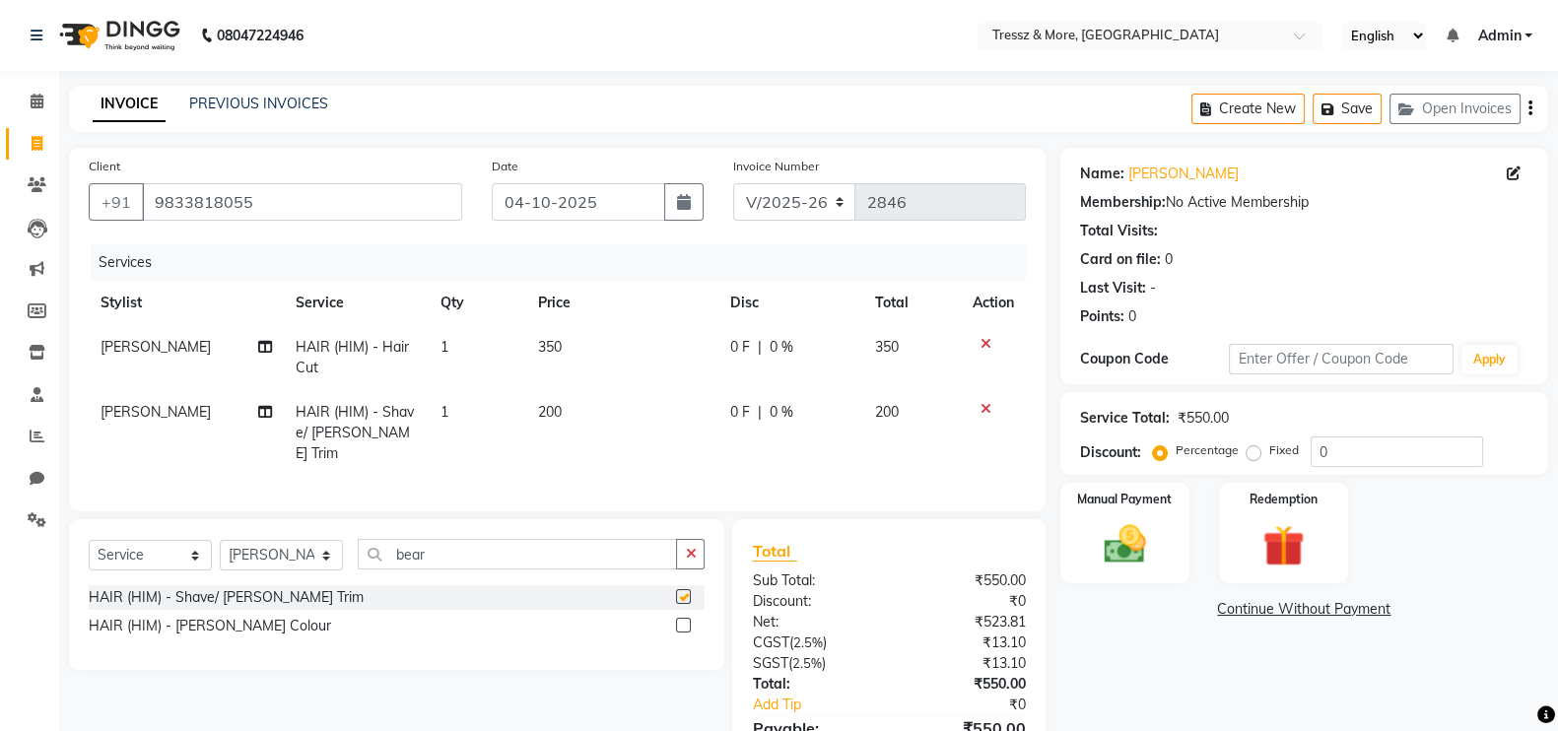
checkbox input "false"
click at [565, 421] on td "200" at bounding box center [622, 433] width 192 height 86
select select "92418"
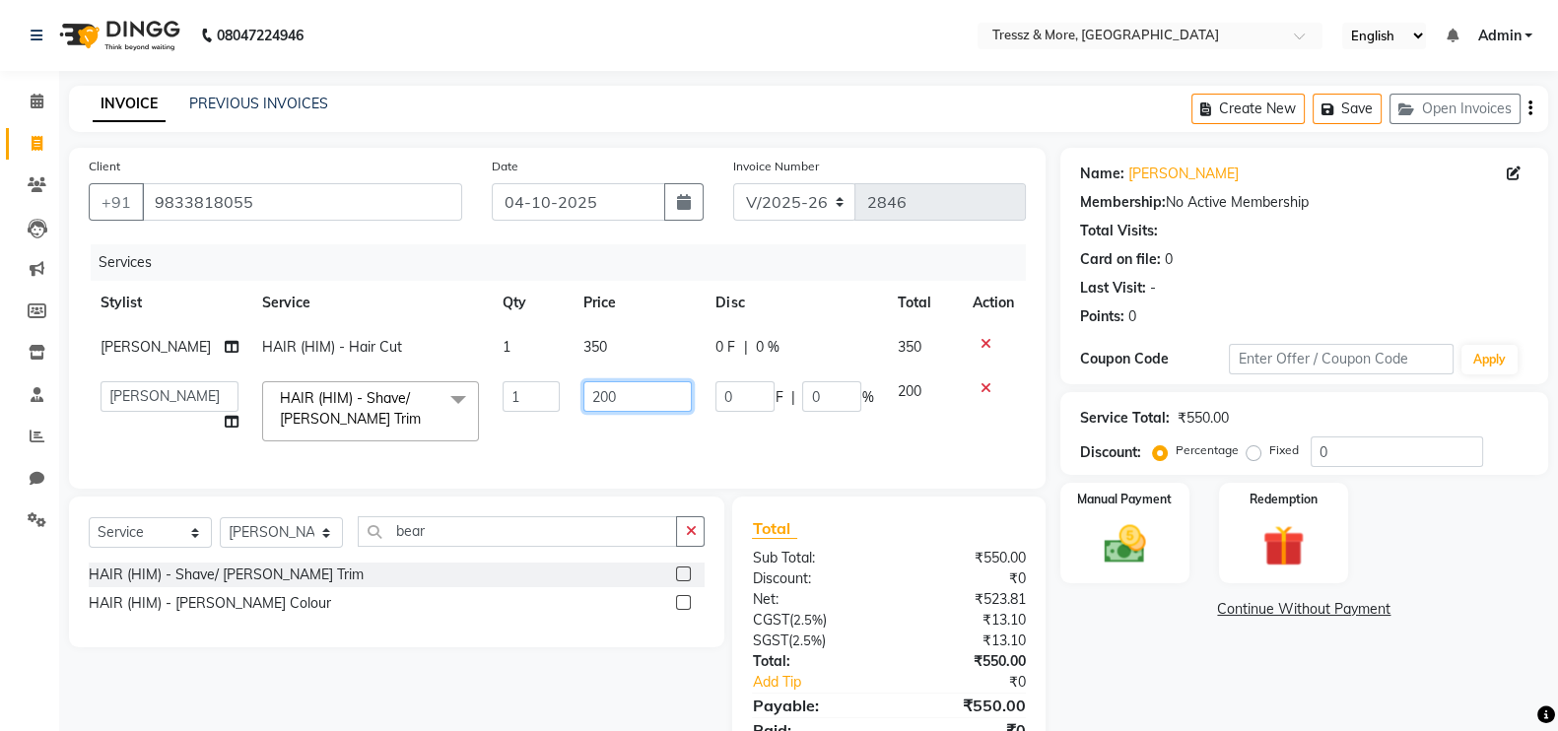
click at [591, 398] on input "200" at bounding box center [637, 396] width 108 height 31
type input "250"
click at [697, 436] on td "250" at bounding box center [637, 411] width 132 height 84
select select "92418"
click at [1148, 549] on img at bounding box center [1125, 543] width 70 height 49
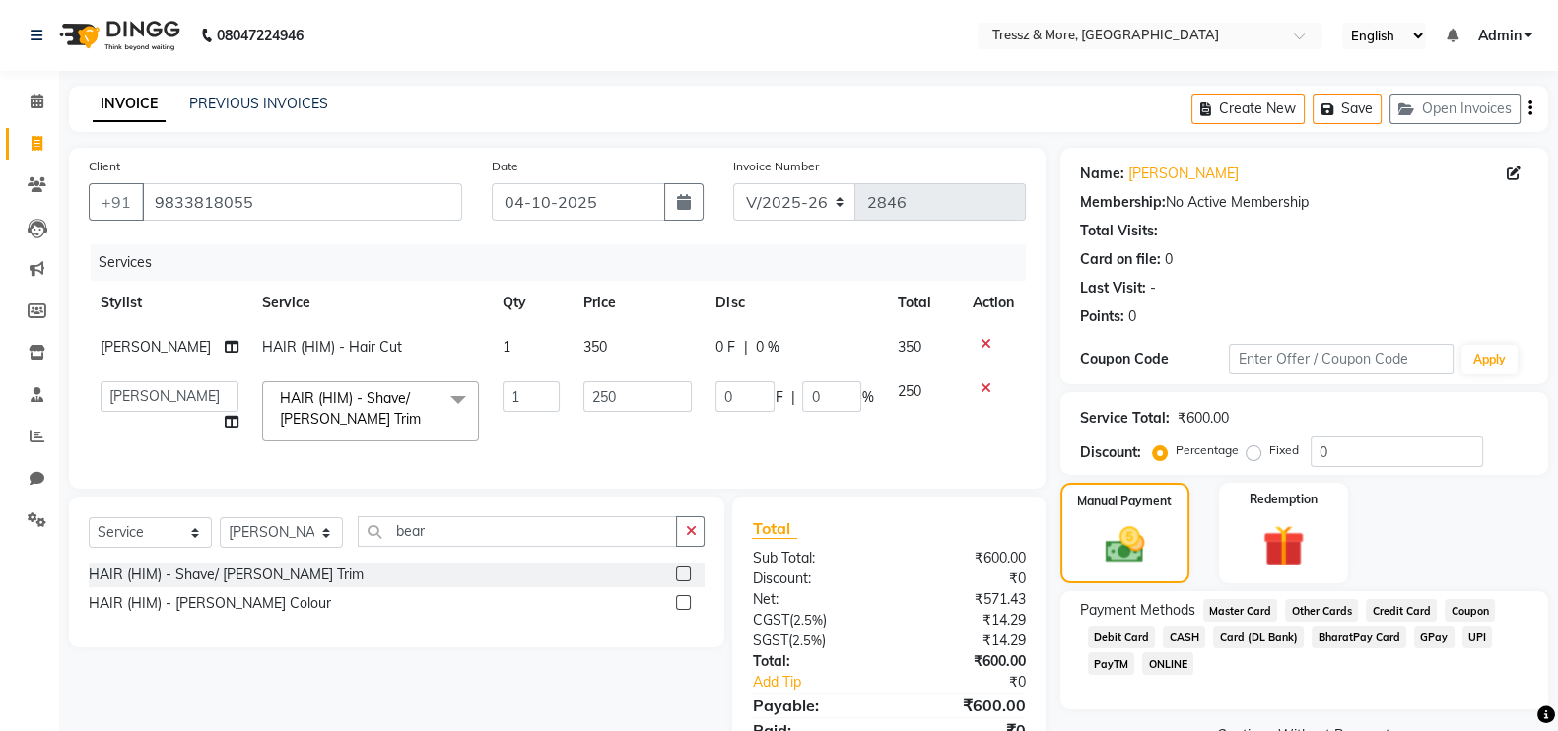
click at [1177, 639] on span "CASH" at bounding box center [1184, 637] width 42 height 23
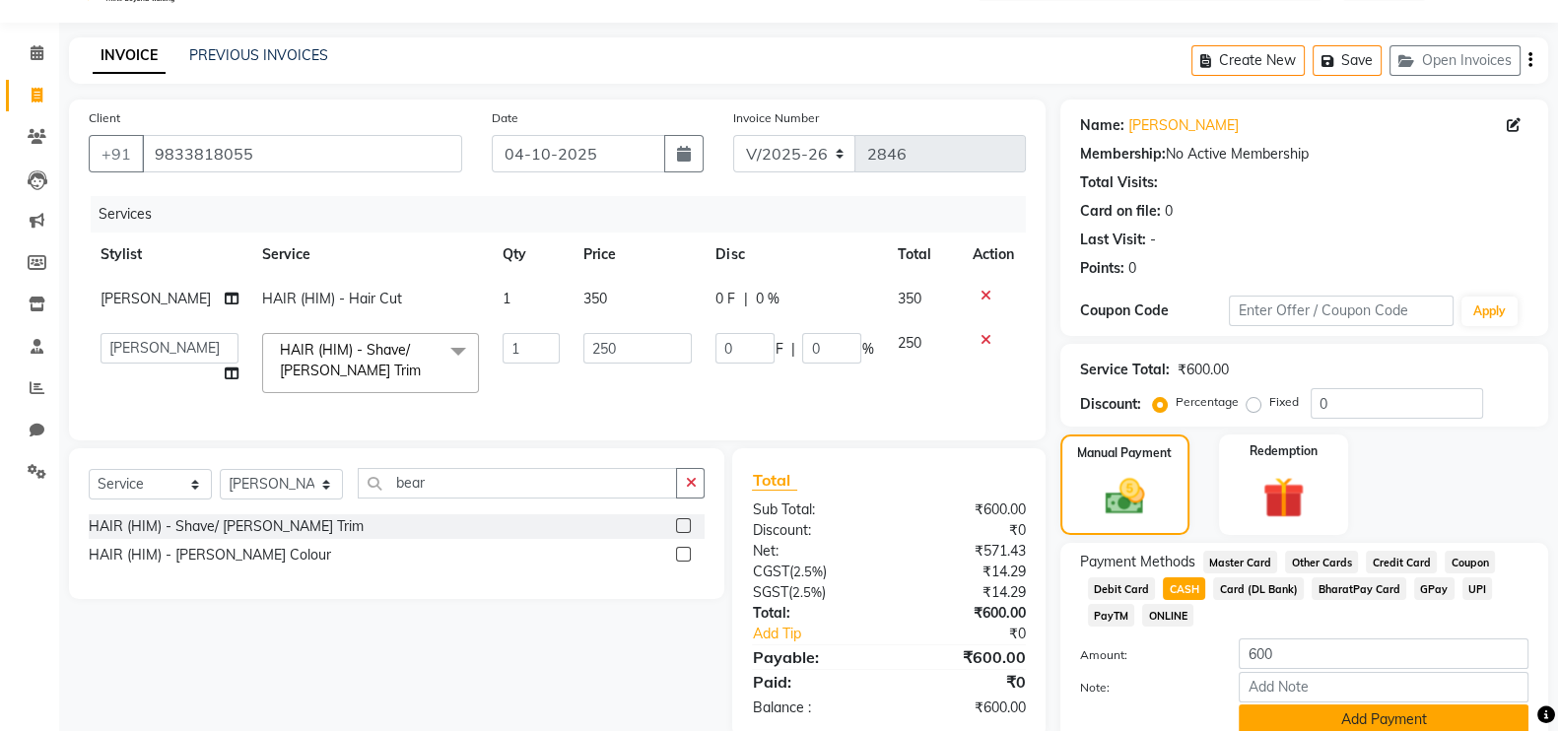
click at [1444, 711] on button "Add Payment" at bounding box center [1384, 719] width 290 height 31
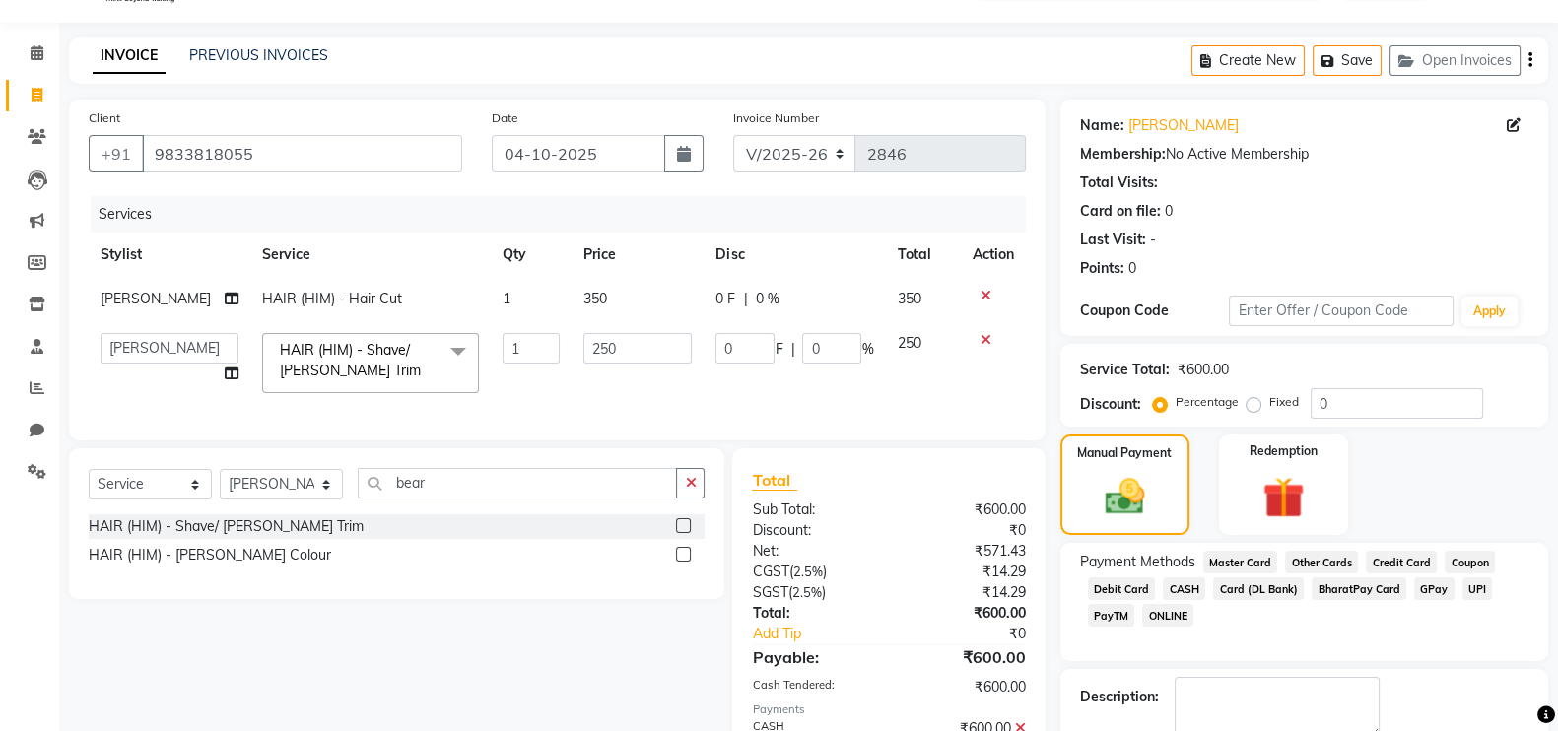
scroll to position [173, 0]
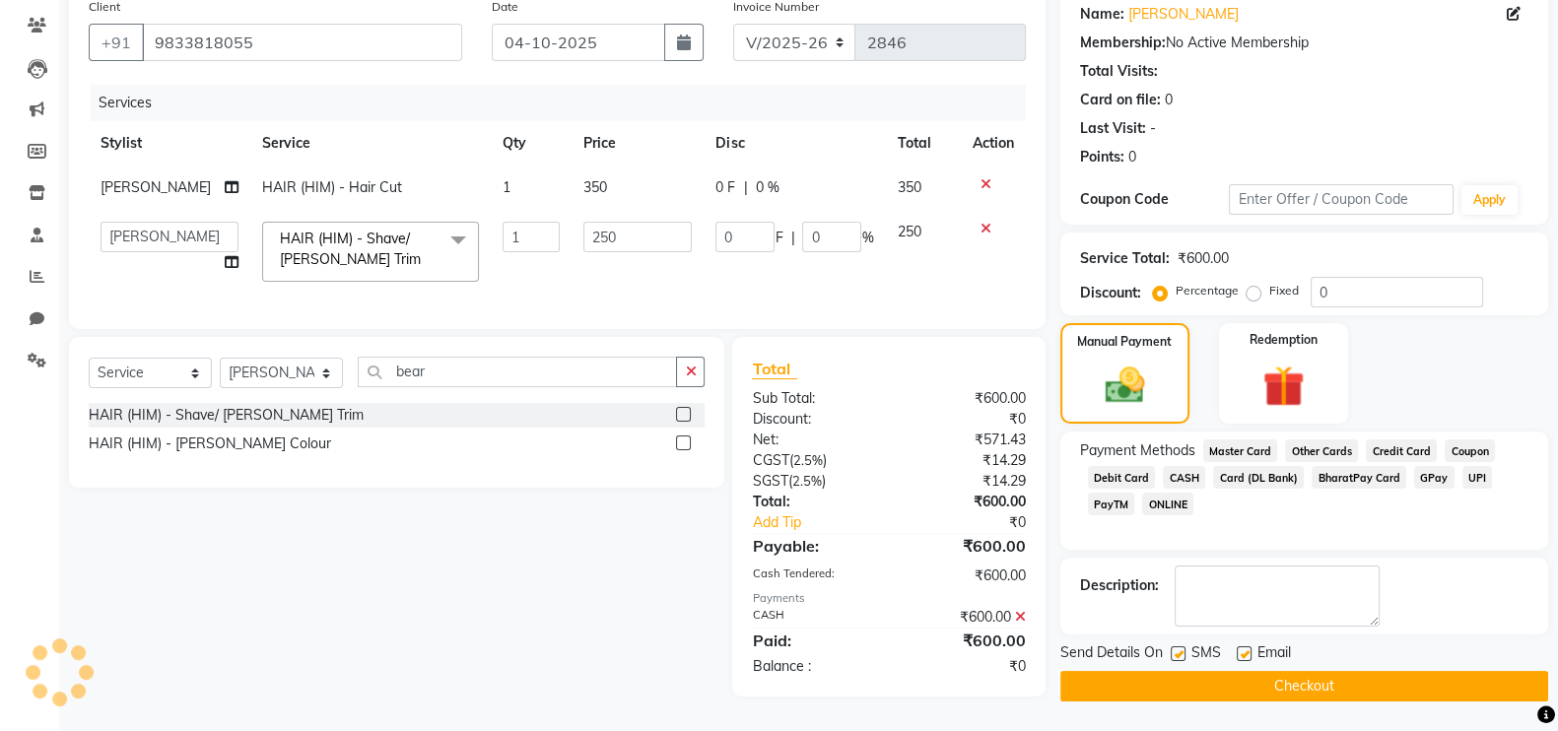
click at [1376, 675] on button "Checkout" at bounding box center [1304, 686] width 488 height 31
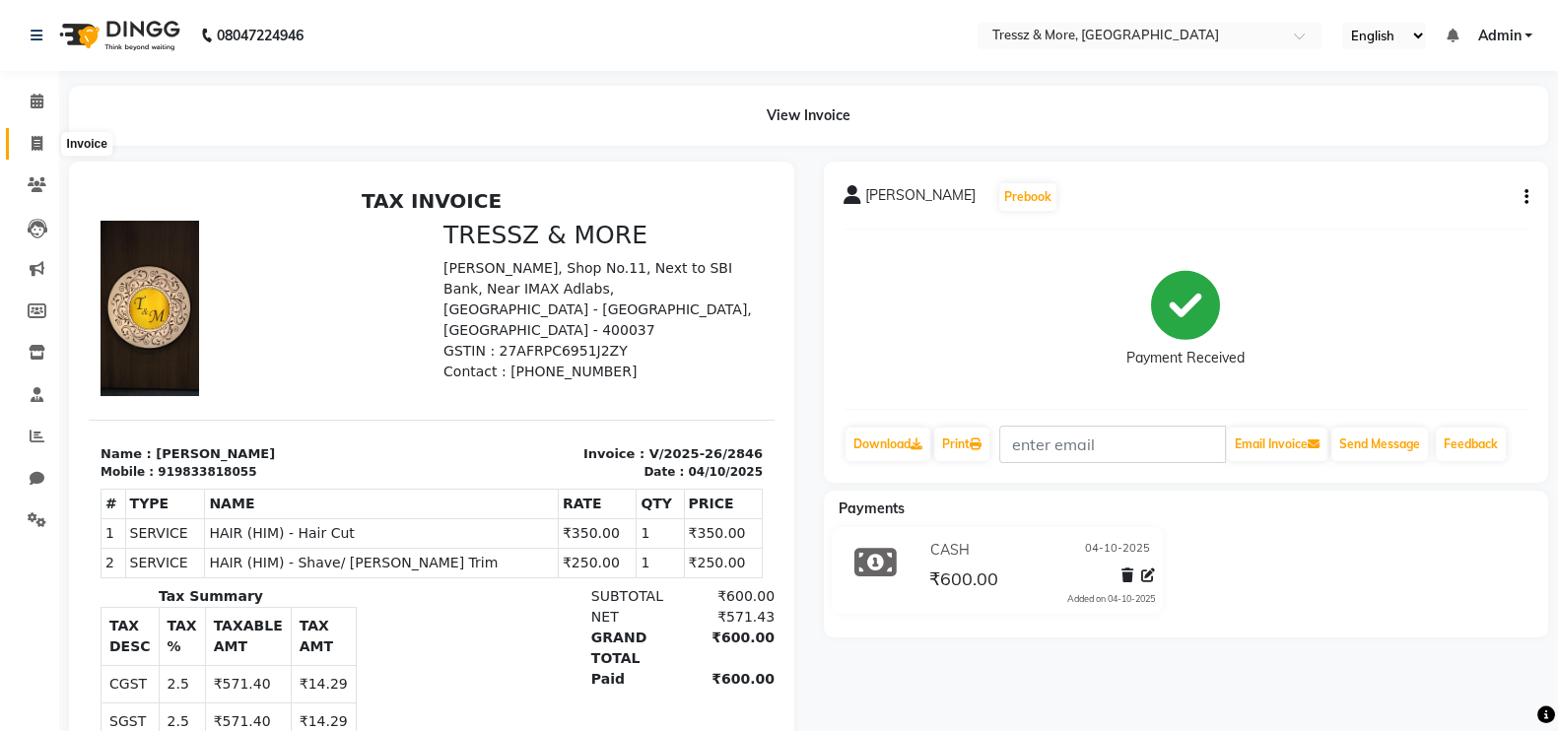
click at [49, 148] on span at bounding box center [37, 144] width 34 height 23
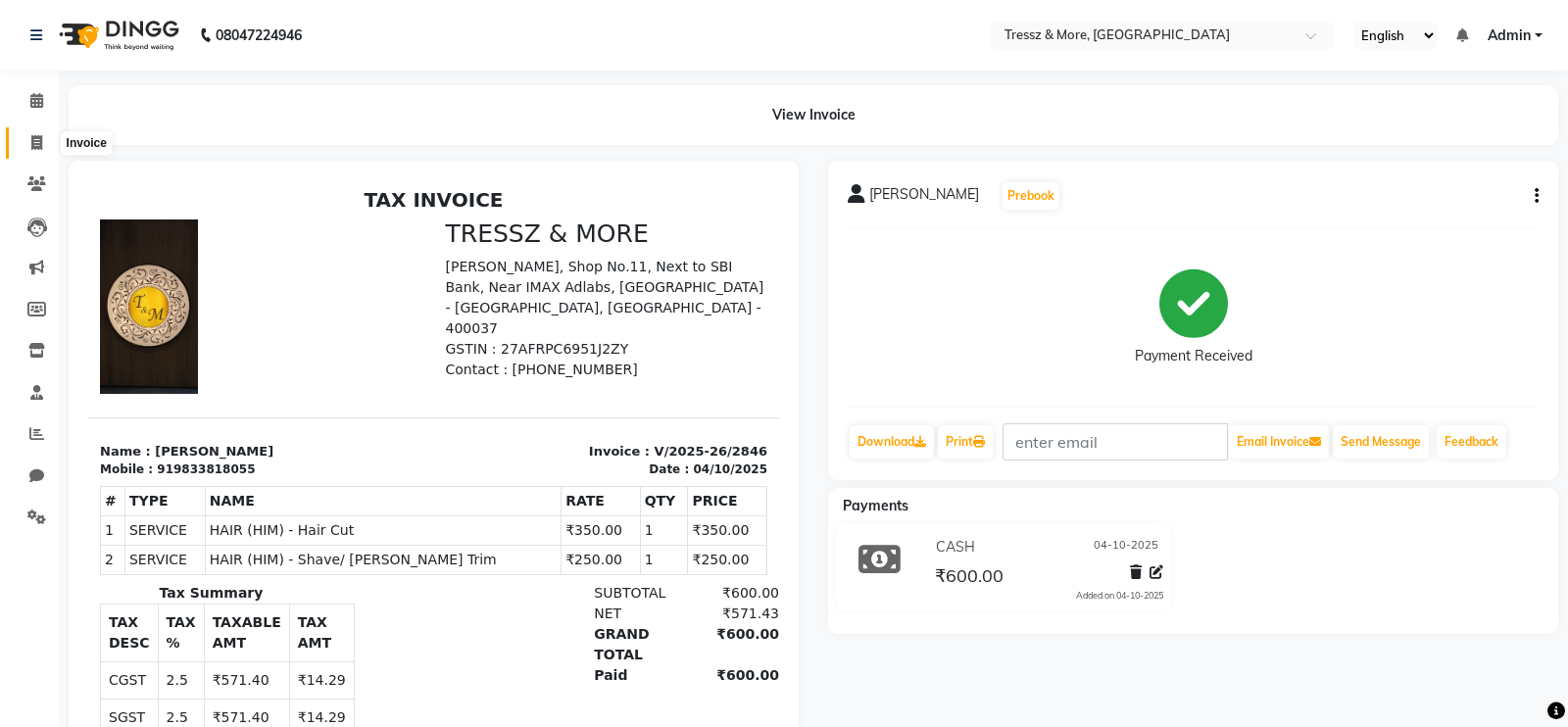
select select "3037"
select select "service"
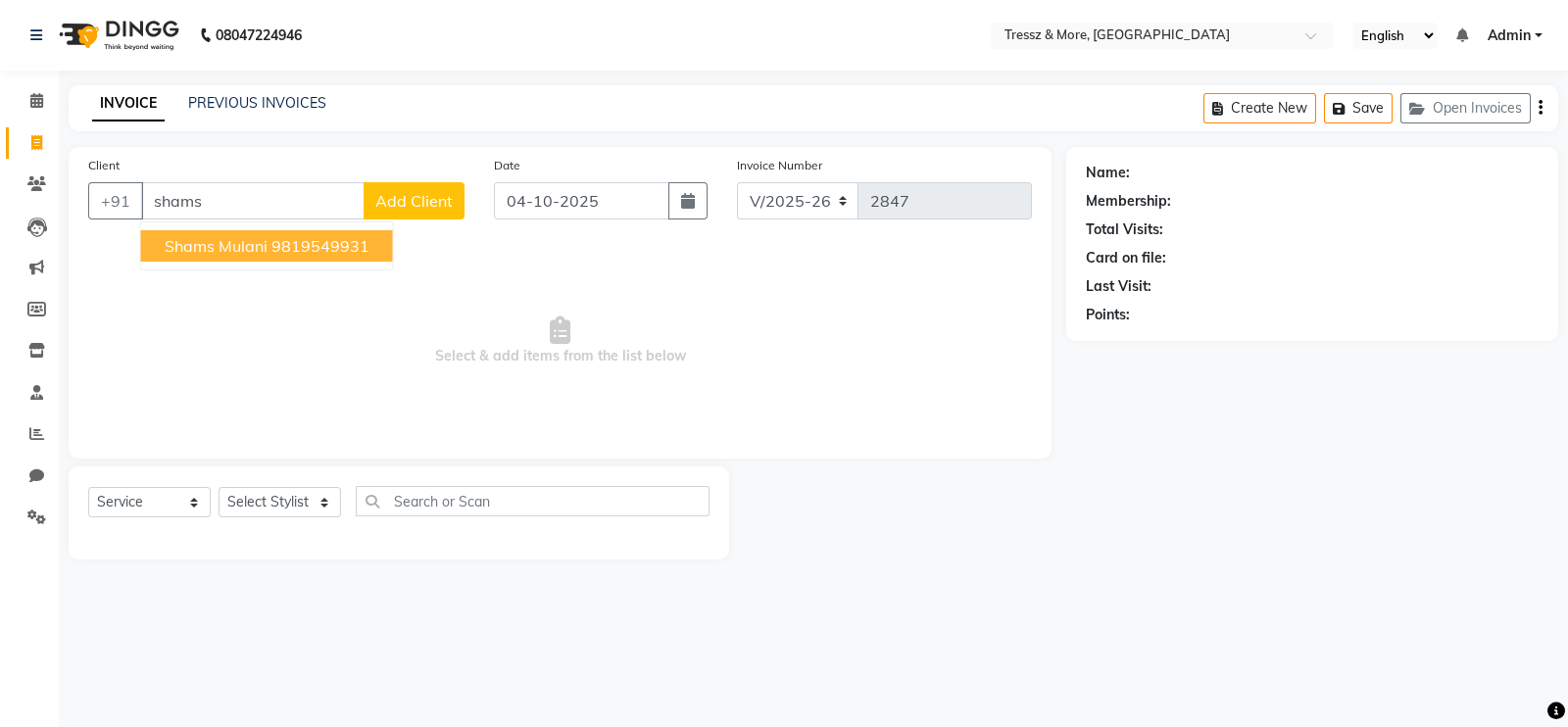
click at [347, 247] on ngb-highlight "9819549931" at bounding box center [320, 246] width 98 height 20
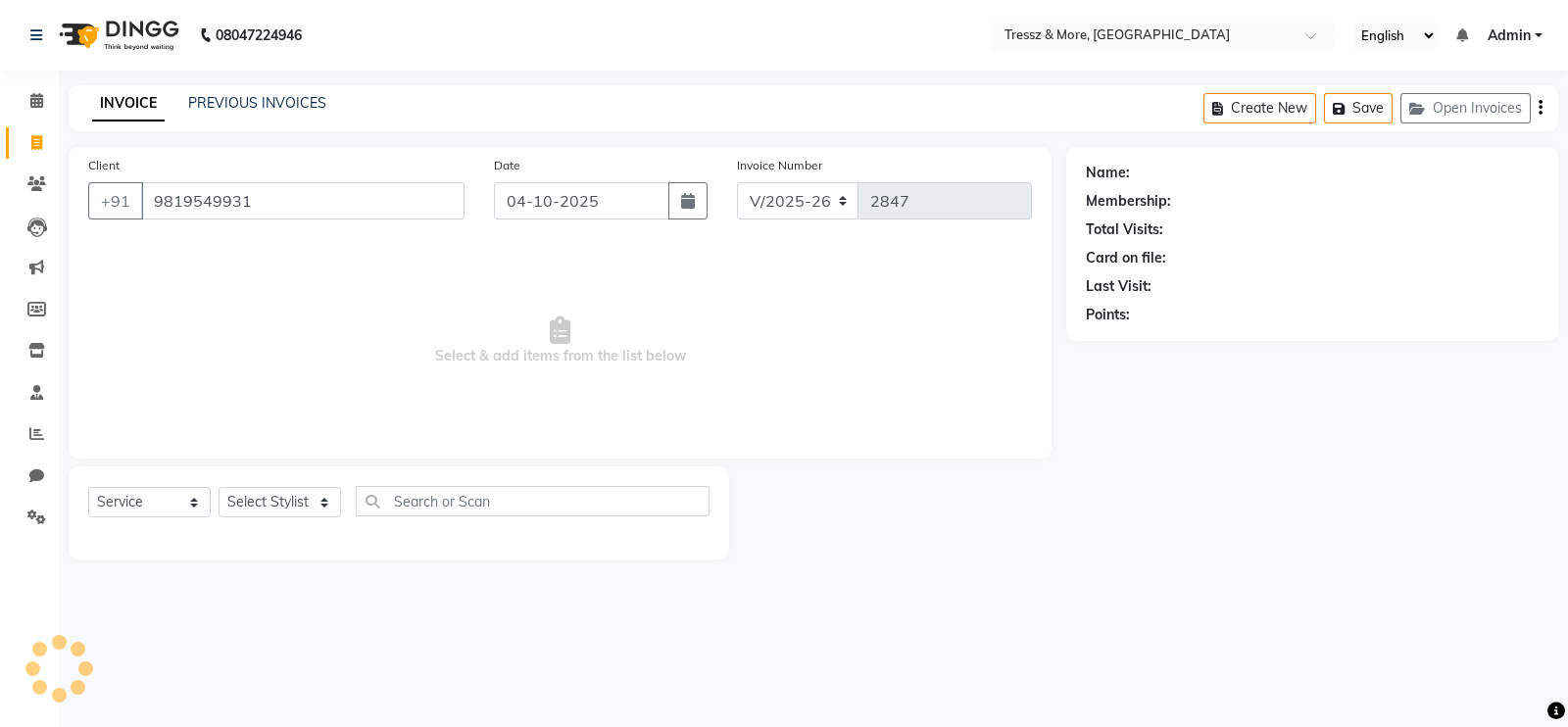
type input "9819549931"
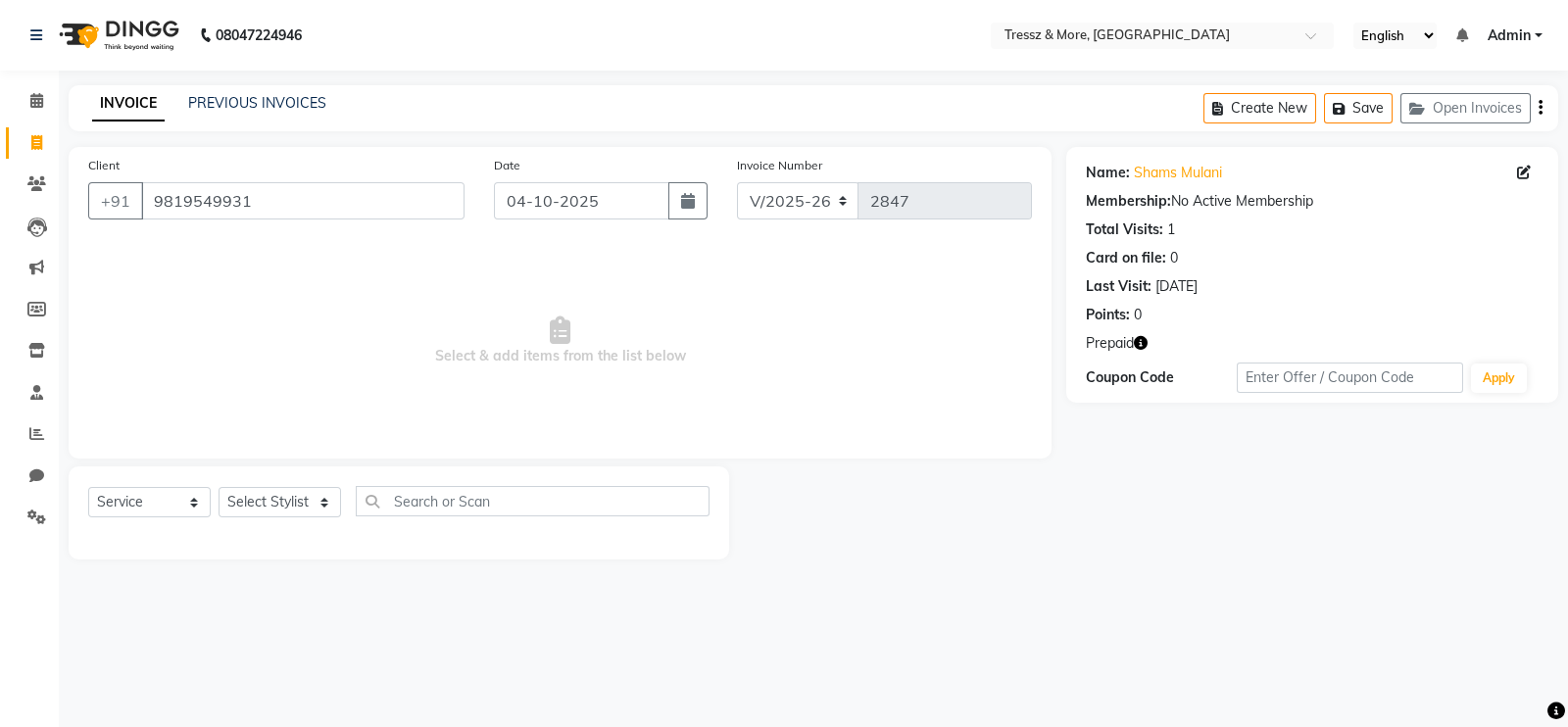
click at [1147, 346] on icon "button" at bounding box center [1141, 343] width 14 height 14
click at [300, 504] on select "Select Stylist [PERSON_NAME] Anas [PERSON_NAME] [PERSON_NAME] [PERSON_NAME] [PE…" at bounding box center [280, 502] width 122 height 31
select select "72132"
click at [219, 488] on select "Select Stylist [PERSON_NAME] Anas [PERSON_NAME] [PERSON_NAME] [PERSON_NAME] [PE…" at bounding box center [280, 502] width 122 height 31
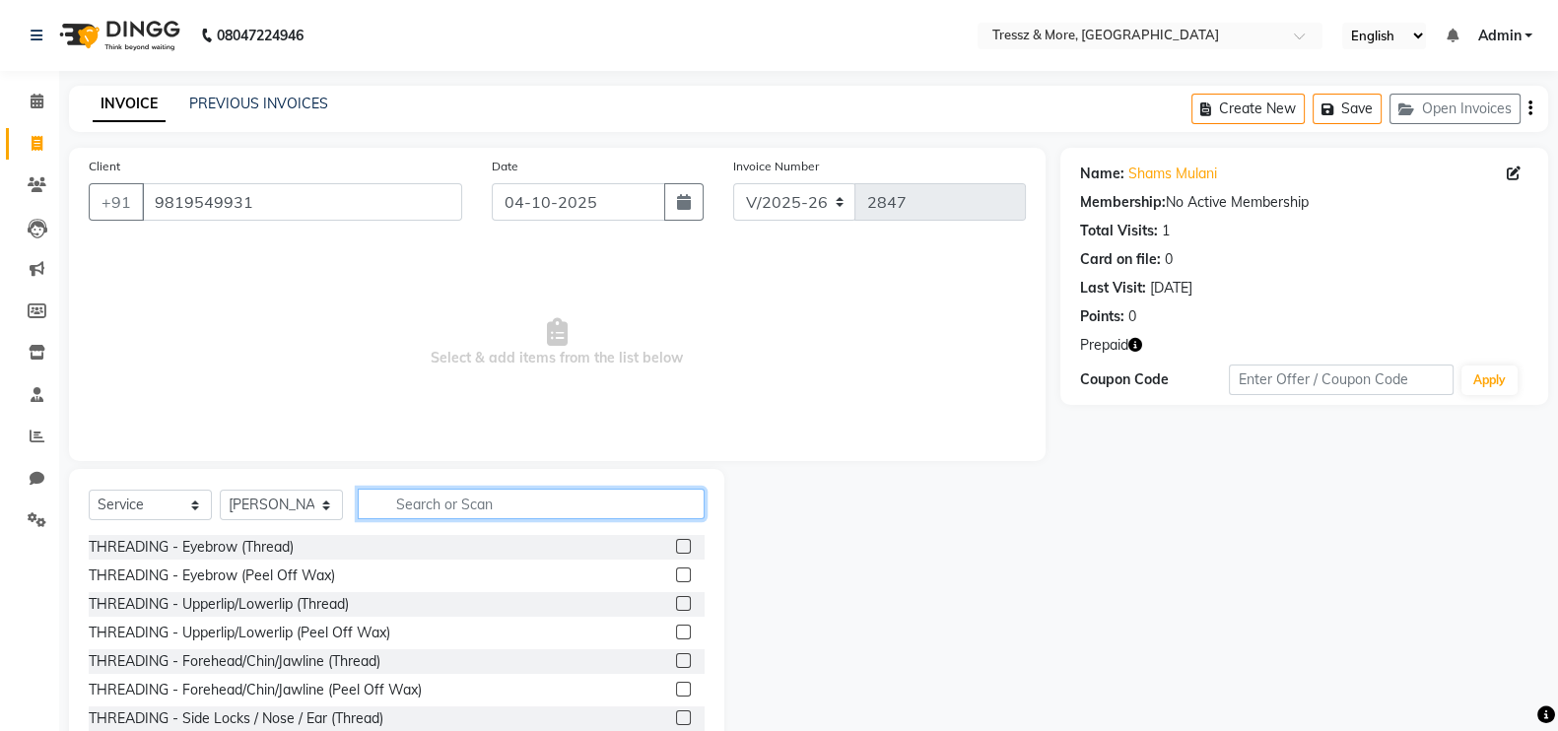
click at [513, 510] on input "text" at bounding box center [531, 504] width 347 height 31
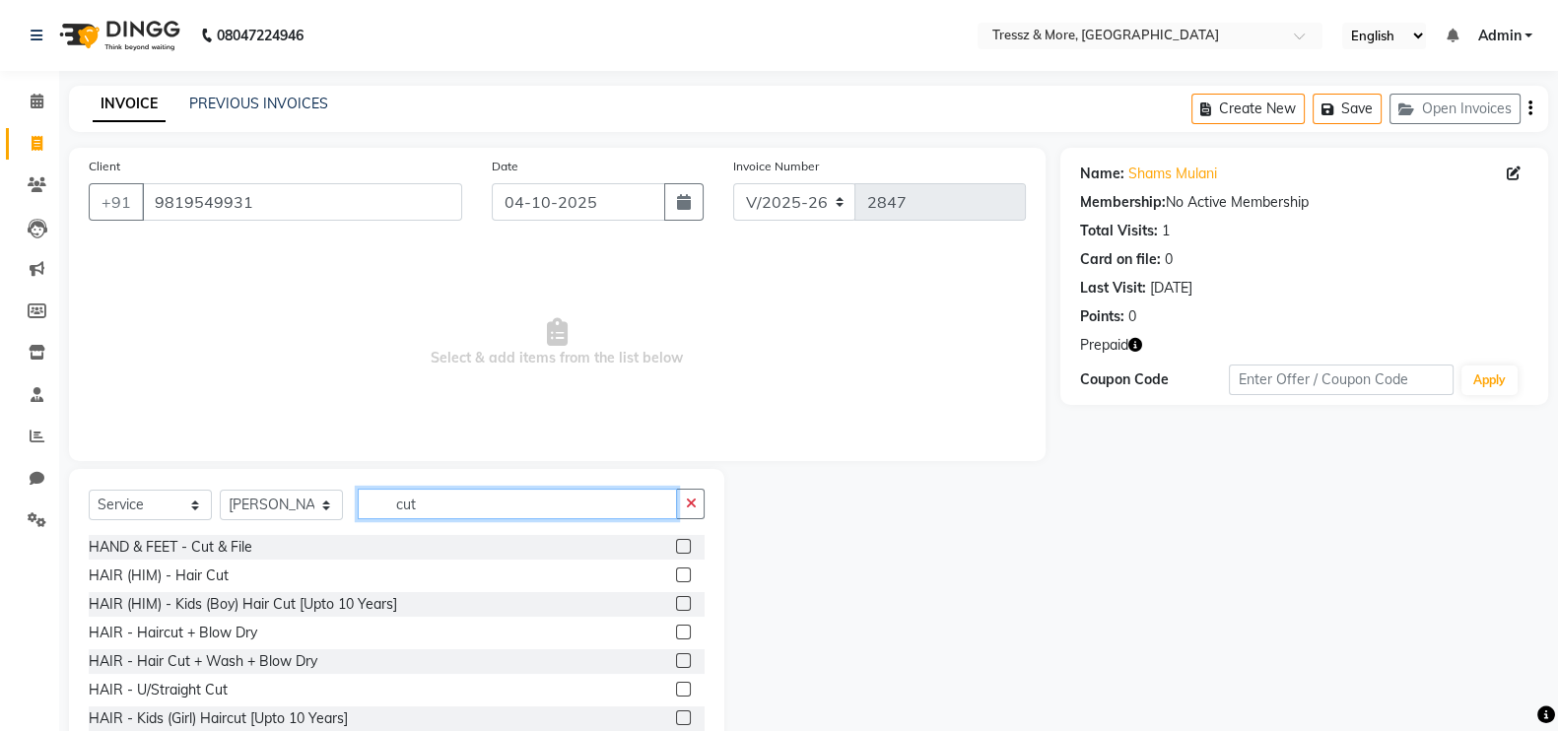
type input "cut"
click at [676, 583] on div at bounding box center [682, 578] width 13 height 21
click at [676, 578] on div at bounding box center [682, 578] width 13 height 21
click at [676, 578] on label at bounding box center [683, 575] width 15 height 15
click at [676, 578] on input "checkbox" at bounding box center [682, 576] width 13 height 13
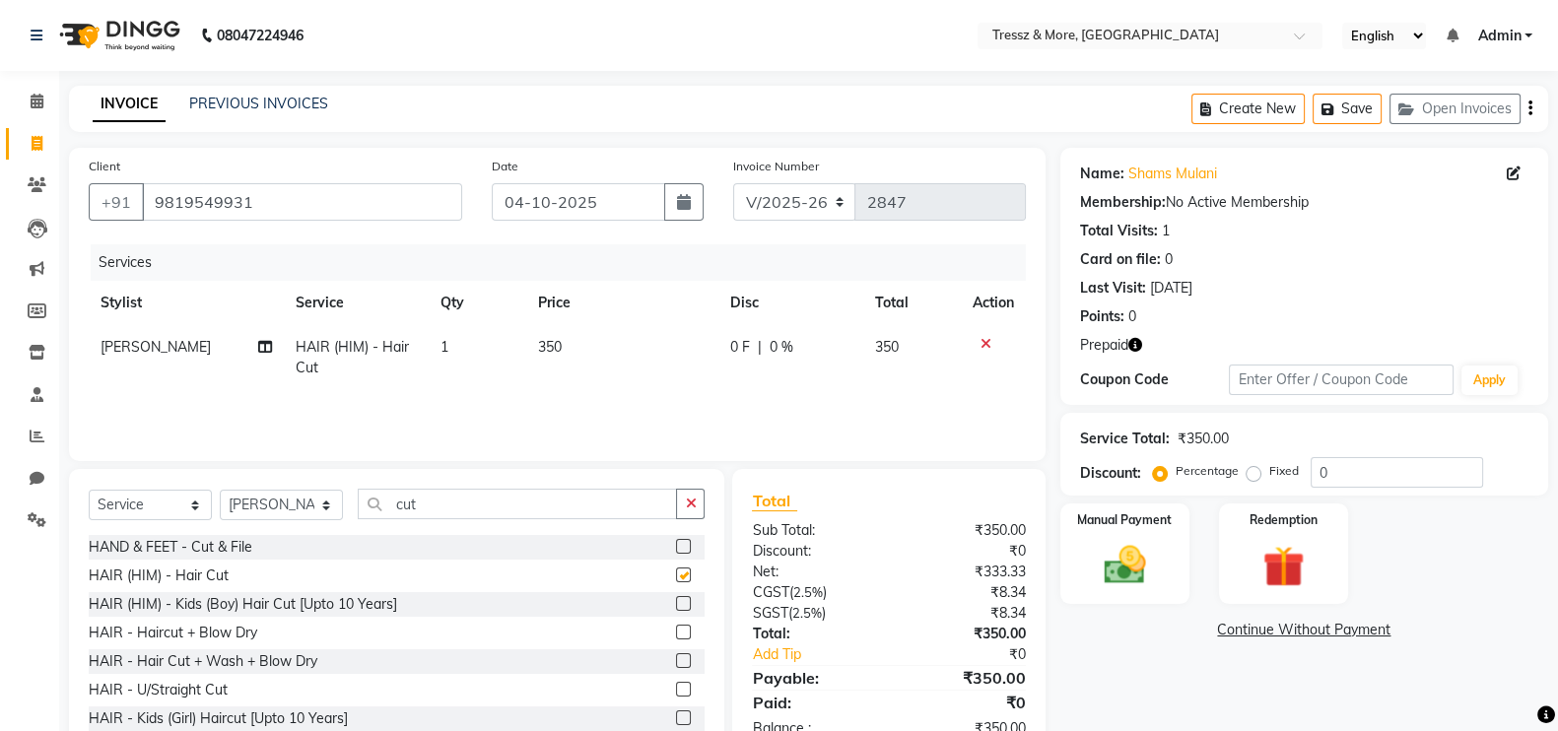
checkbox input "false"
click at [484, 495] on input "cut" at bounding box center [517, 504] width 319 height 31
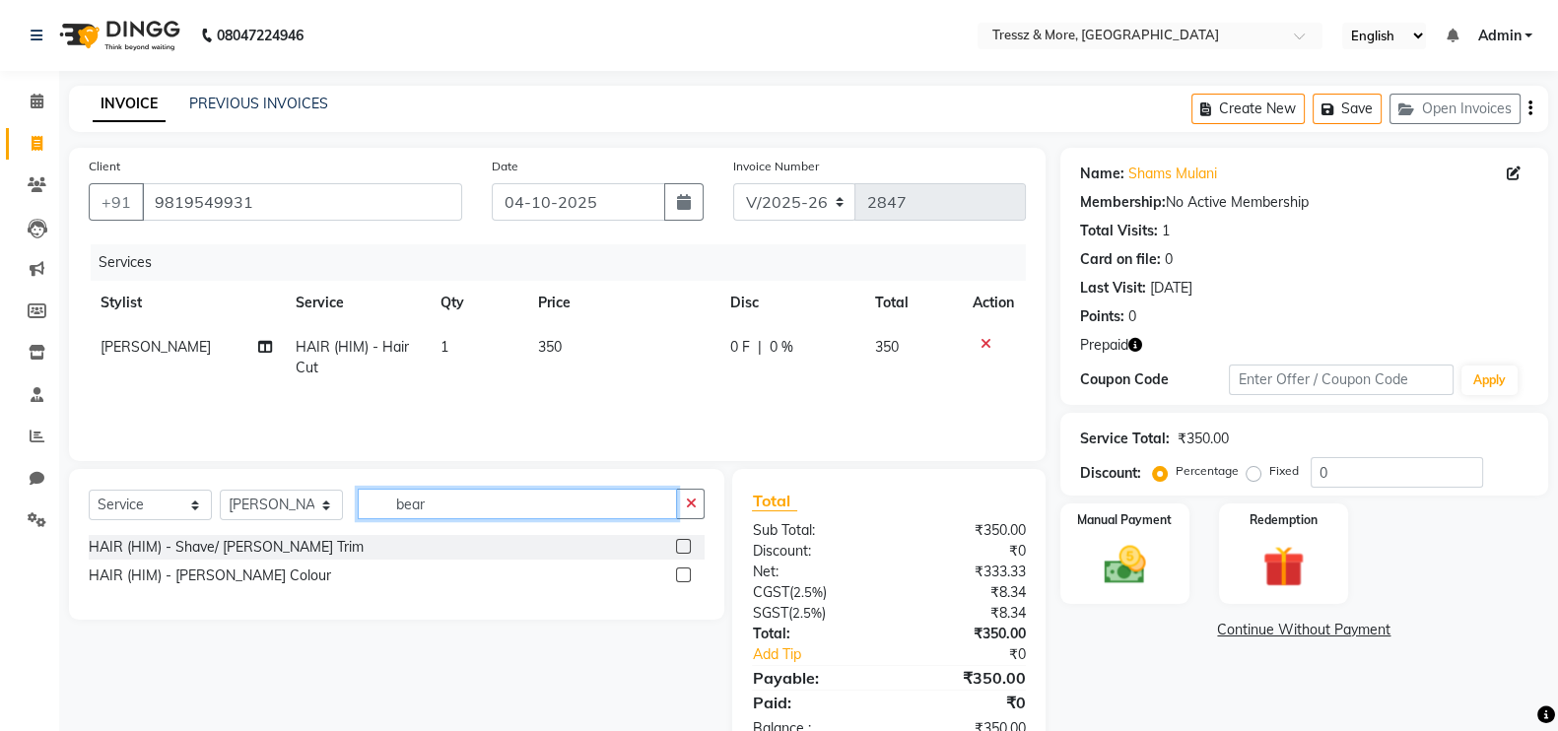
type input "bear"
click at [685, 544] on label at bounding box center [683, 546] width 15 height 15
click at [685, 544] on input "checkbox" at bounding box center [682, 547] width 13 height 13
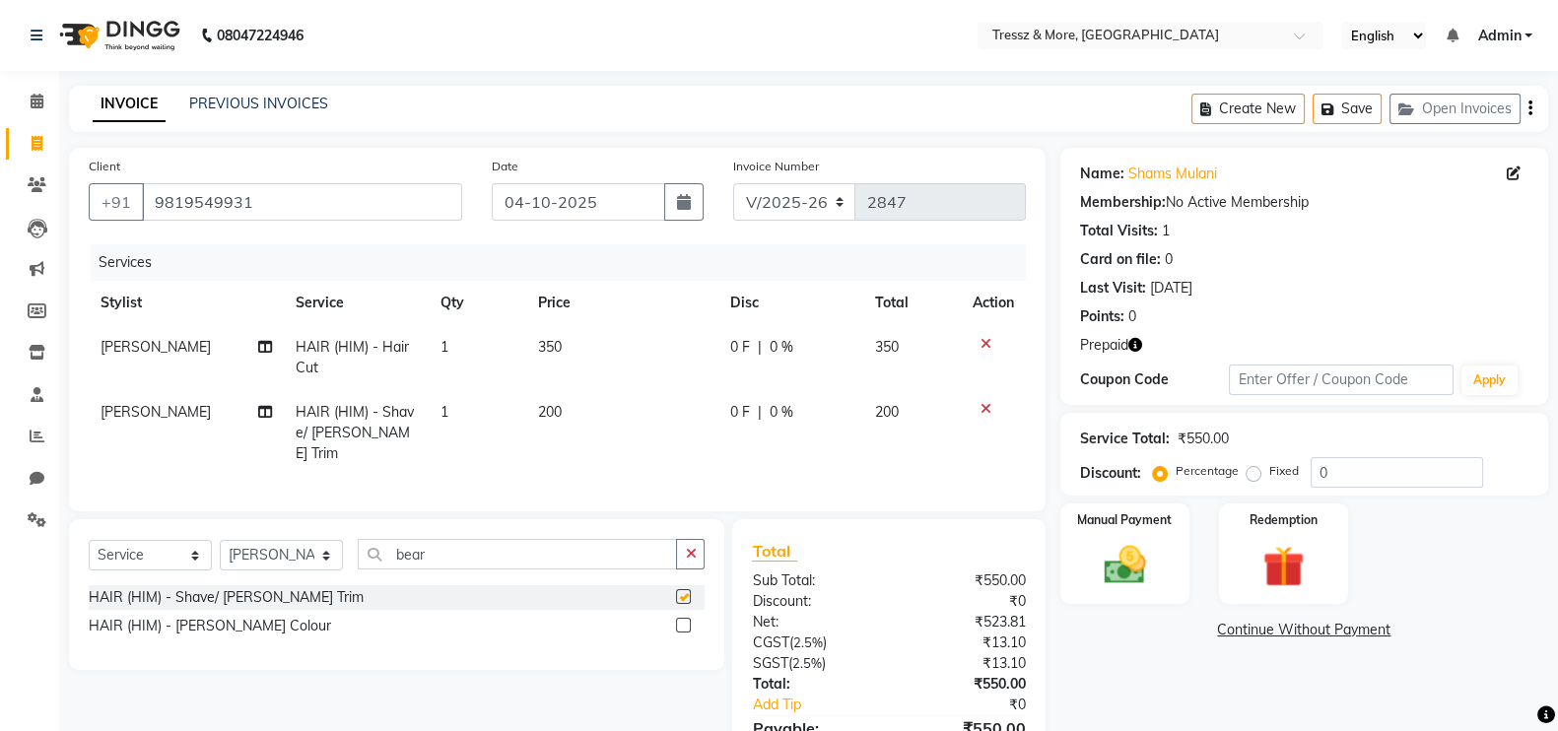
checkbox input "false"
click at [593, 430] on td "200" at bounding box center [622, 433] width 192 height 86
select select "72132"
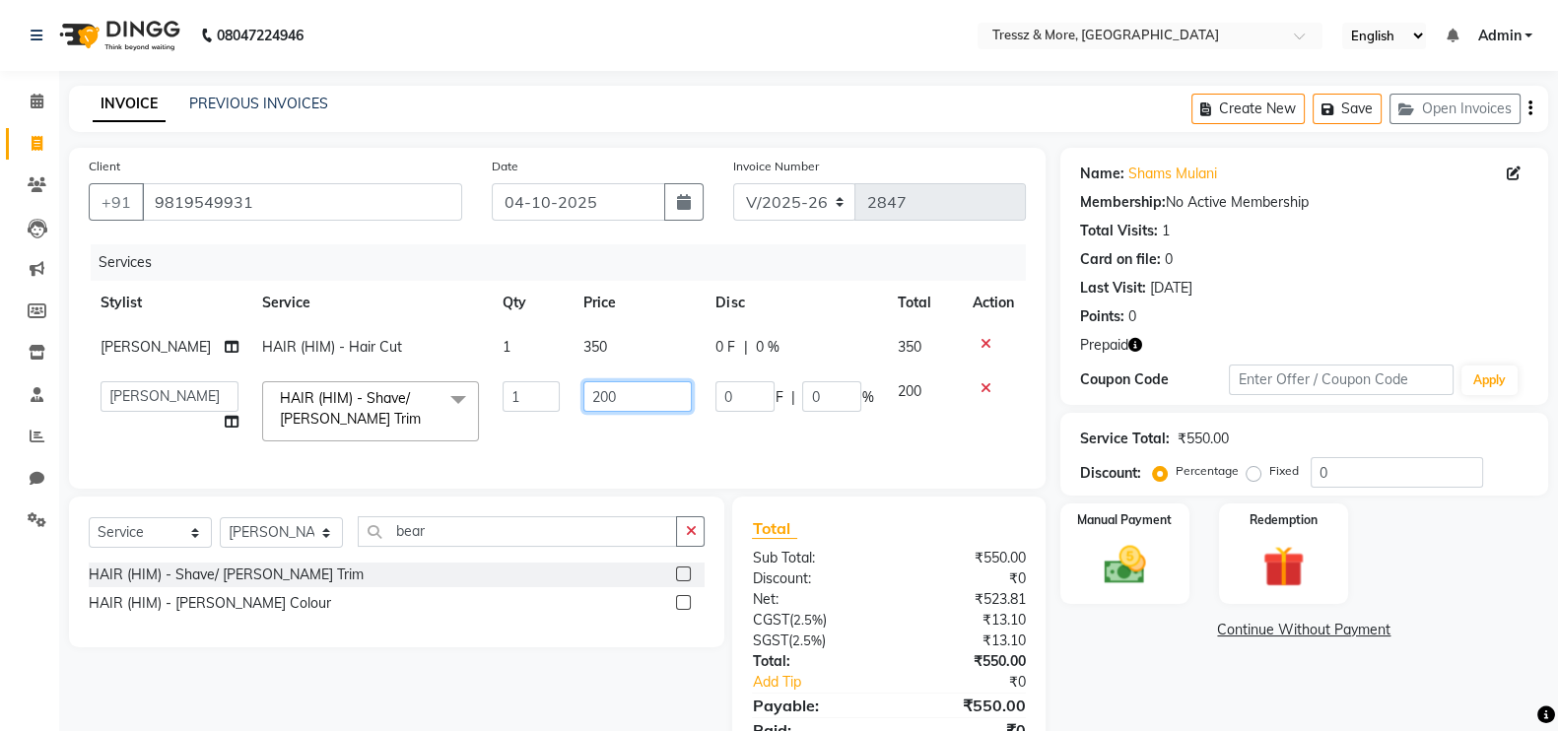
click at [595, 400] on input "200" at bounding box center [637, 396] width 108 height 31
type input "250"
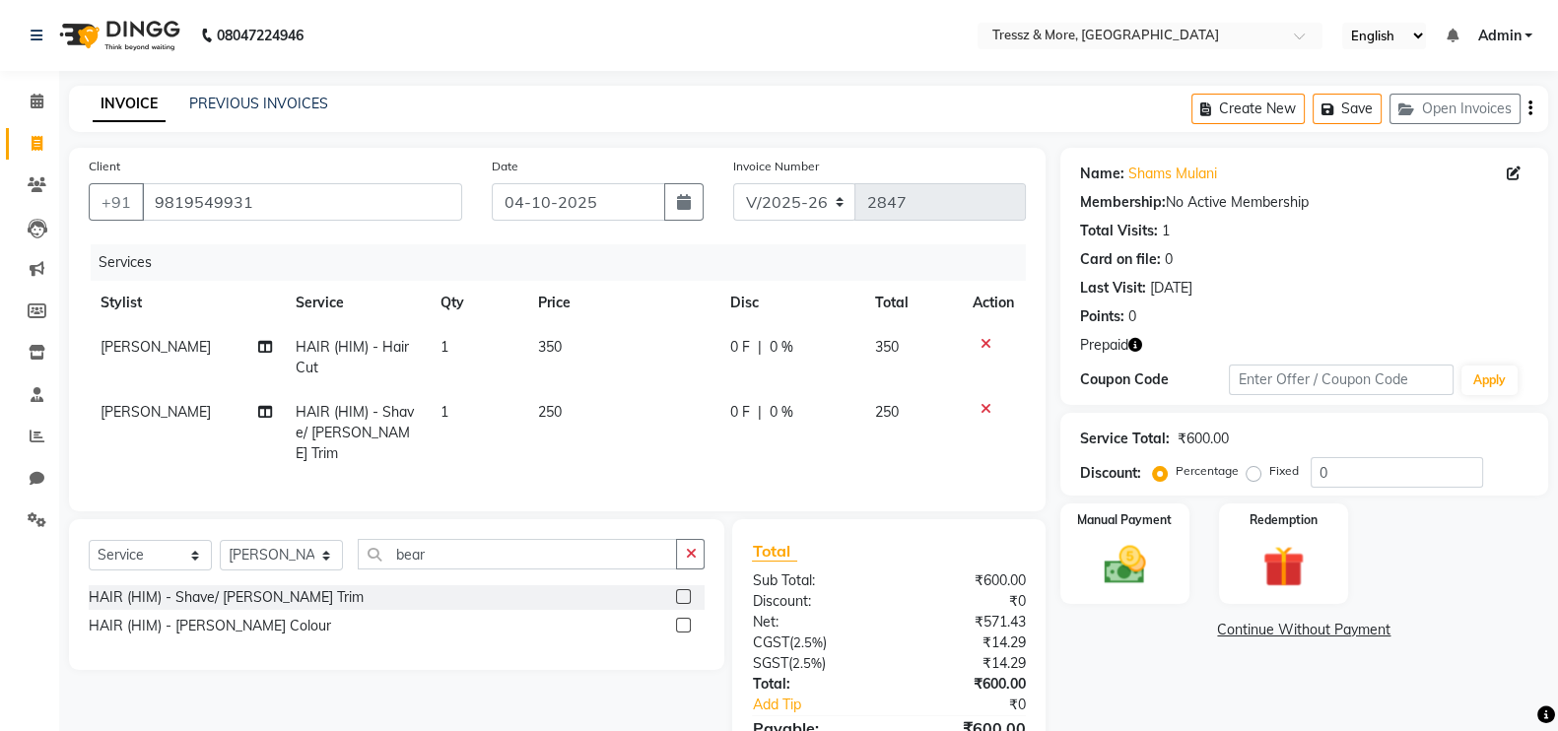
click at [591, 443] on td "250" at bounding box center [622, 433] width 192 height 86
select select "72132"
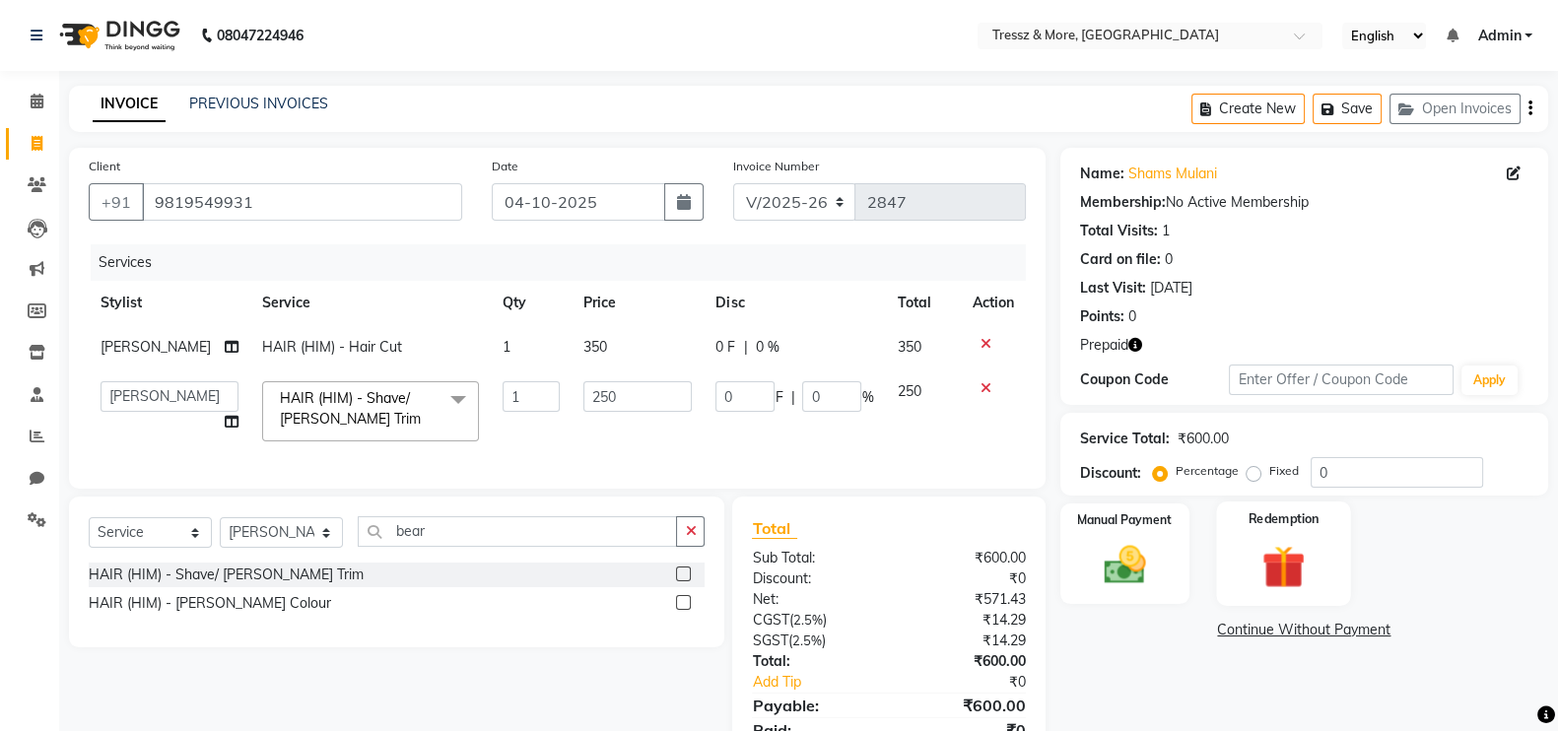
click at [1282, 549] on img at bounding box center [1283, 566] width 70 height 53
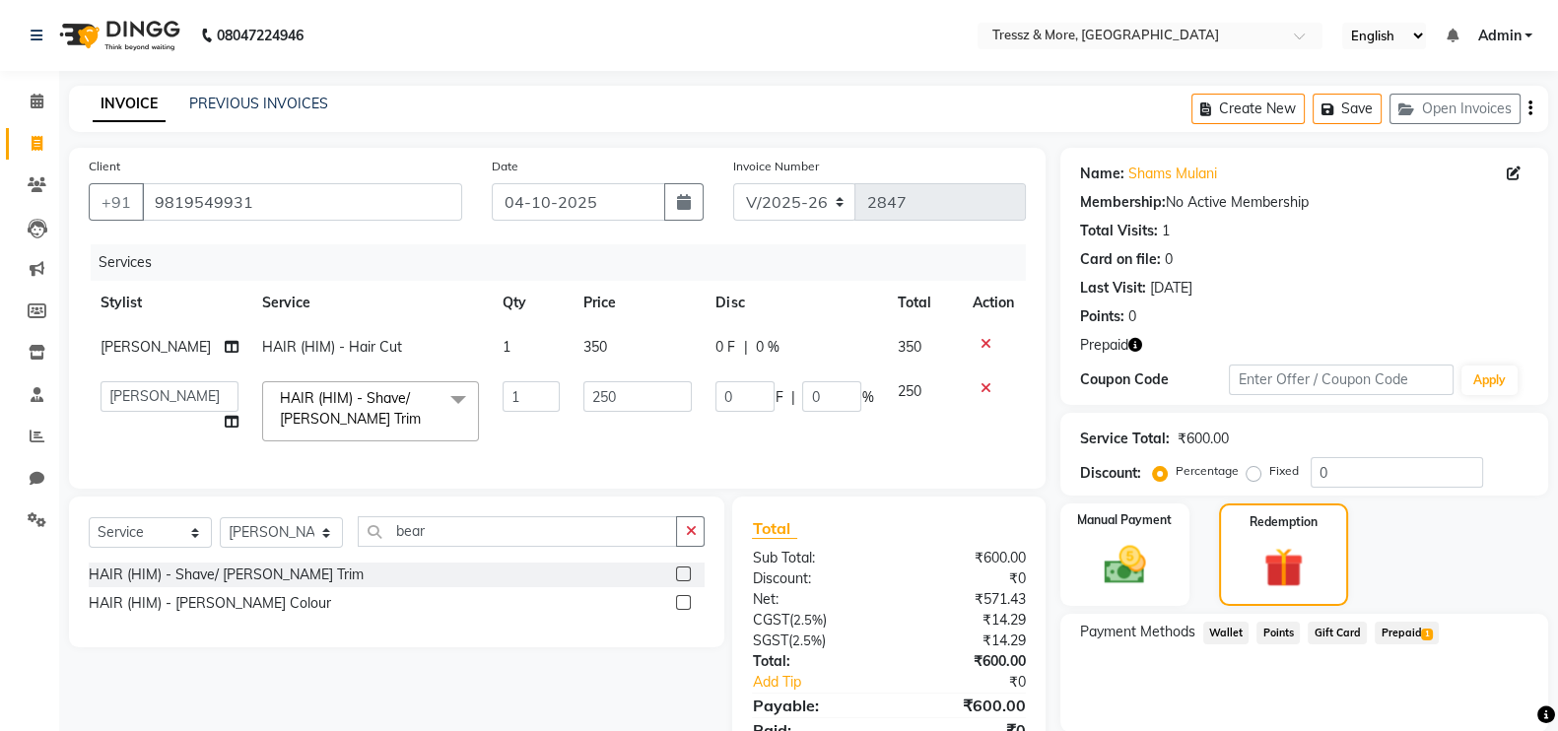
click at [1399, 634] on span "Prepaid 1" at bounding box center [1406, 633] width 64 height 23
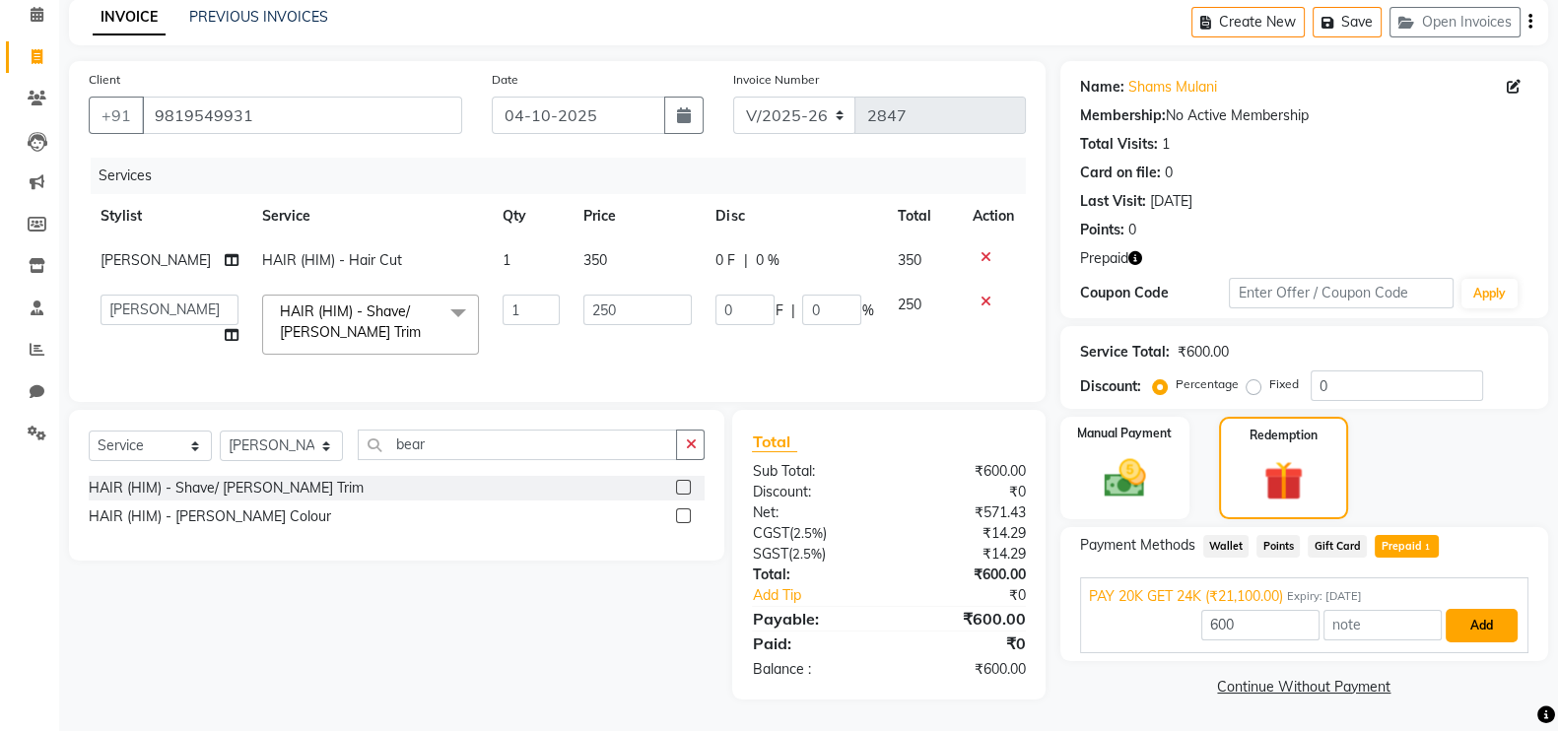
click at [1483, 609] on button "Add" at bounding box center [1481, 626] width 72 height 34
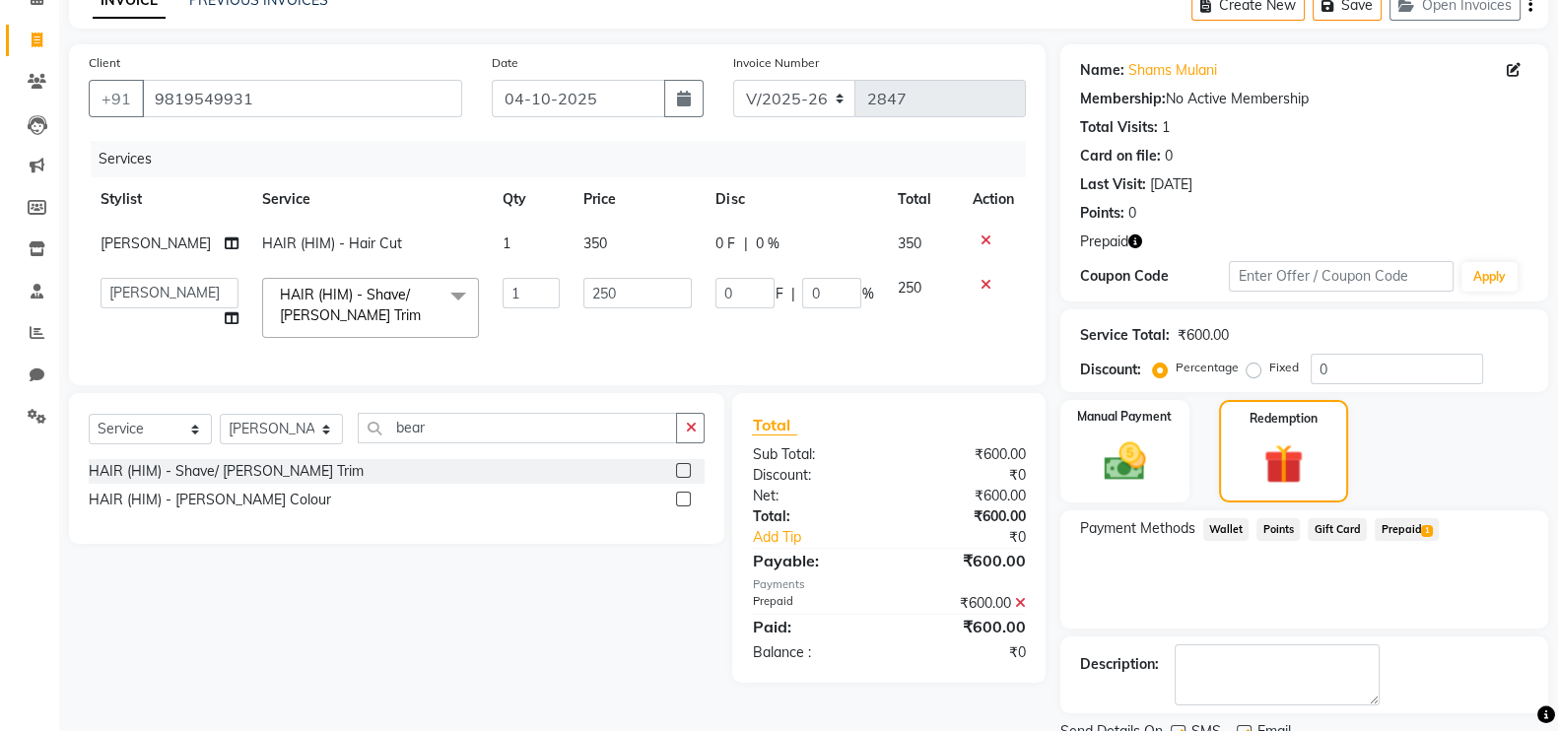
scroll to position [181, 0]
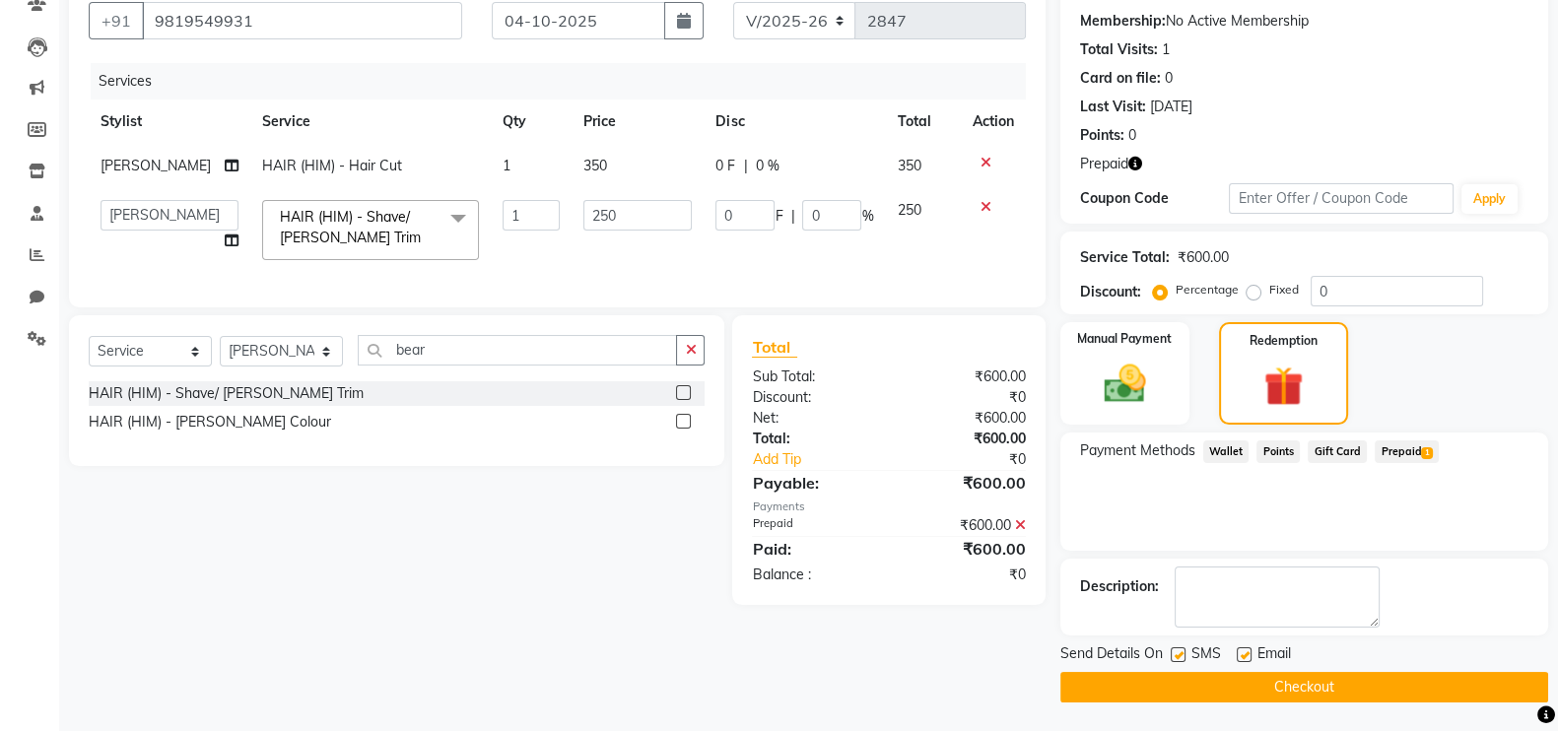
click at [1290, 690] on button "Checkout" at bounding box center [1304, 687] width 488 height 31
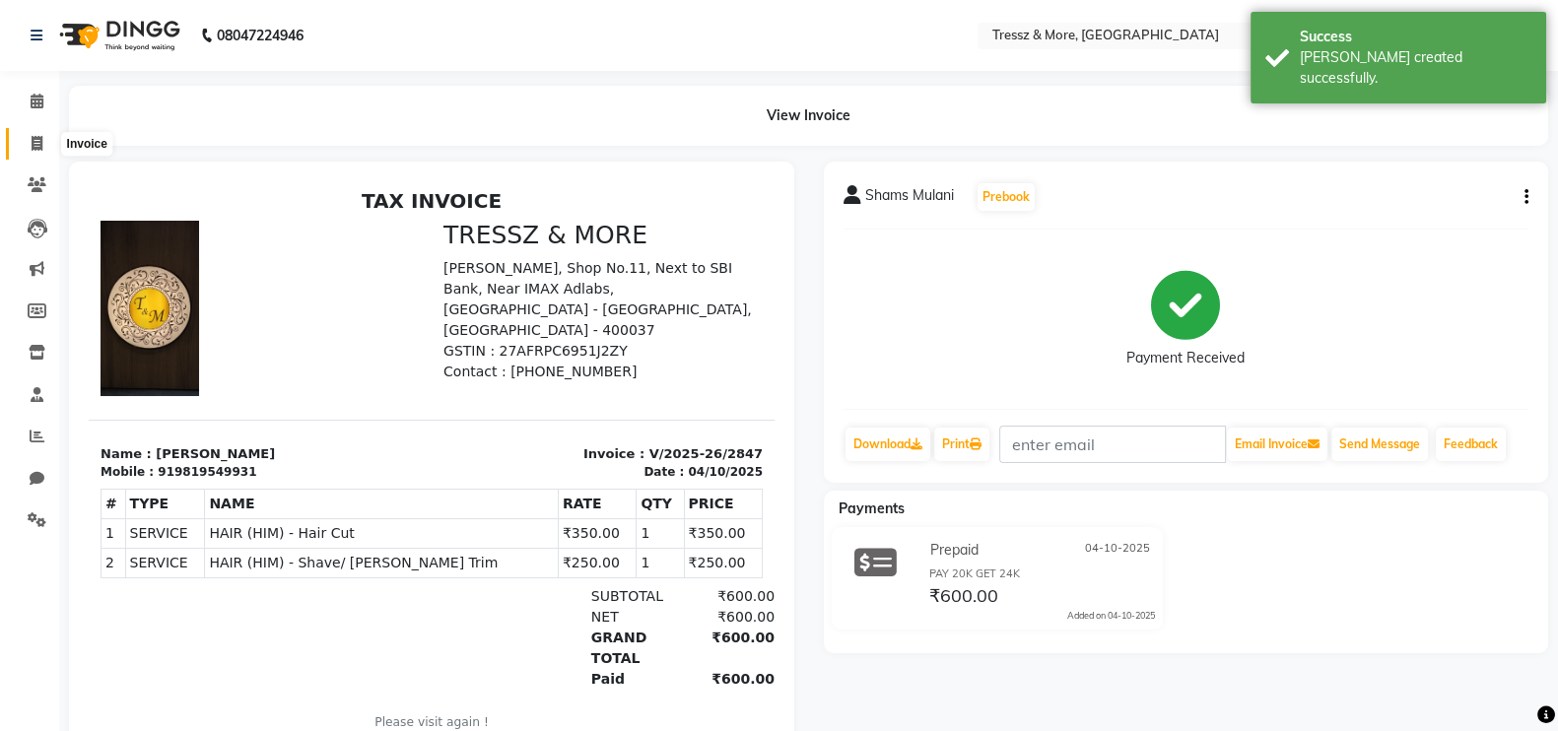
click at [20, 149] on span at bounding box center [37, 144] width 34 height 23
select select "service"
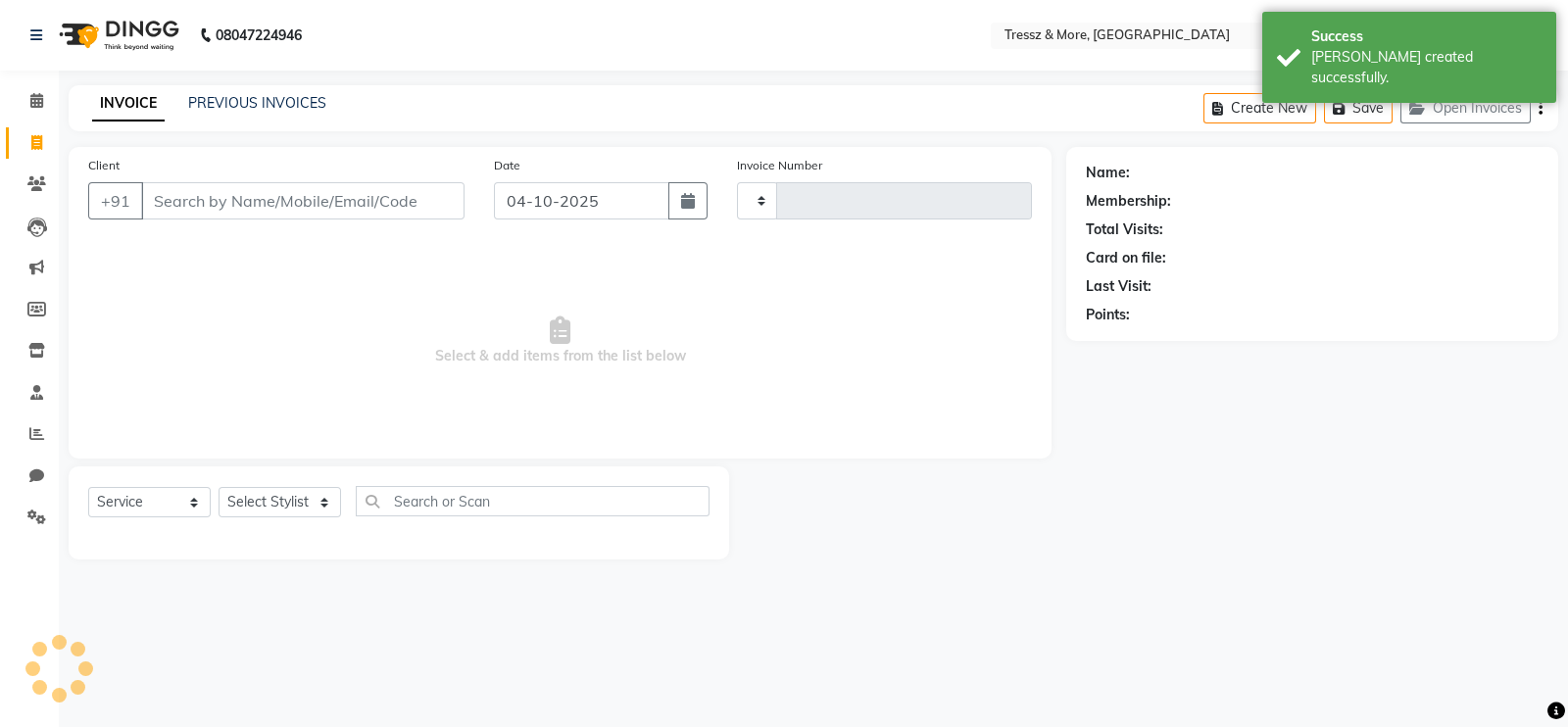
type input "2848"
select select "3037"
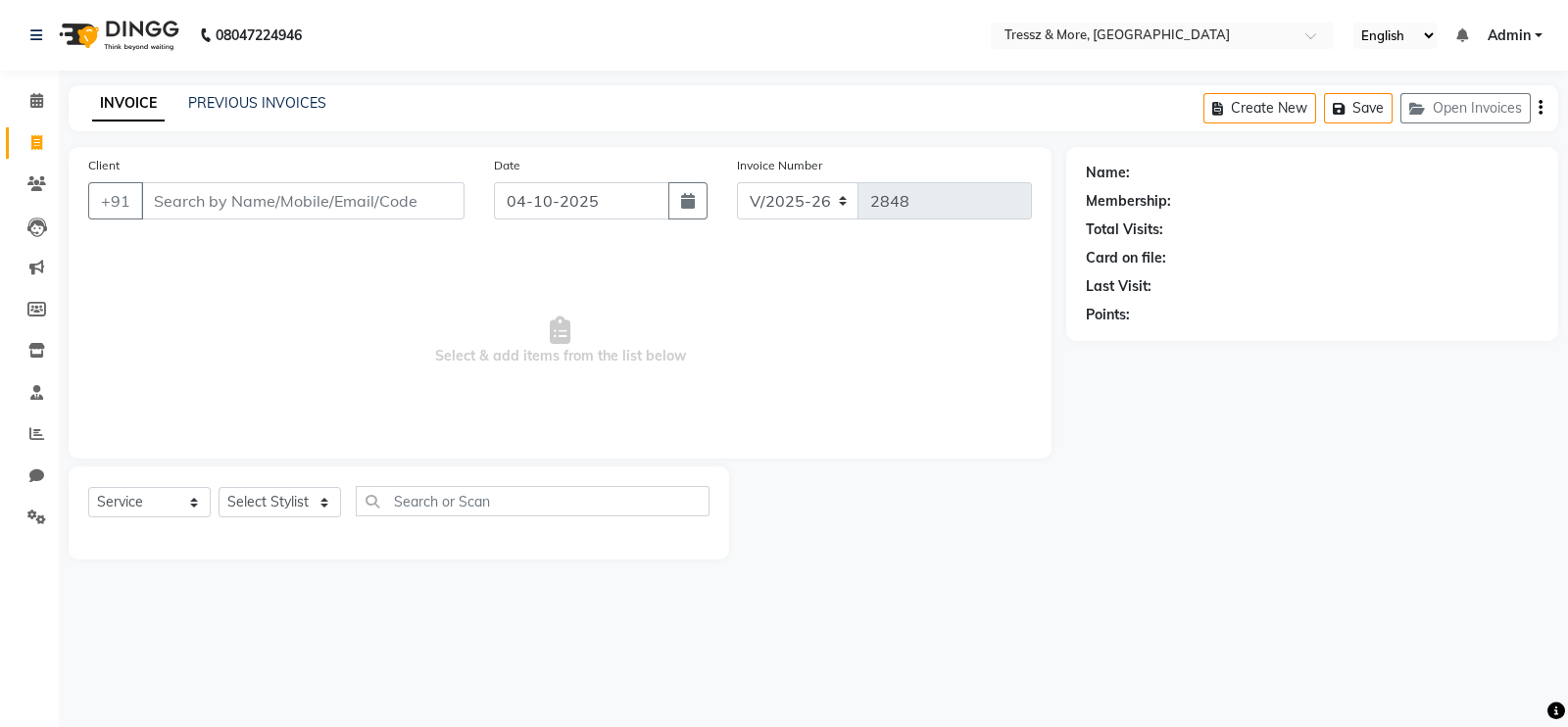
drag, startPoint x: 382, startPoint y: 292, endPoint x: 415, endPoint y: 258, distance: 47.4
click at [415, 258] on span "Select & add items from the list below" at bounding box center [560, 340] width 944 height 196
click at [391, 198] on input "Client" at bounding box center [302, 200] width 323 height 37
type input "8369082448"
click at [398, 198] on span "Add Client" at bounding box center [414, 201] width 78 height 20
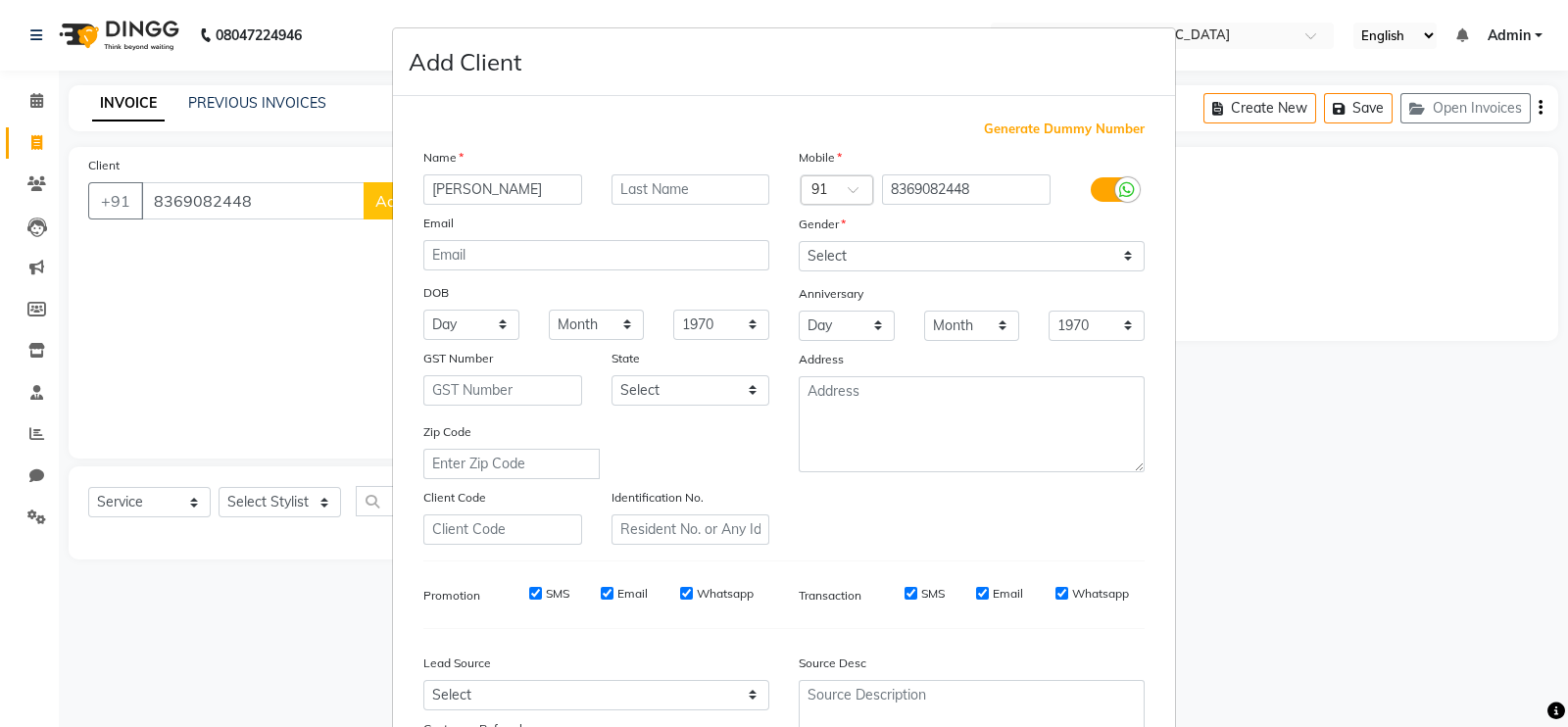
type input "Sarah"
click at [861, 263] on select "Select Male Female Other Prefer Not To Say" at bounding box center [972, 256] width 346 height 31
select select "female"
click at [799, 242] on select "Select Male Female Other Prefer Not To Say" at bounding box center [972, 256] width 346 height 31
click at [1547, 660] on ngb-modal-window "Add Client Generate Dummy Number Name Sarah Email DOB Day 01 02 03 04 05 06 07 …" at bounding box center [784, 363] width 1568 height 727
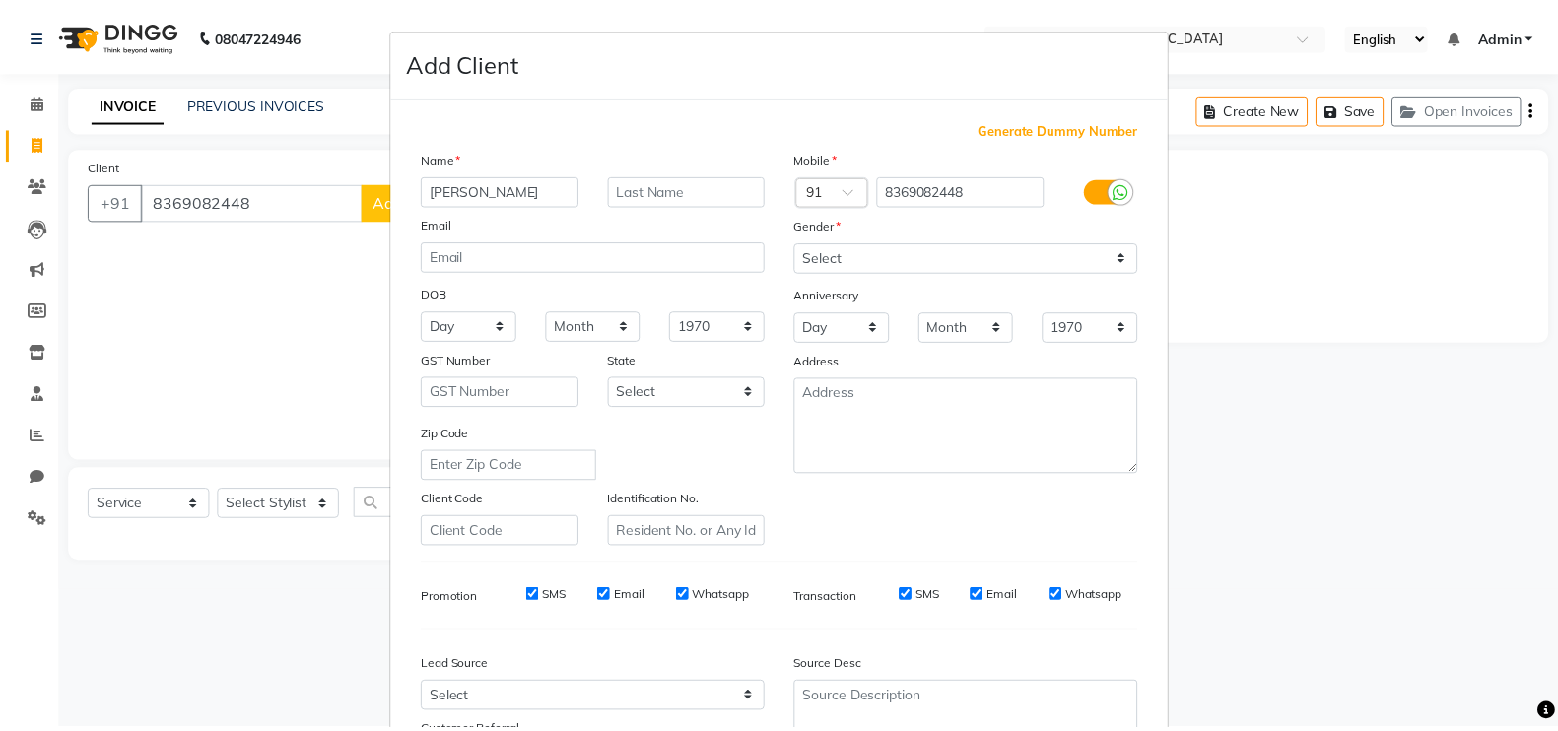
scroll to position [189, 0]
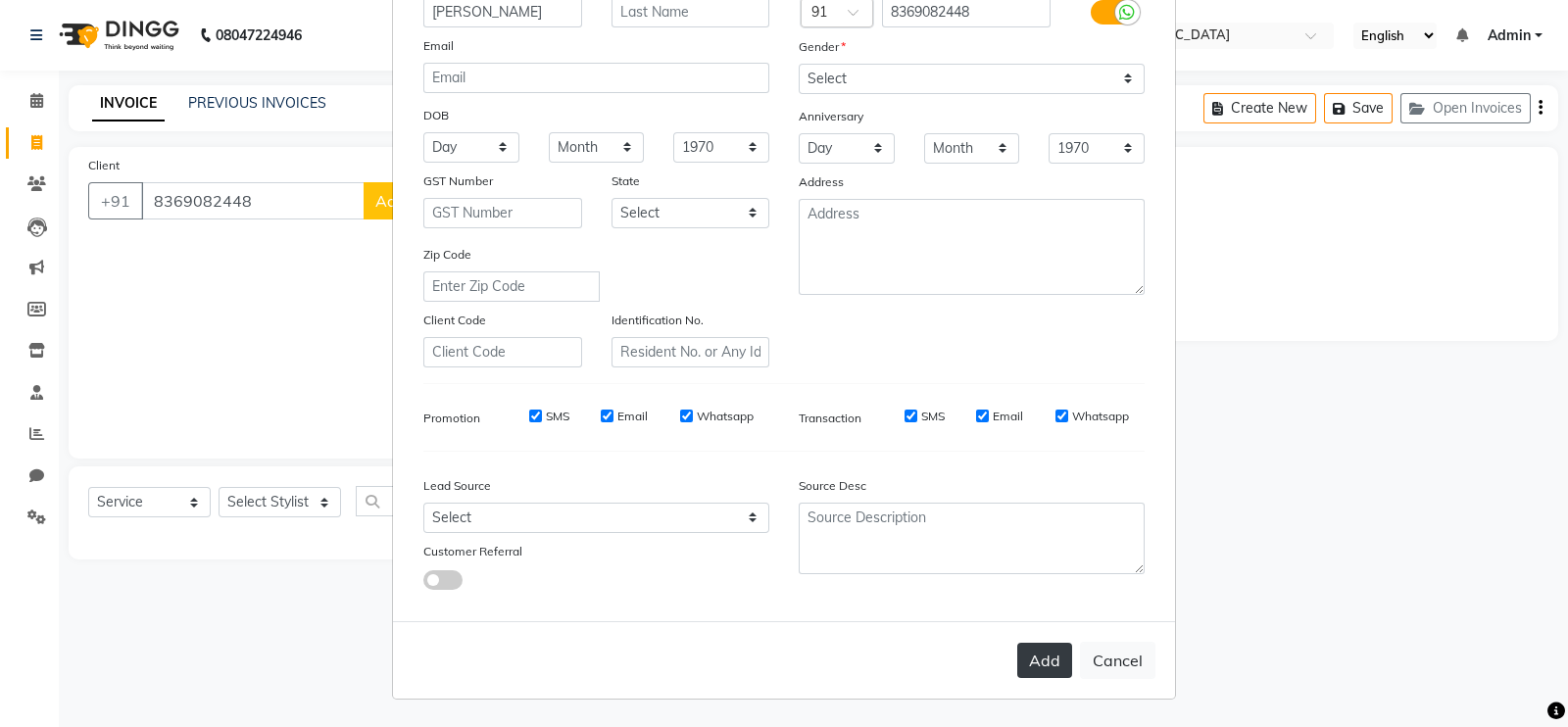
click at [1030, 661] on button "Add" at bounding box center [1045, 659] width 55 height 35
click at [1030, 661] on div "Add Cancel" at bounding box center [784, 660] width 782 height 78
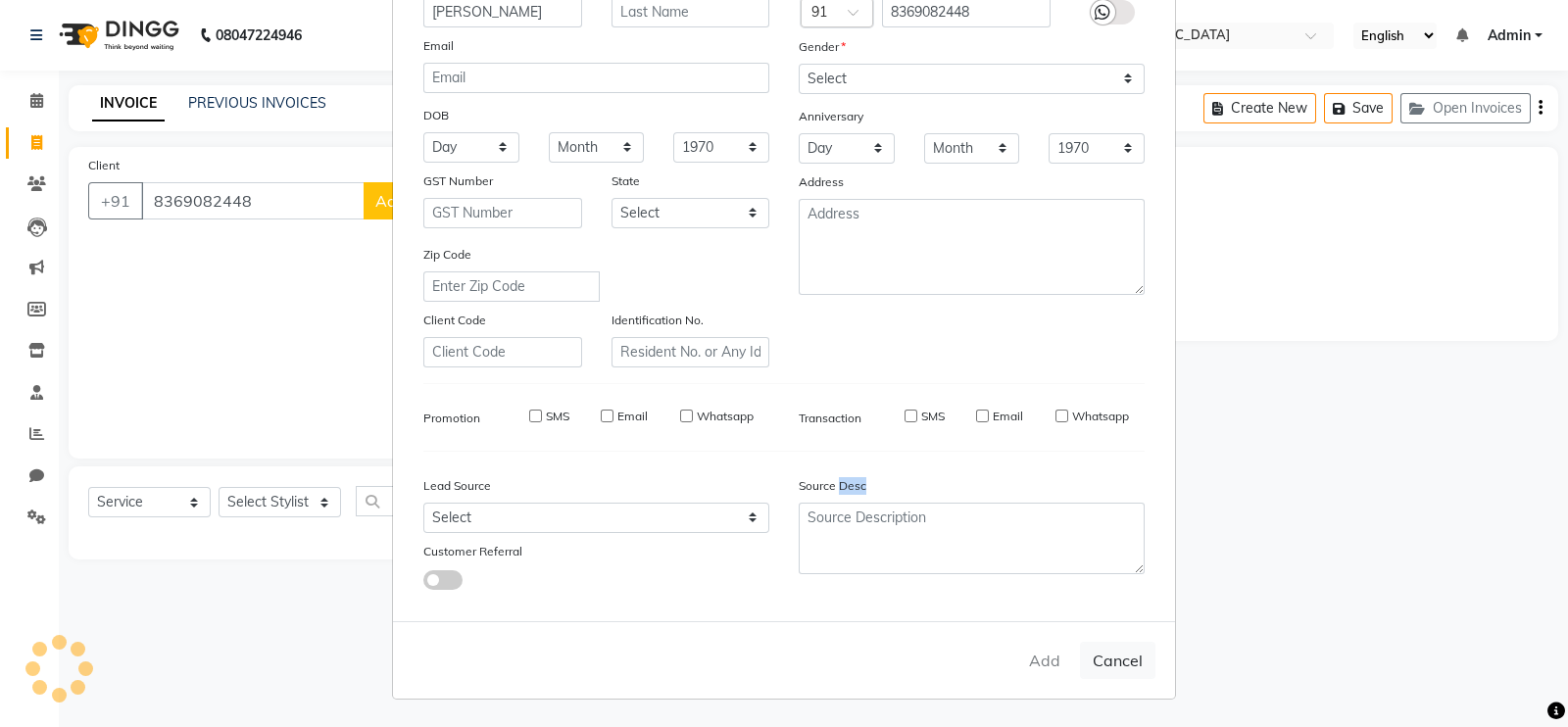
select select
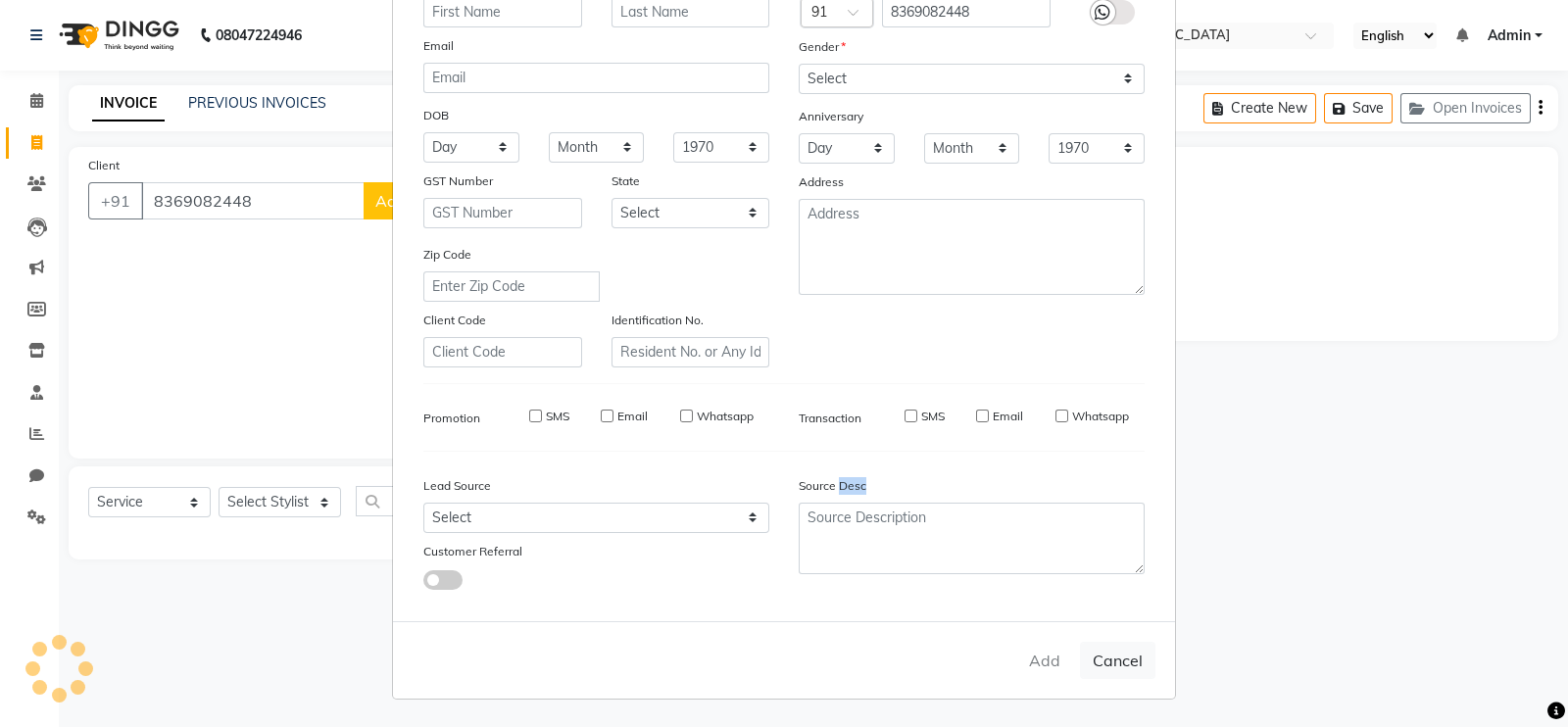
select select
checkbox input "false"
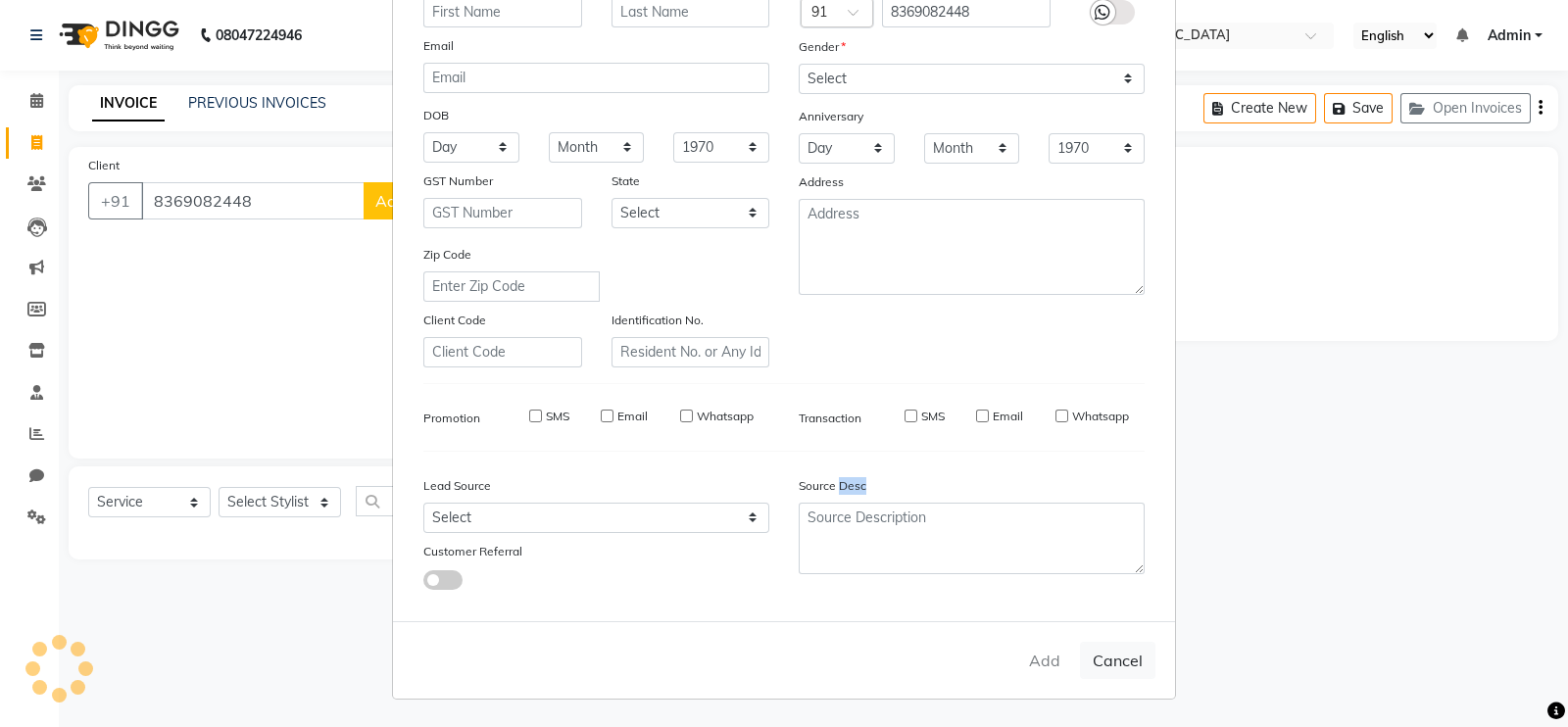
checkbox input "false"
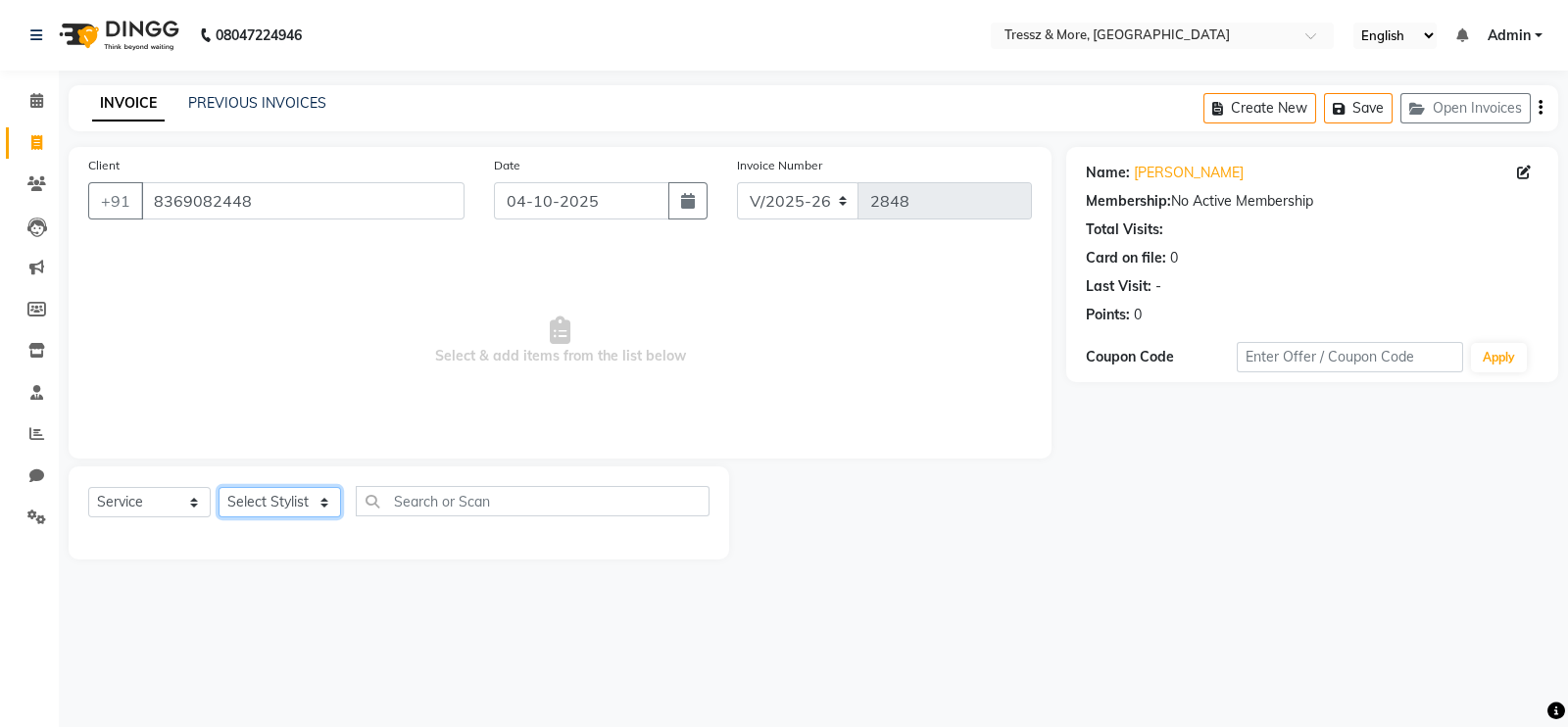
click at [283, 499] on select "Select Stylist [PERSON_NAME] Anas [PERSON_NAME] [PERSON_NAME] [PERSON_NAME] [PE…" at bounding box center [280, 502] width 122 height 31
select select "13464"
click at [219, 488] on select "Select Stylist [PERSON_NAME] Anas [PERSON_NAME] [PERSON_NAME] [PERSON_NAME] [PE…" at bounding box center [280, 502] width 122 height 31
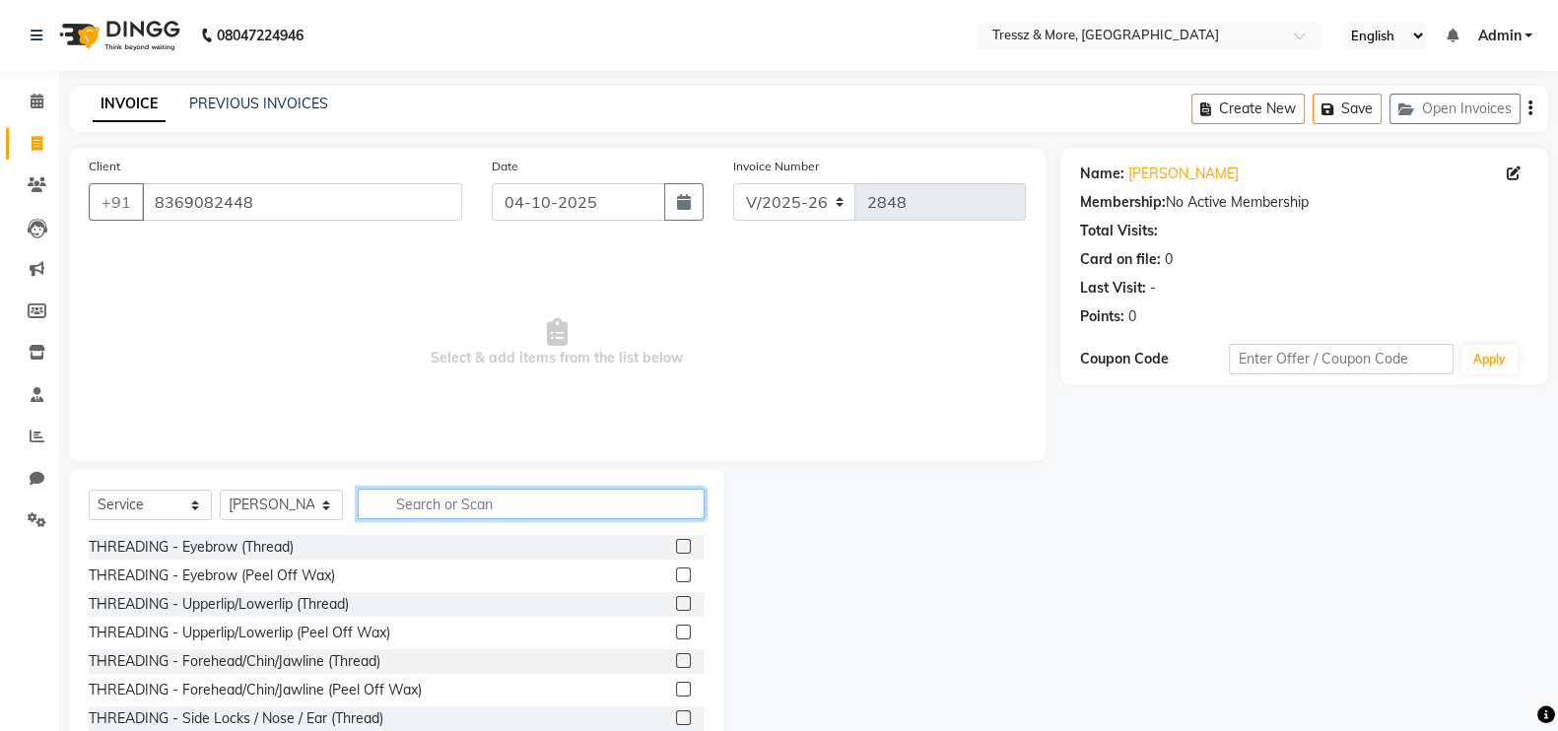
click at [477, 498] on input "text" at bounding box center [531, 504] width 347 height 31
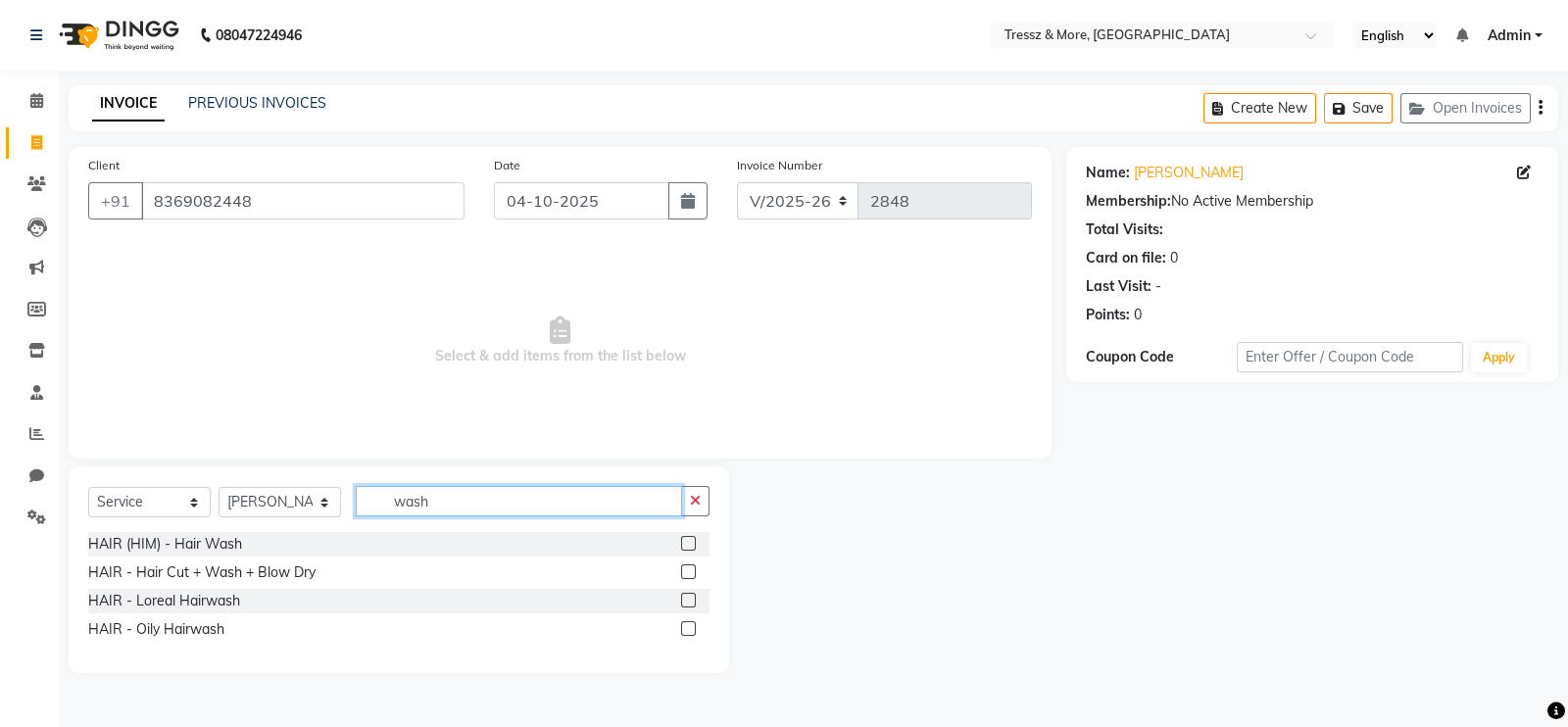
type input "wash"
click at [687, 599] on label at bounding box center [688, 600] width 15 height 15
click at [687, 599] on input "checkbox" at bounding box center [687, 601] width 13 height 13
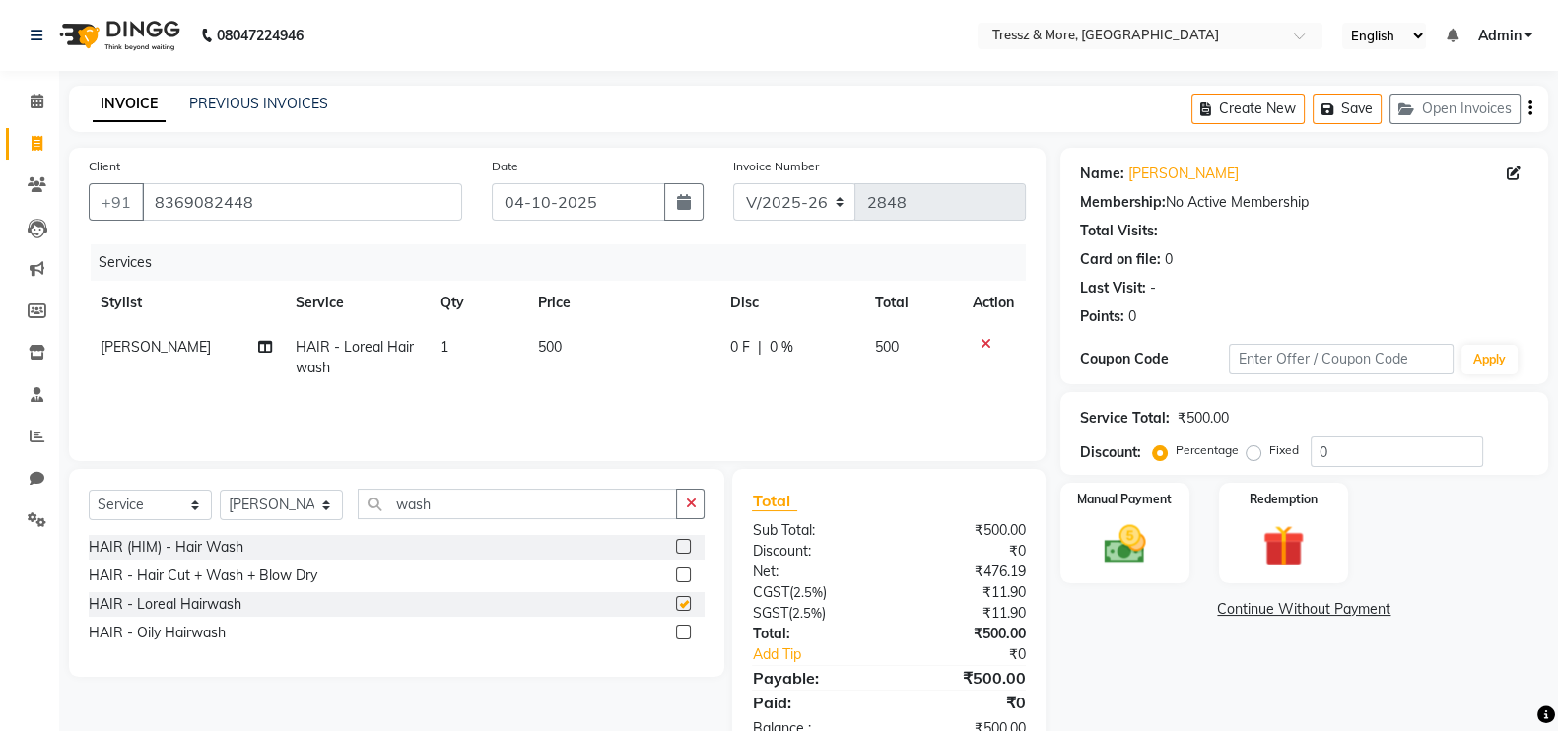
checkbox input "false"
click at [561, 352] on td "500" at bounding box center [622, 357] width 192 height 65
select select "13464"
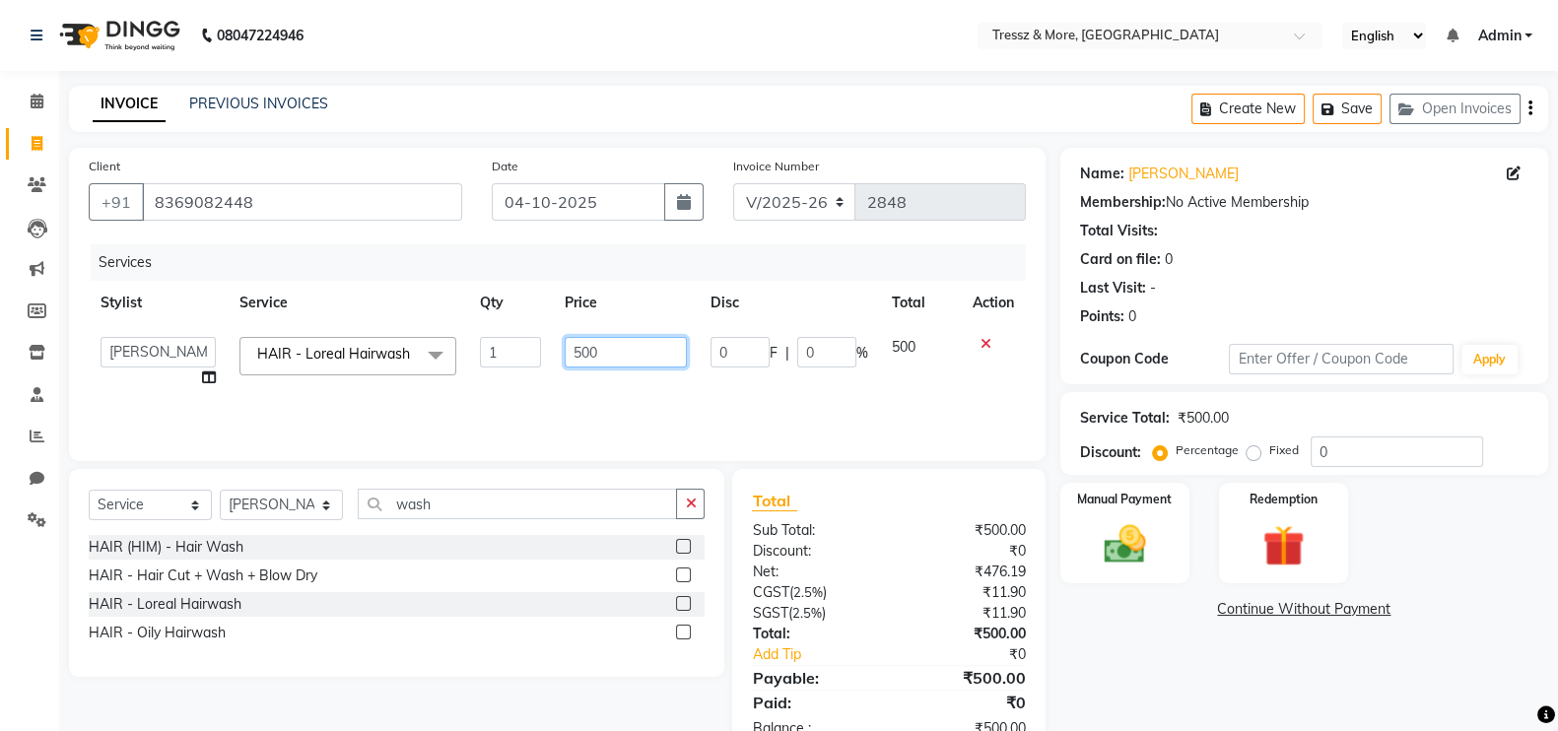
click at [574, 352] on input "500" at bounding box center [626, 352] width 123 height 31
type input "1000"
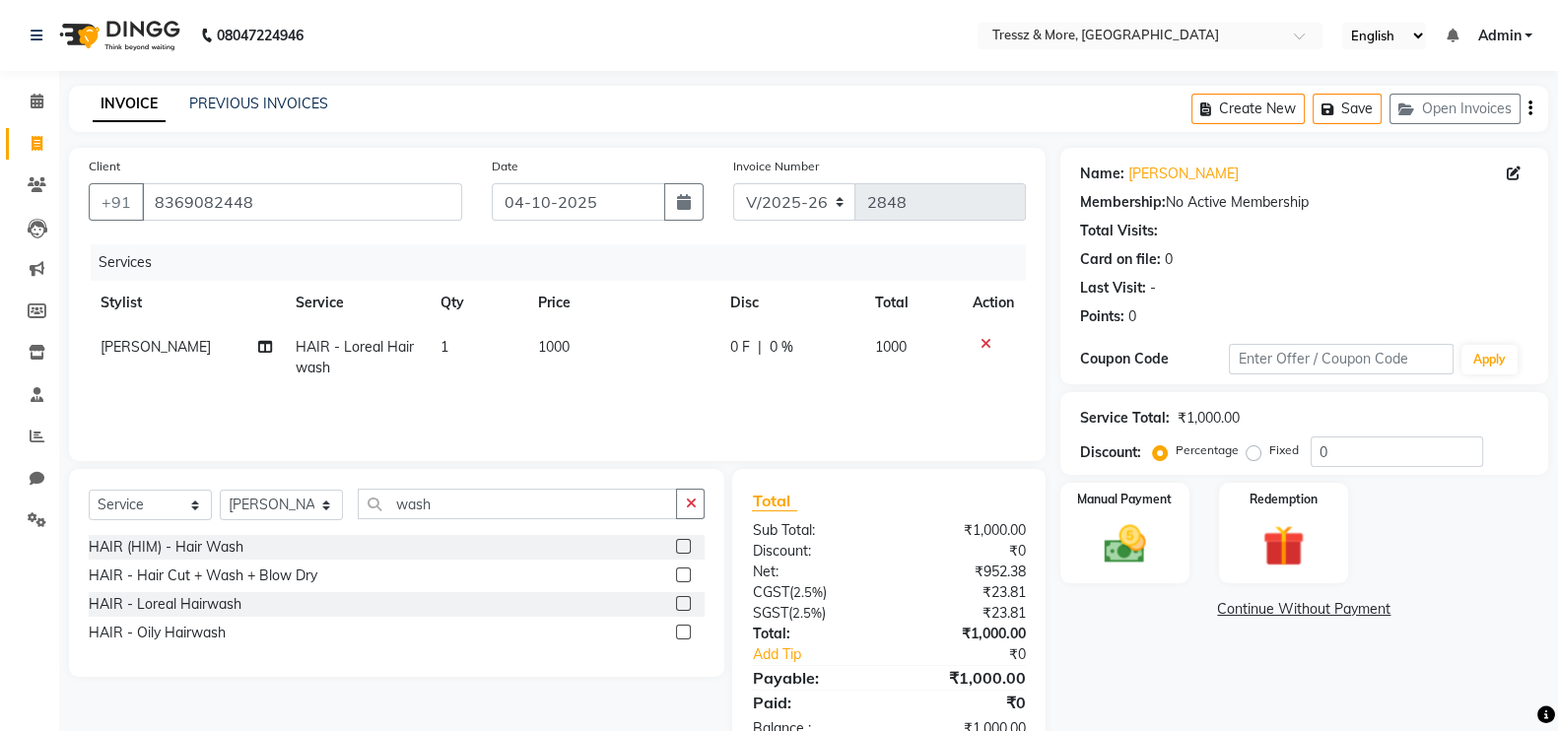
click at [586, 389] on td "1000" at bounding box center [622, 357] width 192 height 65
select select "13464"
click at [1143, 537] on img at bounding box center [1125, 543] width 70 height 49
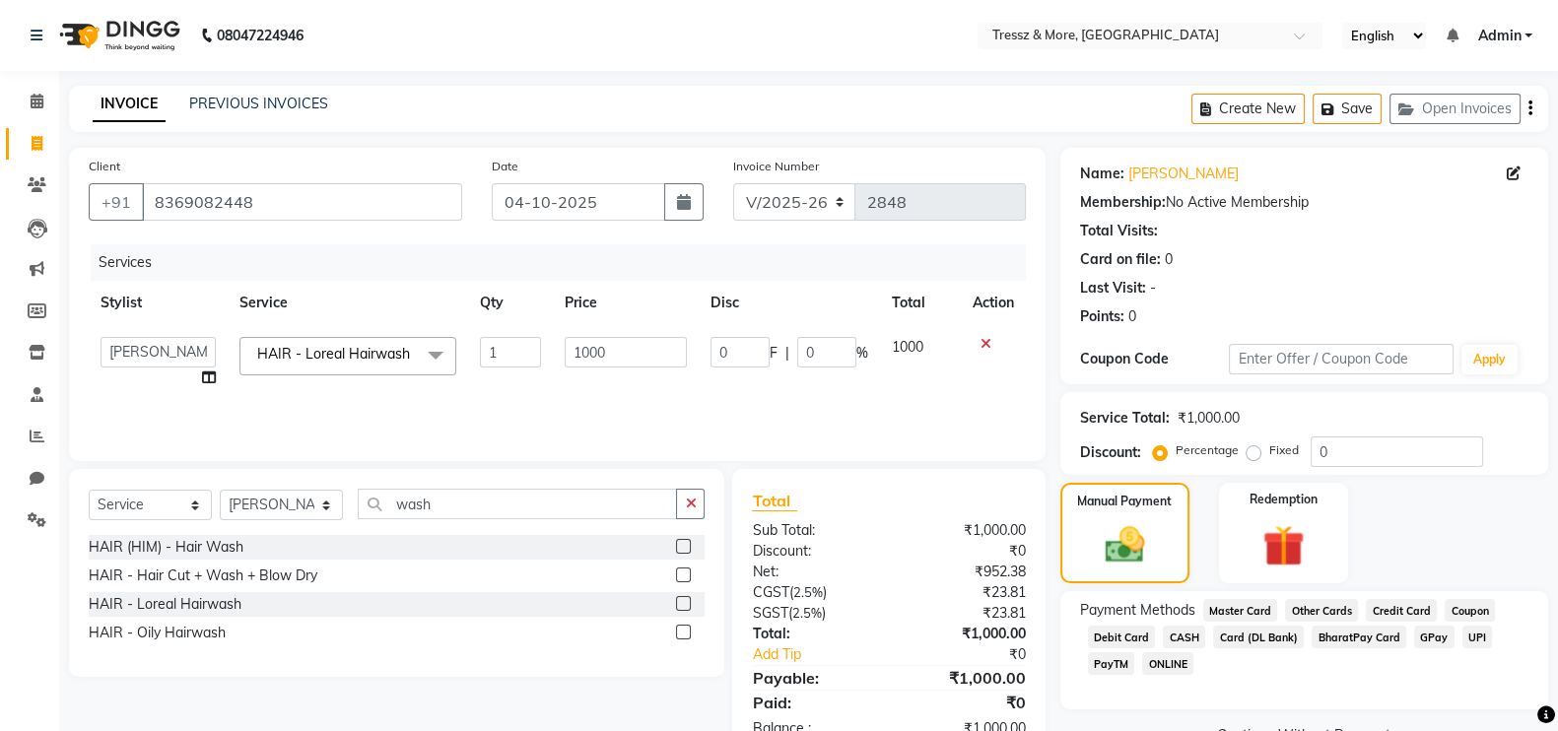
click at [1178, 635] on span "CASH" at bounding box center [1184, 637] width 42 height 23
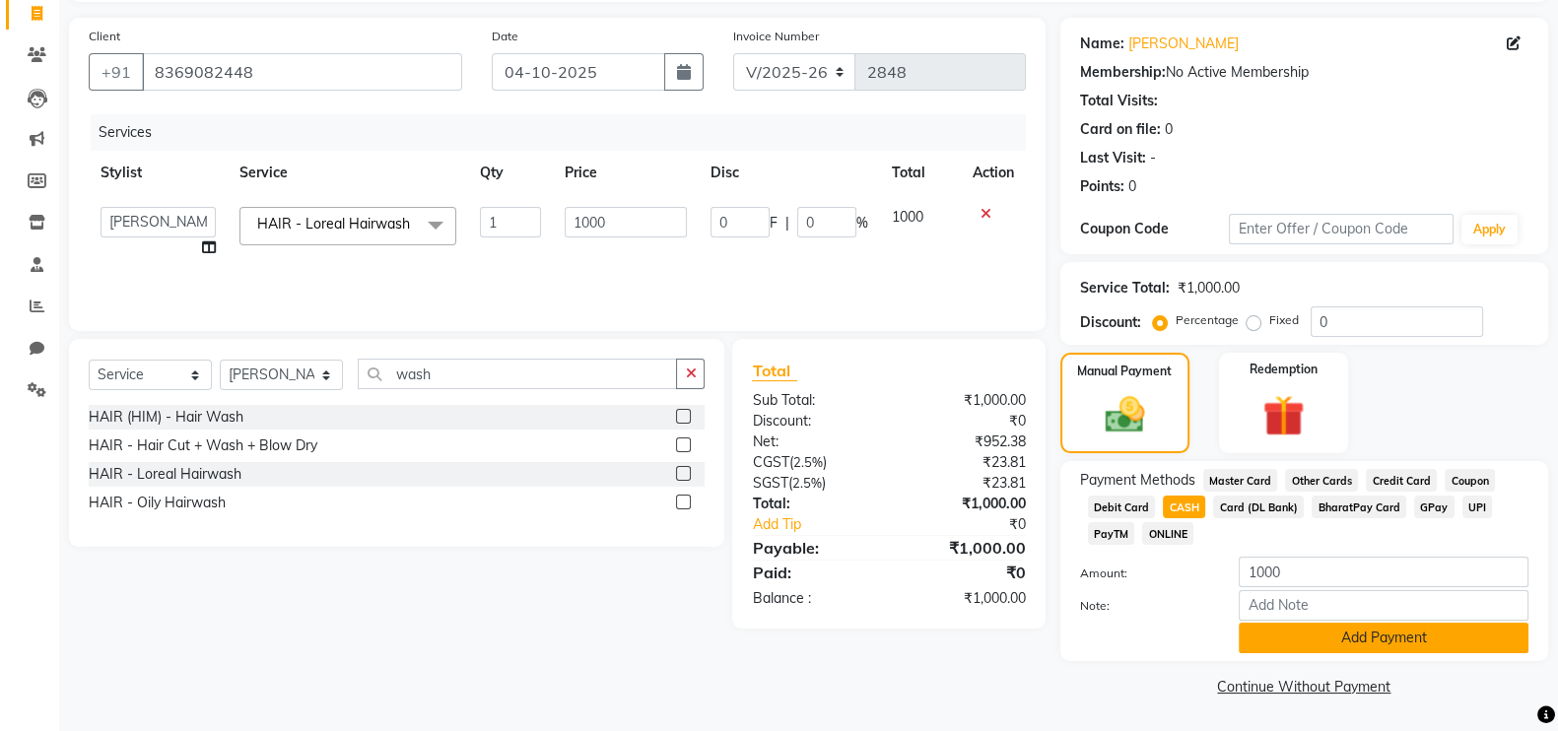
click at [1438, 642] on button "Add Payment" at bounding box center [1384, 638] width 290 height 31
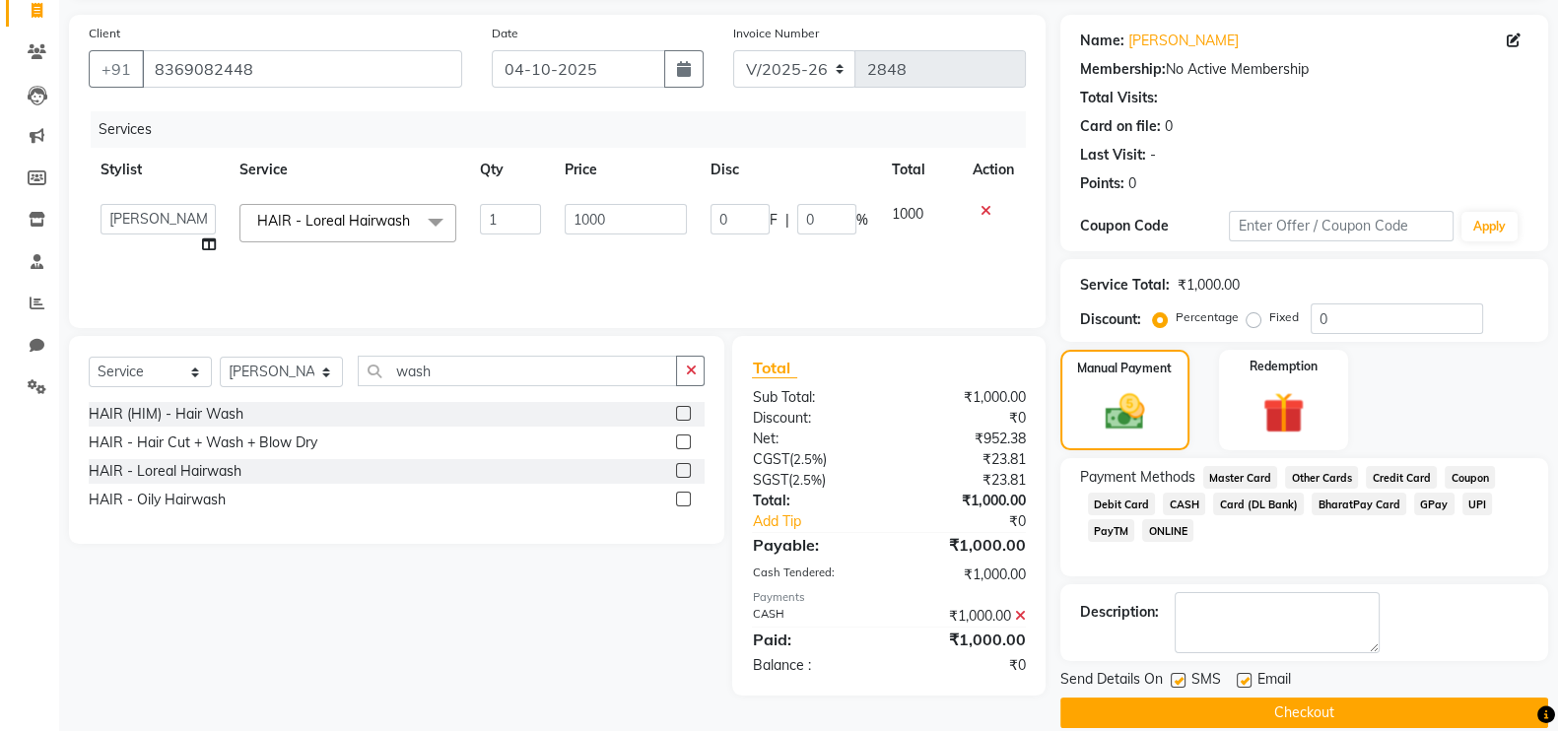
click at [1324, 707] on button "Checkout" at bounding box center [1304, 713] width 488 height 31
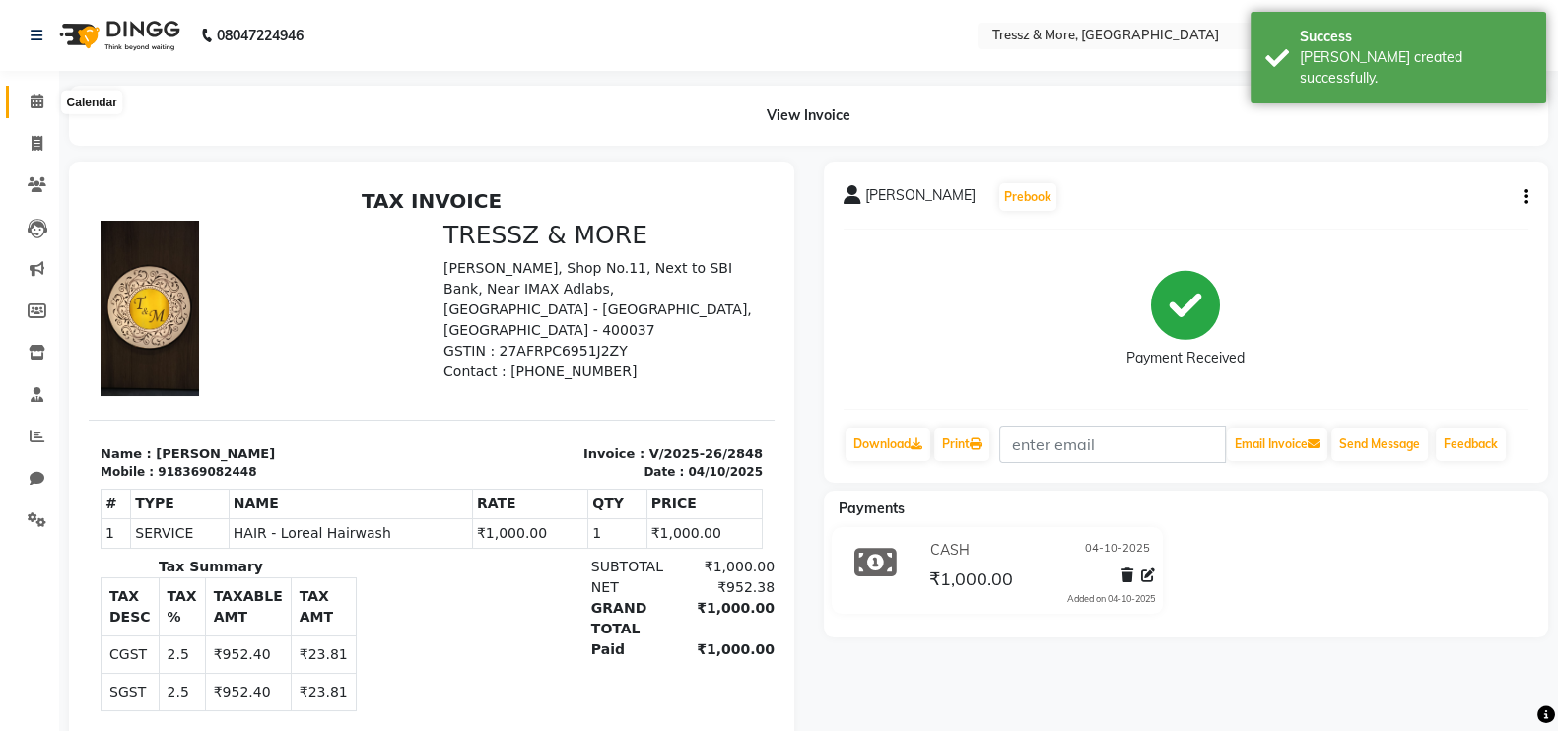
click at [41, 107] on icon at bounding box center [37, 101] width 13 height 15
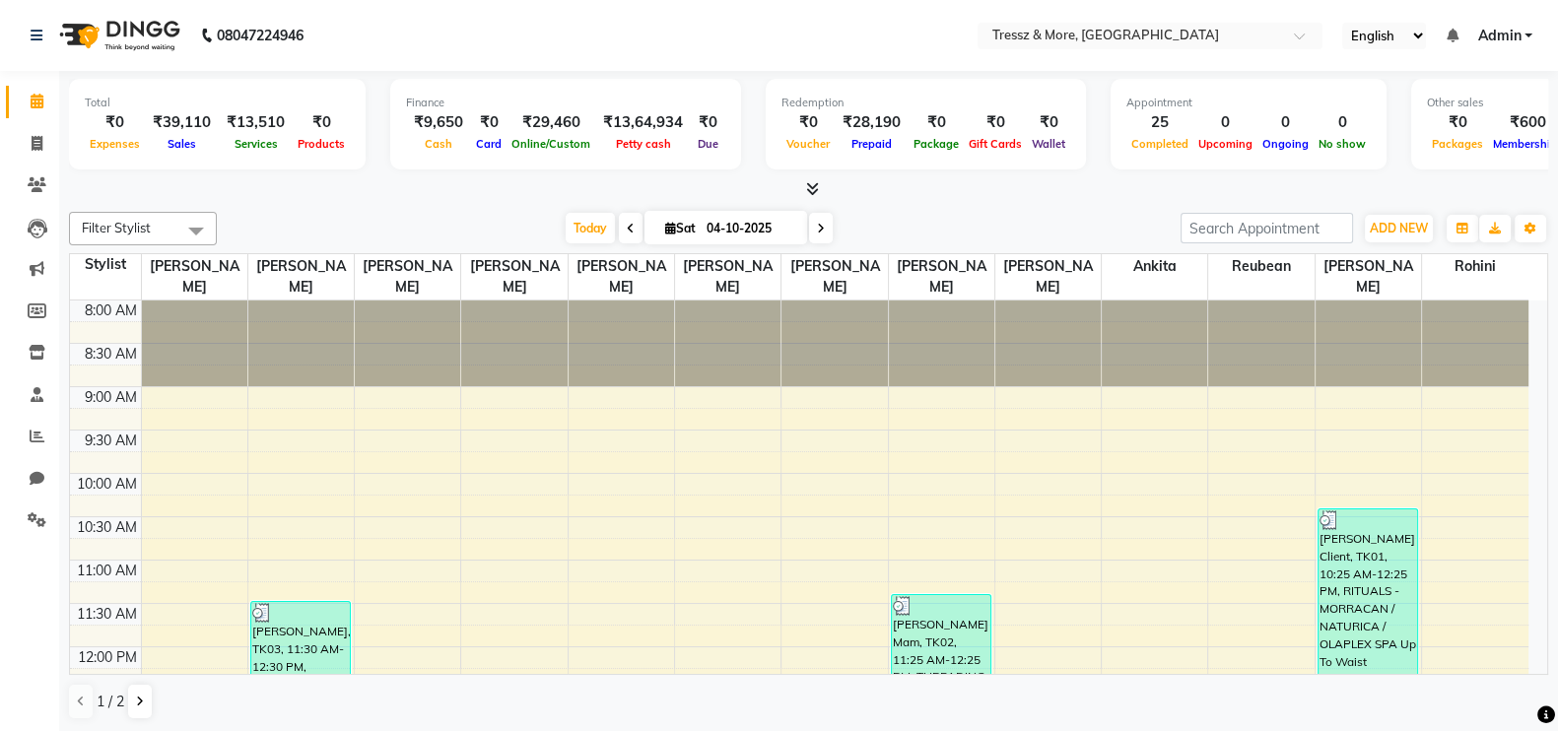
click at [36, 124] on li "Invoice" at bounding box center [29, 144] width 59 height 42
click at [38, 143] on icon at bounding box center [37, 143] width 11 height 15
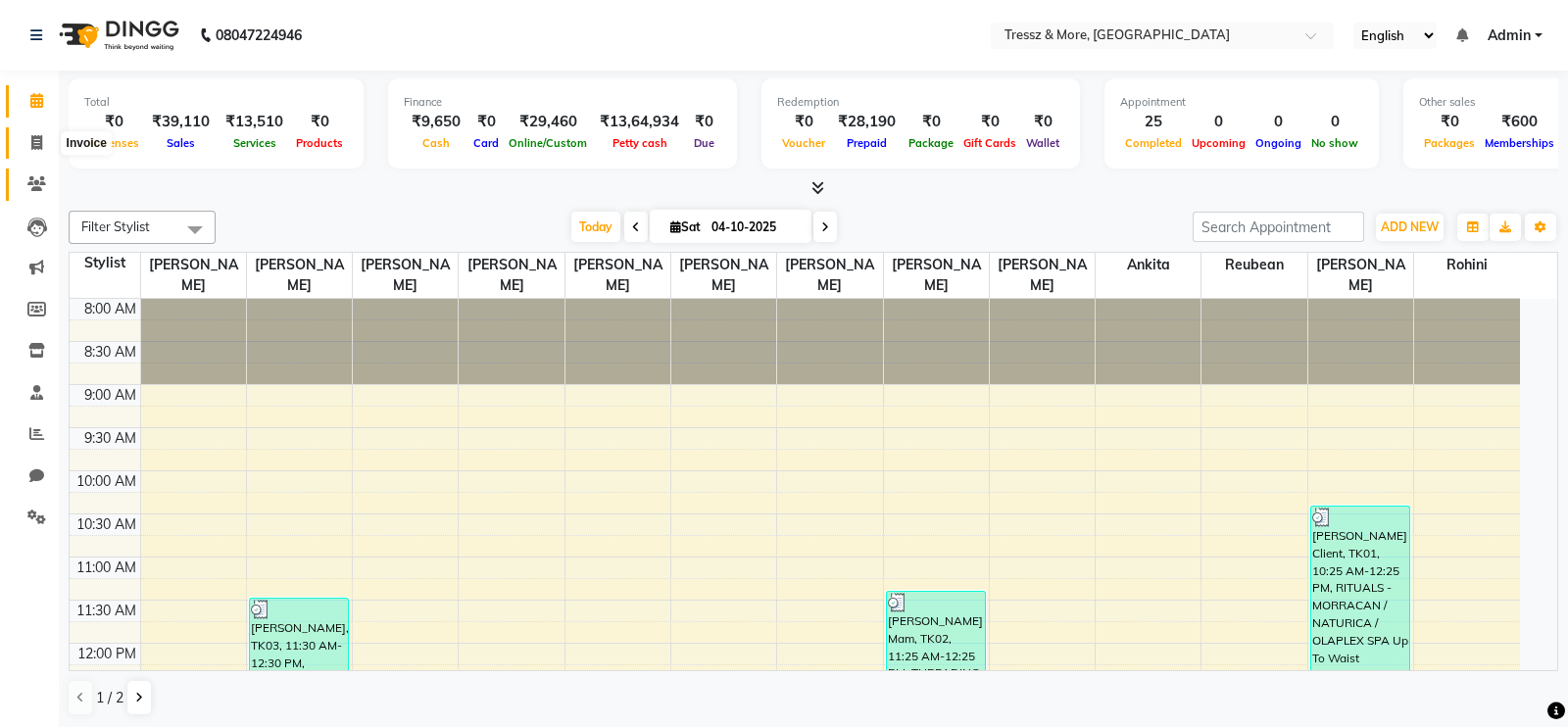
click at [43, 173] on span at bounding box center [37, 184] width 34 height 23
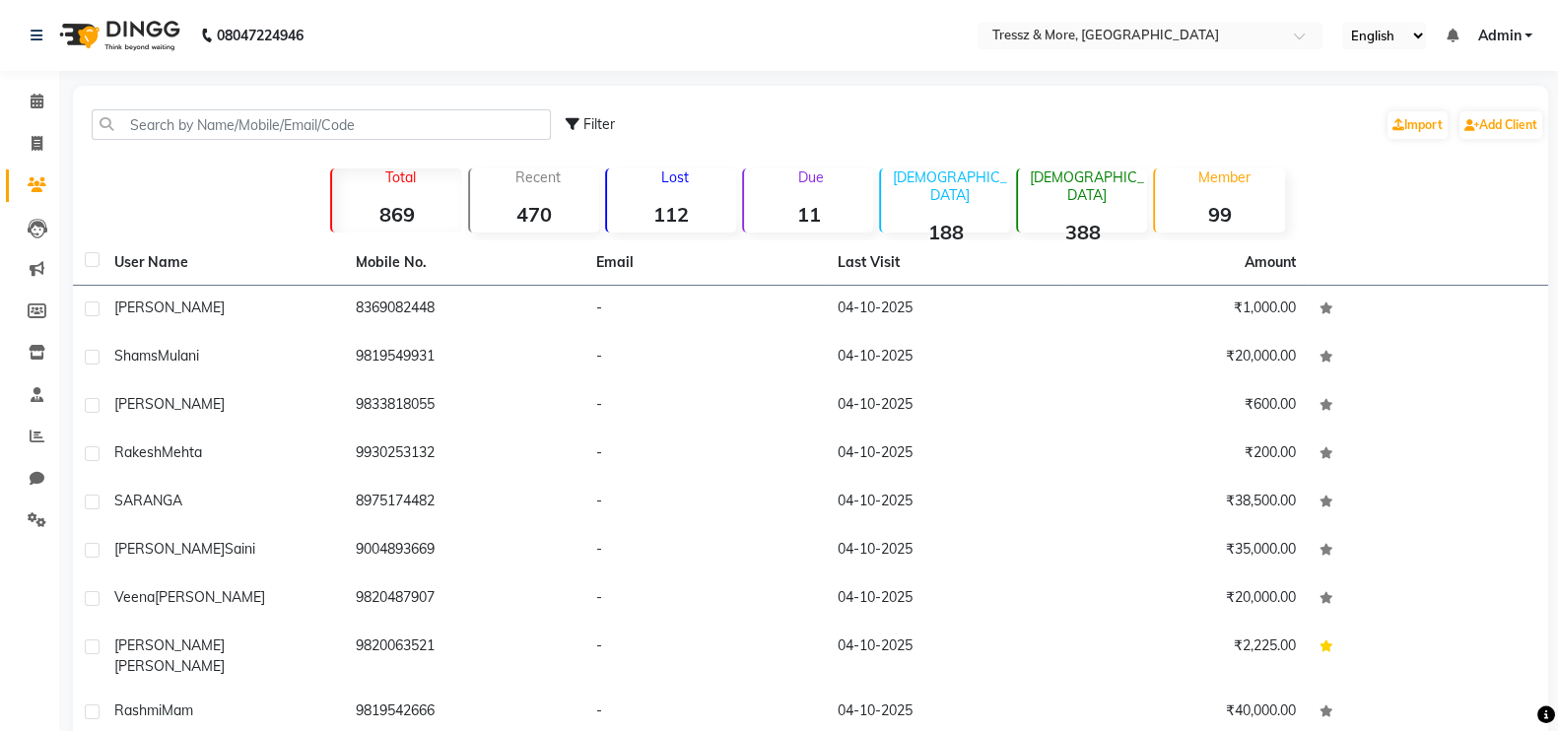
click at [42, 119] on li "Calendar" at bounding box center [29, 102] width 59 height 42
click at [39, 101] on icon at bounding box center [37, 101] width 13 height 15
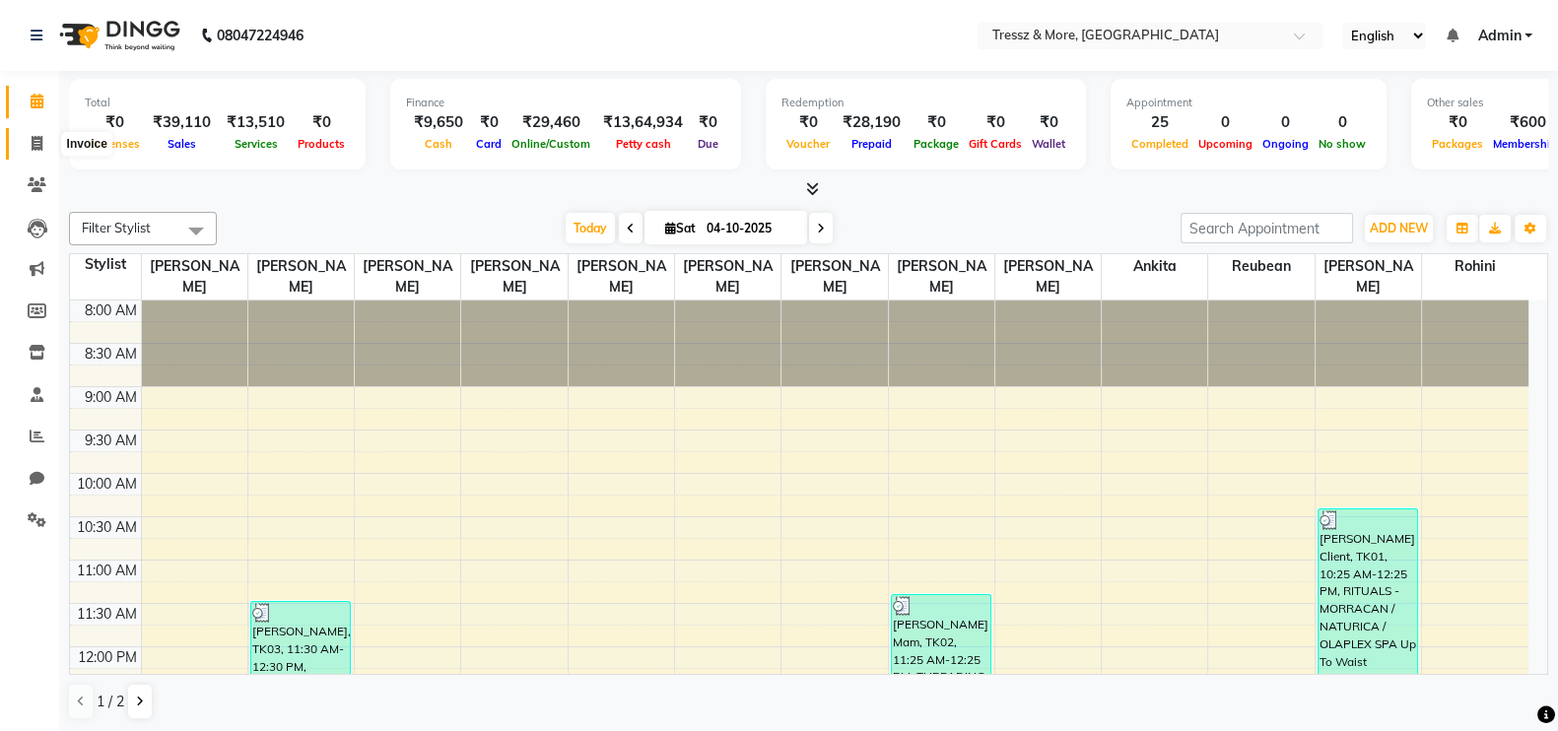
click at [41, 149] on icon at bounding box center [37, 143] width 11 height 15
select select "service"
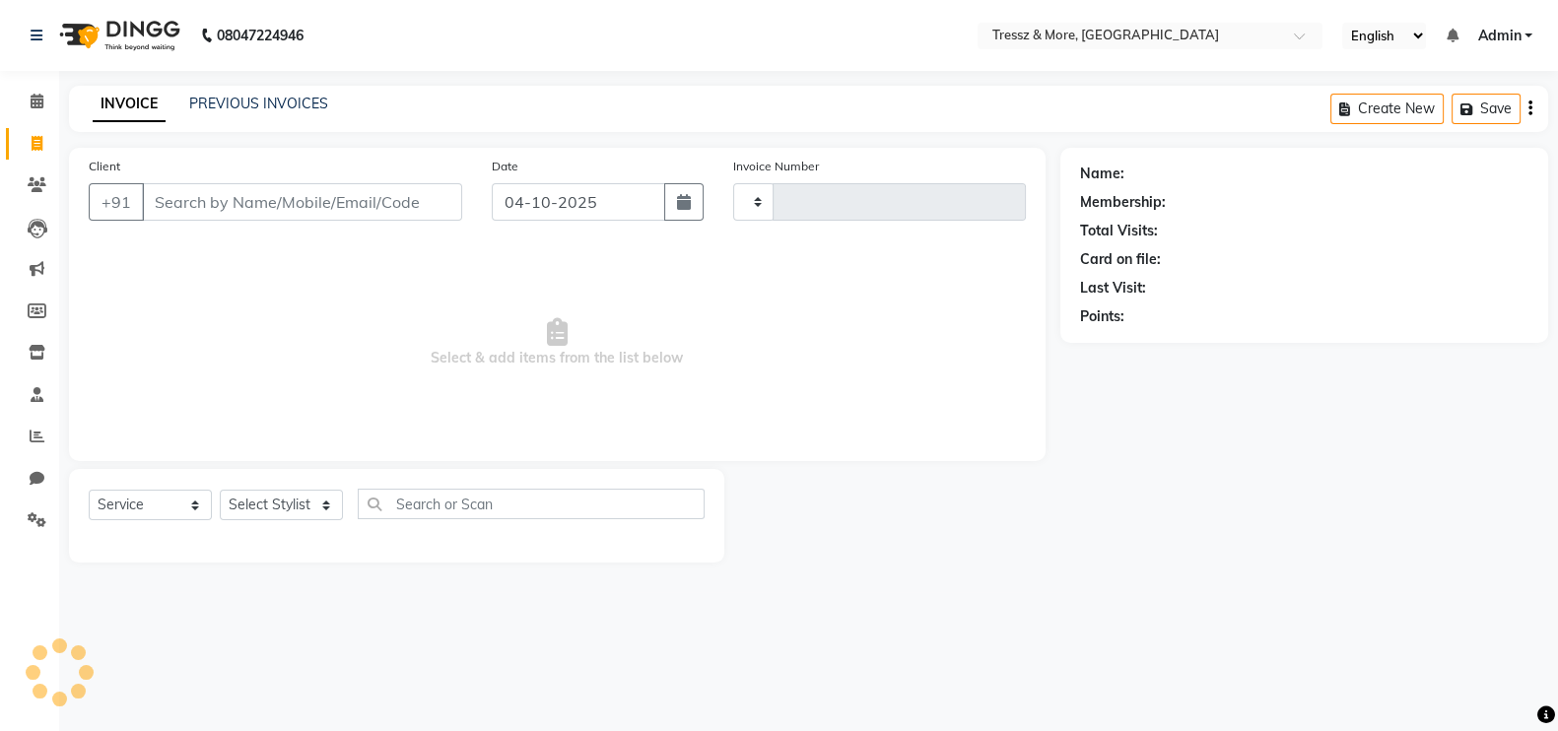
type input "2849"
select select "3037"
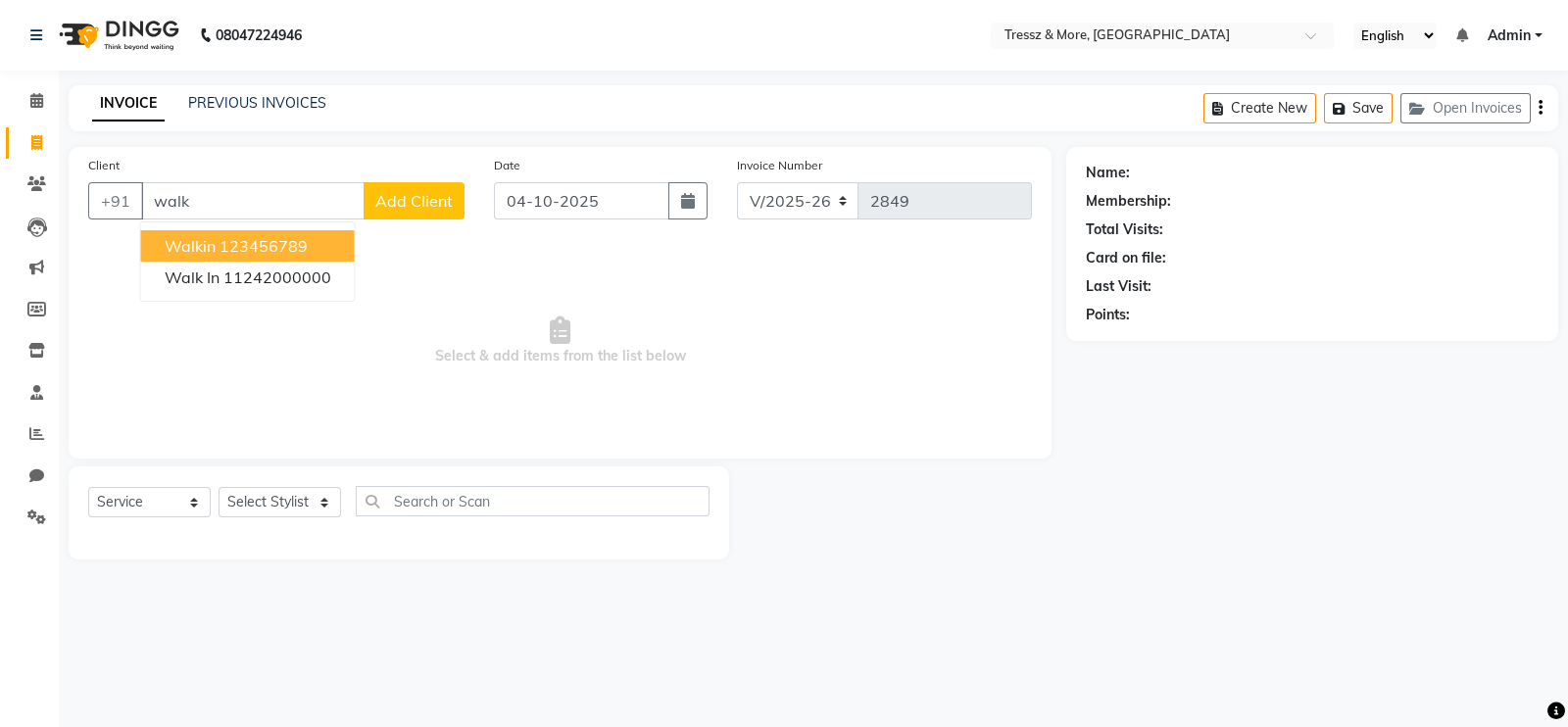
click at [202, 251] on span "walkin" at bounding box center [190, 246] width 51 height 20
type input "123456789"
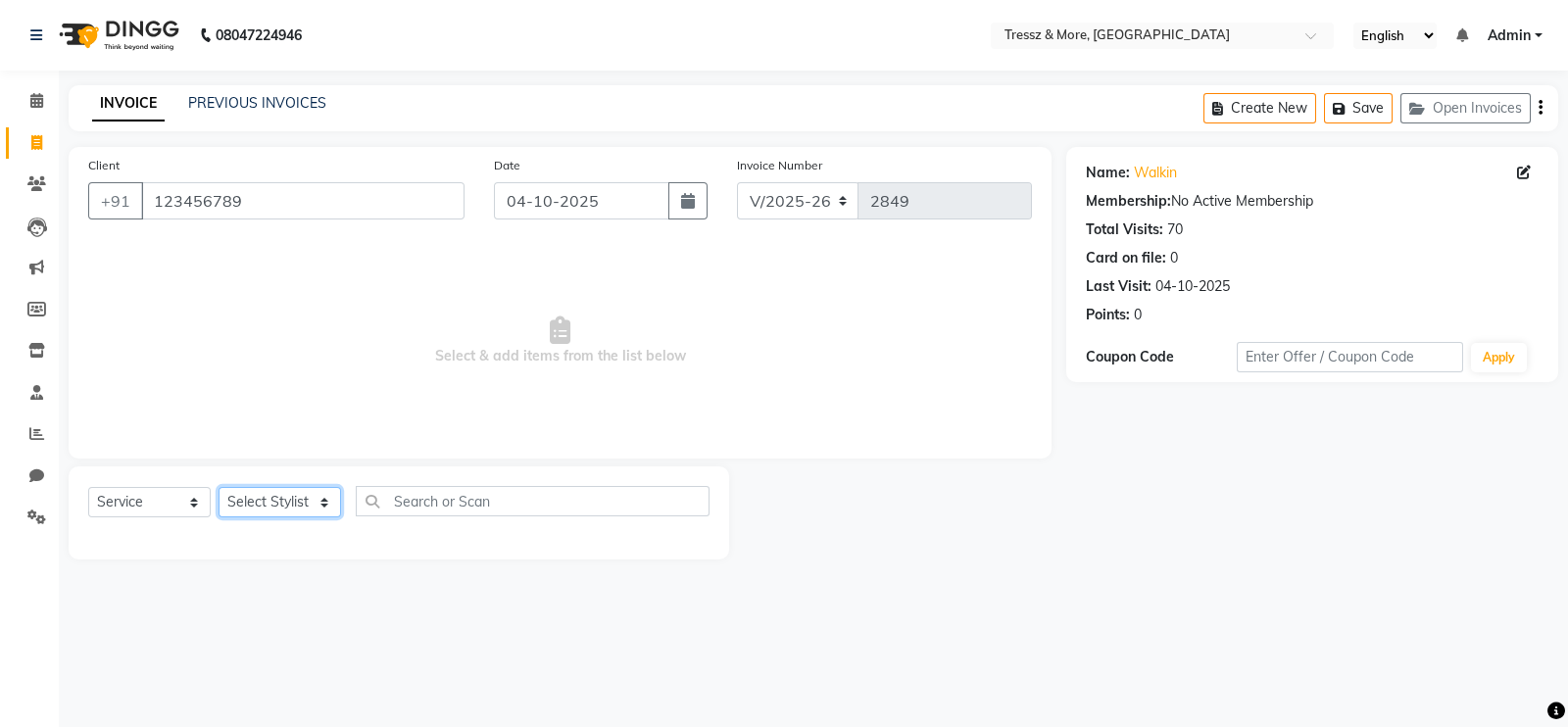
click at [307, 498] on select "Select Stylist [PERSON_NAME] Anas [PERSON_NAME] [PERSON_NAME] [PERSON_NAME] [PE…" at bounding box center [280, 502] width 122 height 31
select select "72132"
click at [219, 488] on select "Select Stylist [PERSON_NAME] Anas [PERSON_NAME] [PERSON_NAME] [PERSON_NAME] [PE…" at bounding box center [280, 502] width 122 height 31
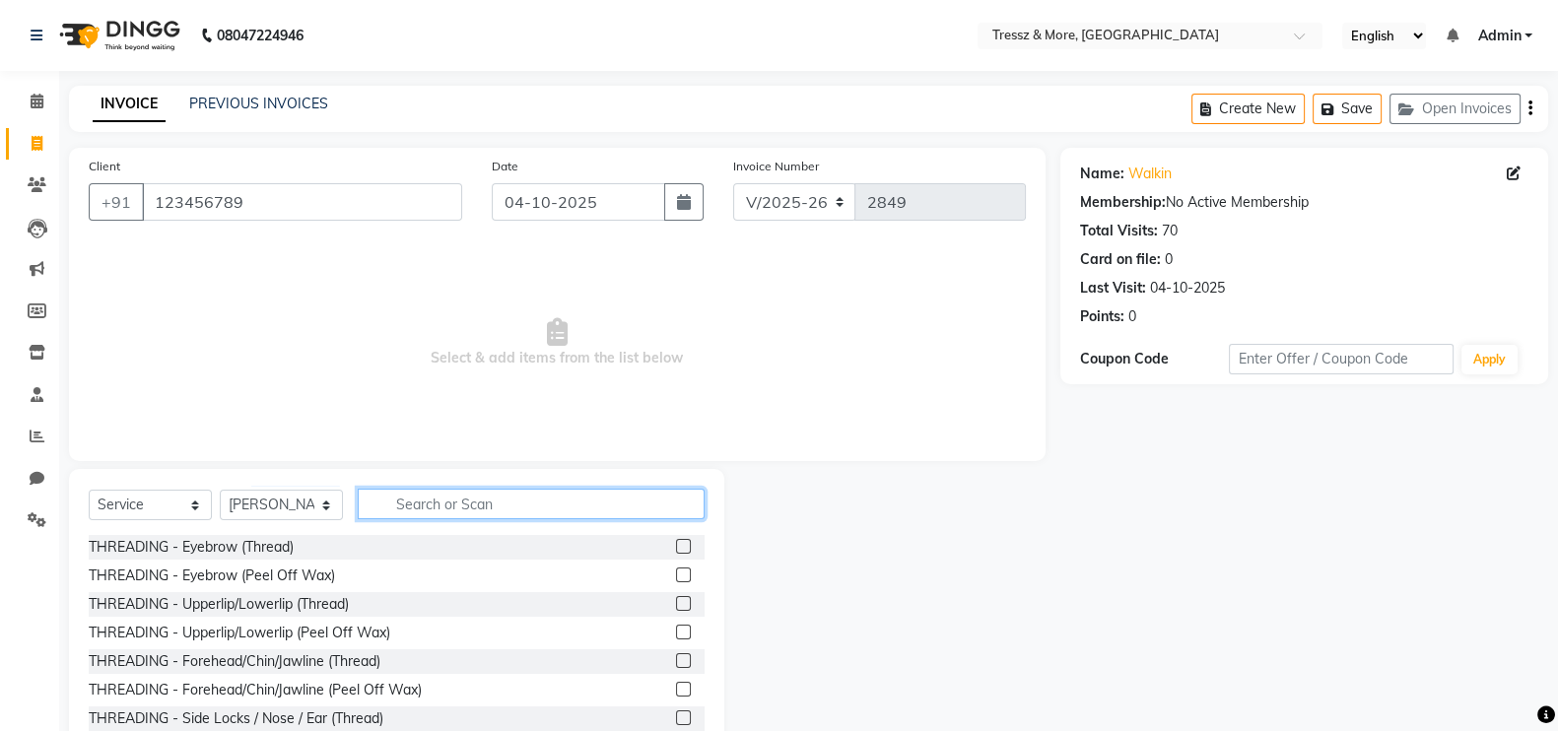
click at [531, 509] on input "text" at bounding box center [531, 504] width 347 height 31
type input "b"
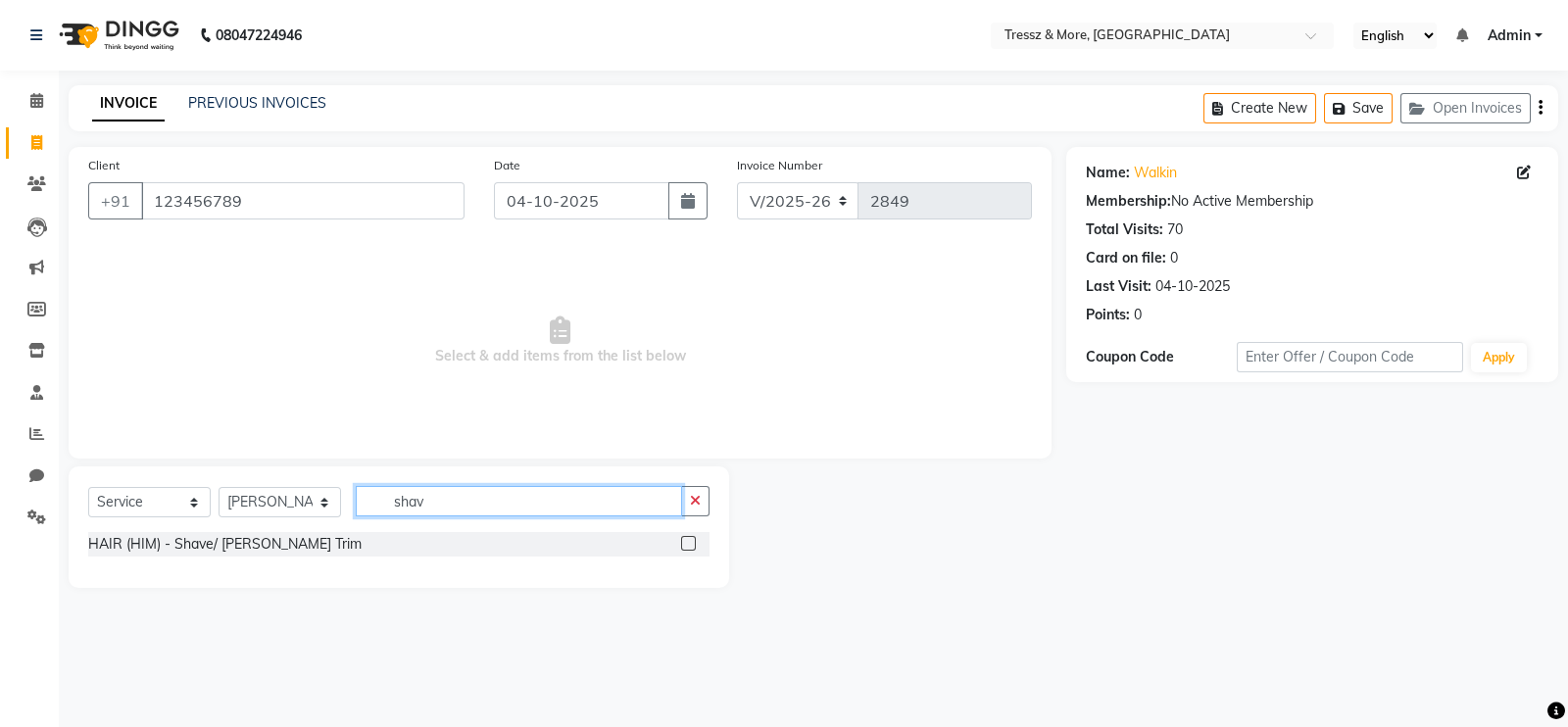
type input "shav"
click at [690, 543] on label at bounding box center [688, 543] width 15 height 15
click at [690, 543] on input "checkbox" at bounding box center [687, 544] width 13 height 13
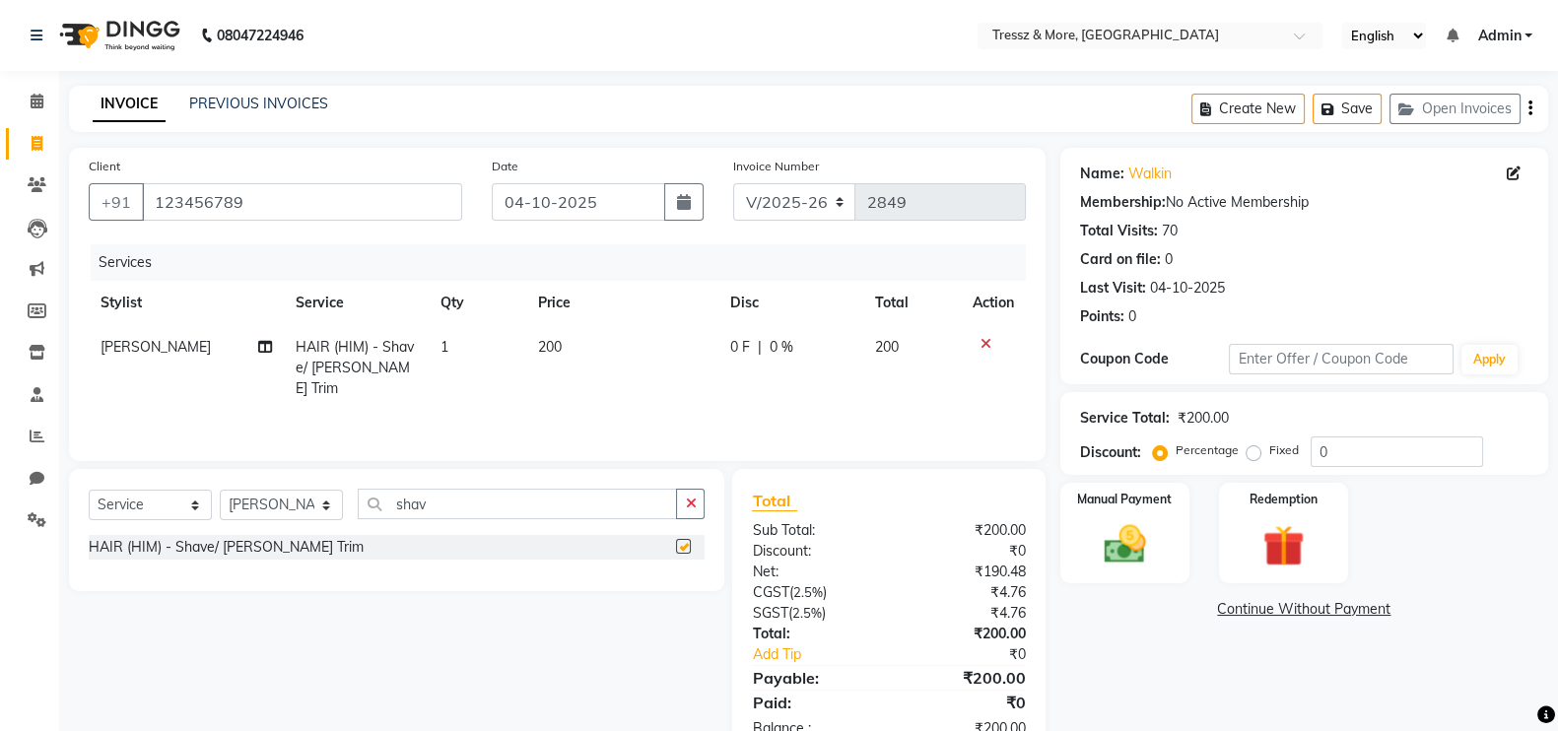
checkbox input "false"
click at [570, 363] on td "200" at bounding box center [622, 368] width 192 height 86
select select "72132"
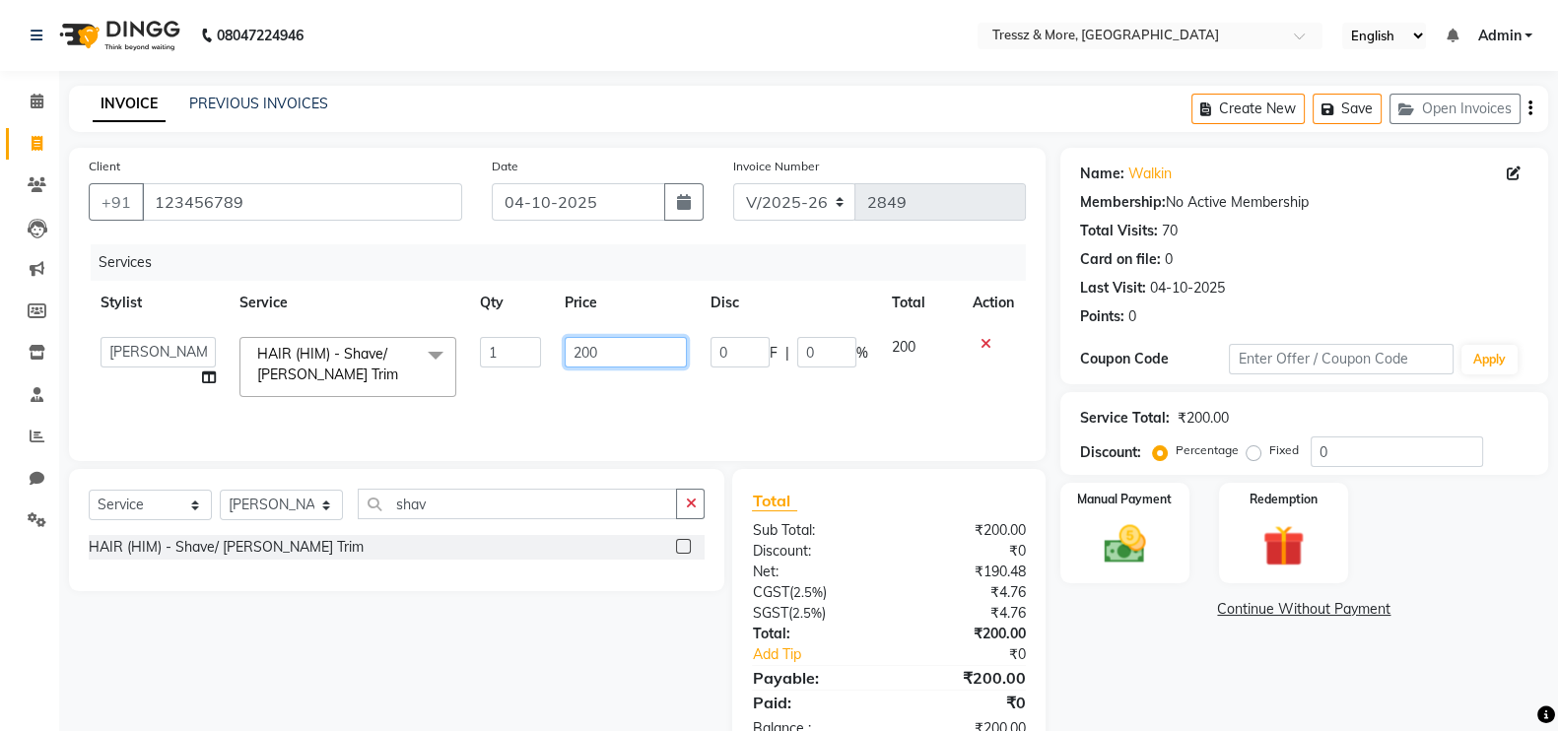
click at [589, 356] on input "200" at bounding box center [626, 352] width 123 height 31
type input "250"
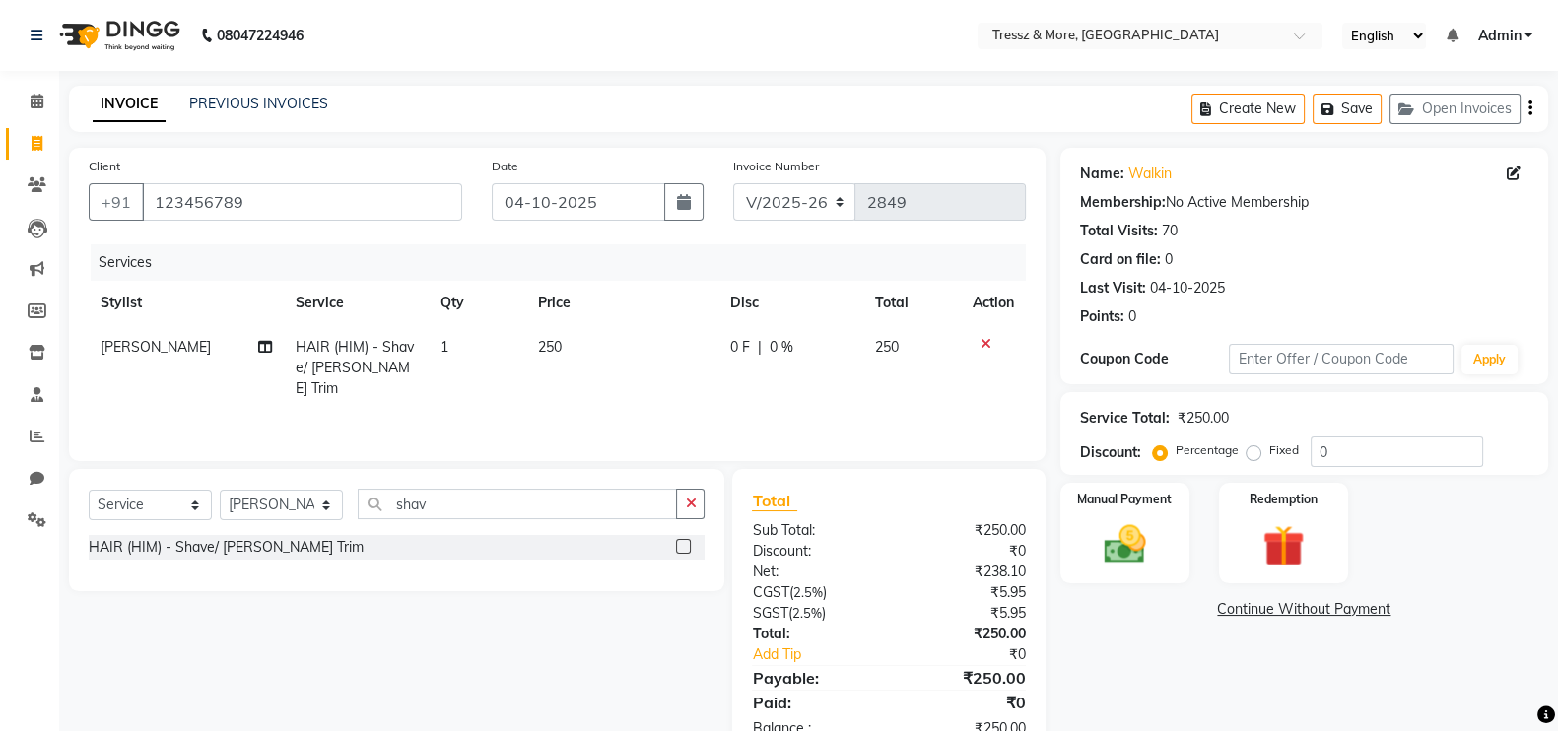
click at [601, 388] on td "250" at bounding box center [622, 368] width 192 height 86
select select "72132"
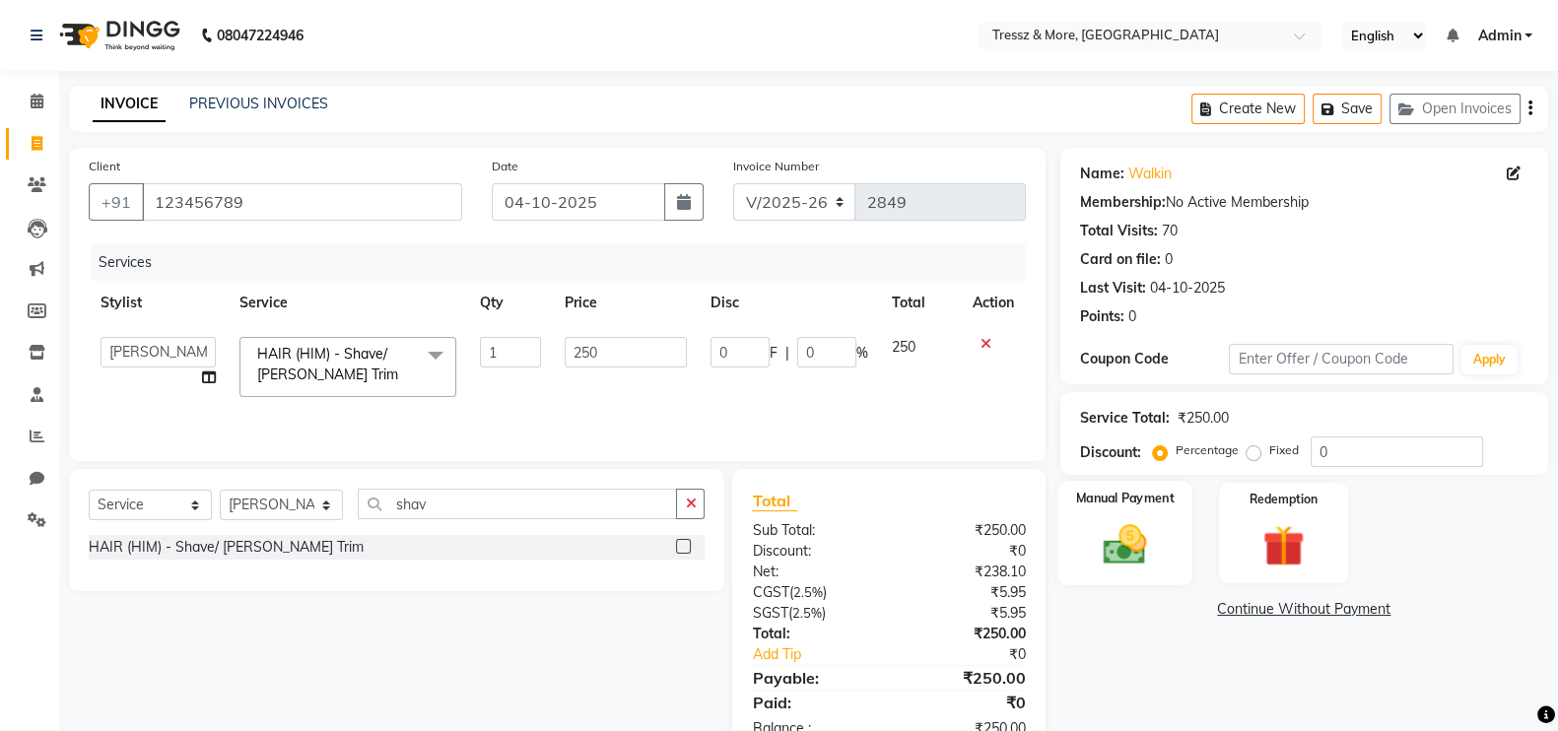
click at [1131, 532] on img at bounding box center [1125, 543] width 70 height 49
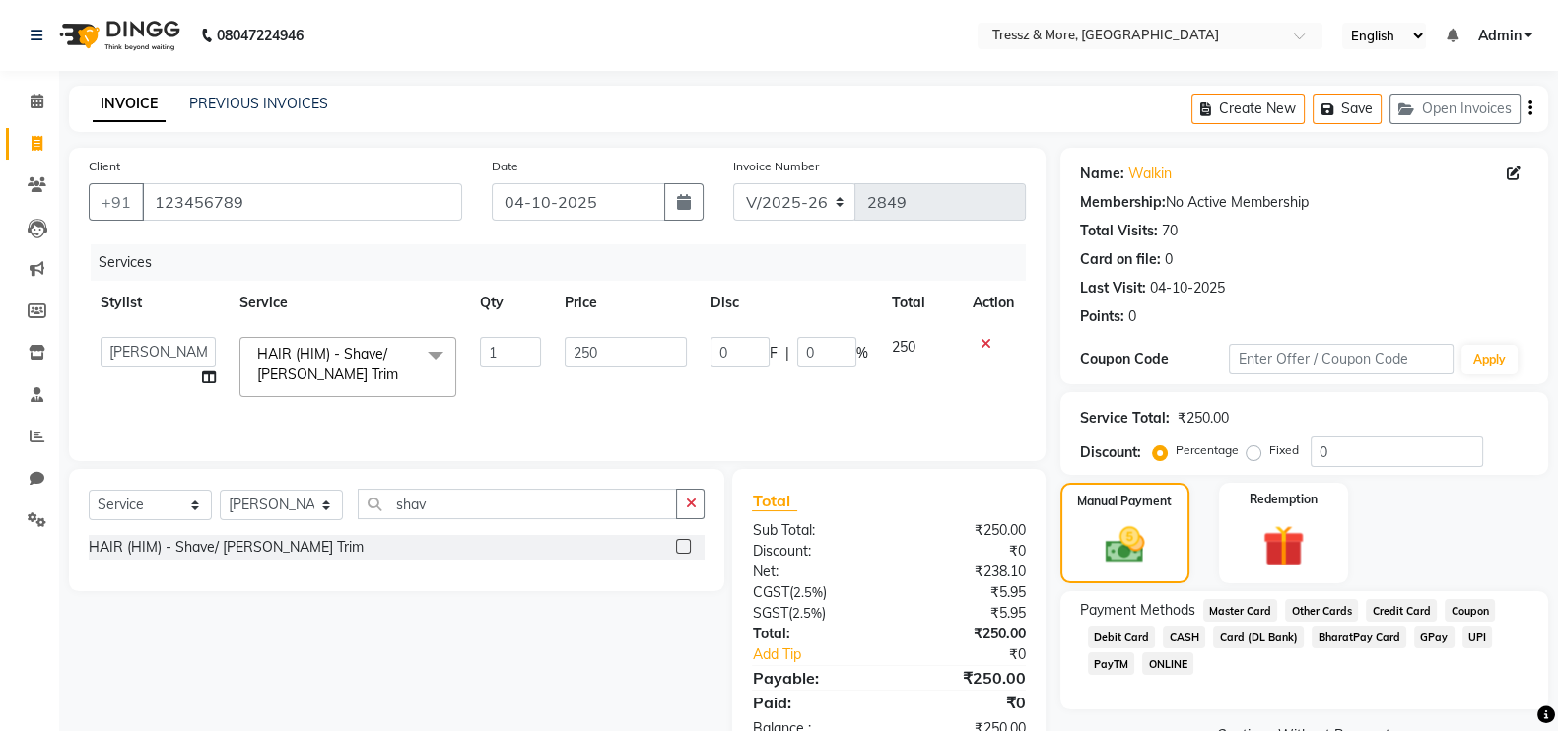
click at [1187, 637] on span "CASH" at bounding box center [1184, 637] width 42 height 23
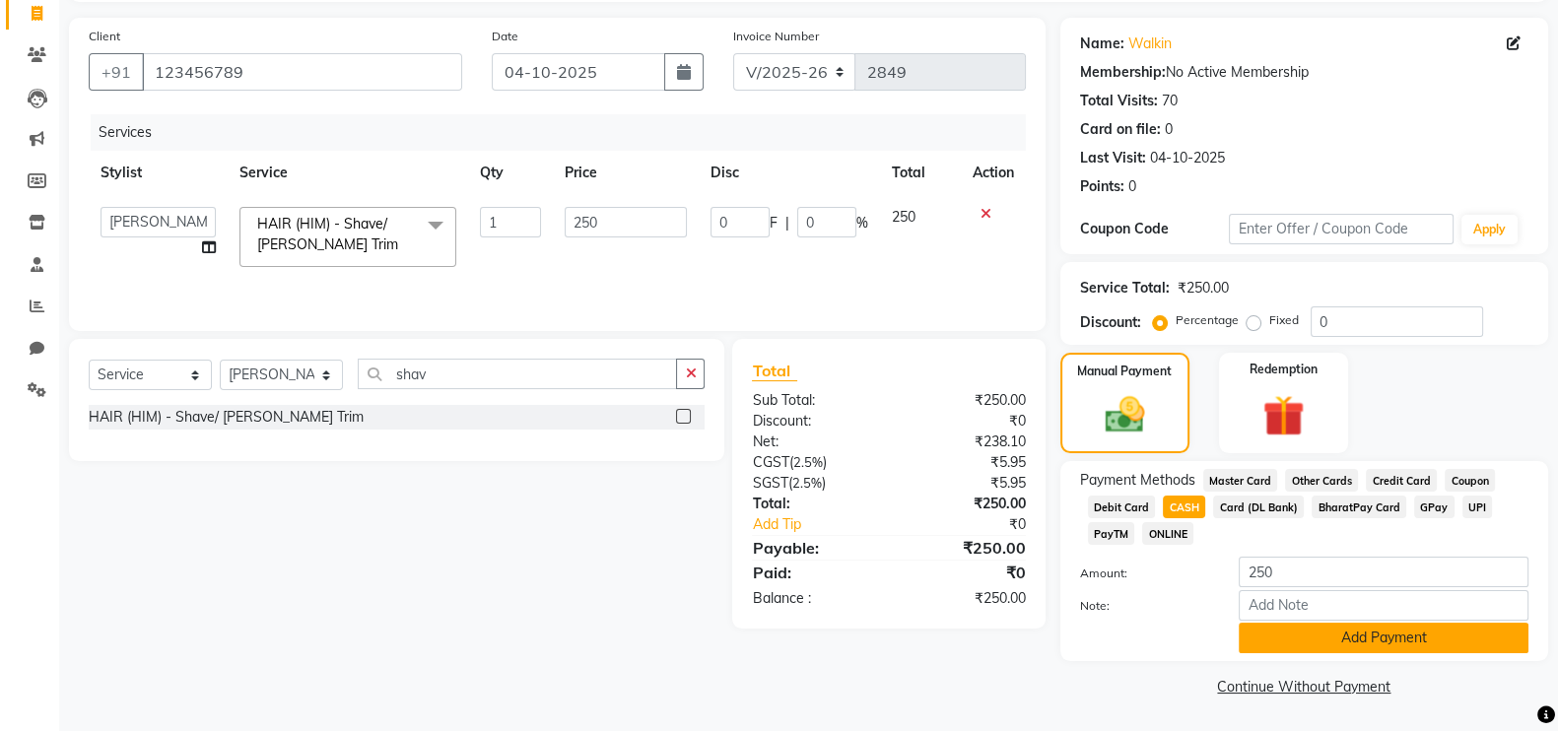
click at [1443, 637] on button "Add Payment" at bounding box center [1384, 638] width 290 height 31
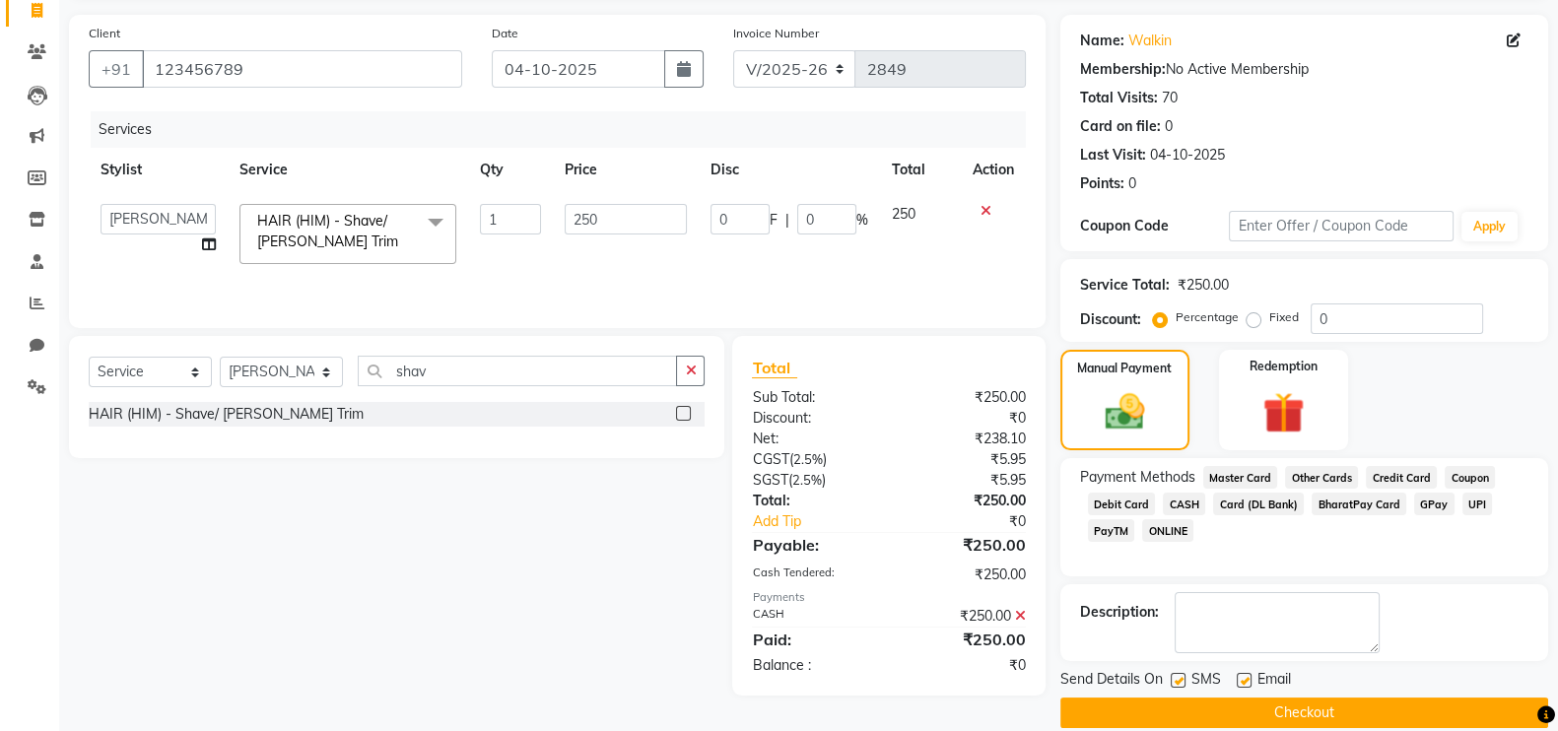
click at [1400, 703] on button "Checkout" at bounding box center [1304, 713] width 488 height 31
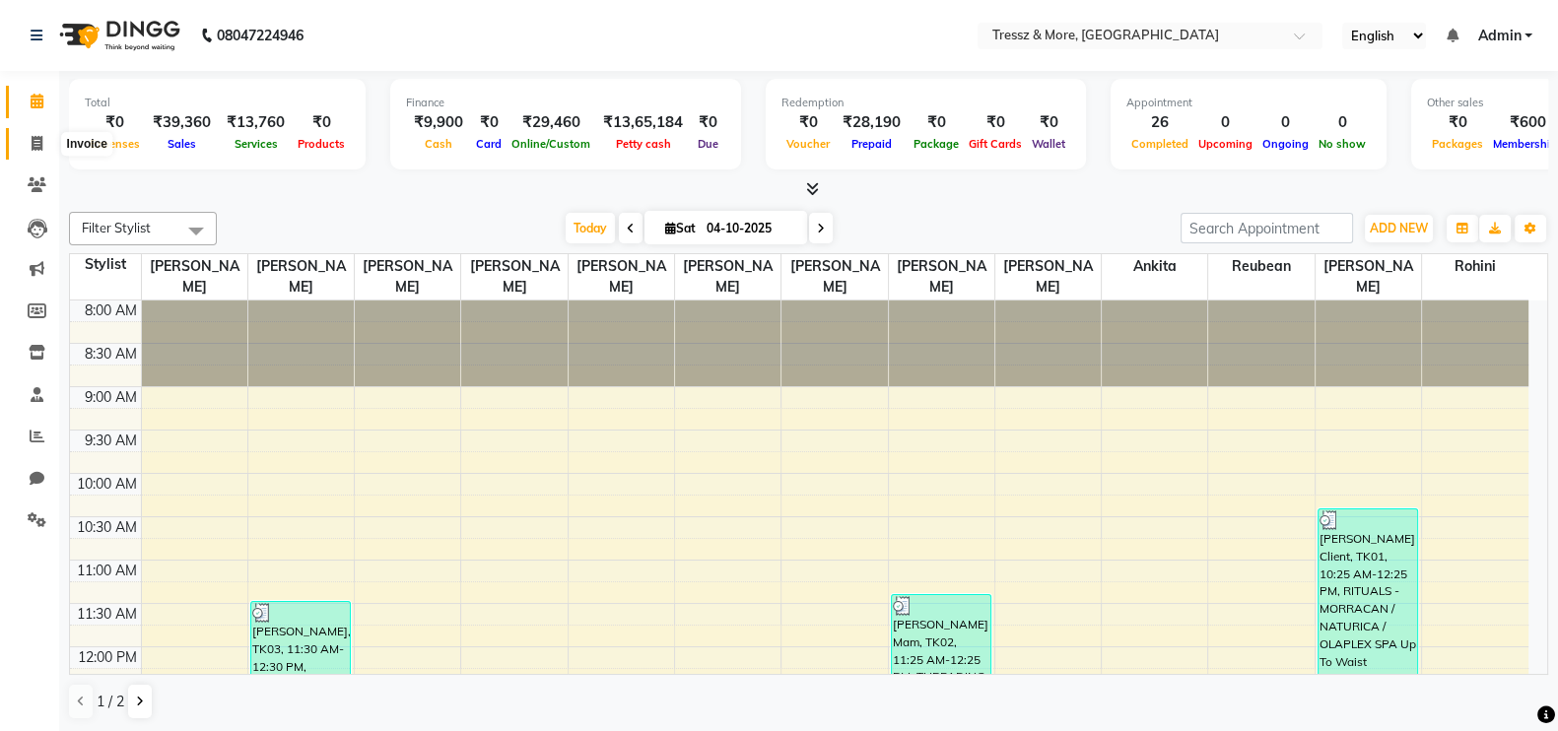
click at [44, 135] on span at bounding box center [37, 144] width 34 height 23
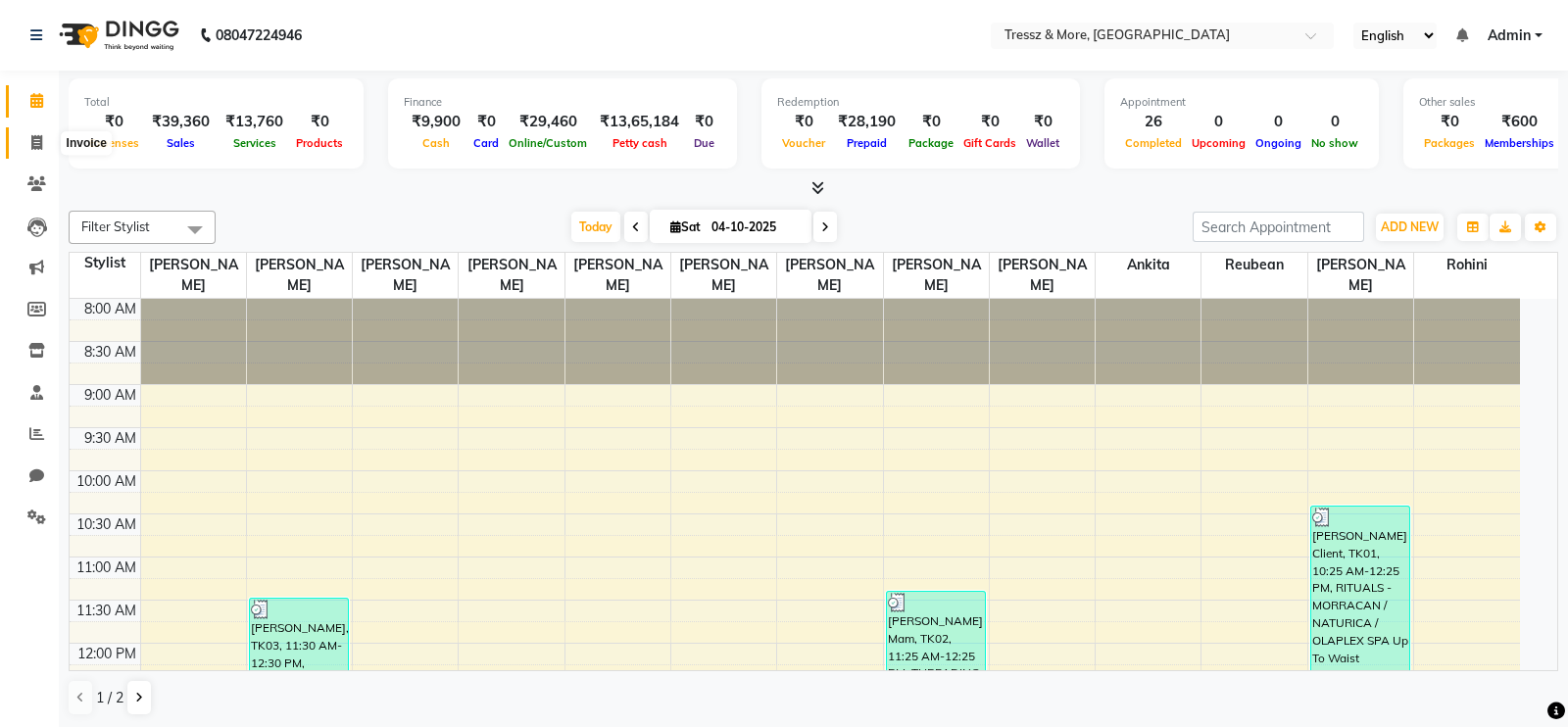
select select "service"
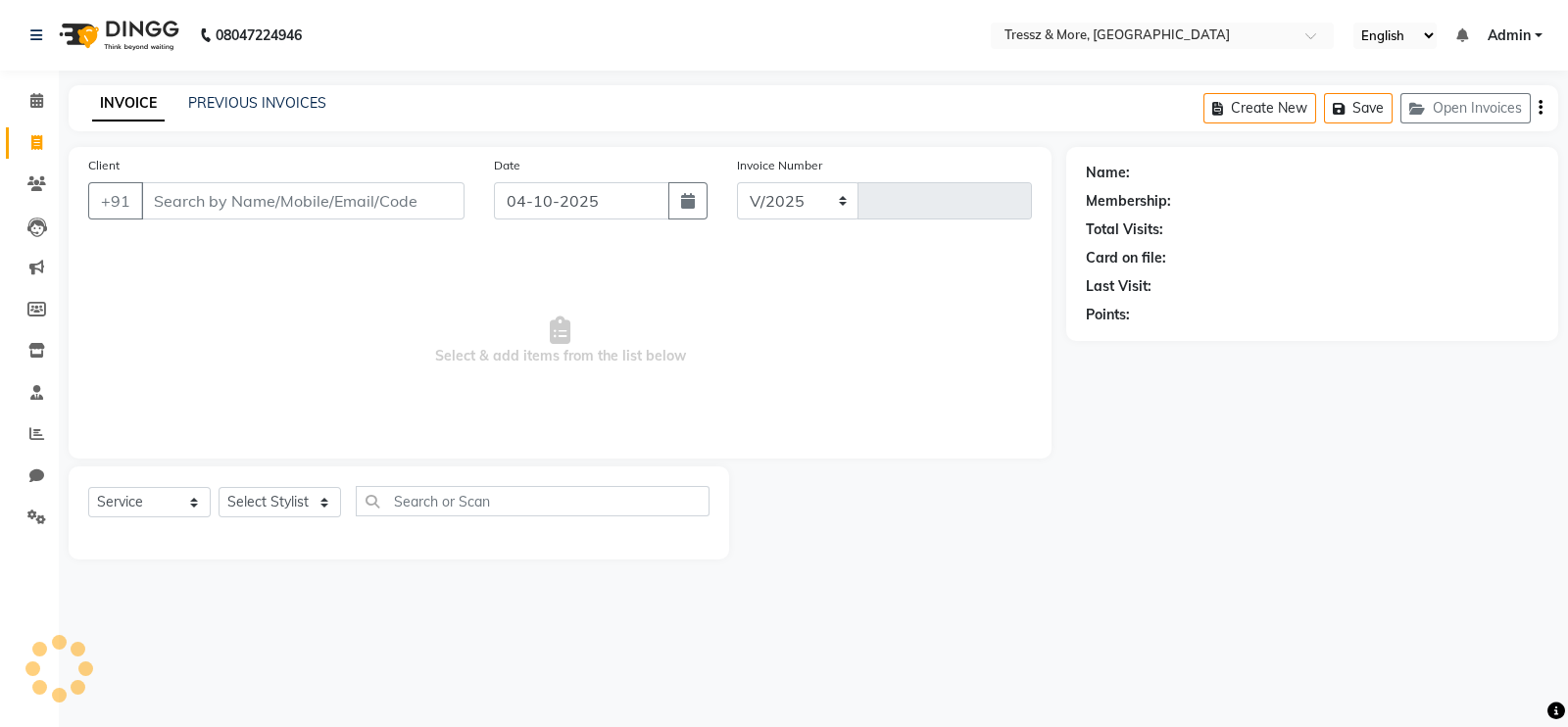
select select "3037"
type input "2850"
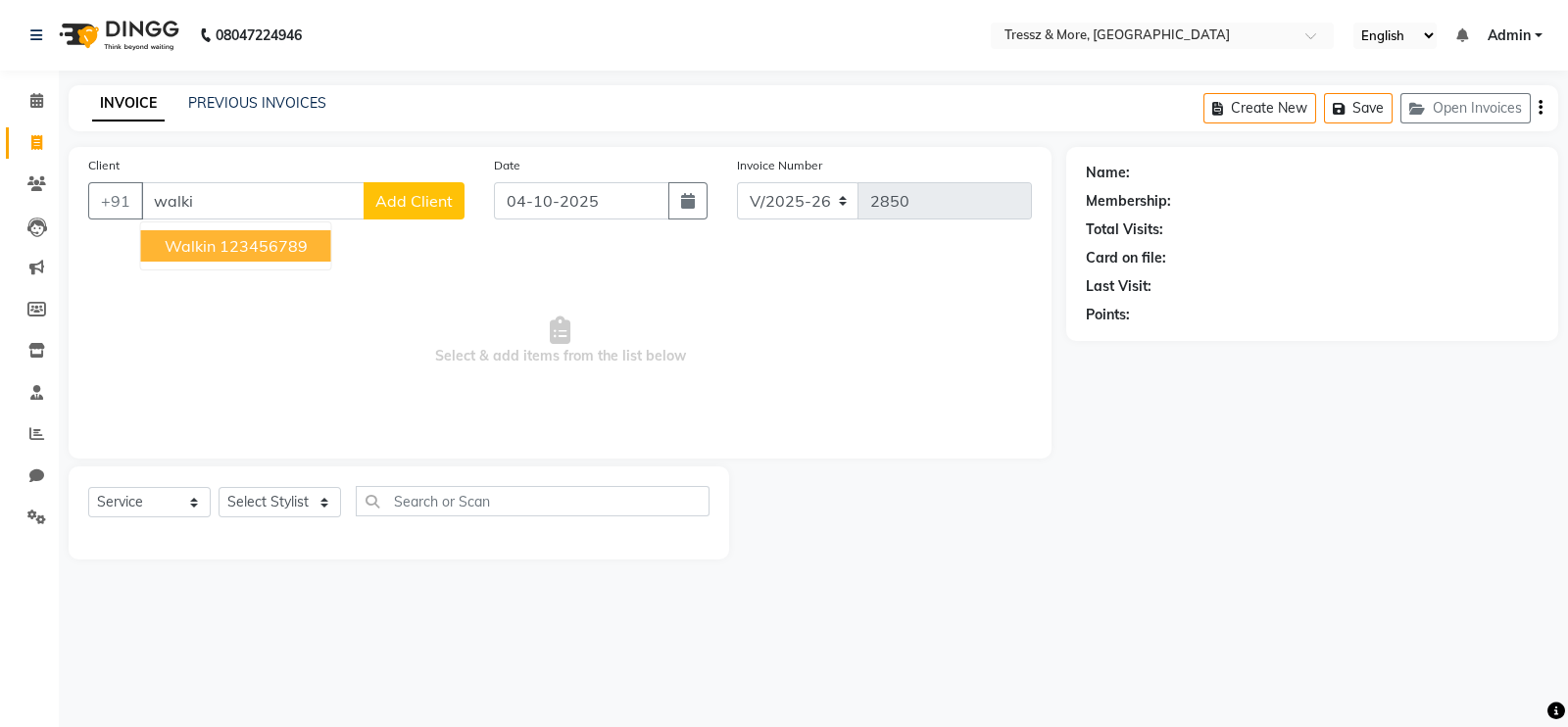
click at [283, 246] on ngb-highlight "123456789" at bounding box center [264, 246] width 89 height 20
type input "123456789"
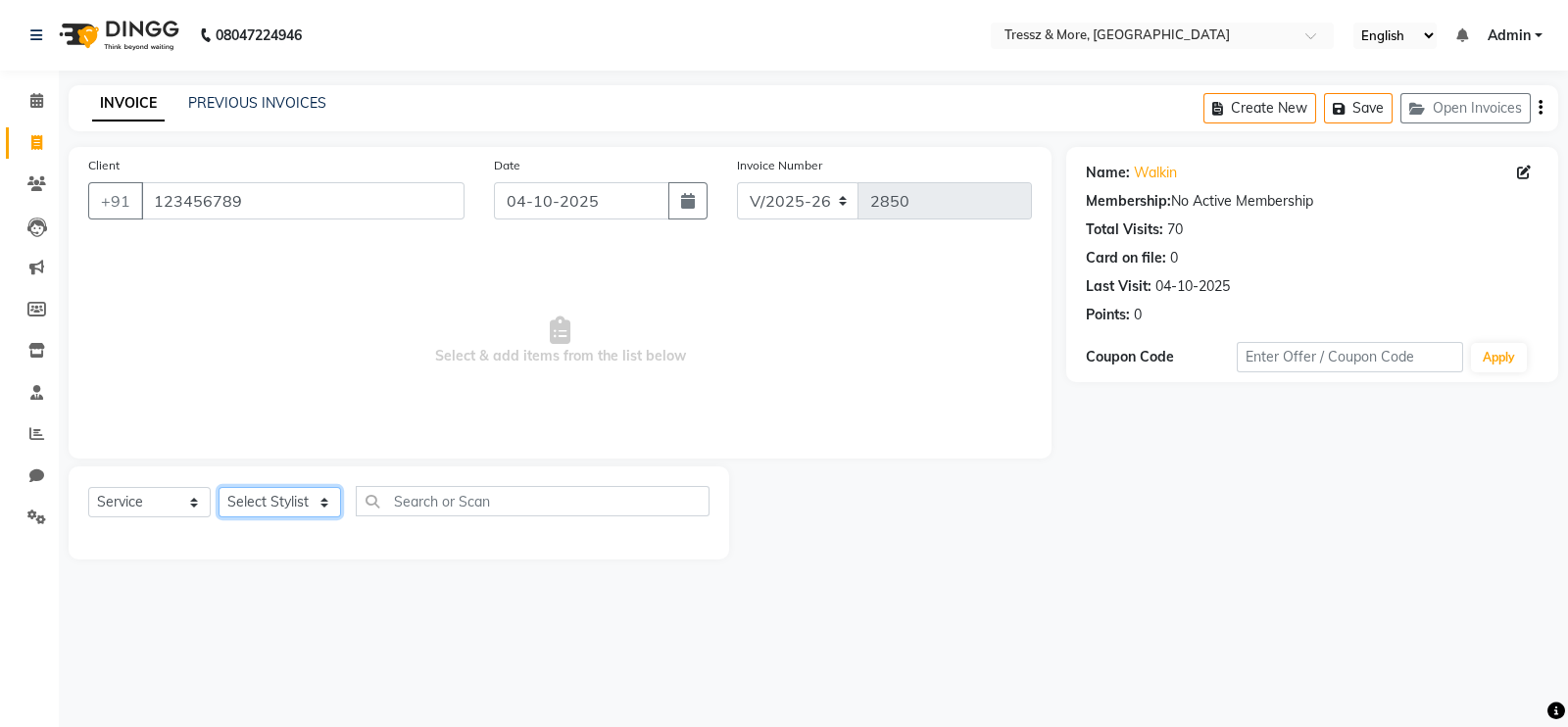
click at [323, 510] on select "Select Stylist [PERSON_NAME] Anas [PERSON_NAME] [PERSON_NAME] [PERSON_NAME] [PE…" at bounding box center [280, 502] width 122 height 31
select select "83989"
click at [219, 488] on select "Select Stylist [PERSON_NAME] Anas [PERSON_NAME] [PERSON_NAME] [PERSON_NAME] [PE…" at bounding box center [280, 502] width 122 height 31
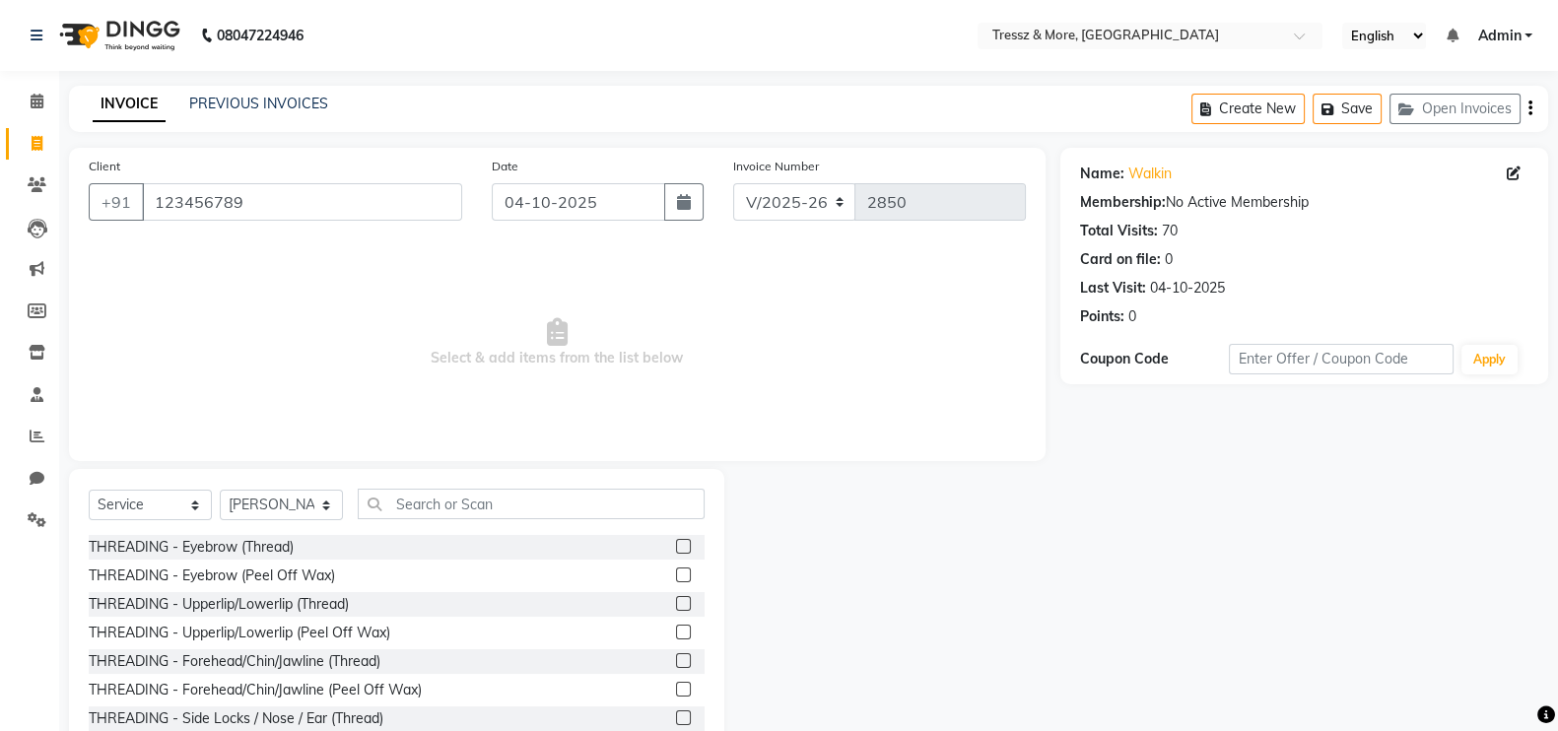
click at [676, 547] on label at bounding box center [683, 546] width 15 height 15
click at [676, 547] on input "checkbox" at bounding box center [682, 547] width 13 height 13
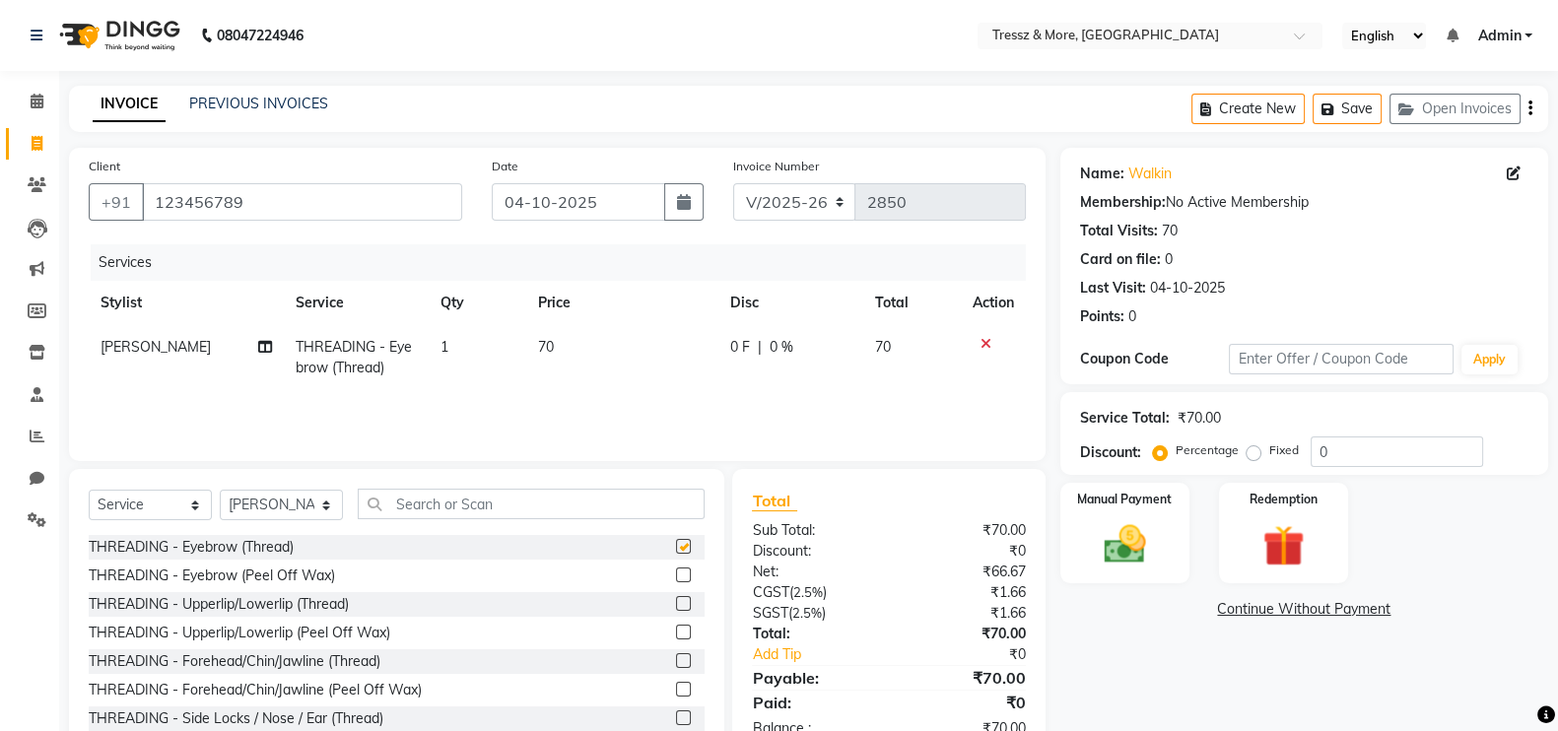
checkbox input "false"
click at [553, 347] on td "70" at bounding box center [622, 357] width 192 height 65
select select "83989"
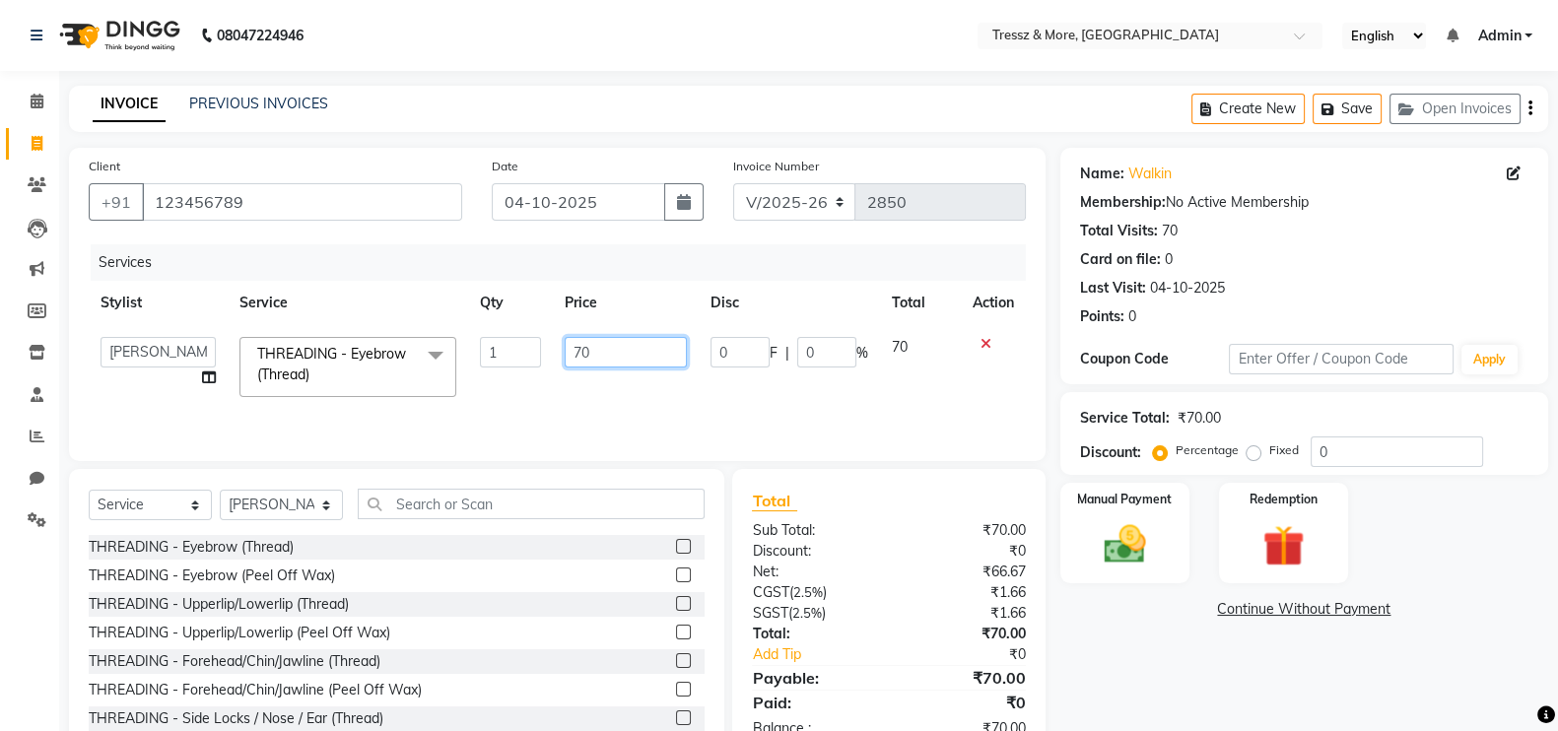
click at [572, 355] on input "70" at bounding box center [626, 352] width 123 height 31
type input "170"
click at [591, 381] on td "170" at bounding box center [626, 367] width 147 height 84
select select "83989"
click at [1139, 555] on img at bounding box center [1125, 543] width 70 height 49
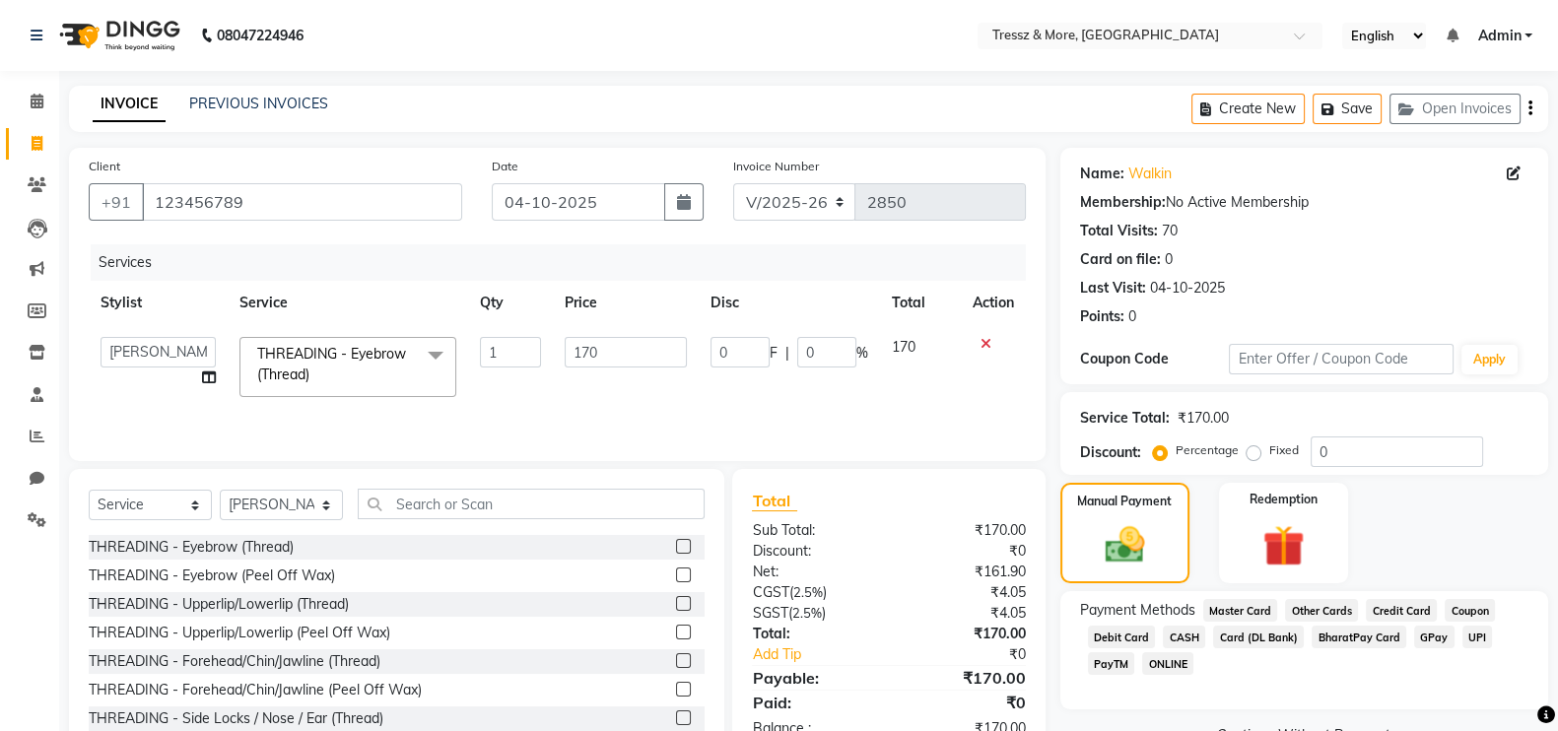
click at [1184, 637] on span "CASH" at bounding box center [1184, 637] width 42 height 23
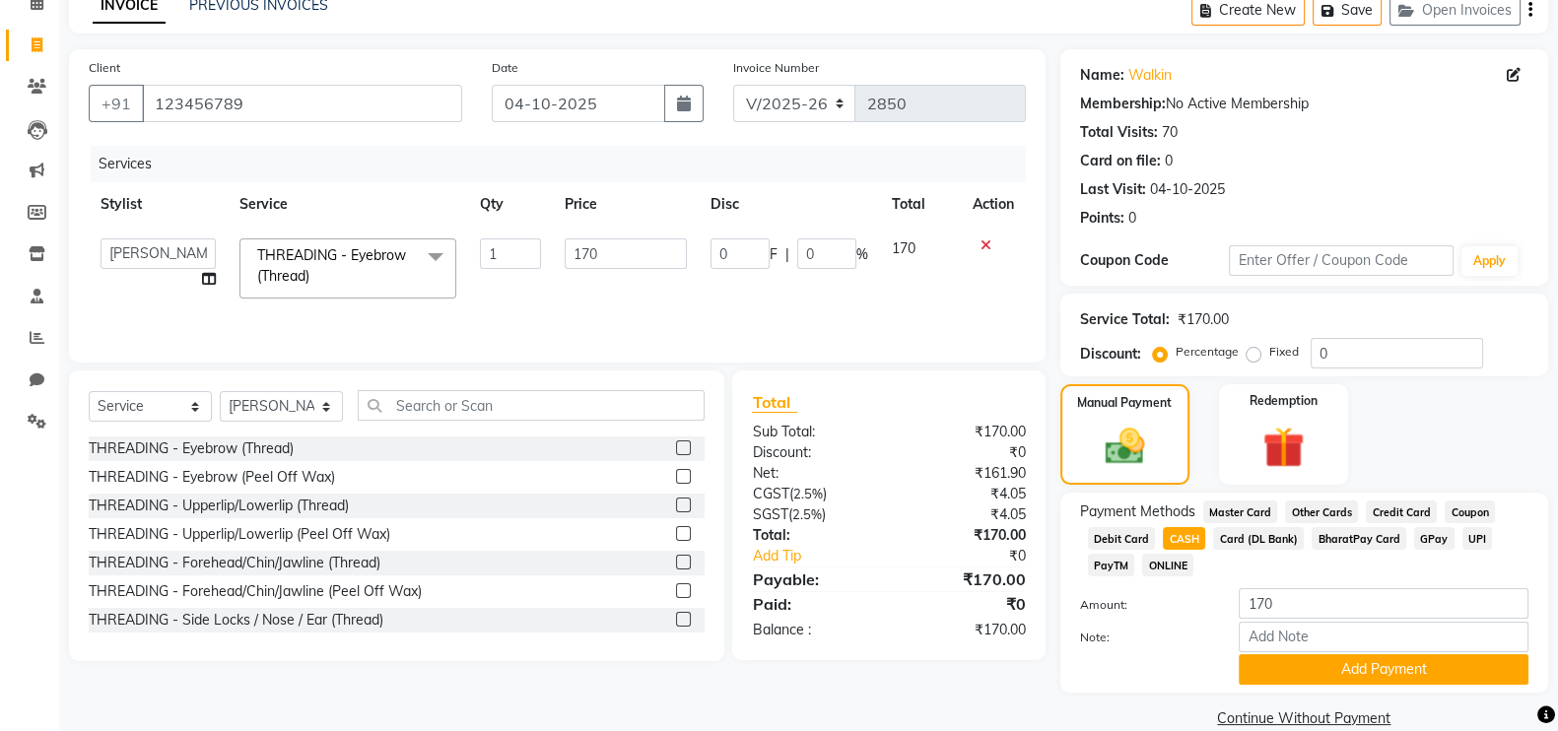
scroll to position [133, 0]
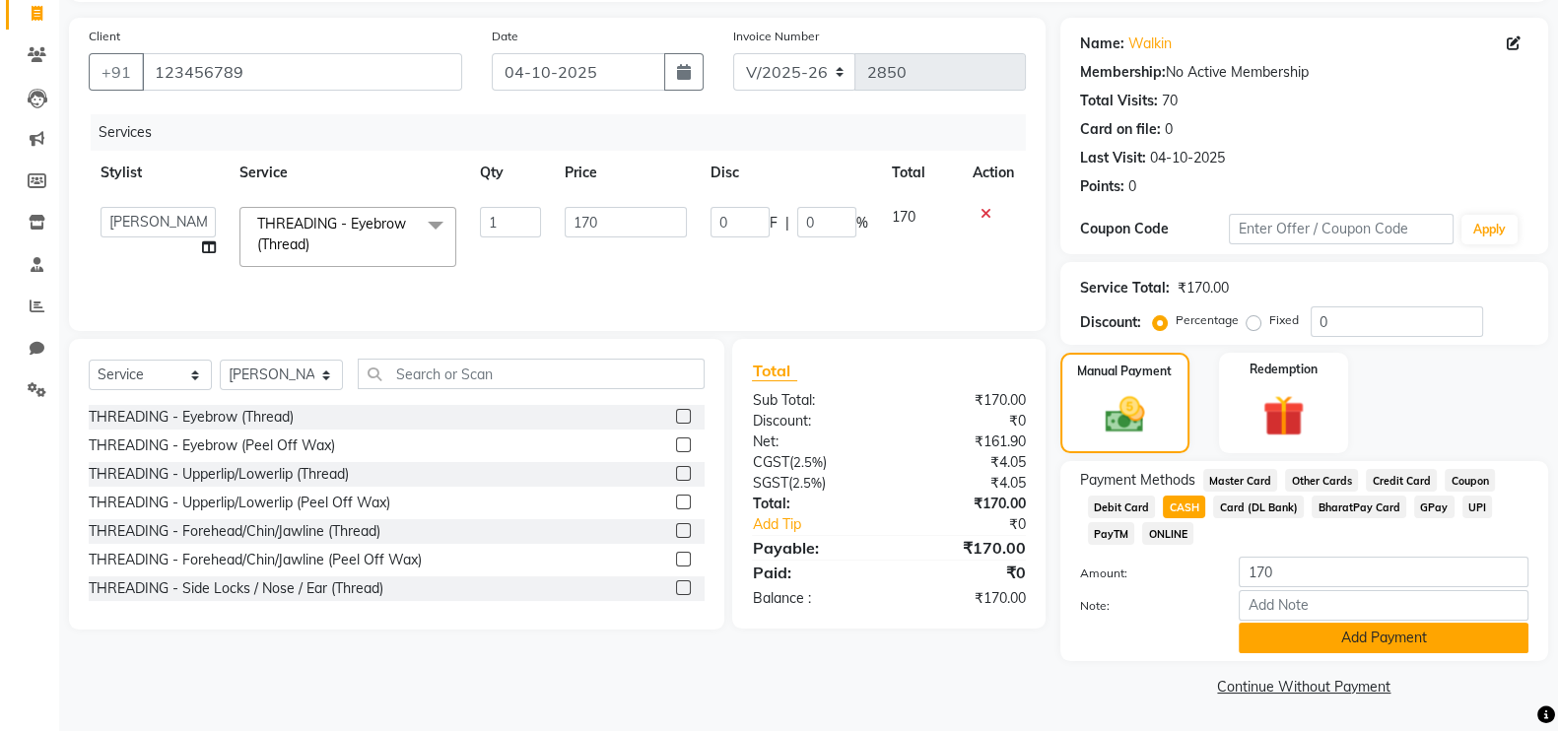
click at [1343, 623] on button "Add Payment" at bounding box center [1384, 638] width 290 height 31
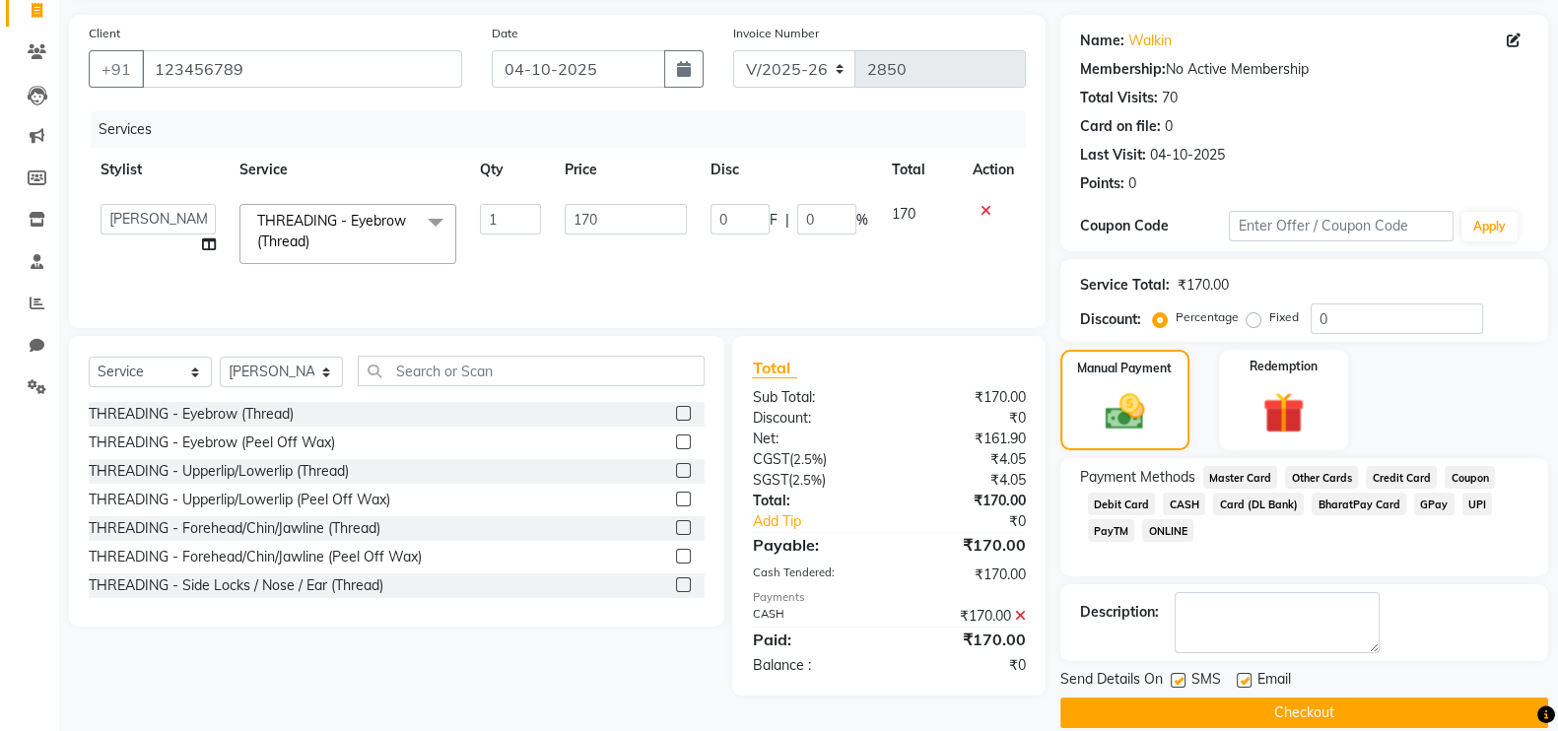
click at [1313, 703] on button "Checkout" at bounding box center [1304, 713] width 488 height 31
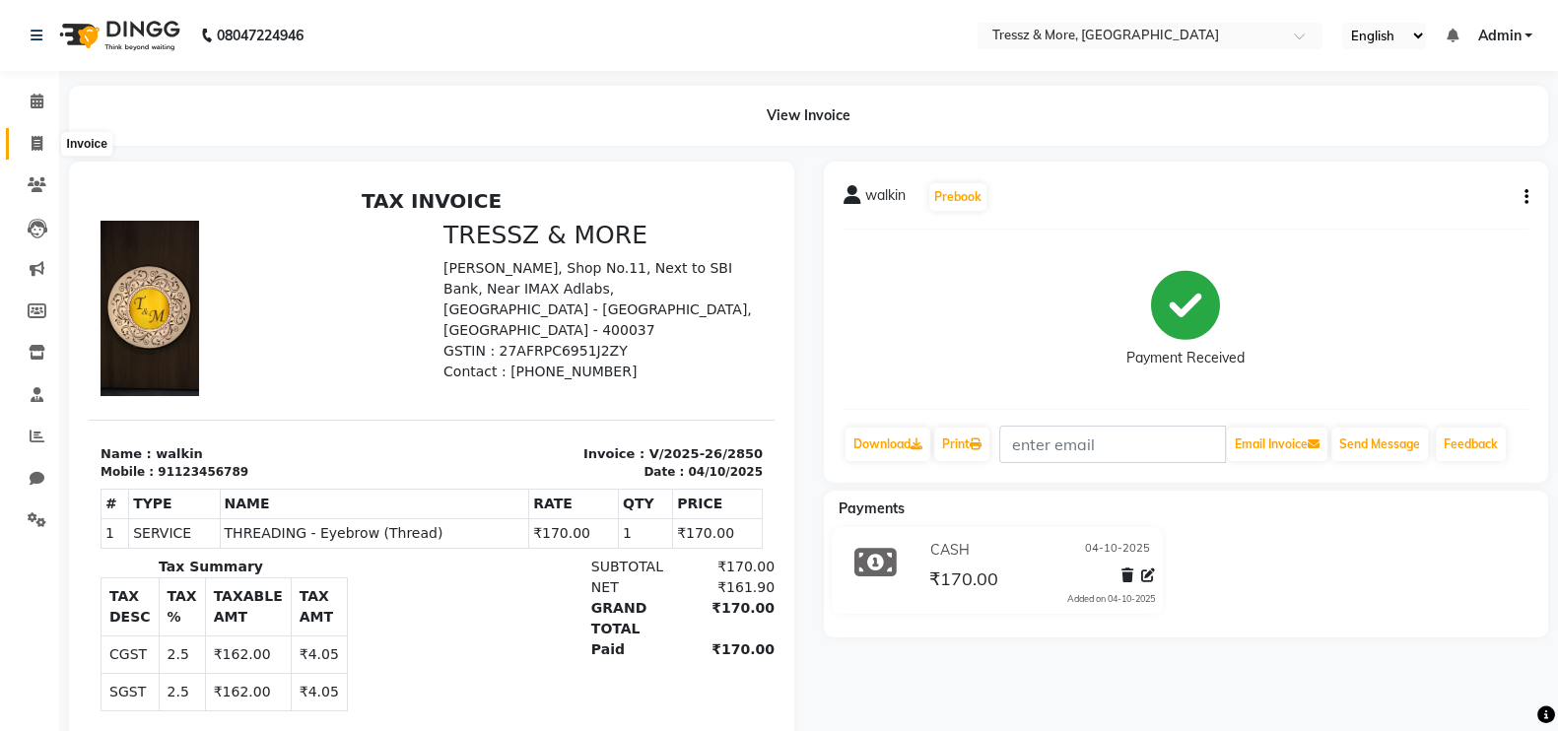
click at [36, 151] on span at bounding box center [37, 144] width 34 height 23
select select "service"
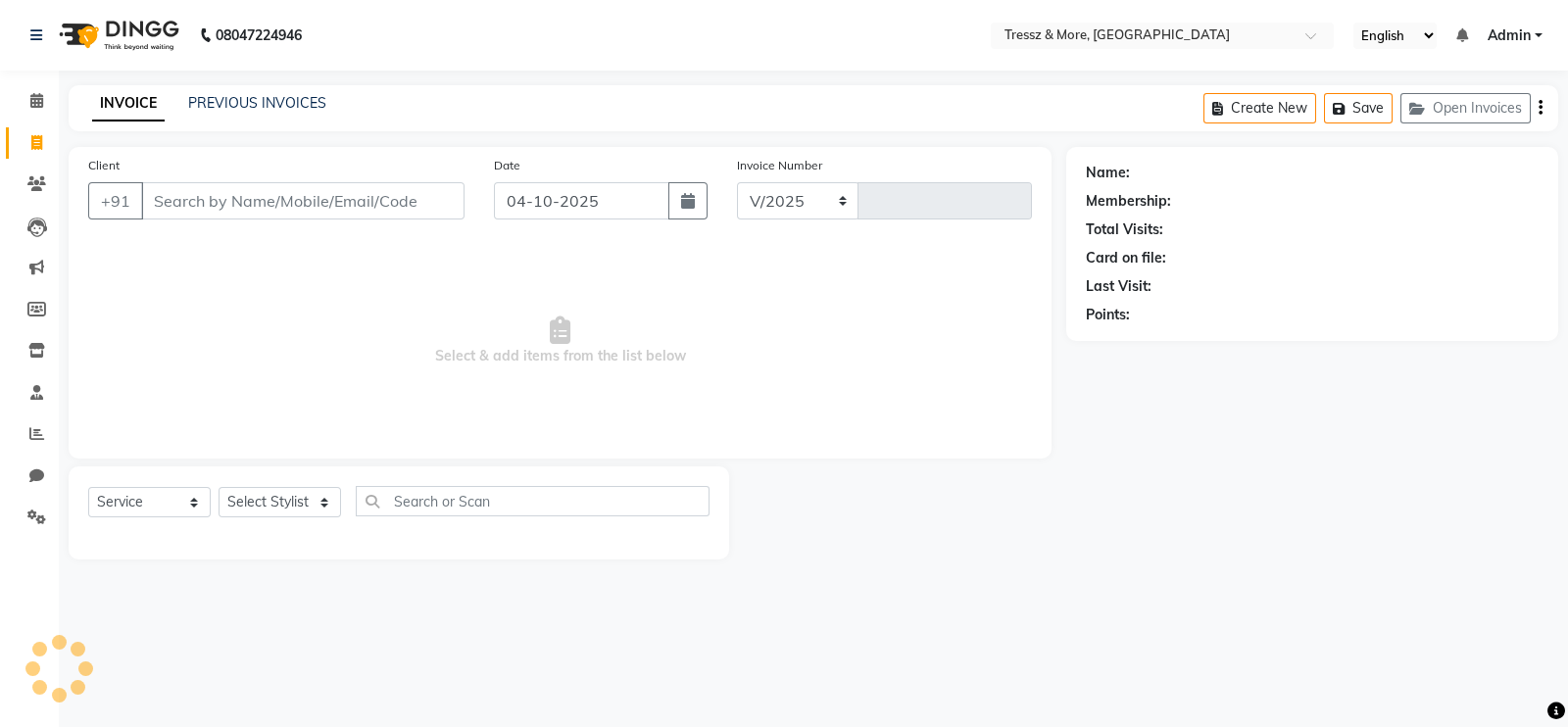
select select "3037"
type input "2851"
